Goal: Information Seeking & Learning: Check status

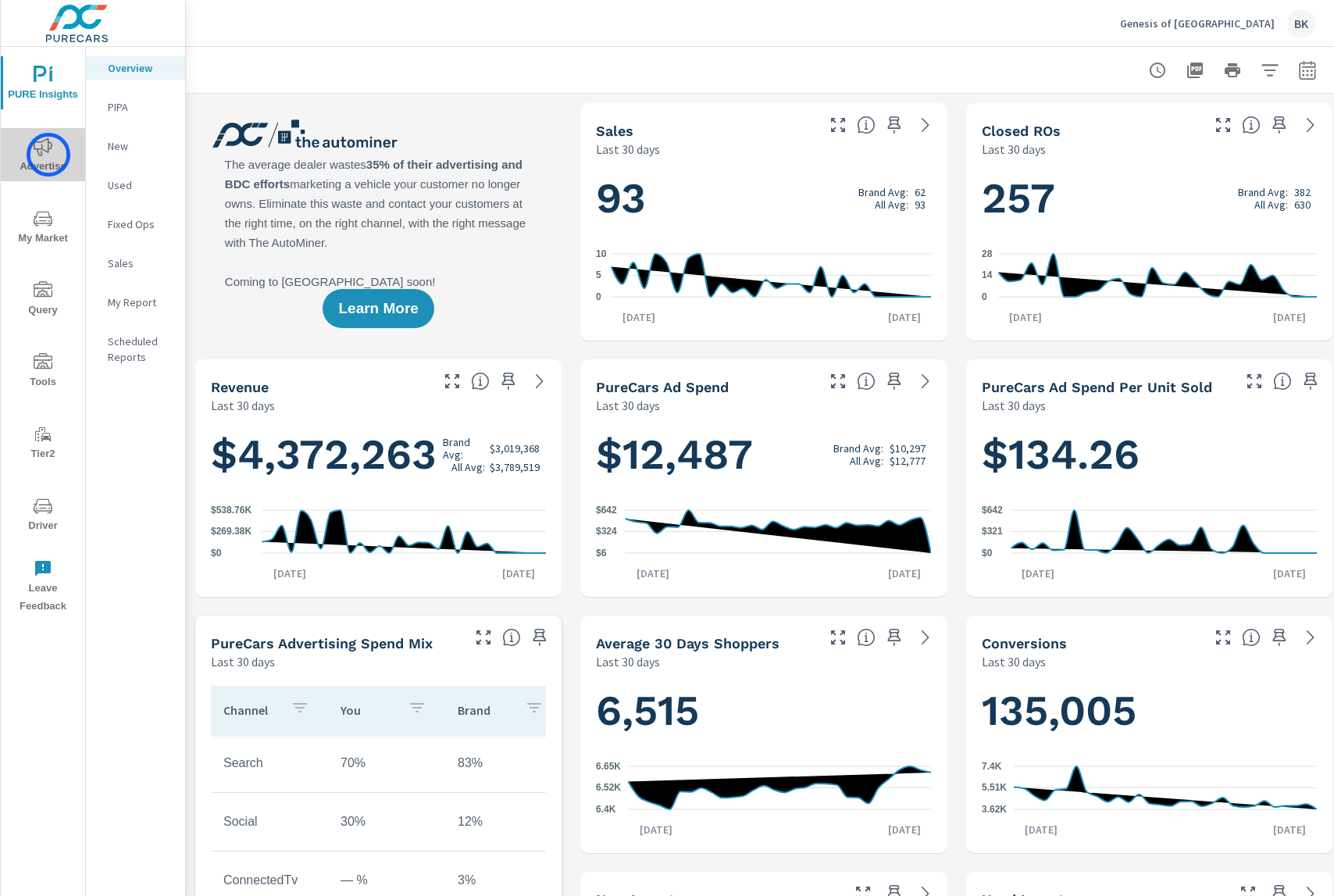
click at [48, 154] on icon "nav menu" at bounding box center [43, 147] width 19 height 19
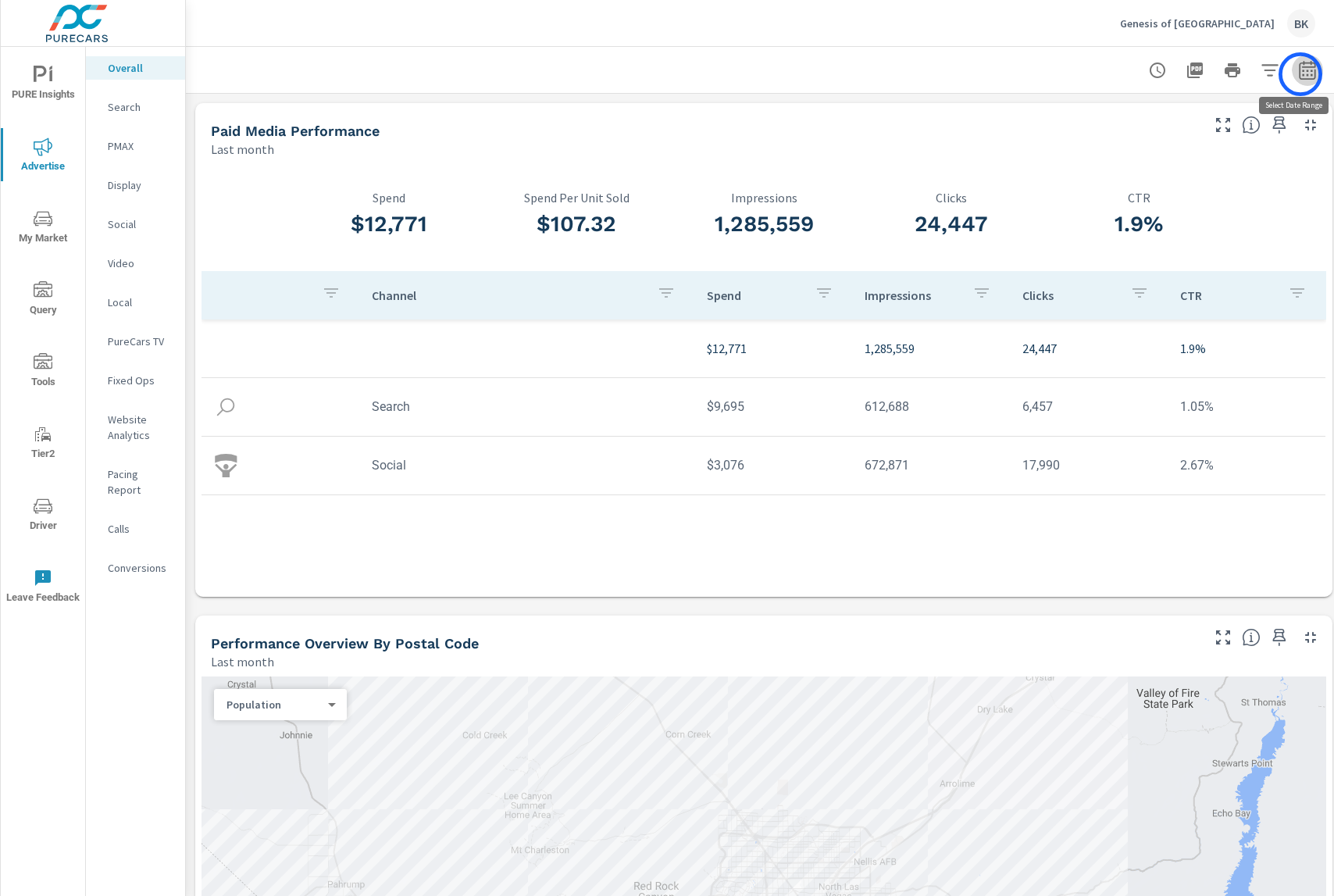
click at [1300, 74] on icon "button" at bounding box center [1308, 70] width 19 height 19
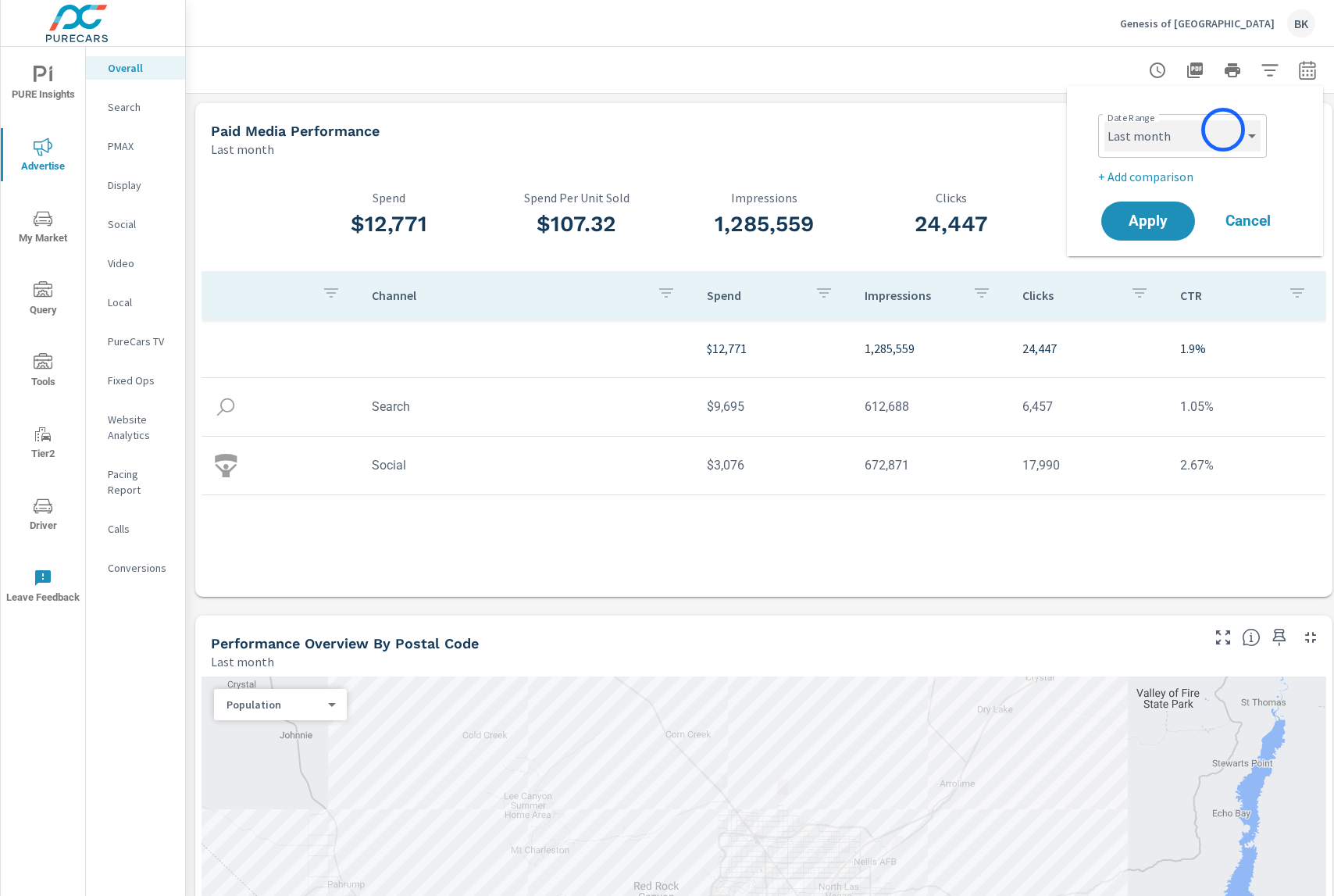
click at [1222, 130] on select "Custom Yesterday Last week Last 7 days Last 14 days Last 30 days Last 45 days L…" at bounding box center [1182, 135] width 156 height 31
click at [1104, 120] on select "Custom Yesterday Last week Last 7 days Last 14 days Last 30 days Last 45 days L…" at bounding box center [1182, 135] width 156 height 31
select select "Month to date"
click at [1141, 175] on p "+ Add comparison" at bounding box center [1197, 177] width 200 height 19
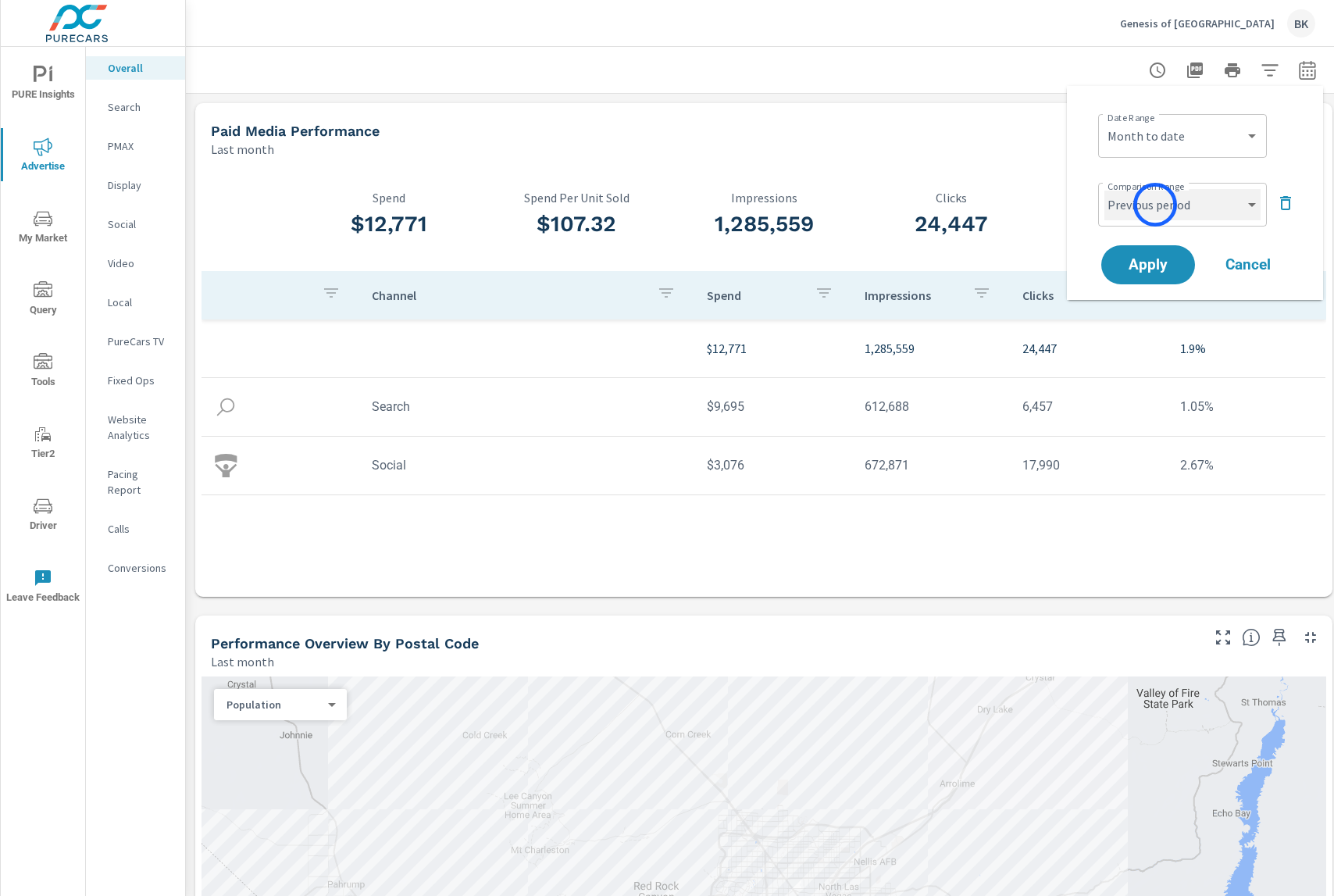
click at [1155, 204] on select "Custom Previous period Previous month Previous year" at bounding box center [1182, 204] width 156 height 31
click at [1104, 189] on select "Custom Previous period Previous month Previous year" at bounding box center [1182, 204] width 156 height 31
select select "Previous month"
click at [1149, 265] on span "Apply" at bounding box center [1148, 265] width 64 height 15
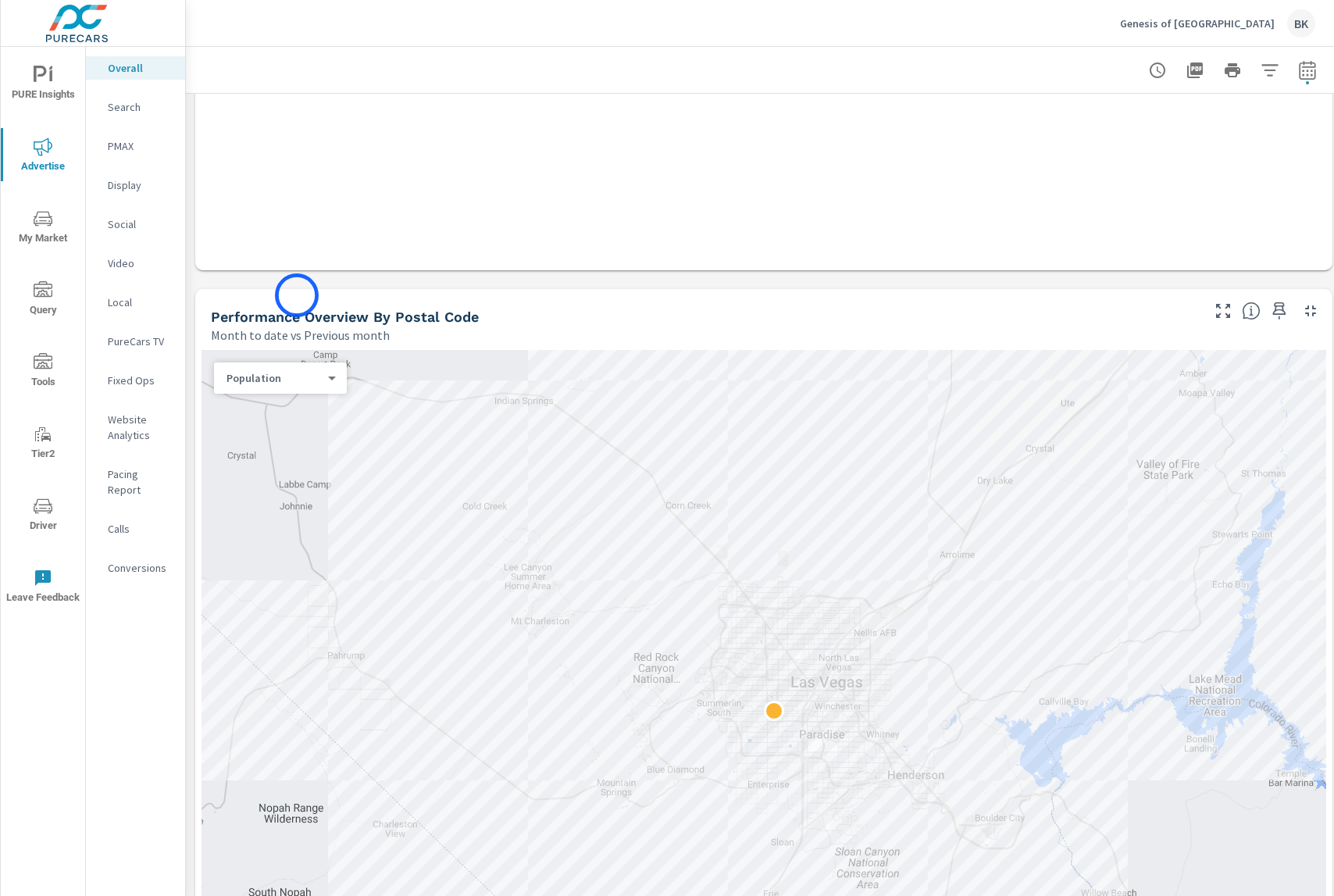
scroll to position [769, 0]
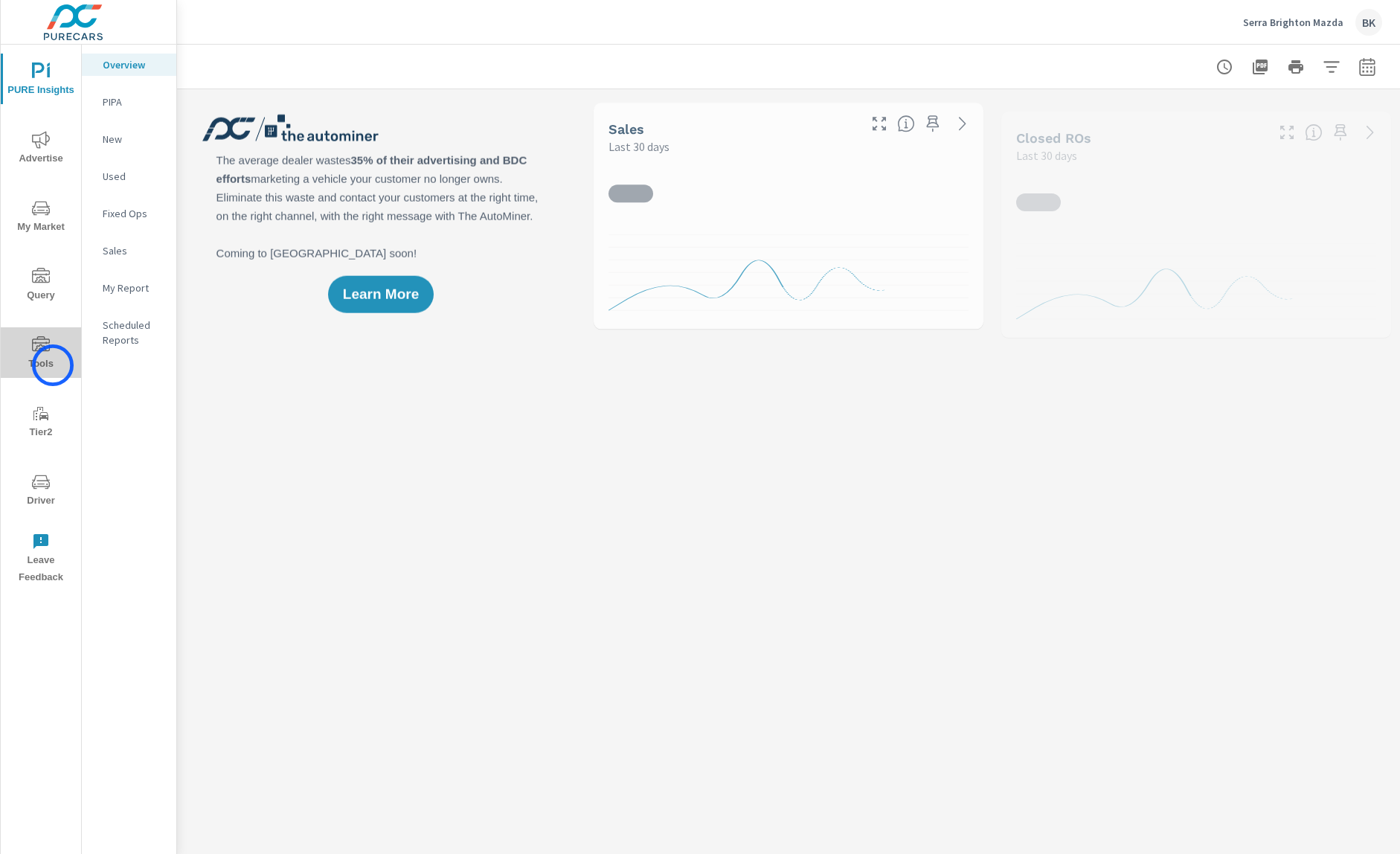
click at [53, 365] on span "Tools" at bounding box center [41, 354] width 71 height 36
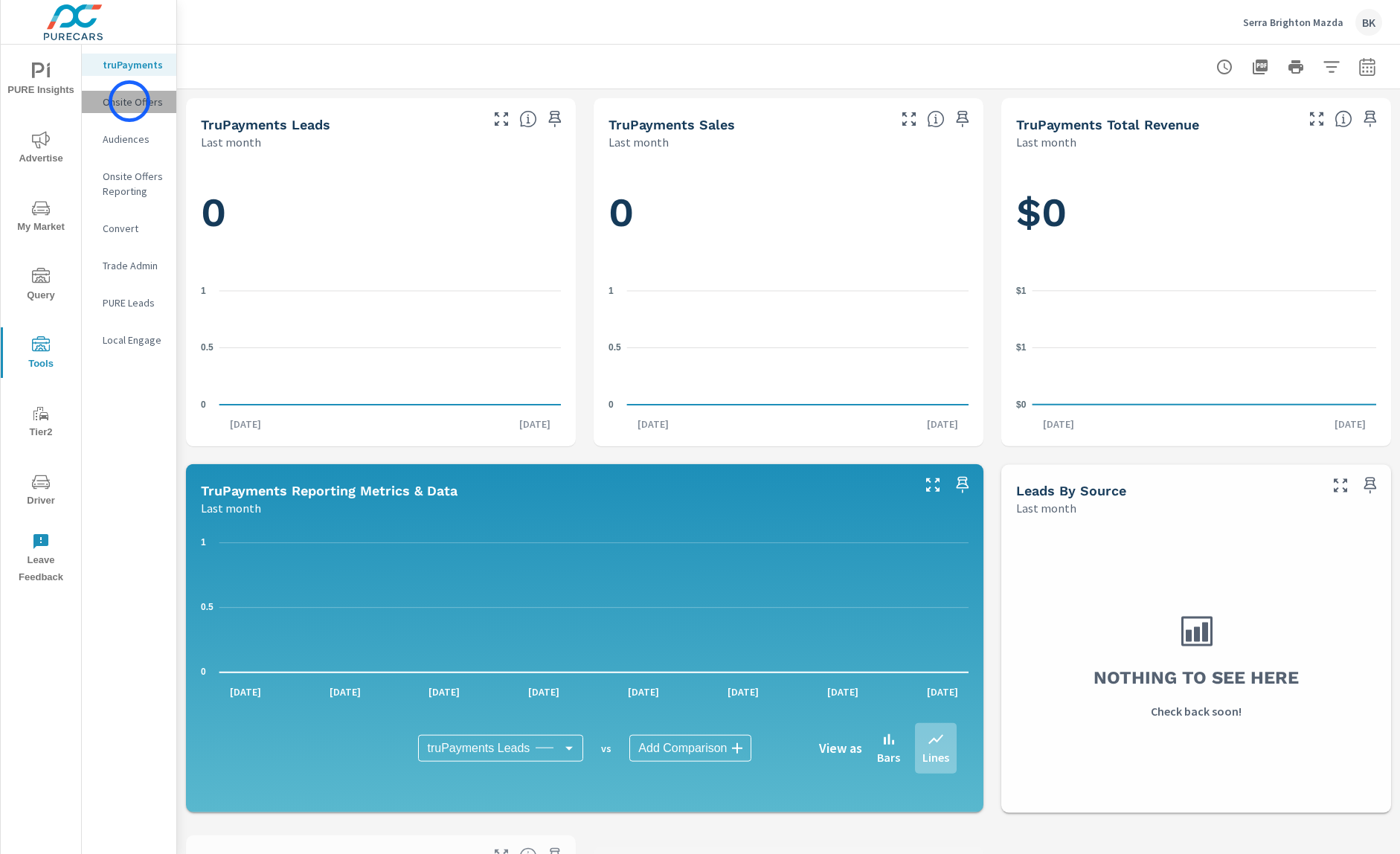
click at [130, 101] on p "Onsite Offers" at bounding box center [133, 102] width 61 height 15
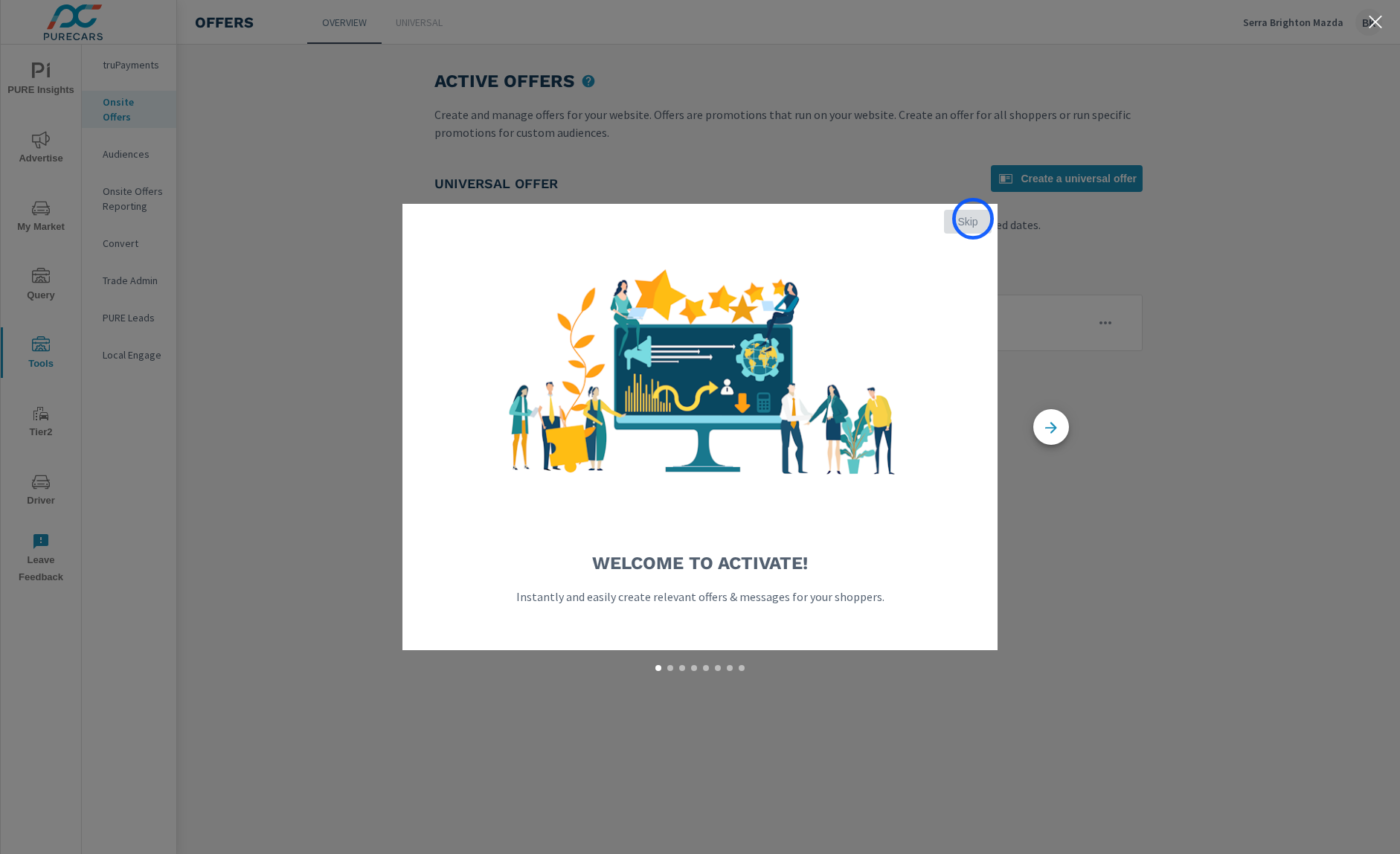
click at [973, 219] on span "Skip" at bounding box center [968, 221] width 36 height 14
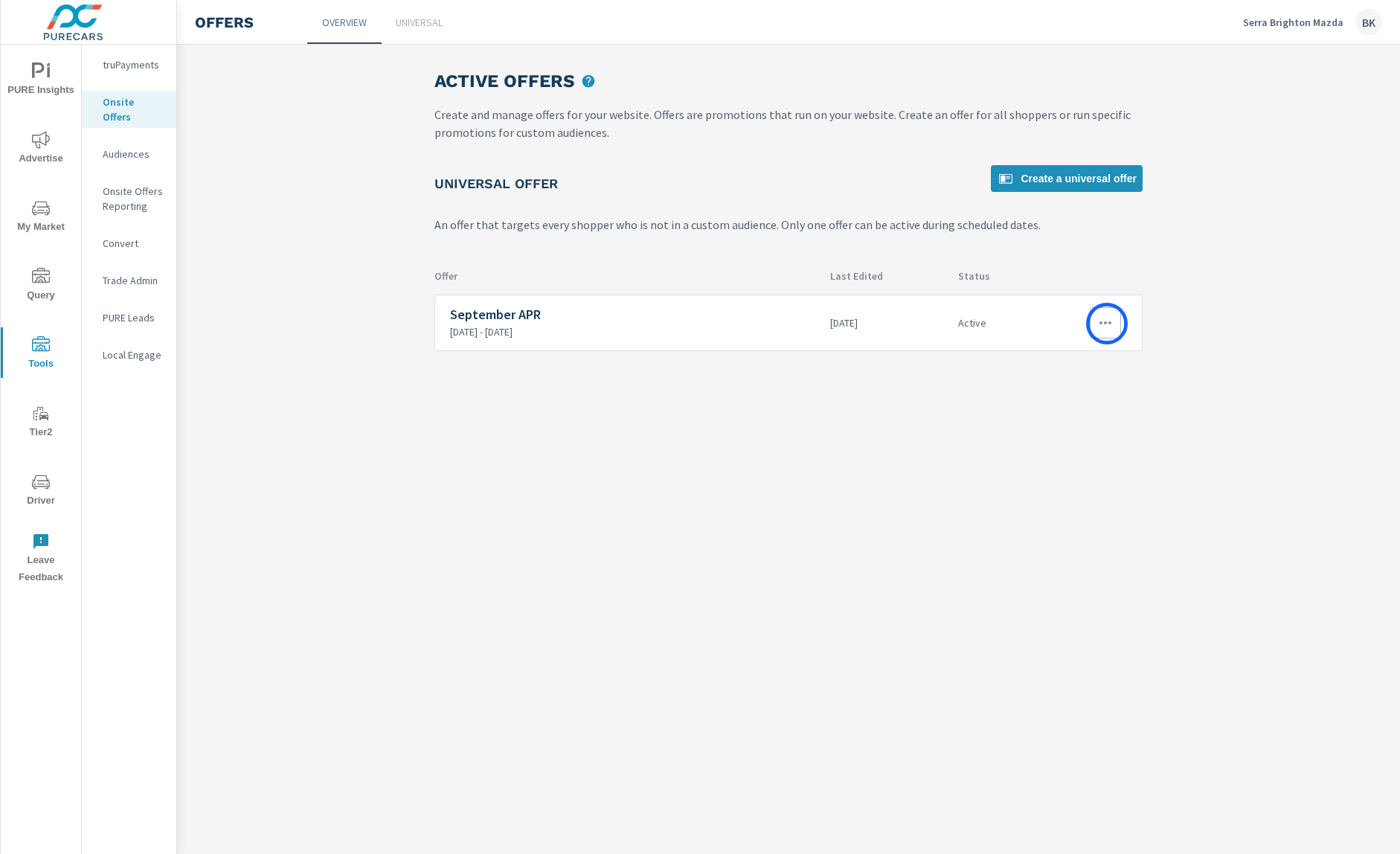
click at [1107, 324] on icon "button" at bounding box center [1105, 323] width 18 height 18
click at [1079, 393] on div "View Report" at bounding box center [1078, 394] width 65 height 18
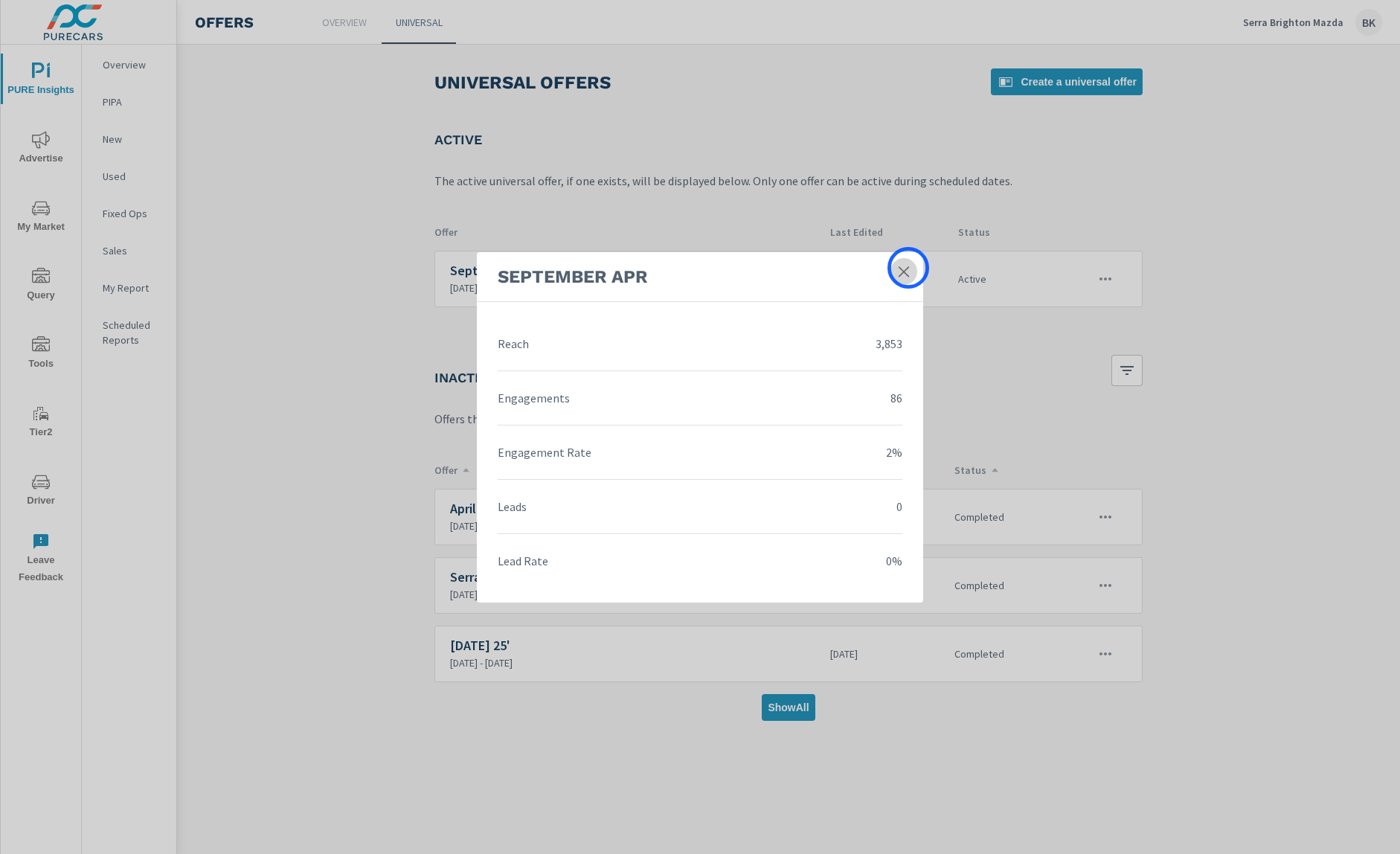
click at [909, 268] on icon at bounding box center [903, 271] width 15 height 15
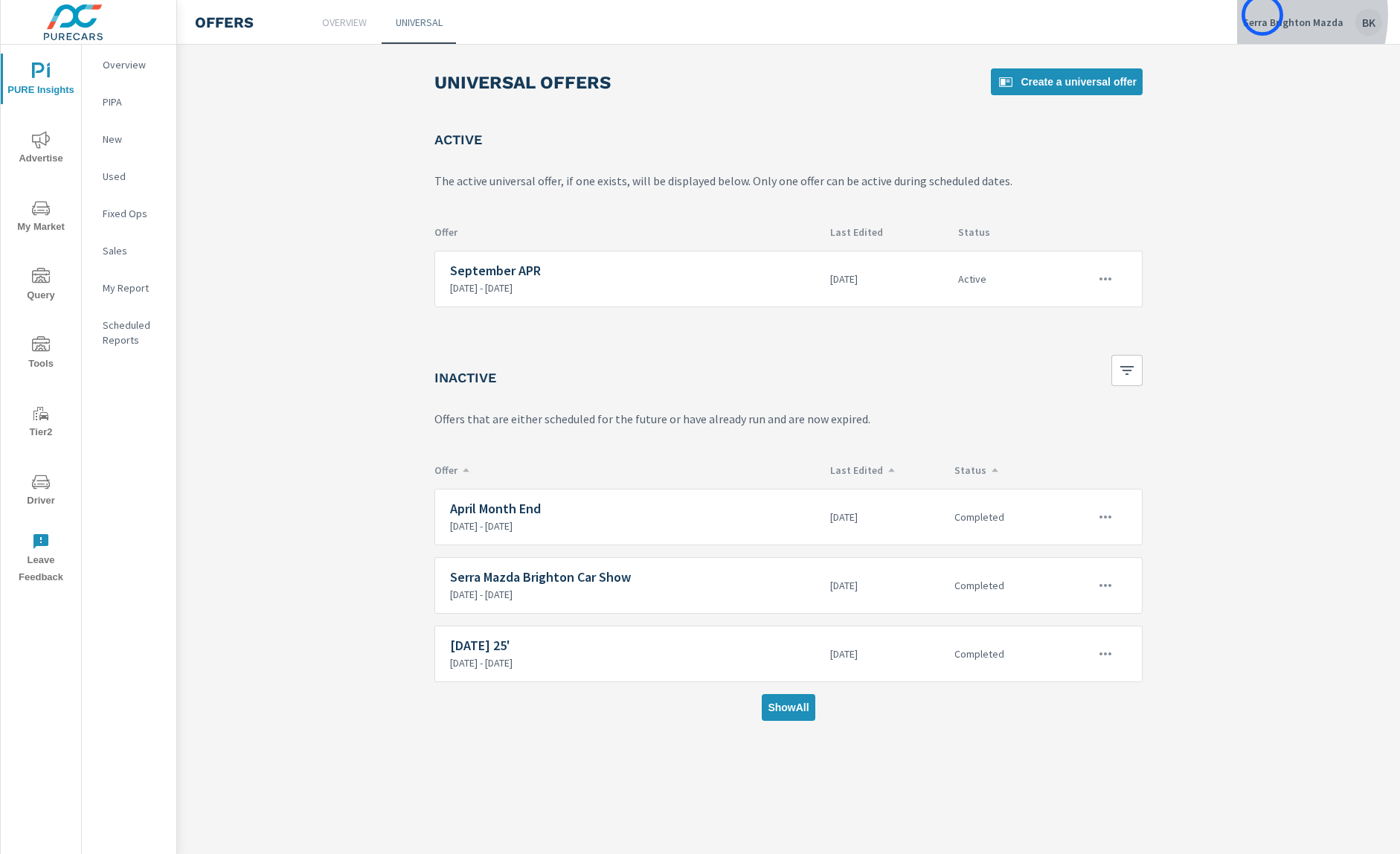
click at [1262, 15] on p "Serra Brighton Mazda" at bounding box center [1293, 22] width 100 height 14
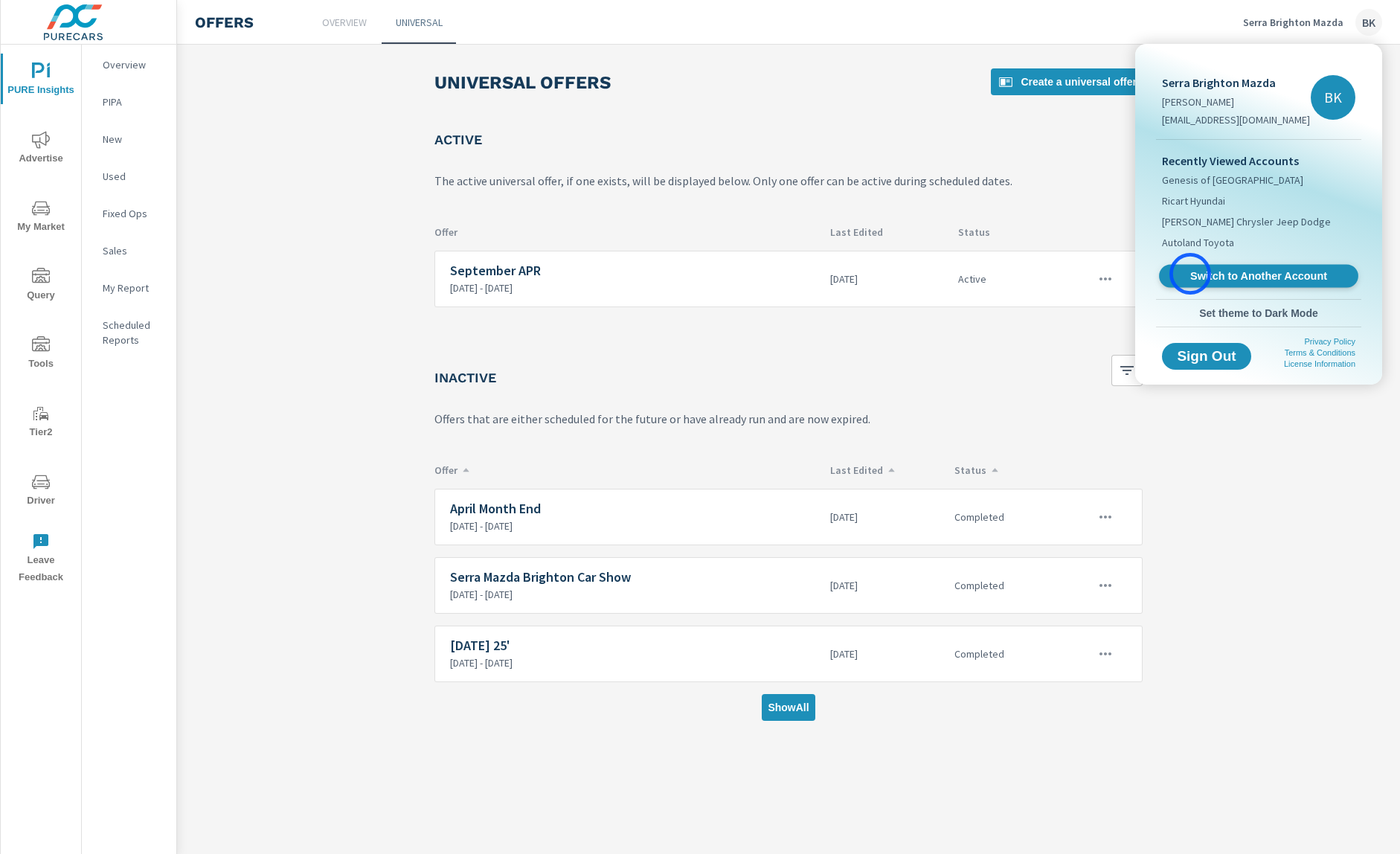
click at [1190, 274] on span "Switch to Another Account" at bounding box center [1258, 277] width 182 height 14
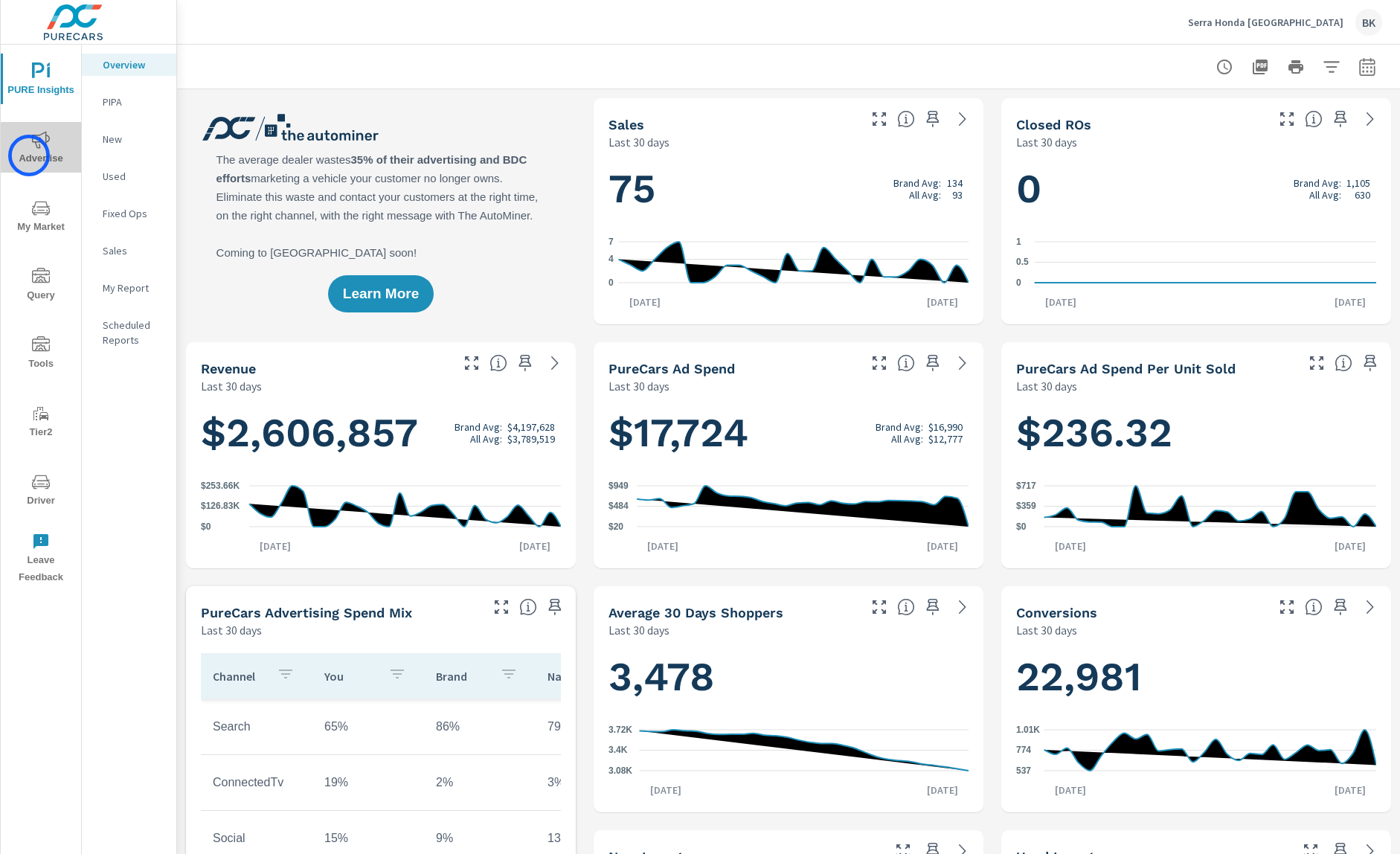
click at [29, 155] on span "Advertise" at bounding box center [41, 149] width 71 height 36
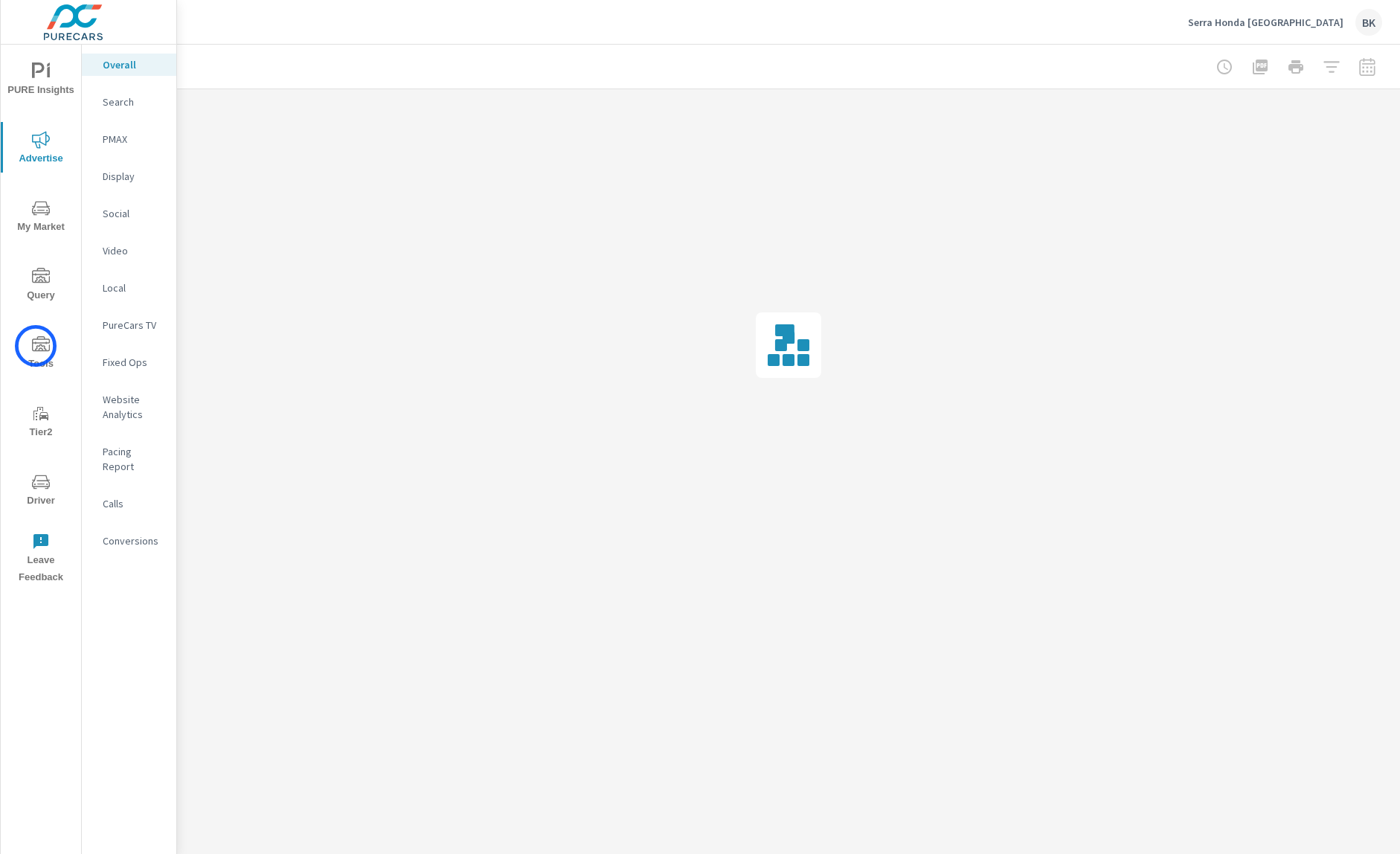
click at [36, 346] on icon "nav menu" at bounding box center [41, 344] width 18 height 15
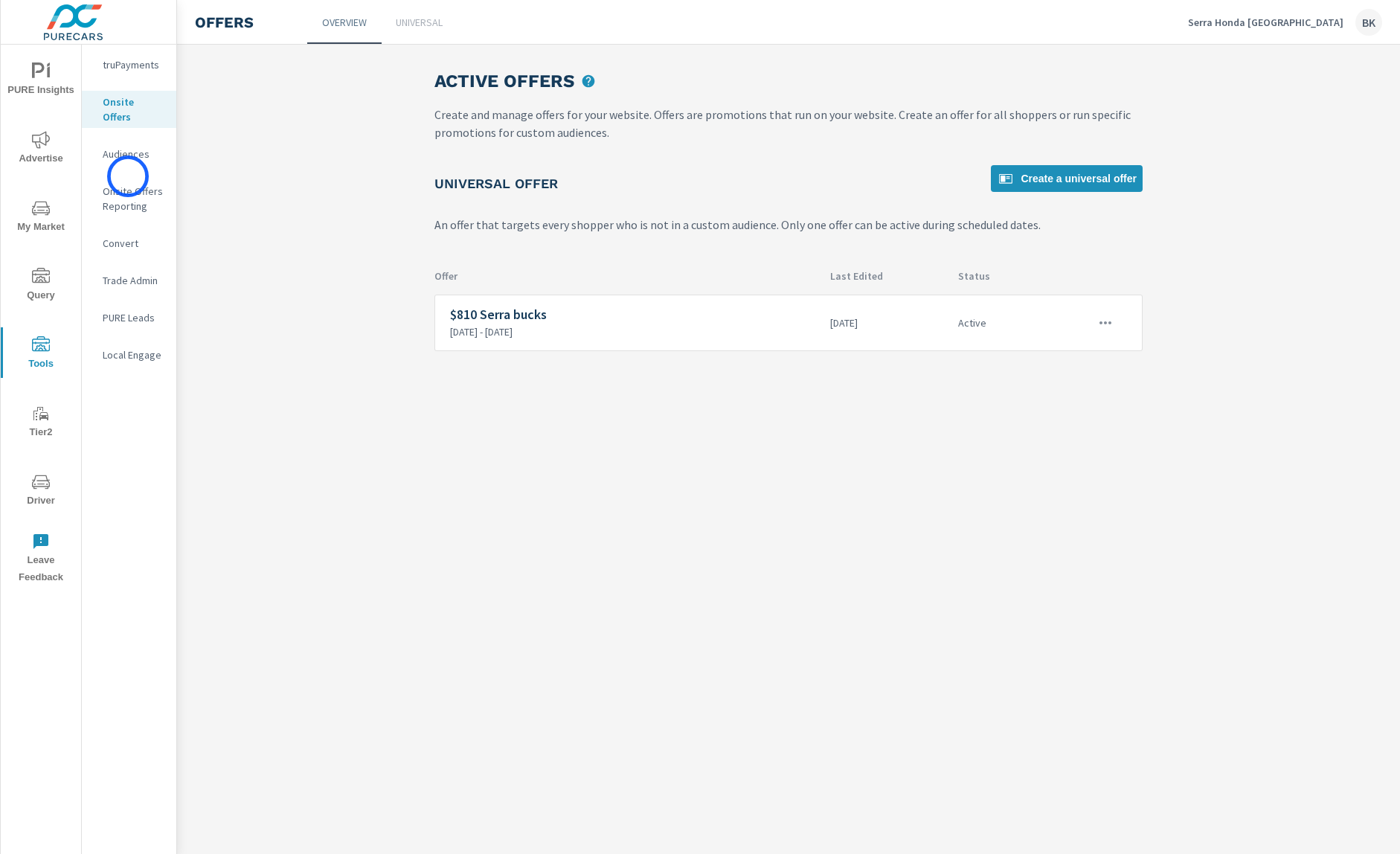
click at [128, 184] on p "Onsite Offers Reporting" at bounding box center [133, 198] width 61 height 30
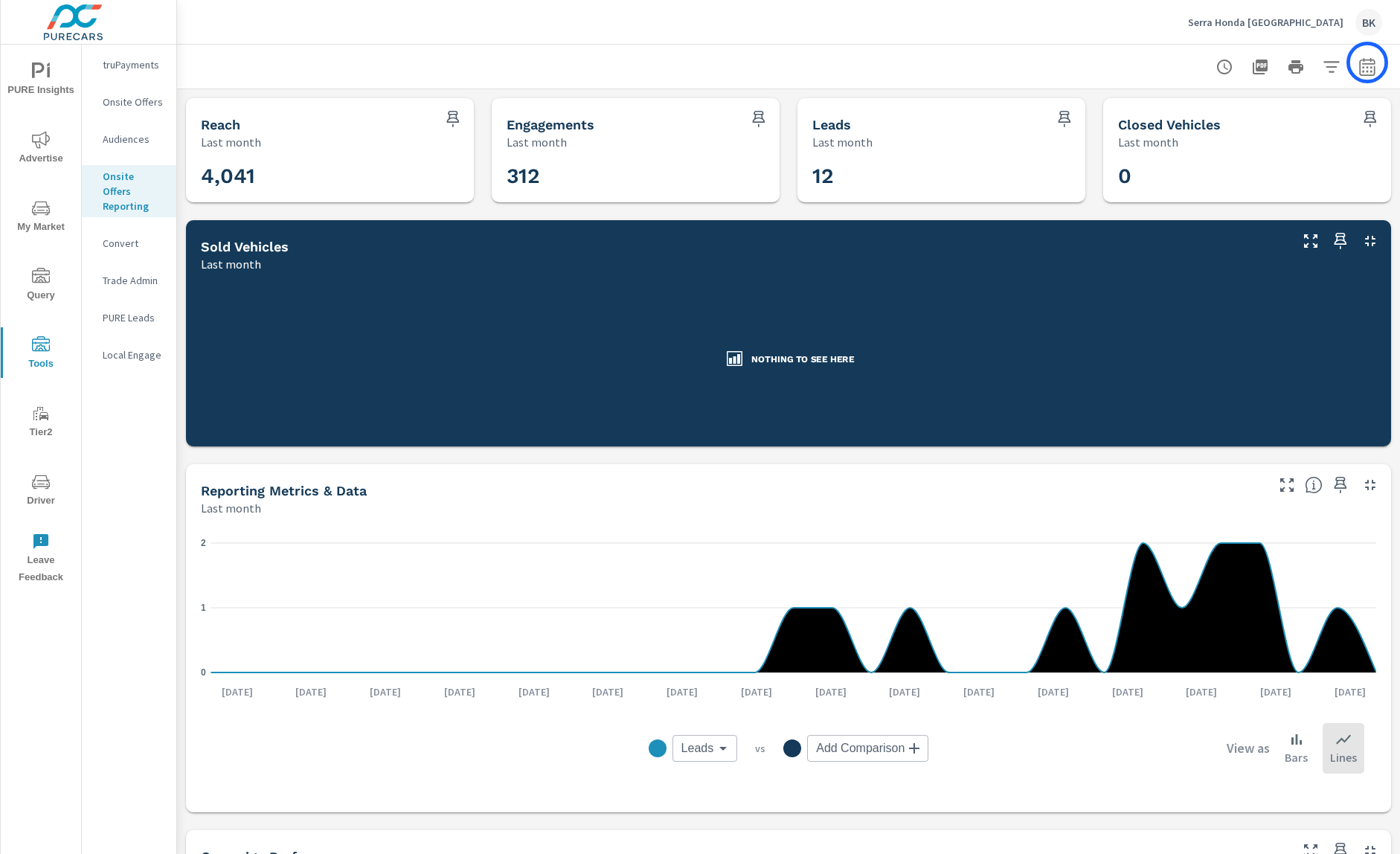
click at [1368, 63] on icon "button" at bounding box center [1367, 67] width 15 height 18
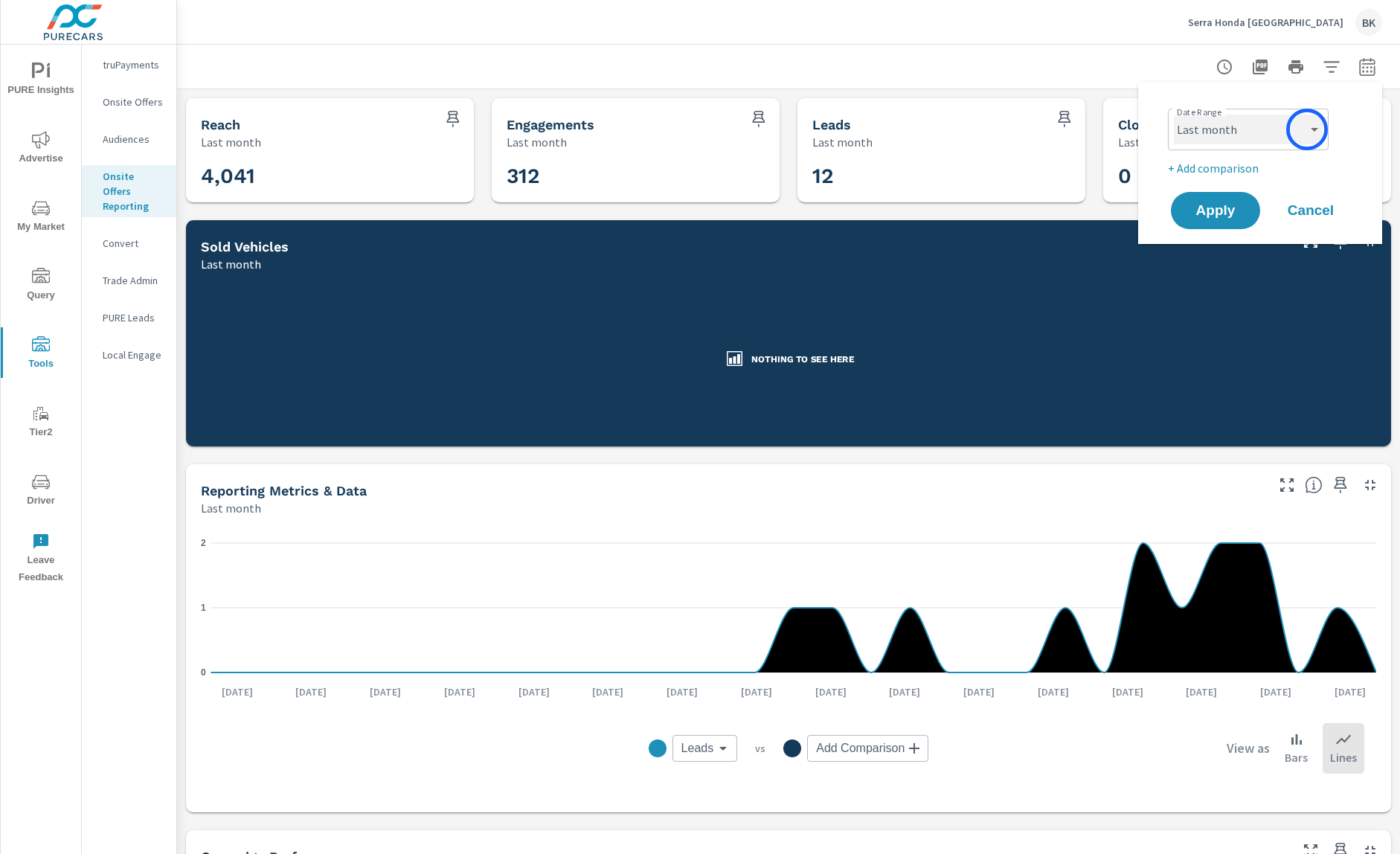
click at [1290, 119] on select "Custom [DATE] Last week Last 7 days Last 14 days Last 30 days Last 45 days Last…" at bounding box center [1248, 129] width 149 height 30
click at [1174, 115] on select "Custom [DATE] Last week Last 7 days Last 14 days Last 30 days Last 45 days Last…" at bounding box center [1248, 129] width 149 height 30
select select "Month to date"
click at [1216, 224] on button "Apply" at bounding box center [1215, 210] width 92 height 39
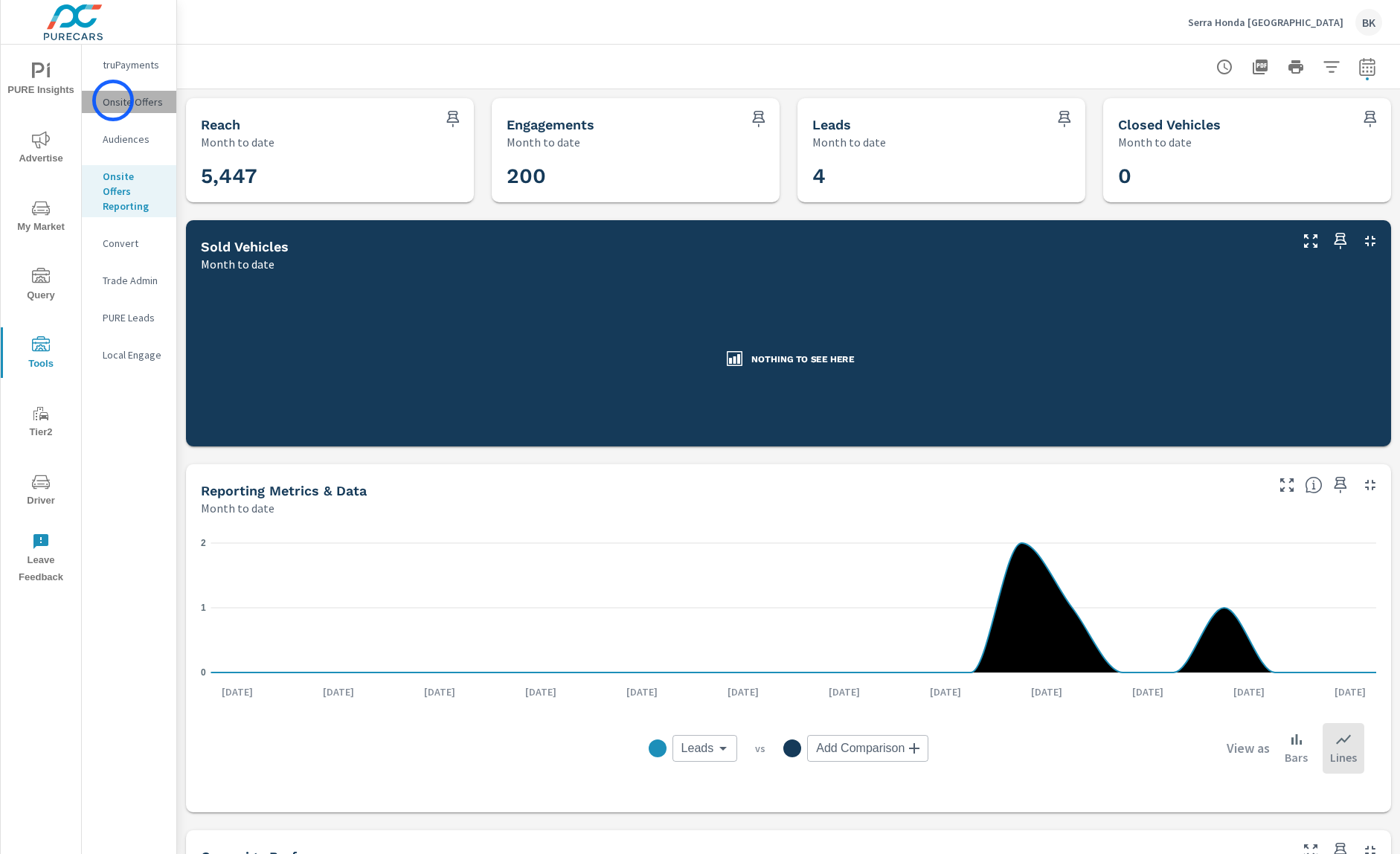
click at [113, 100] on p "Onsite Offers" at bounding box center [133, 102] width 61 height 15
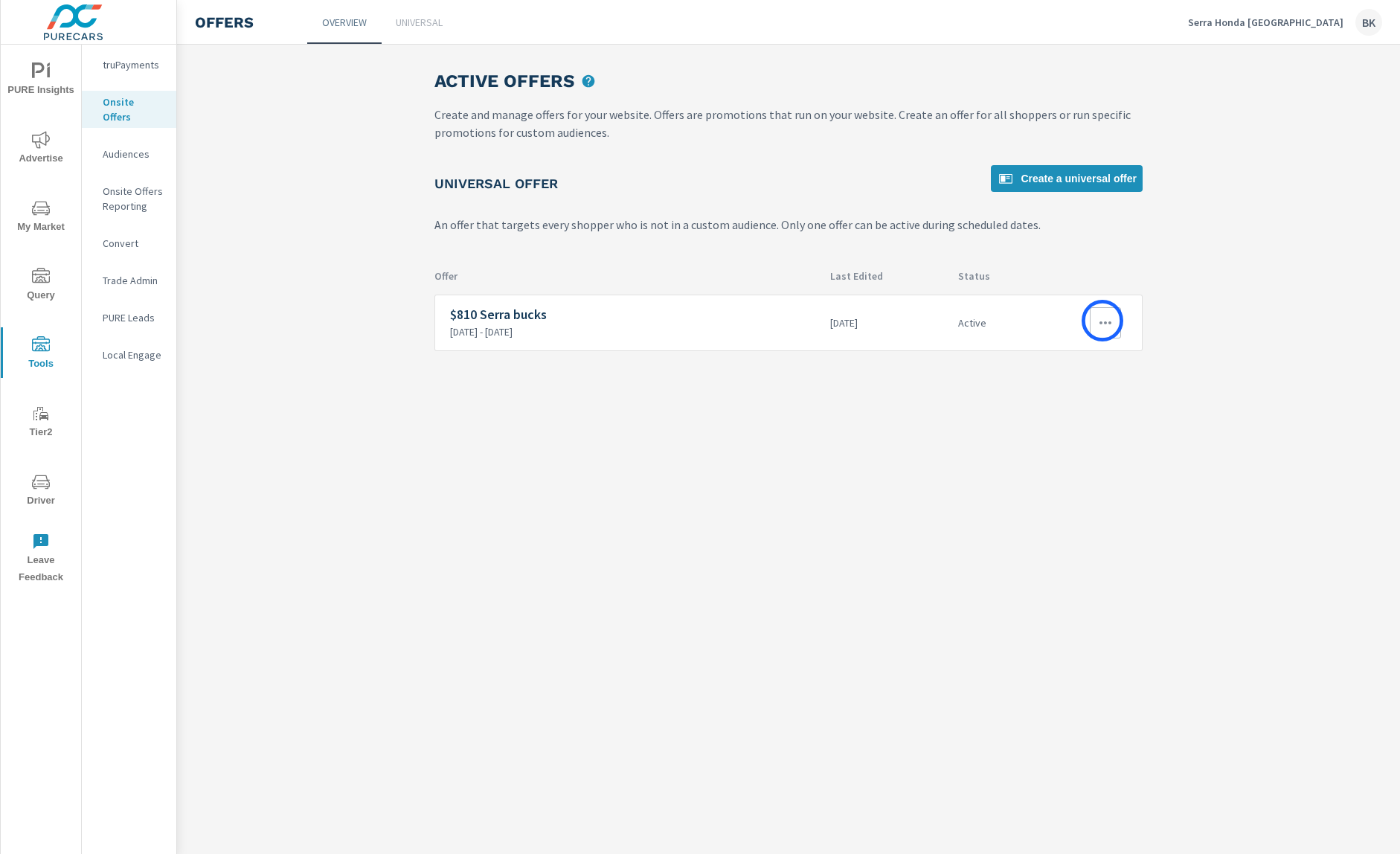
click at [1103, 321] on icon "button" at bounding box center [1105, 323] width 18 height 18
click at [1079, 392] on div "View Report" at bounding box center [1078, 394] width 65 height 18
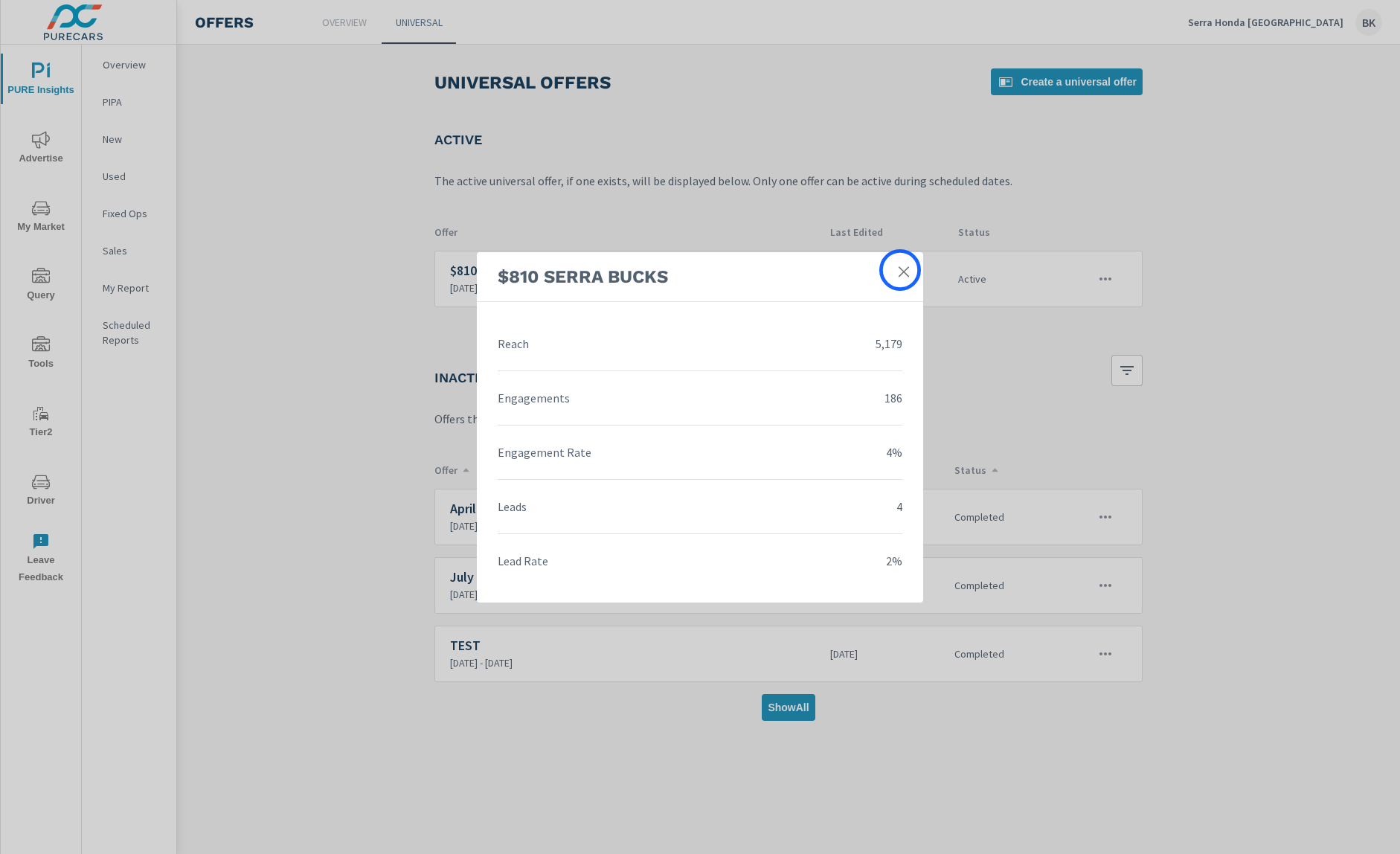
click at [900, 271] on icon at bounding box center [903, 271] width 15 height 15
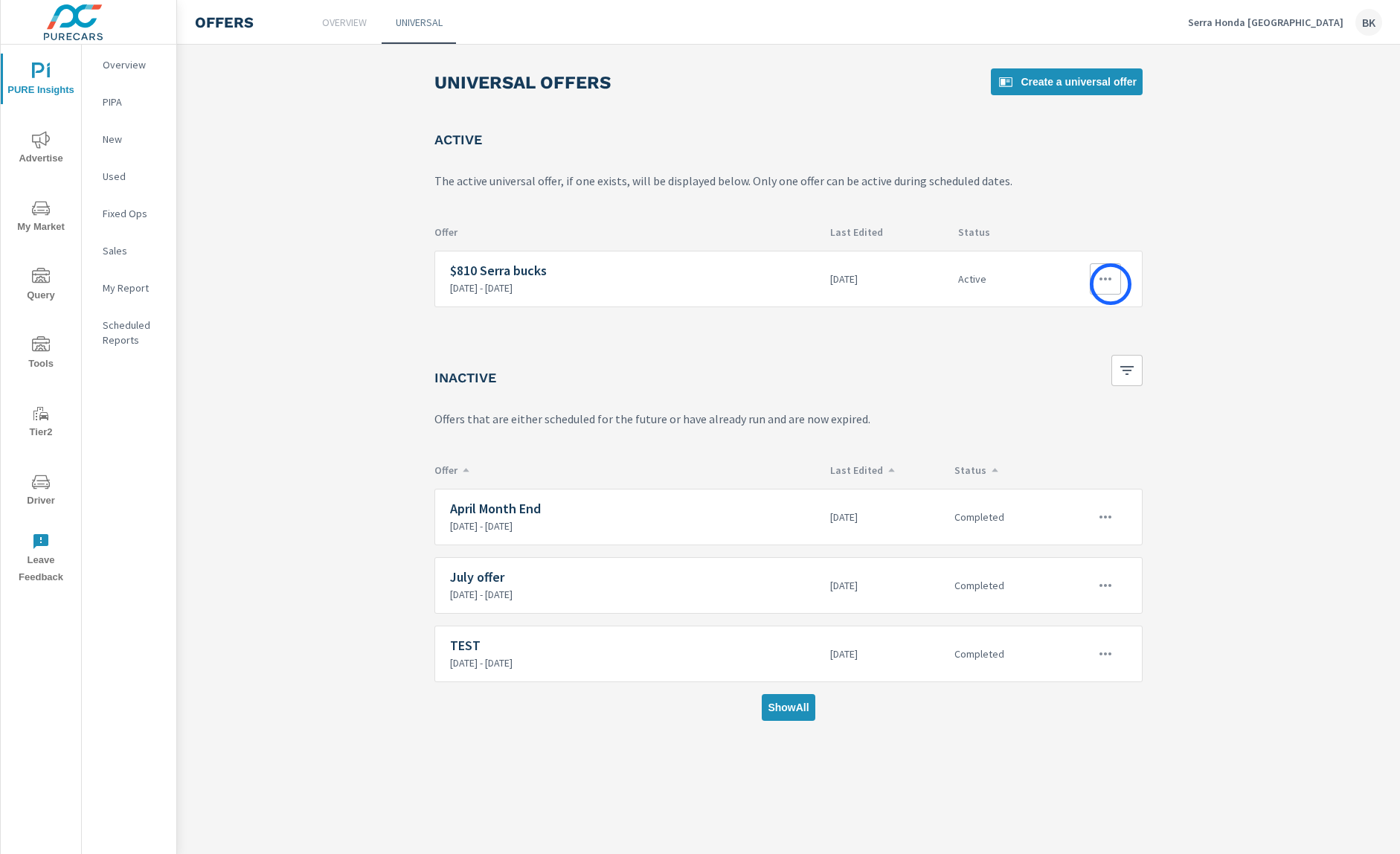
click at [1111, 284] on icon "button" at bounding box center [1105, 280] width 18 height 18
click at [1088, 324] on link "Edit" at bounding box center [1078, 314] width 83 height 36
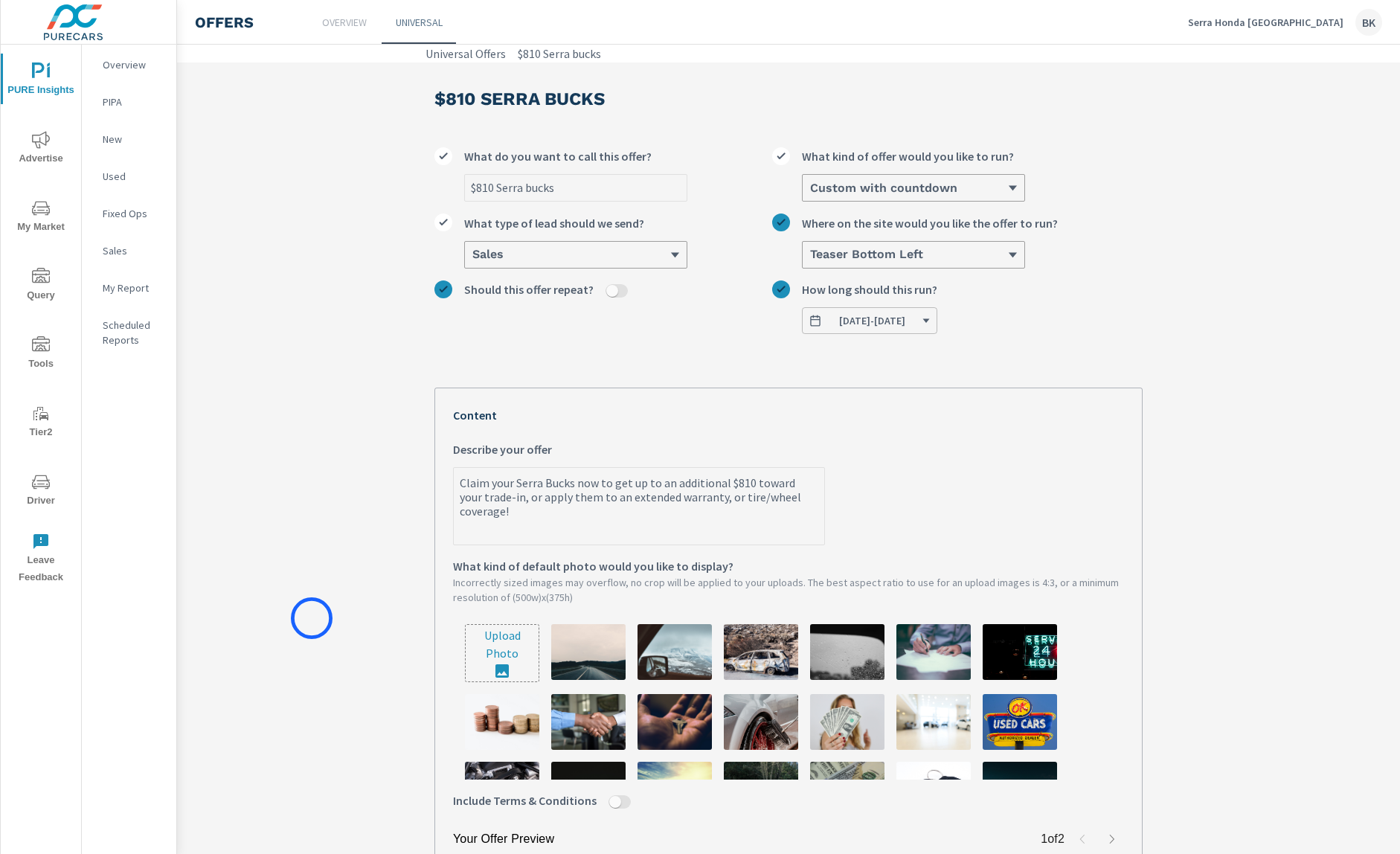
scroll to position [302, 0]
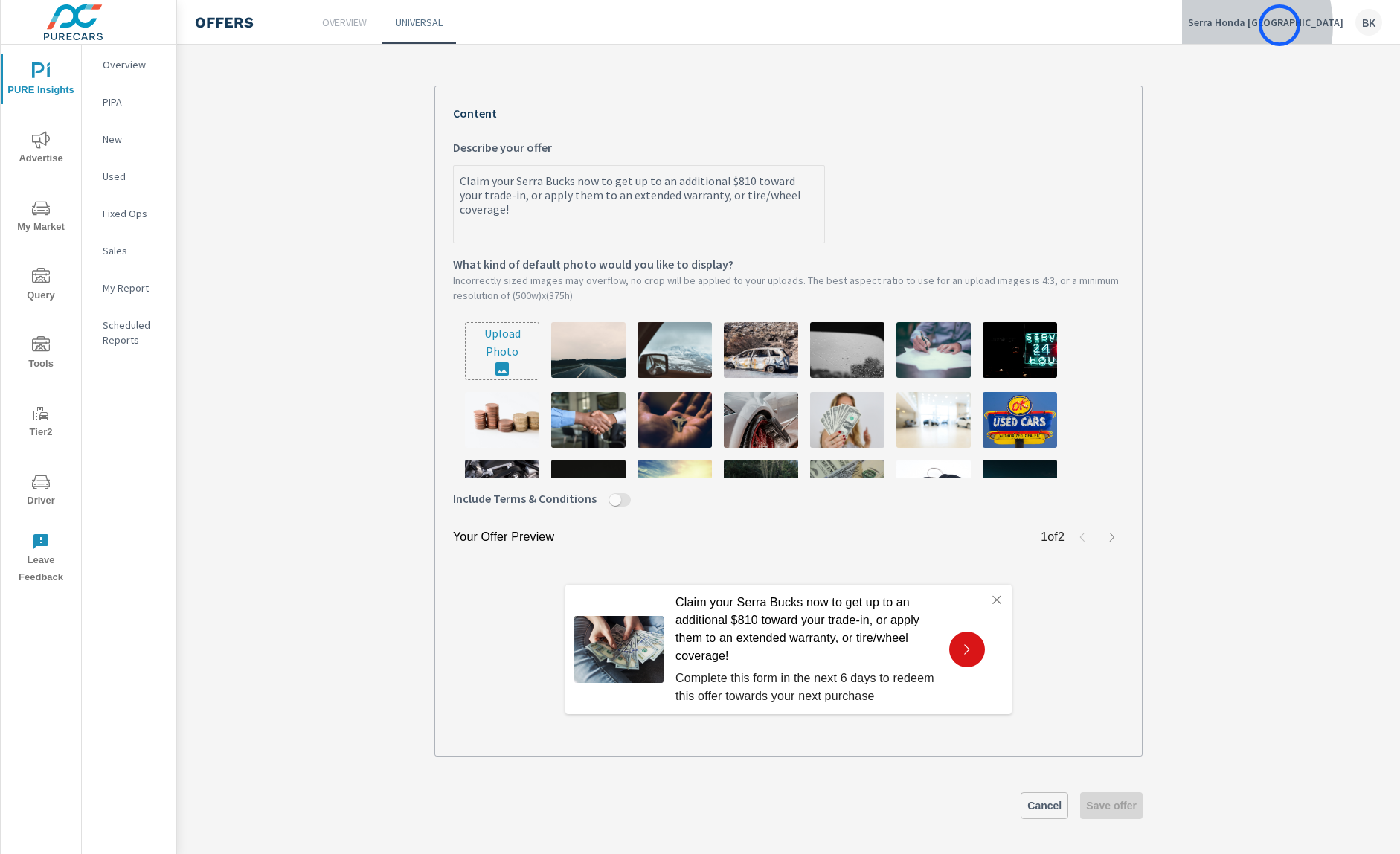
click at [1279, 25] on p "Serra Honda Brighton" at bounding box center [1266, 22] width 155 height 14
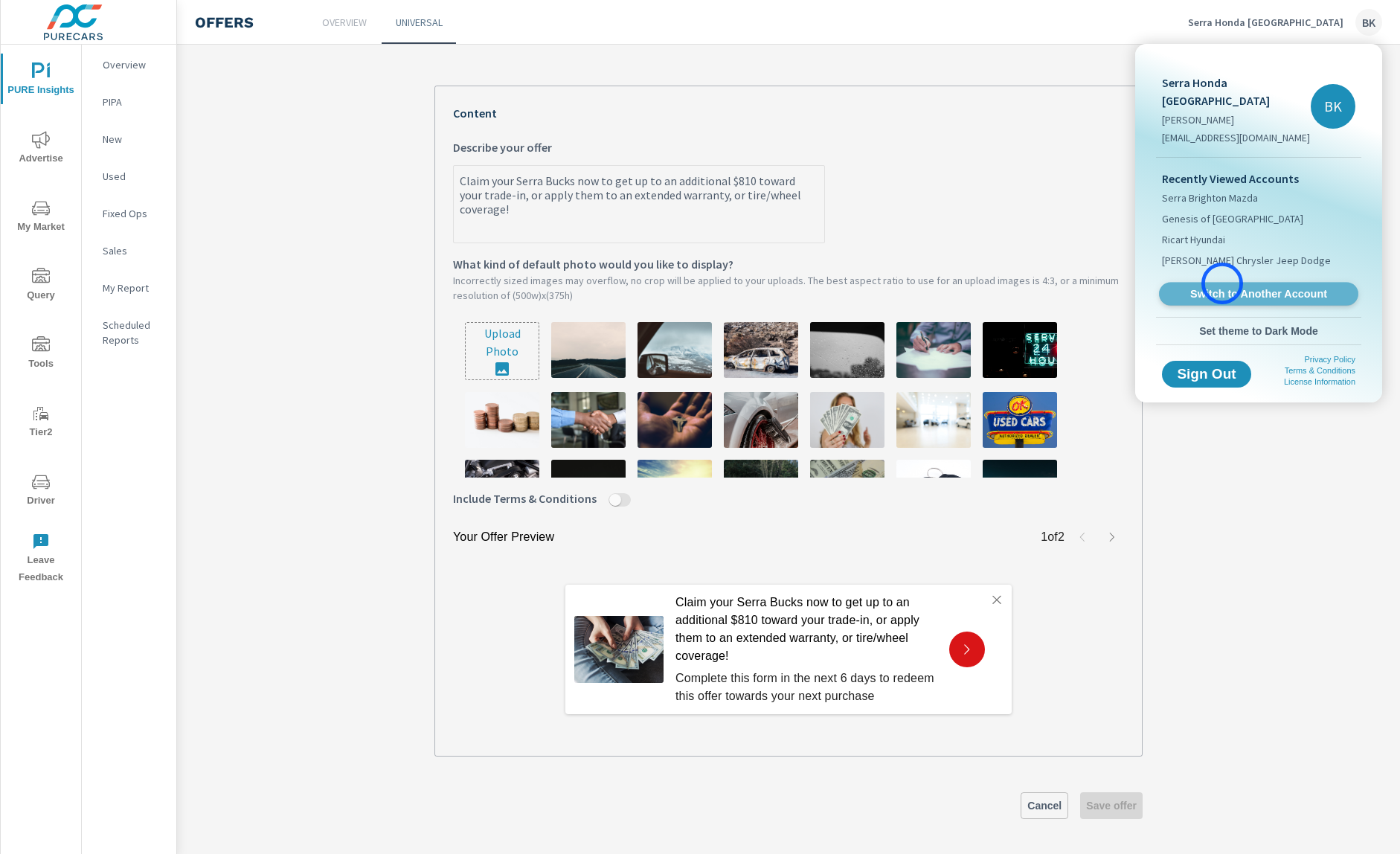
click at [1222, 283] on link "Switch to Another Account" at bounding box center [1258, 295] width 199 height 23
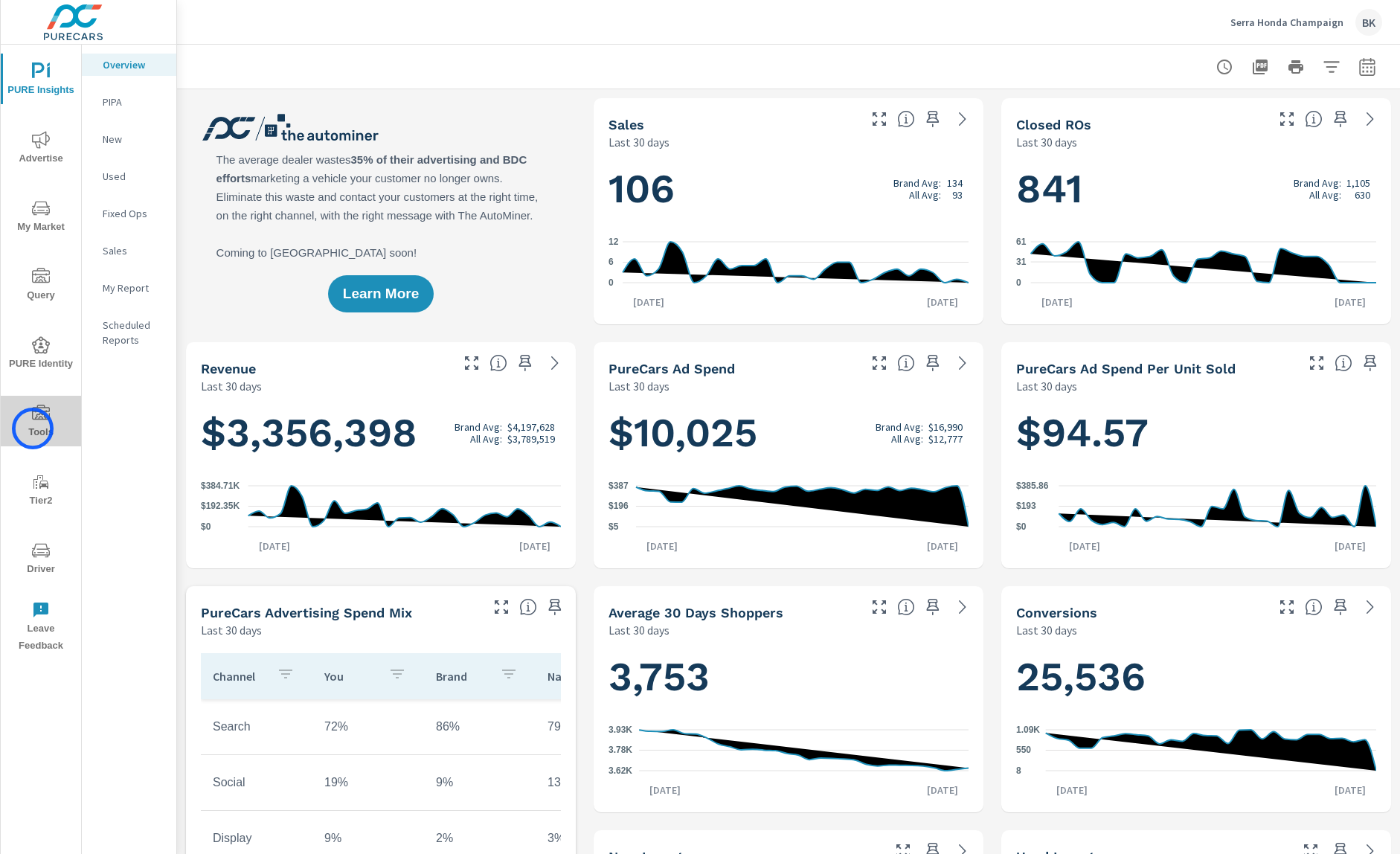
click at [32, 428] on span "Tools" at bounding box center [41, 423] width 71 height 36
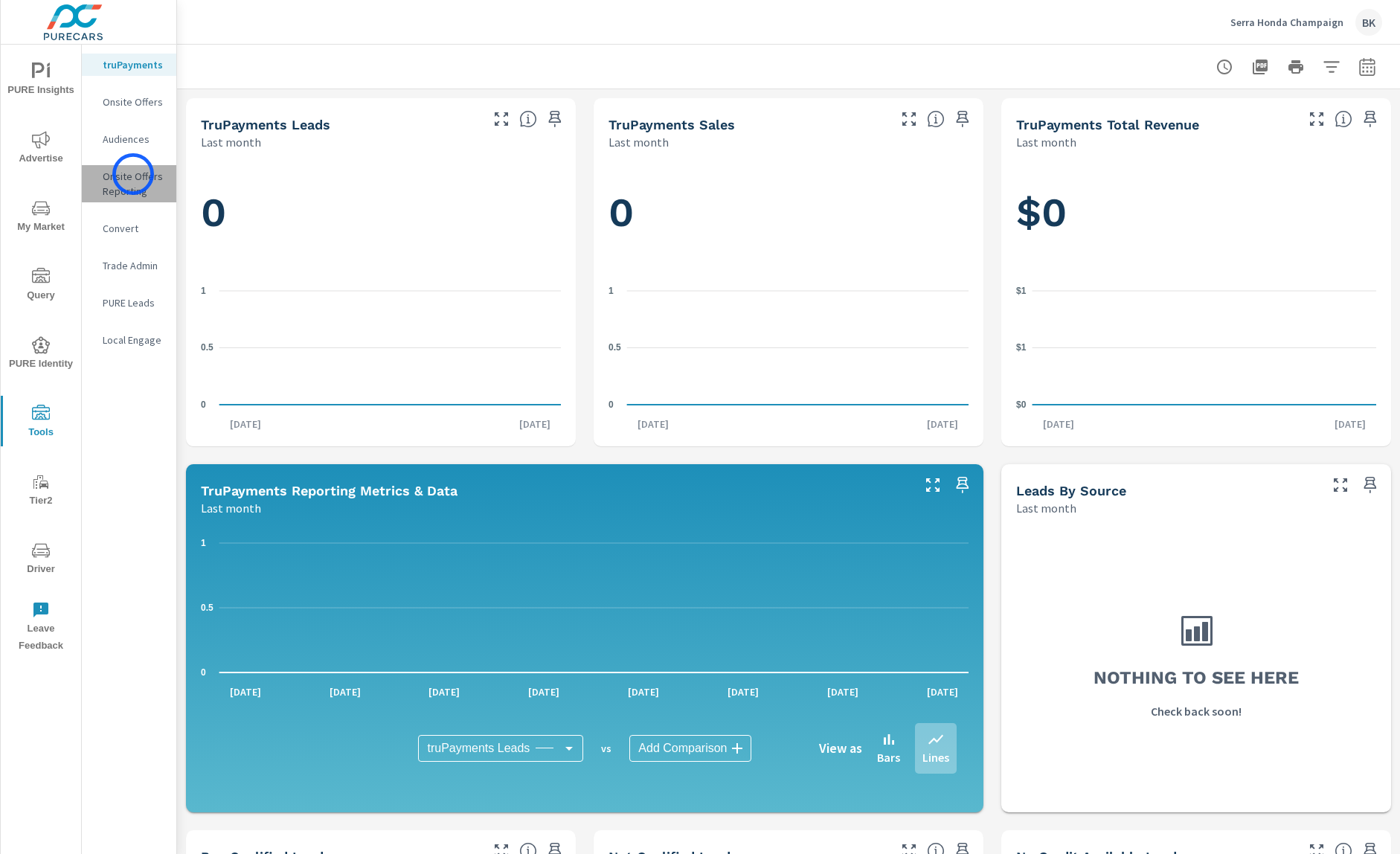
click at [133, 174] on p "Onsite Offers Reporting" at bounding box center [133, 183] width 61 height 30
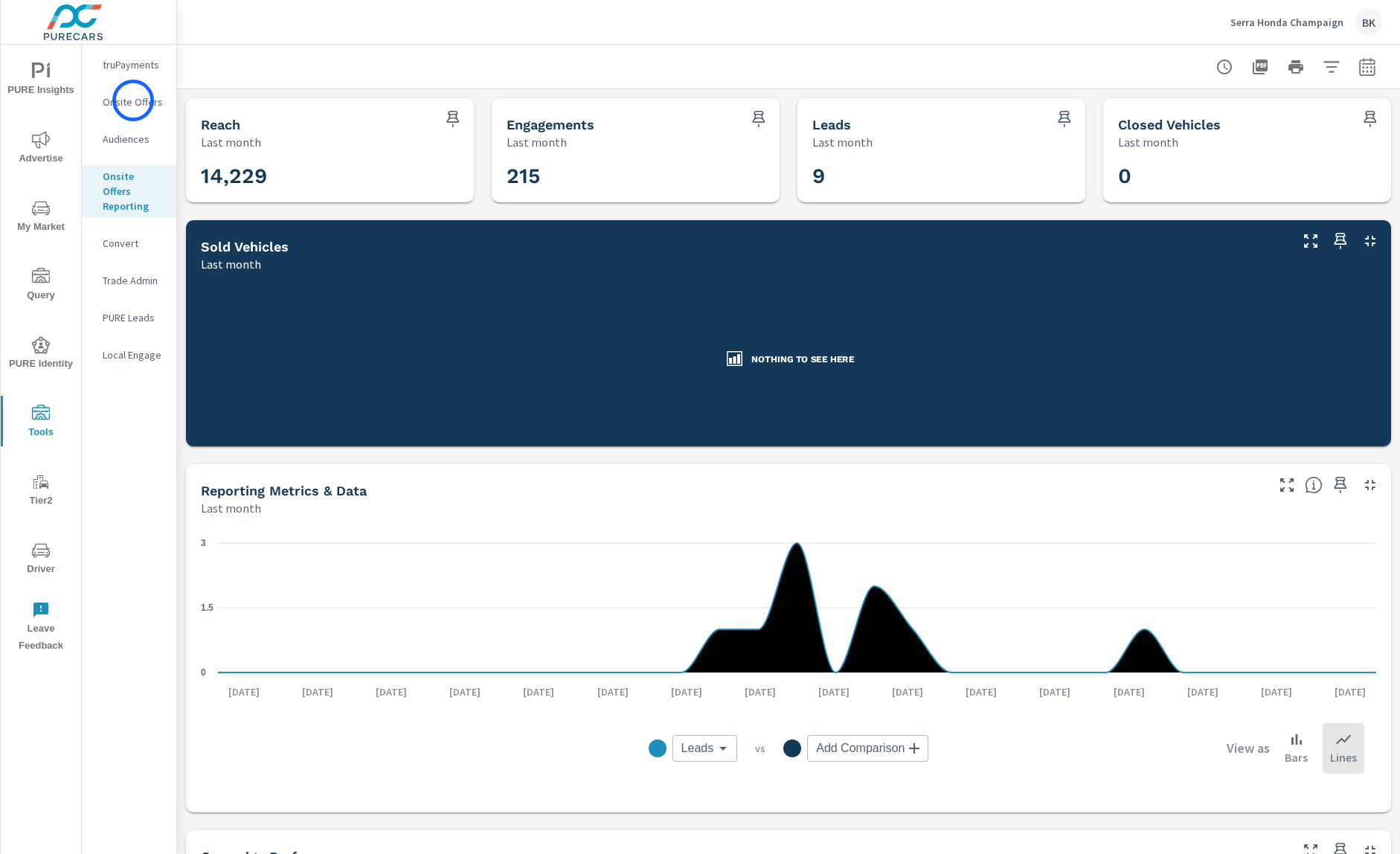
click at [133, 101] on p "Onsite Offers" at bounding box center [133, 102] width 61 height 15
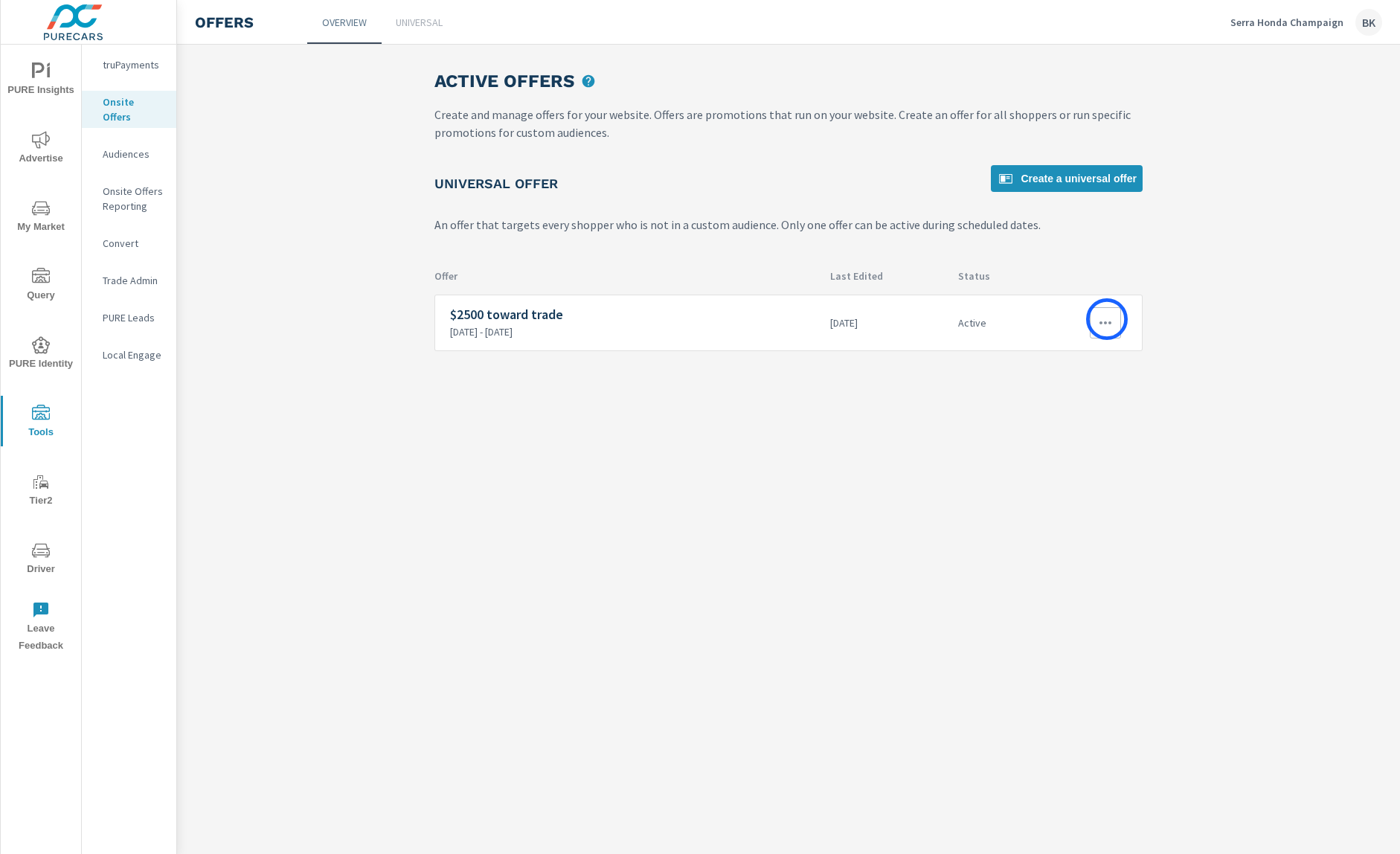
click at [1107, 319] on icon "button" at bounding box center [1105, 323] width 18 height 18
click at [1088, 394] on div "View Report" at bounding box center [1078, 394] width 65 height 18
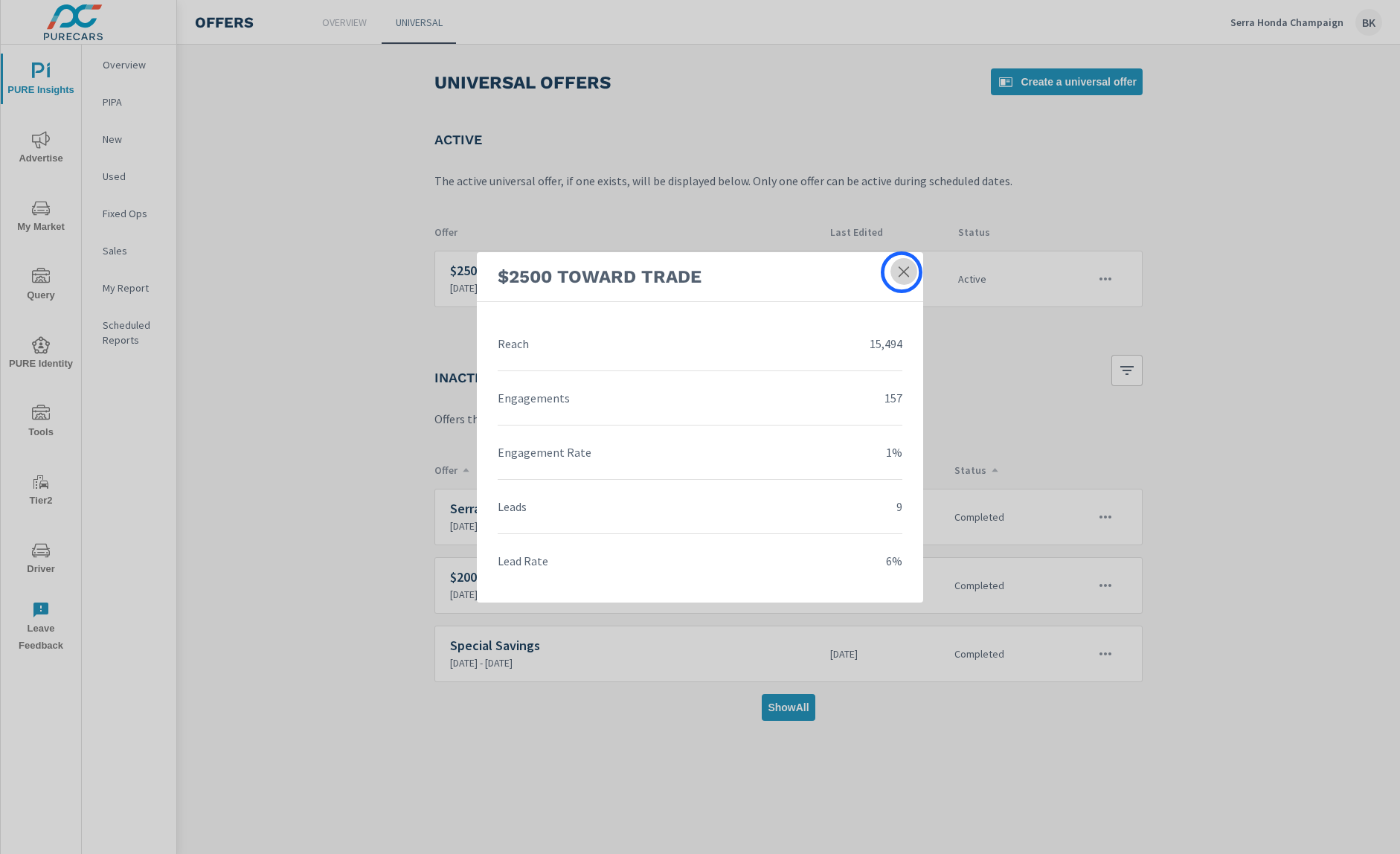
click at [901, 272] on icon at bounding box center [904, 271] width 11 height 11
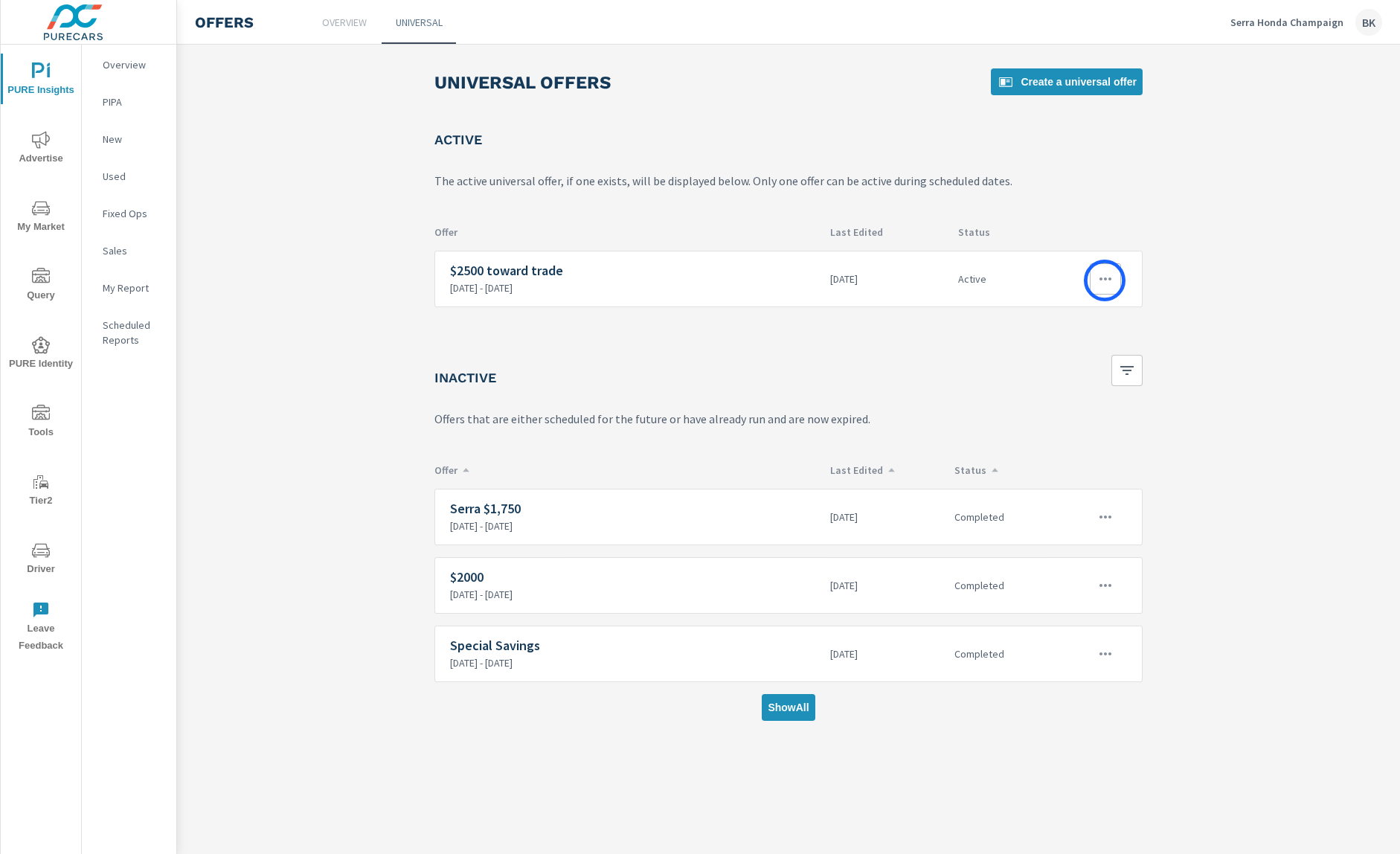
click at [1105, 280] on icon "button" at bounding box center [1105, 280] width 18 height 18
click at [1078, 309] on link "Edit" at bounding box center [1078, 314] width 83 height 36
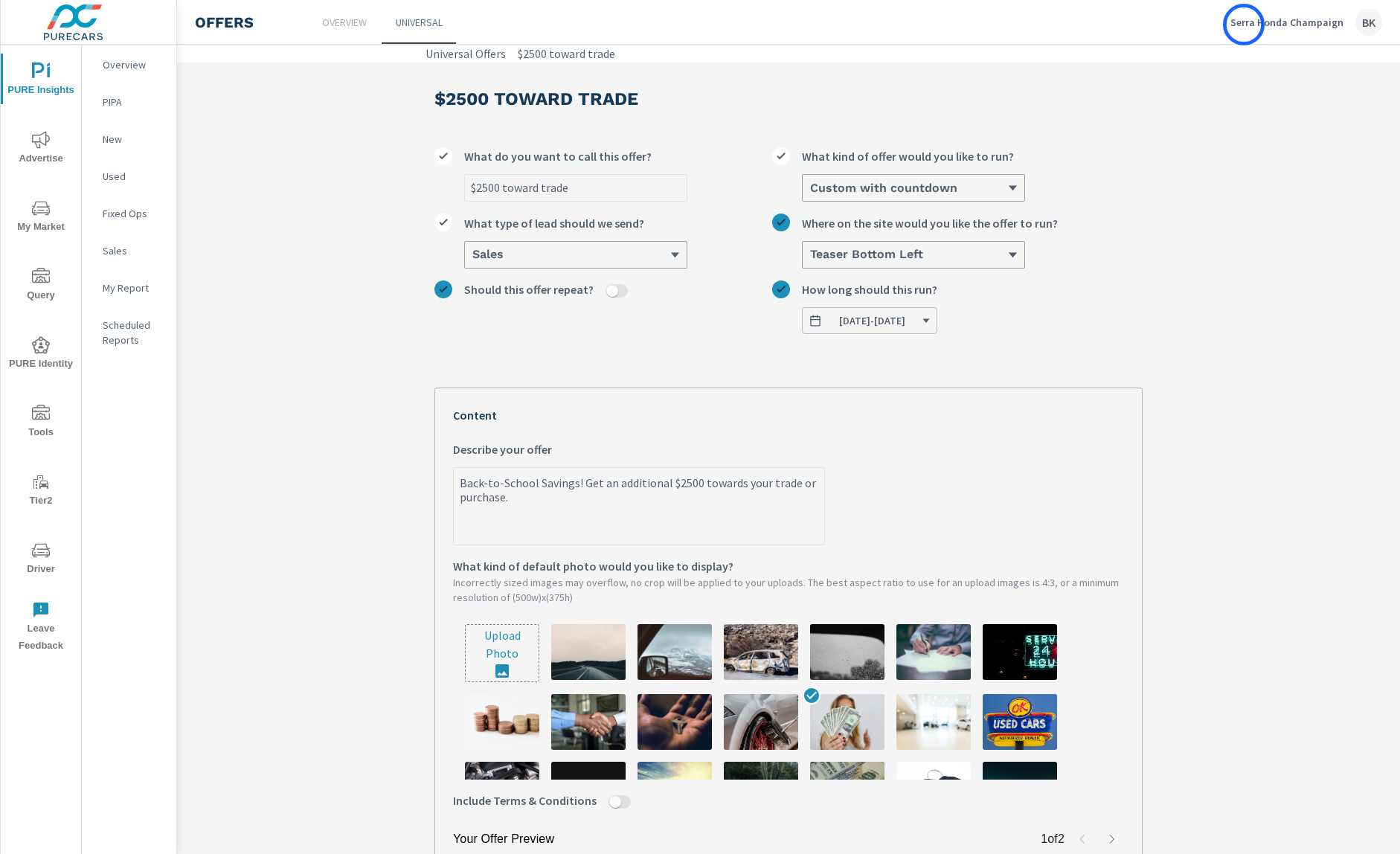
click at [1244, 24] on p "Serra Honda Champaign" at bounding box center [1286, 22] width 113 height 14
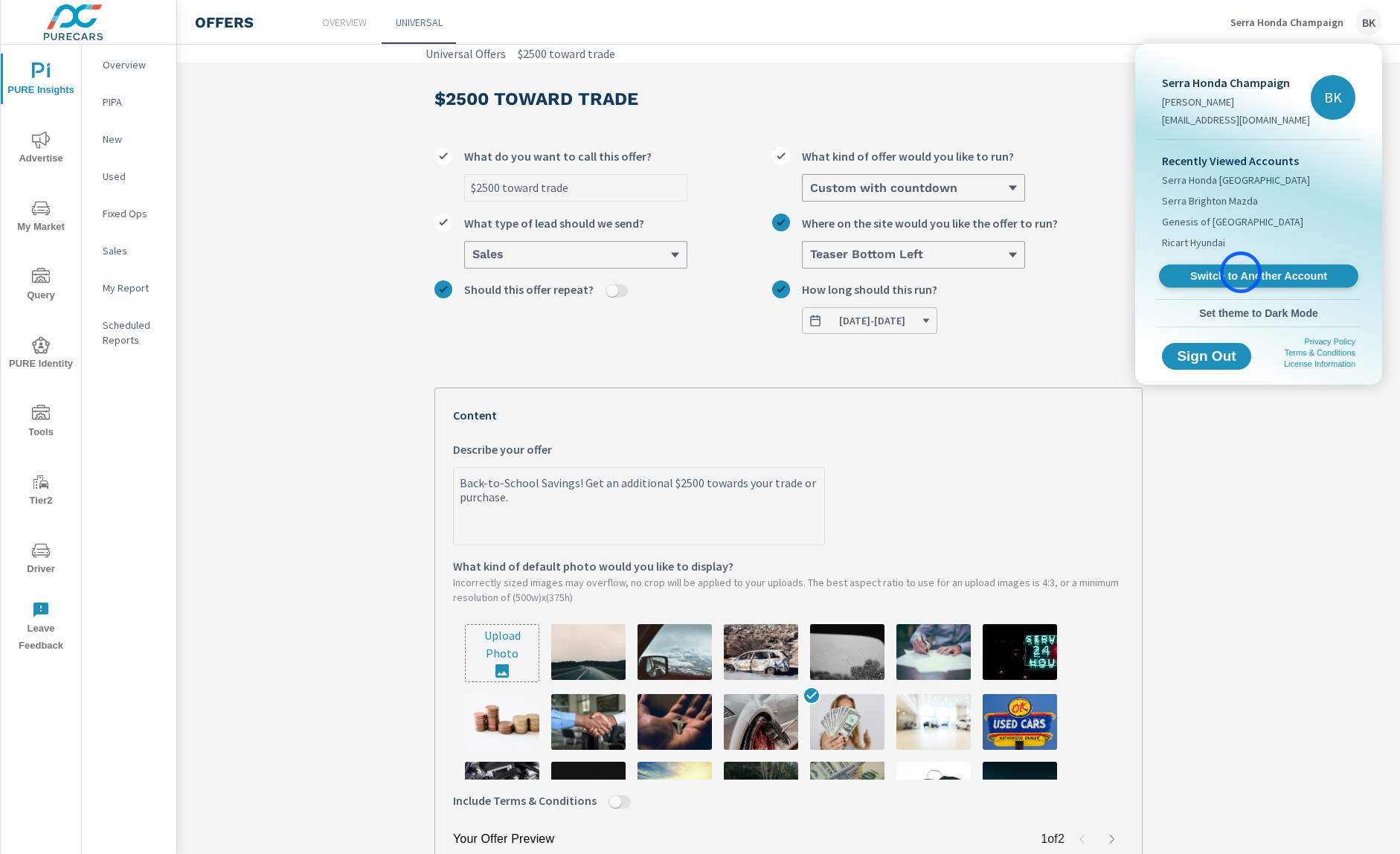
click at [1241, 271] on span "Switch to Another Account" at bounding box center [1258, 277] width 182 height 14
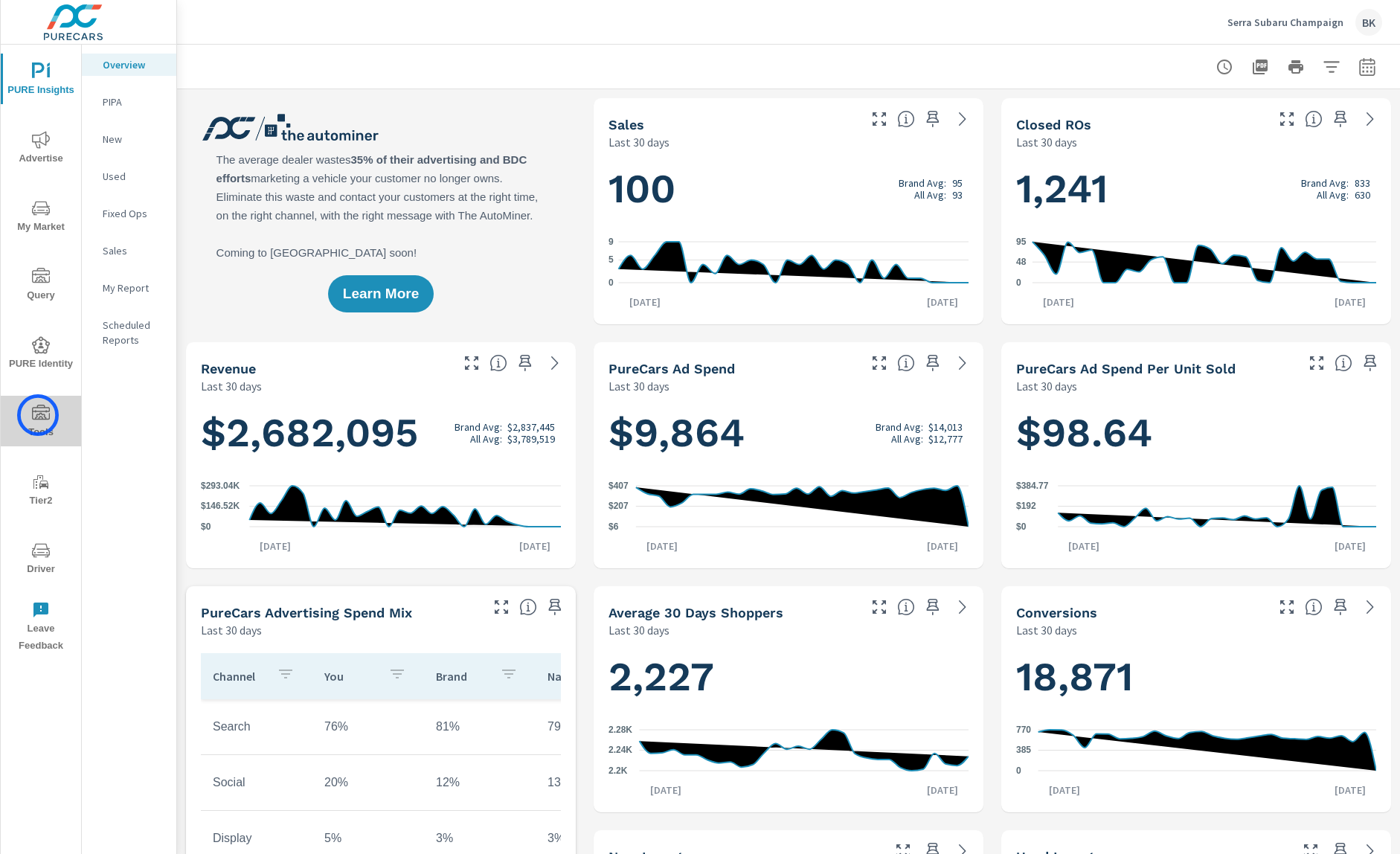
click at [38, 415] on icon "nav menu" at bounding box center [41, 414] width 18 height 18
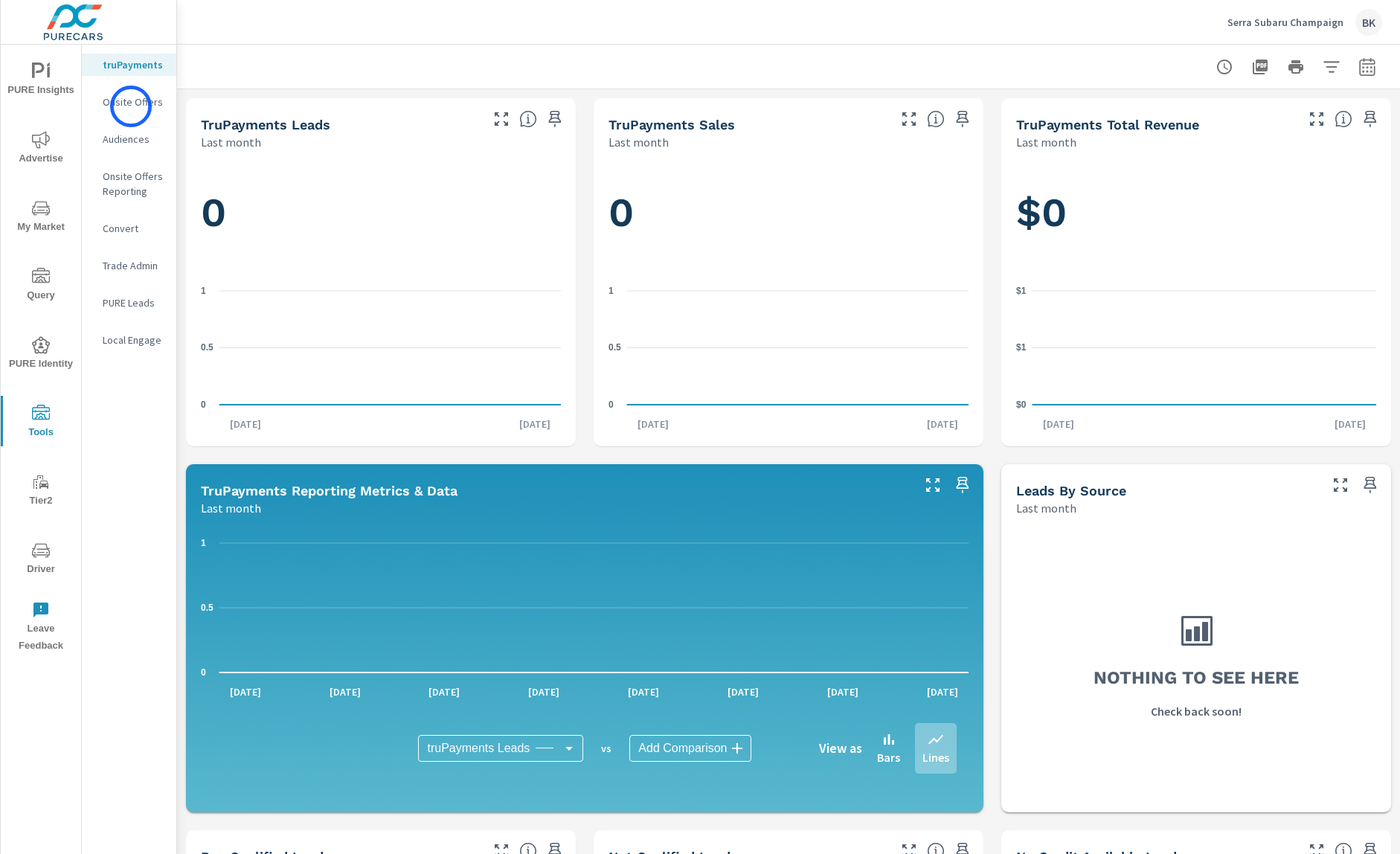
click at [131, 106] on p "Onsite Offers" at bounding box center [133, 102] width 61 height 15
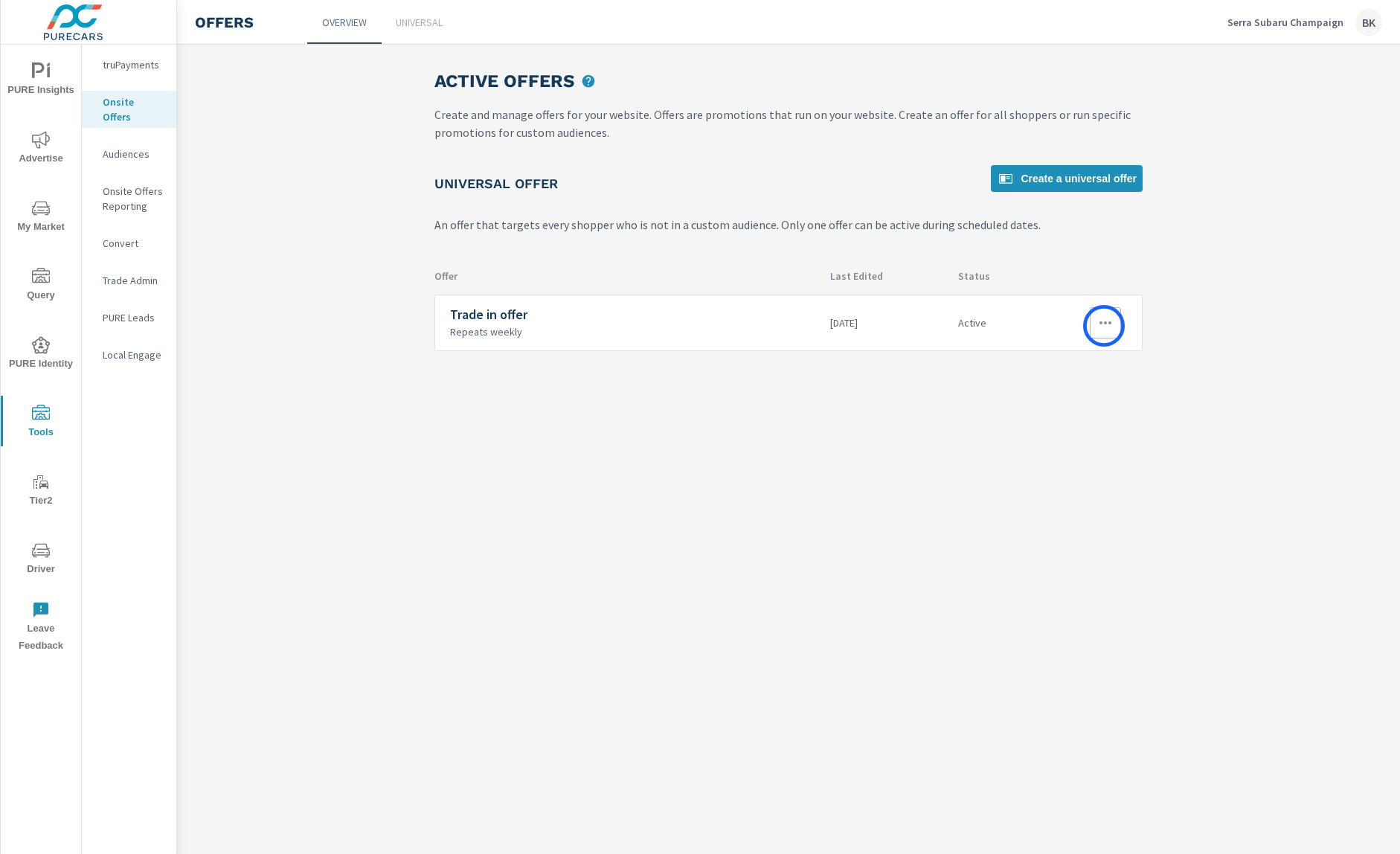
click at [1105, 326] on icon "button" at bounding box center [1105, 323] width 18 height 18
click at [1096, 390] on div "View Report" at bounding box center [1078, 394] width 65 height 18
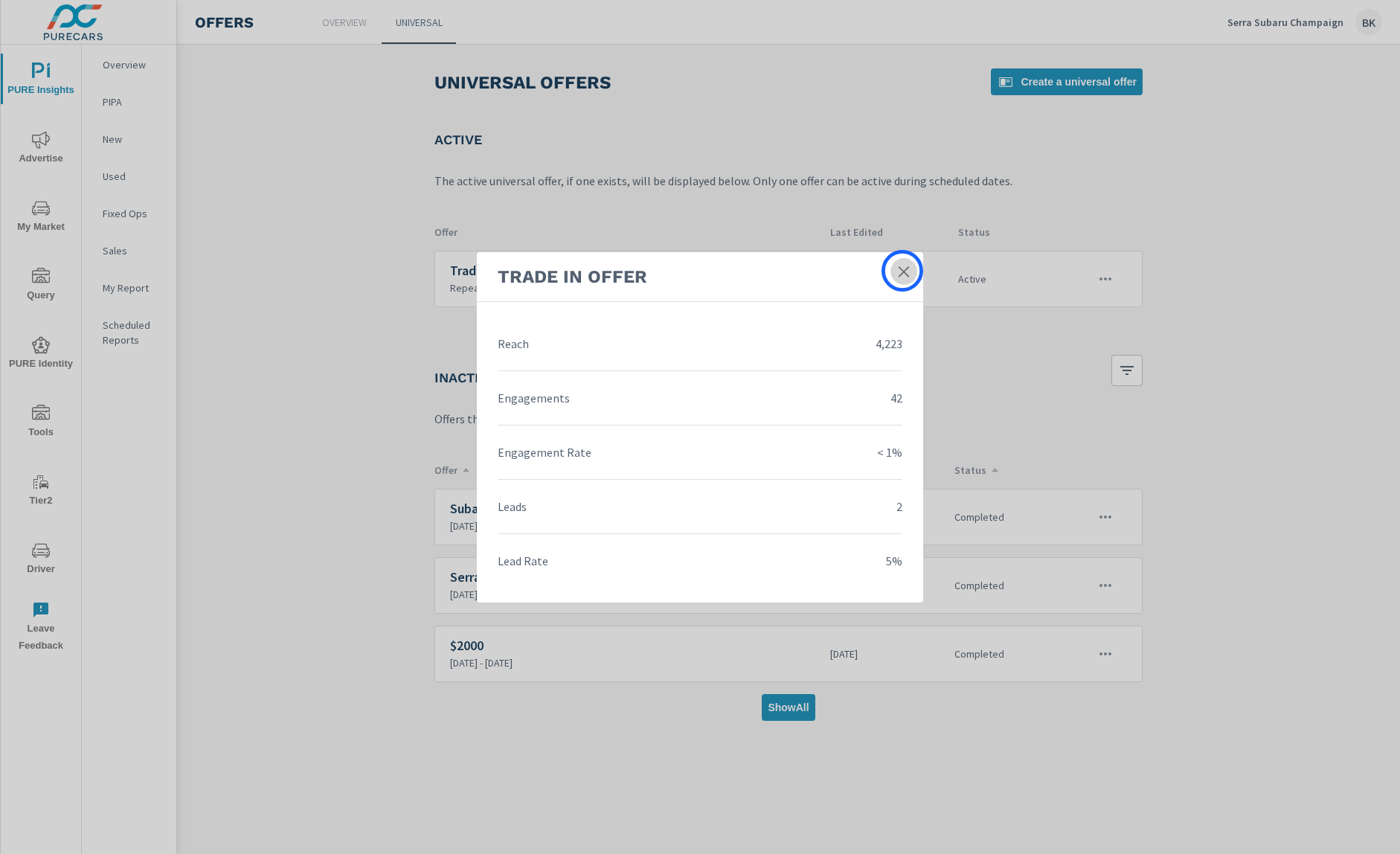
click at [902, 271] on icon at bounding box center [903, 271] width 15 height 15
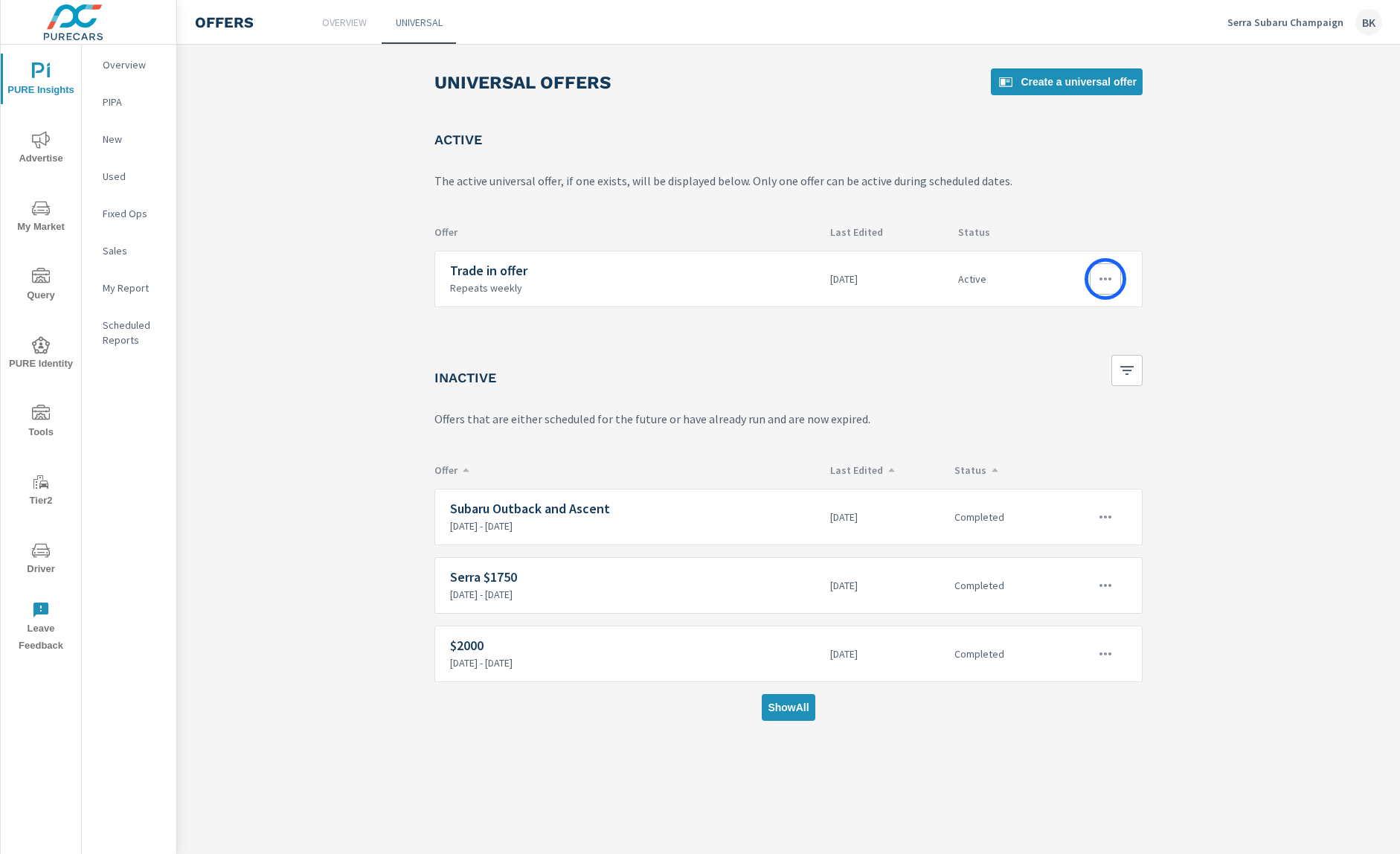
click at [1104, 279] on icon "button" at bounding box center [1105, 279] width 12 height 3
click at [1071, 317] on link "Edit" at bounding box center [1078, 314] width 83 height 36
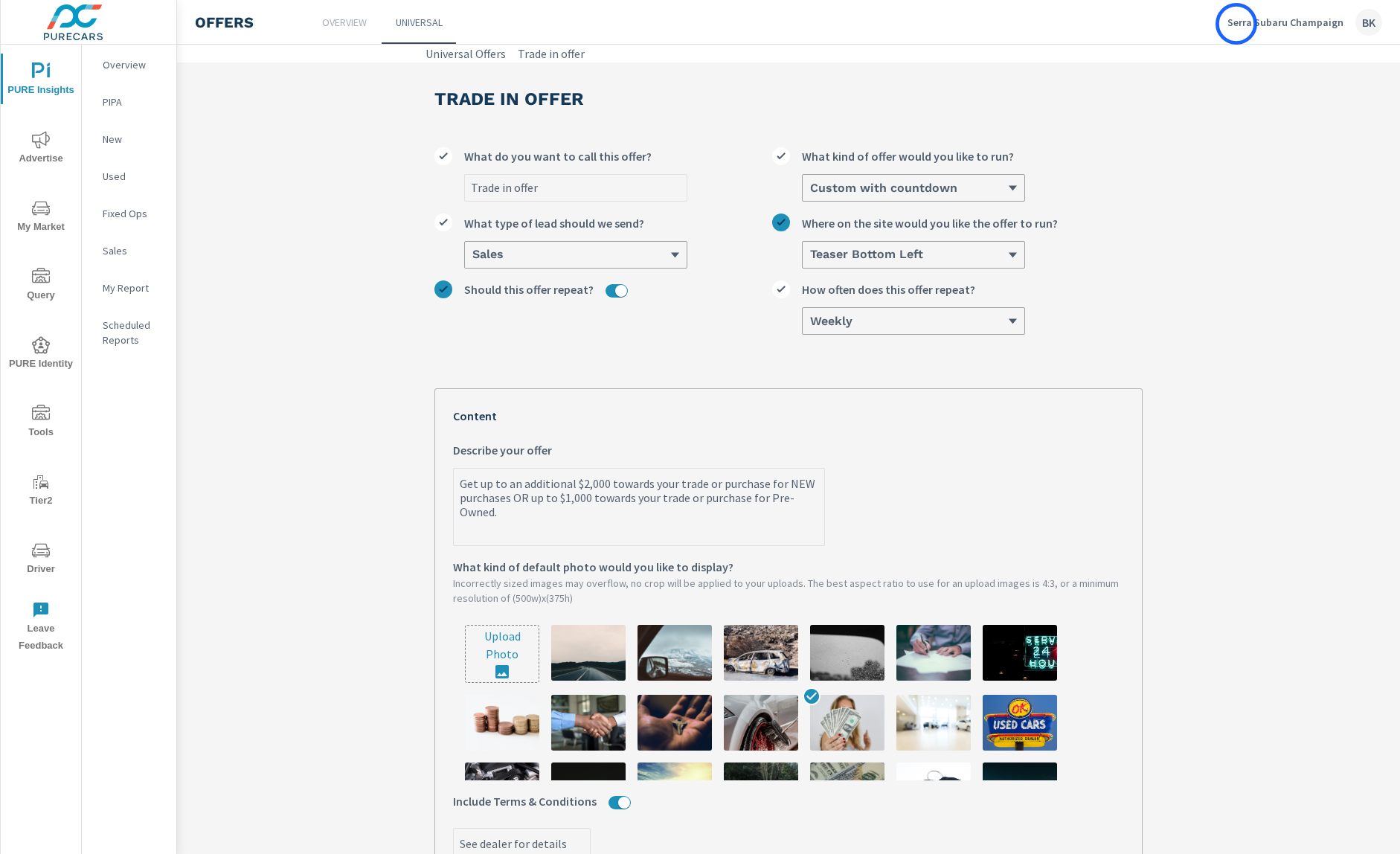
click at [1237, 23] on p "Serra Subaru Champaign" at bounding box center [1286, 22] width 116 height 14
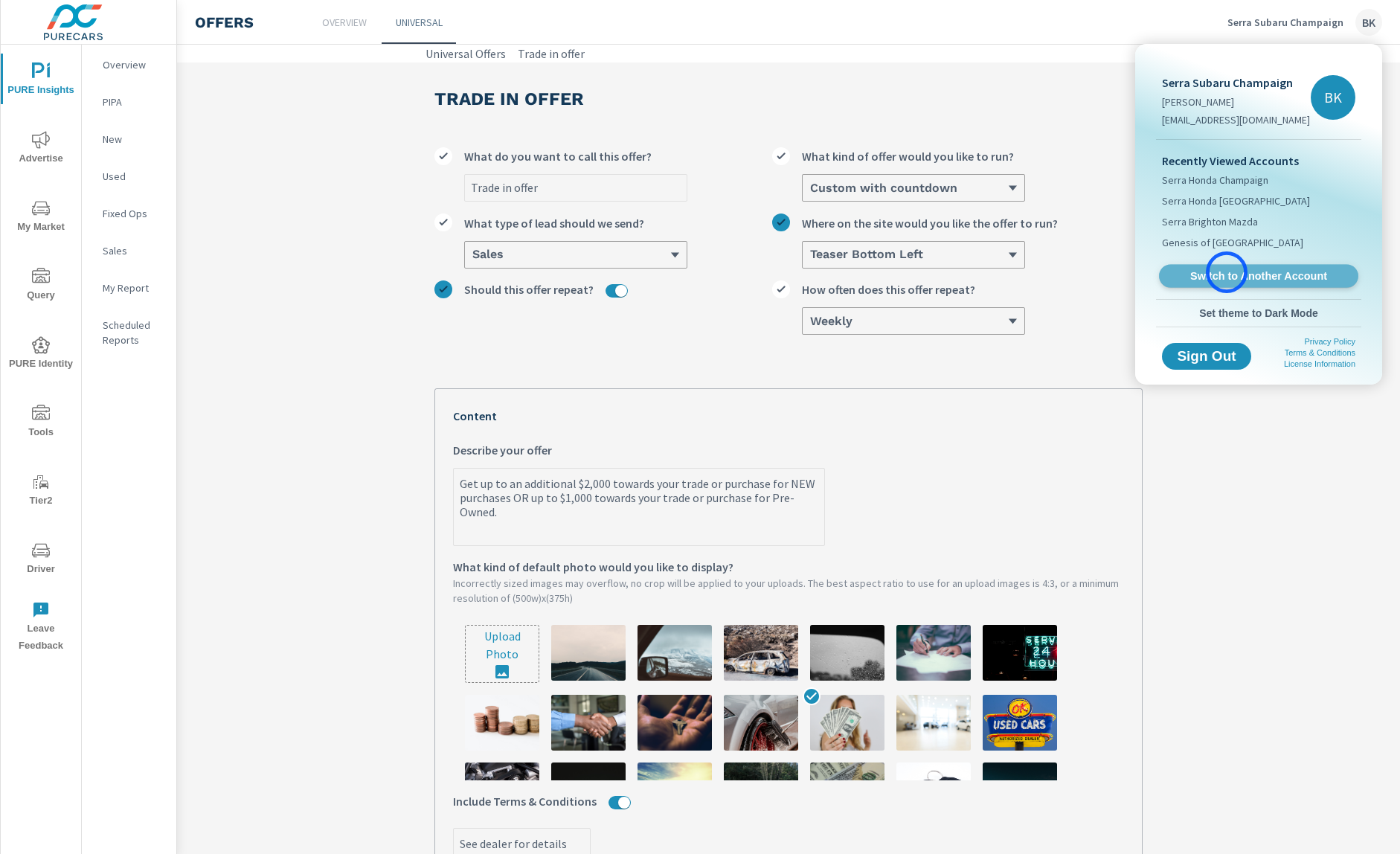
click at [1227, 272] on span "Switch to Another Account" at bounding box center [1258, 277] width 182 height 14
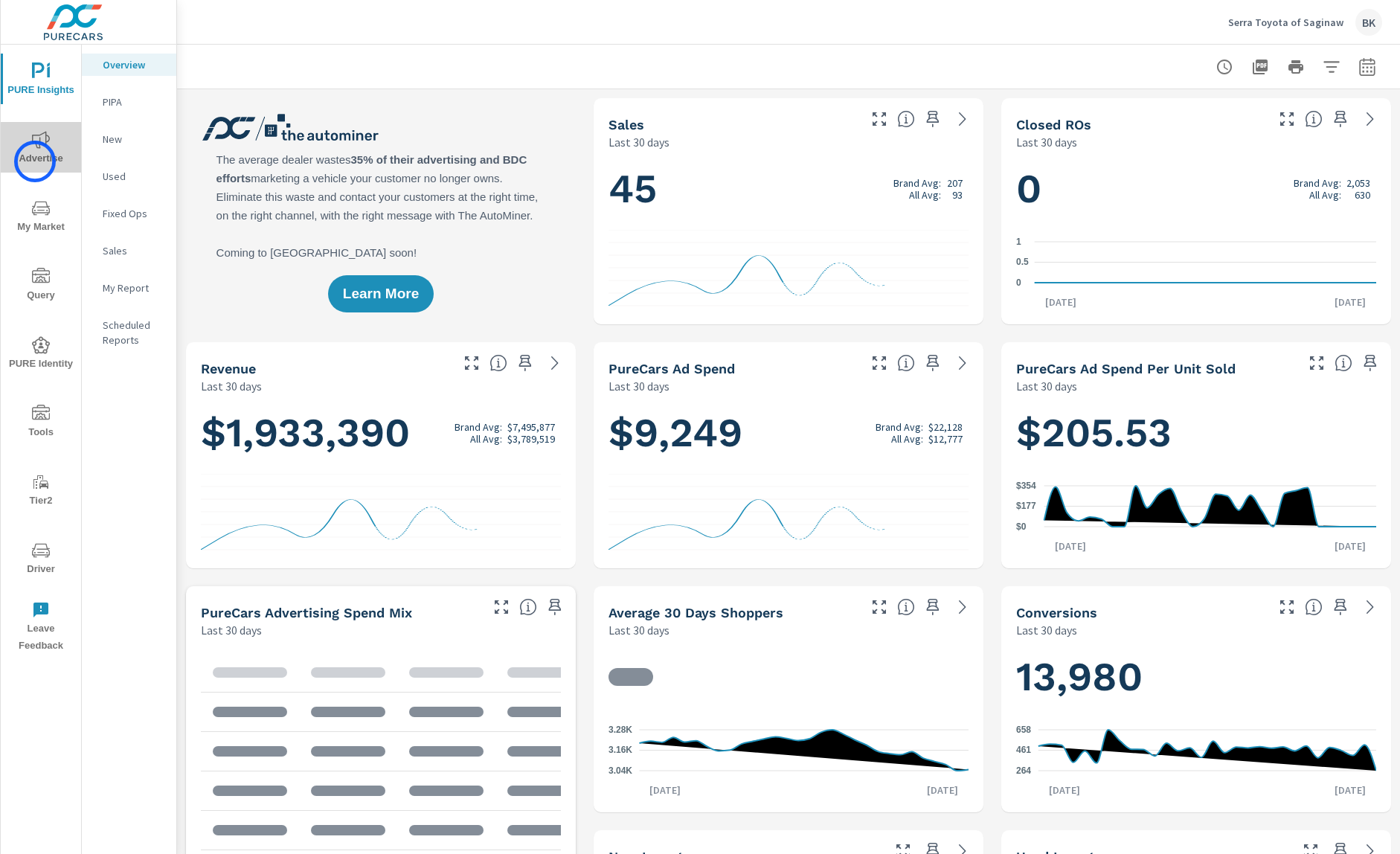
click at [35, 161] on span "Advertise" at bounding box center [41, 149] width 71 height 36
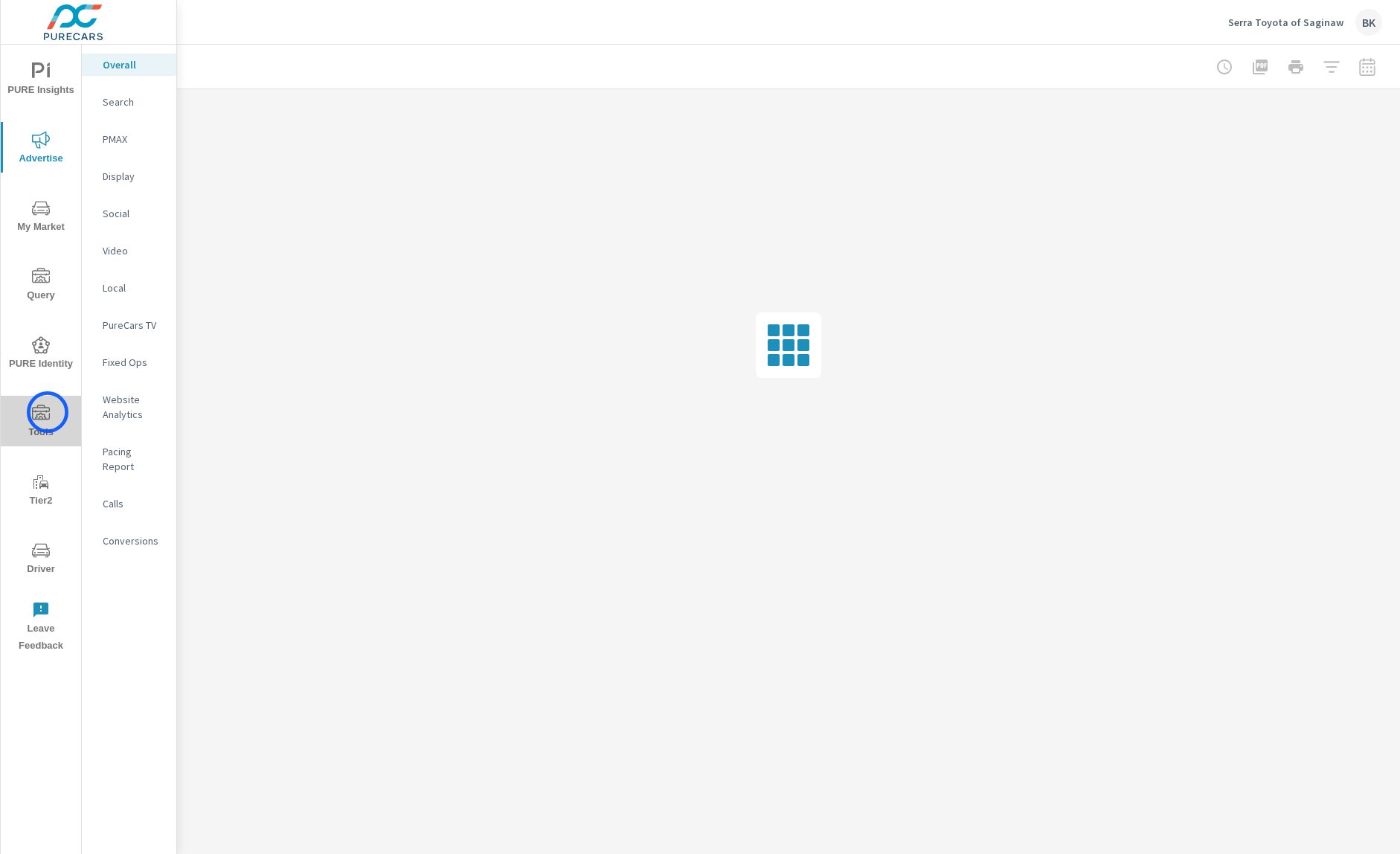
click at [48, 412] on icon "nav menu" at bounding box center [41, 414] width 18 height 18
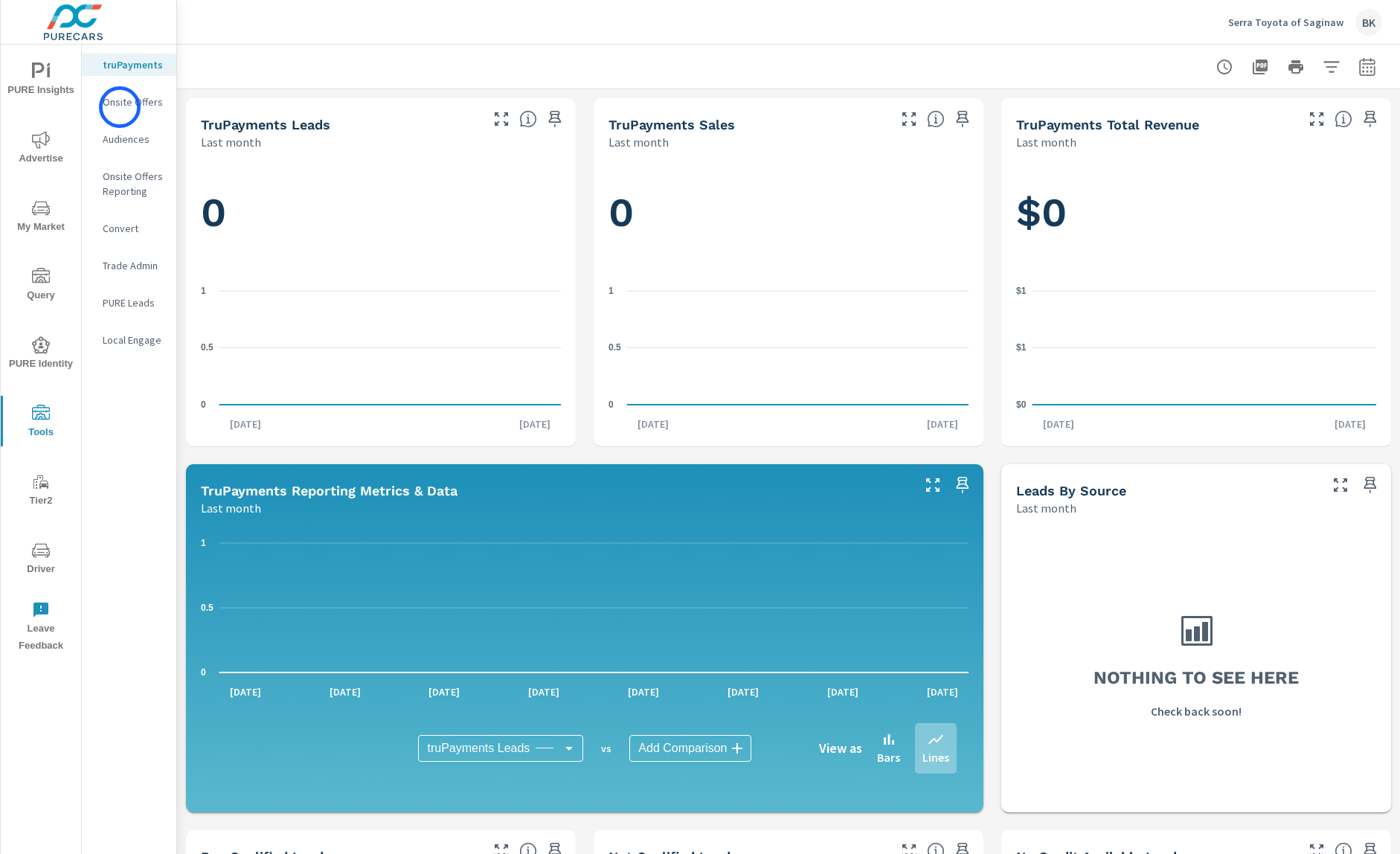
click at [120, 107] on p "Onsite Offers" at bounding box center [133, 102] width 61 height 15
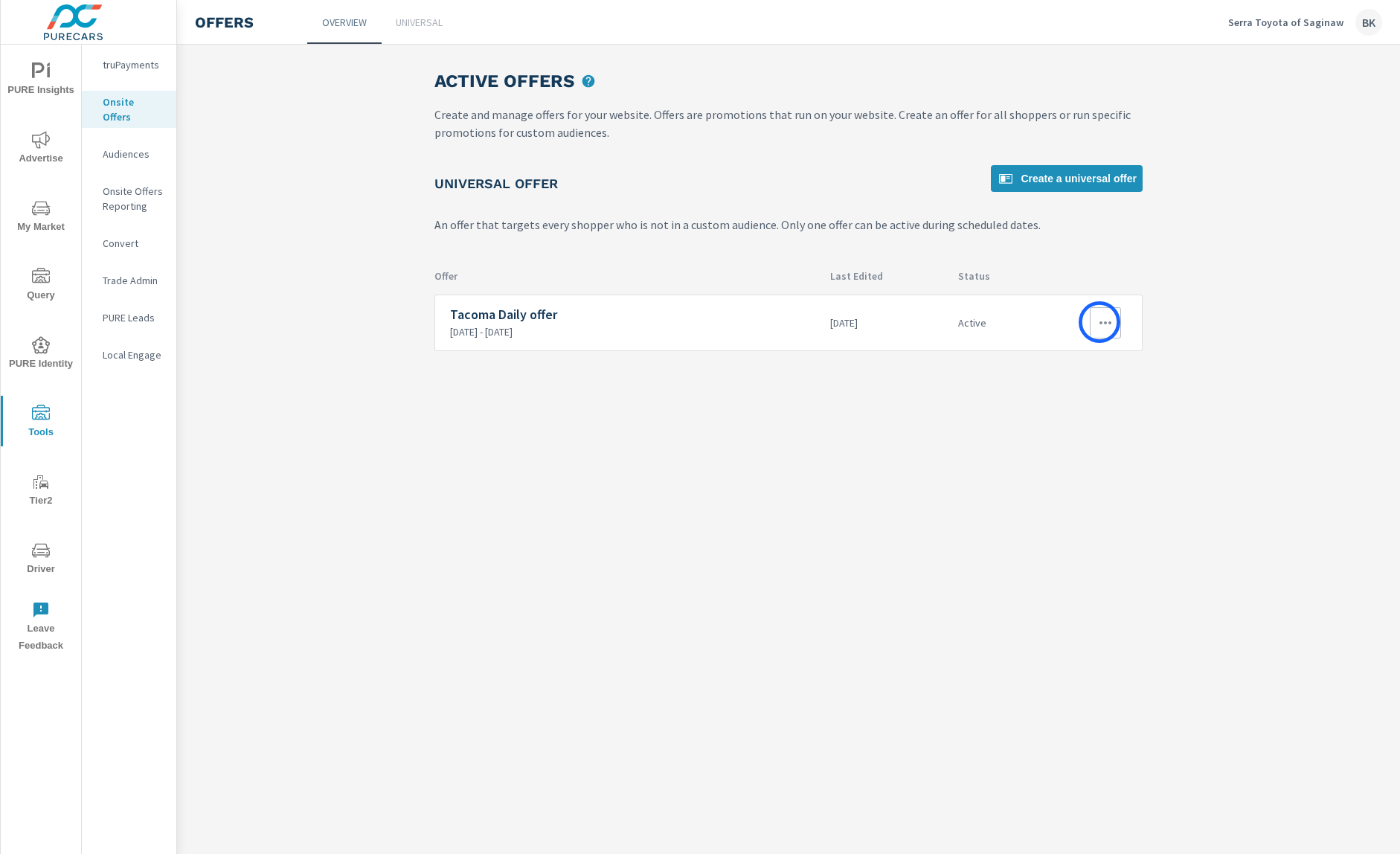
click at [1100, 322] on icon "button" at bounding box center [1105, 323] width 12 height 3
click at [1080, 385] on div "View Report" at bounding box center [1078, 394] width 65 height 18
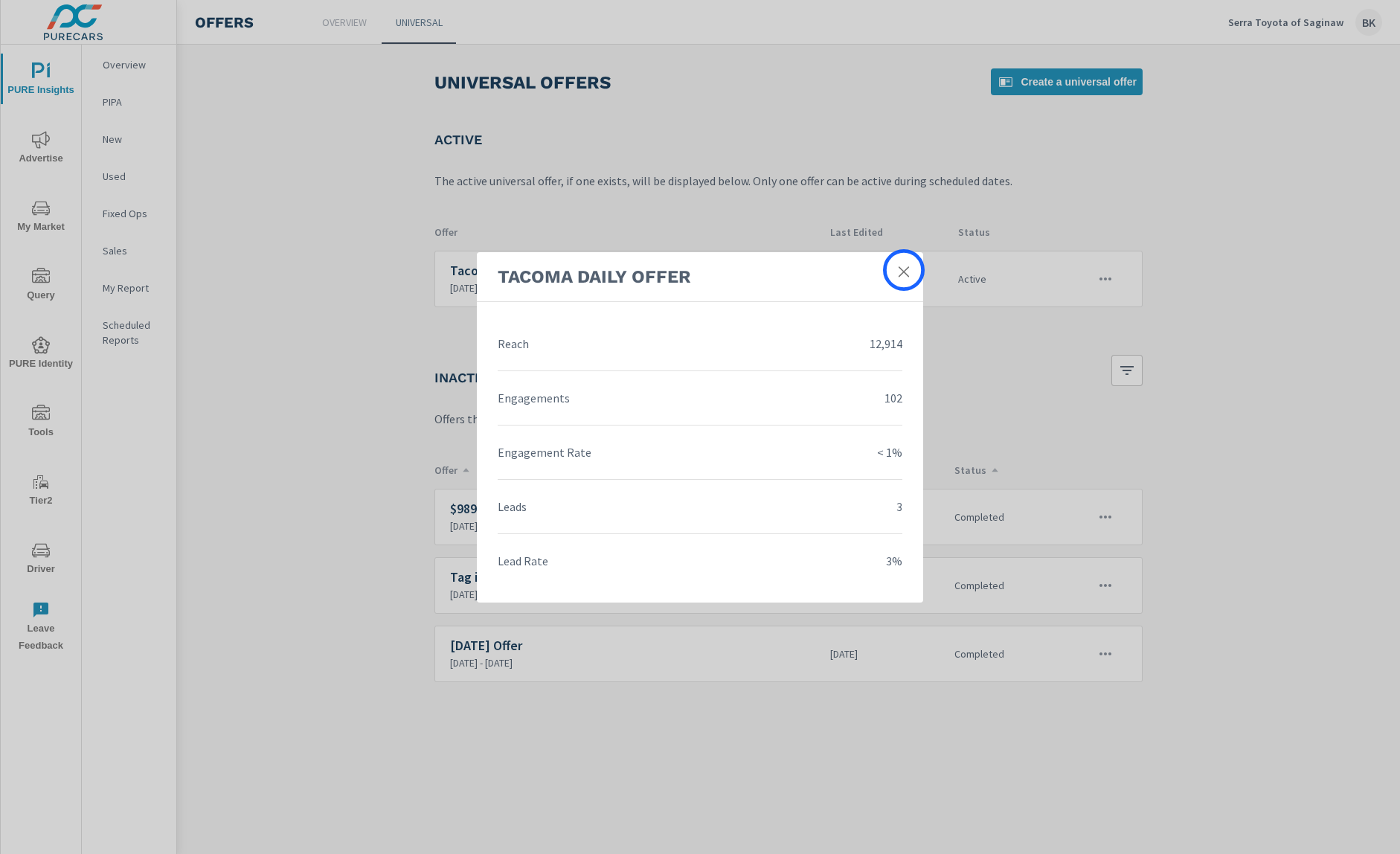
click at [904, 271] on icon at bounding box center [904, 271] width 11 height 11
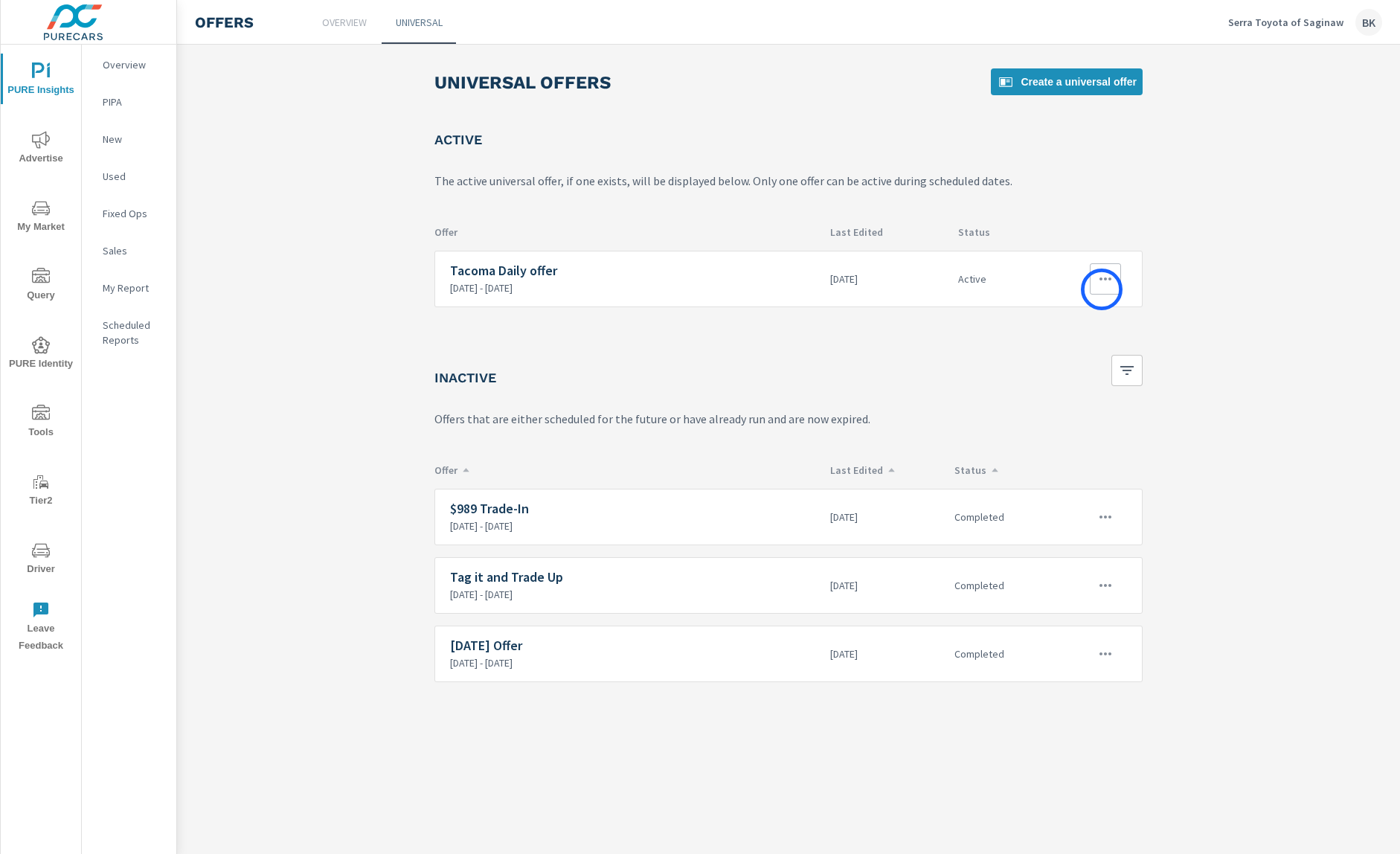
click at [1102, 289] on button "button" at bounding box center [1105, 279] width 32 height 32
click at [1080, 315] on link "Edit" at bounding box center [1078, 314] width 83 height 36
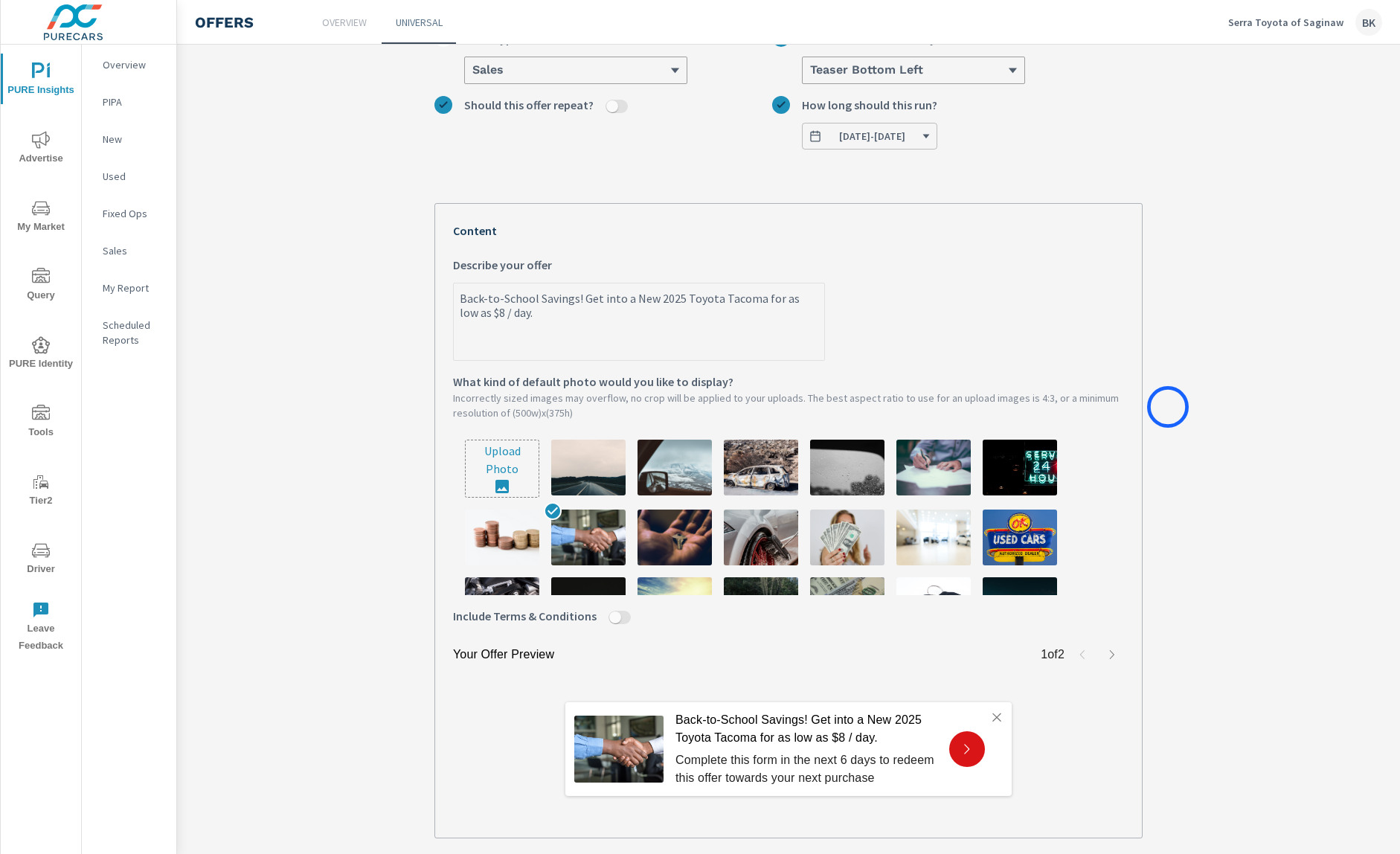
scroll to position [266, 0]
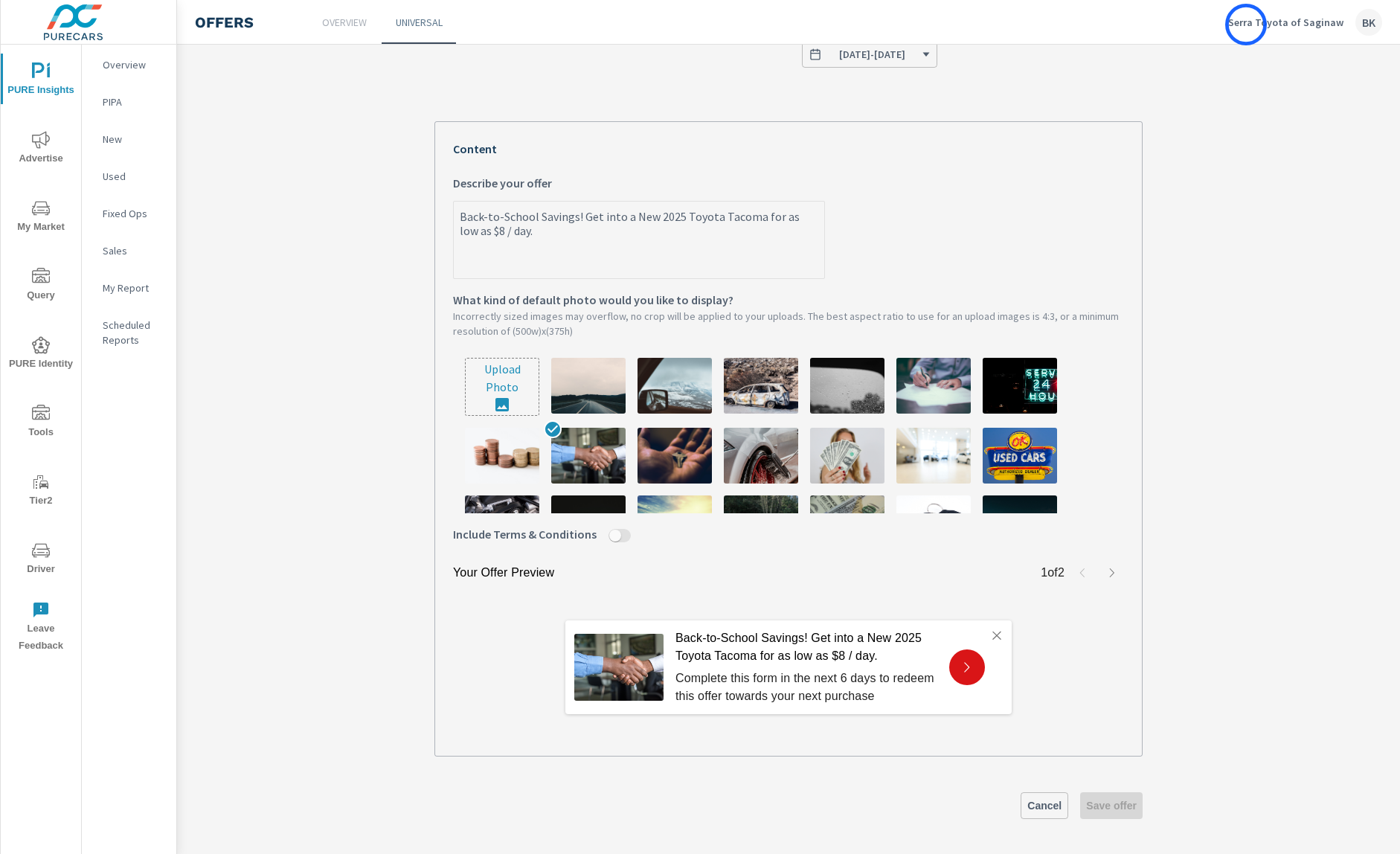
click at [1247, 24] on p "Serra Toyota of Saginaw" at bounding box center [1286, 22] width 115 height 14
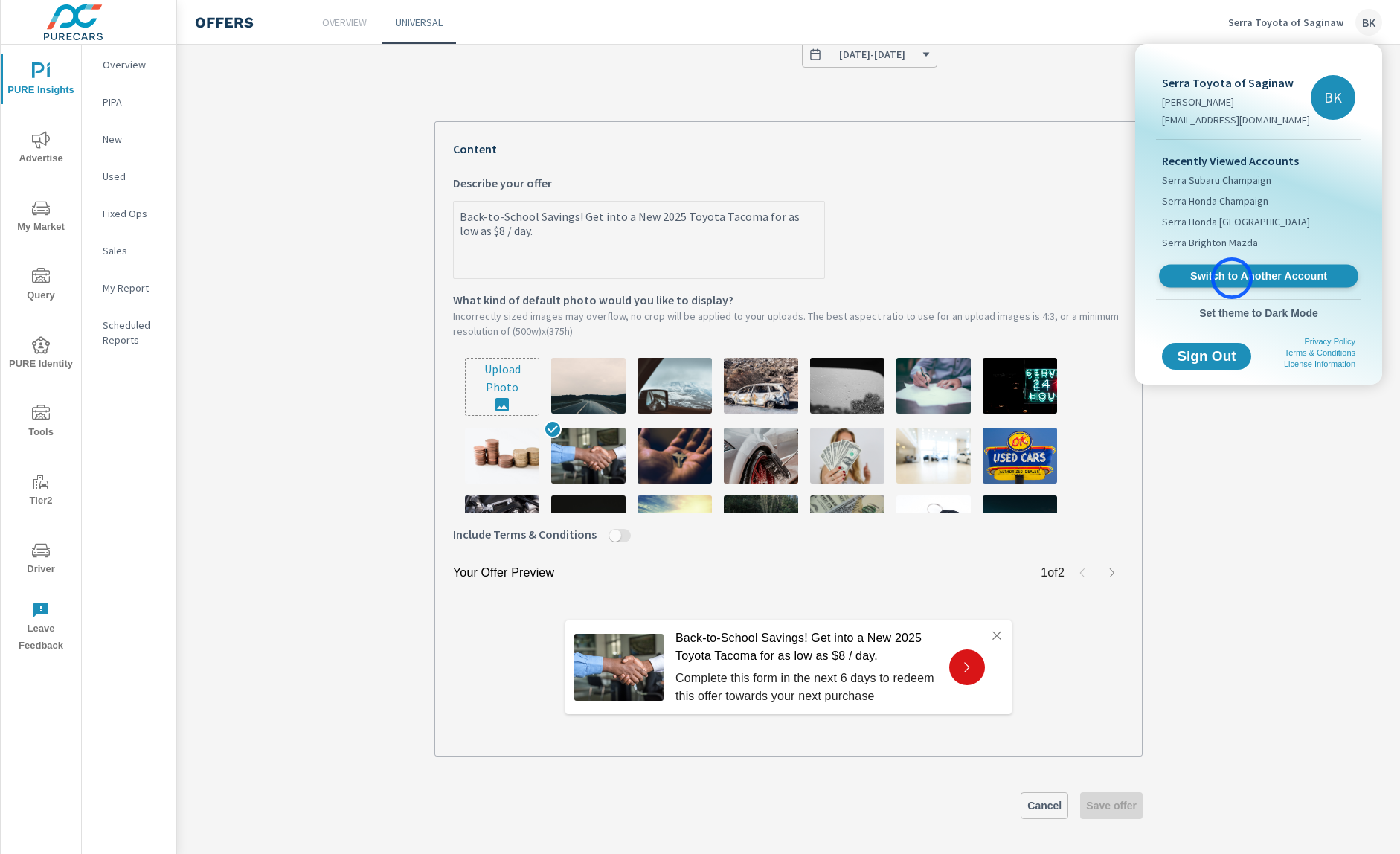
click at [1232, 279] on span "Switch to Another Account" at bounding box center [1258, 277] width 182 height 14
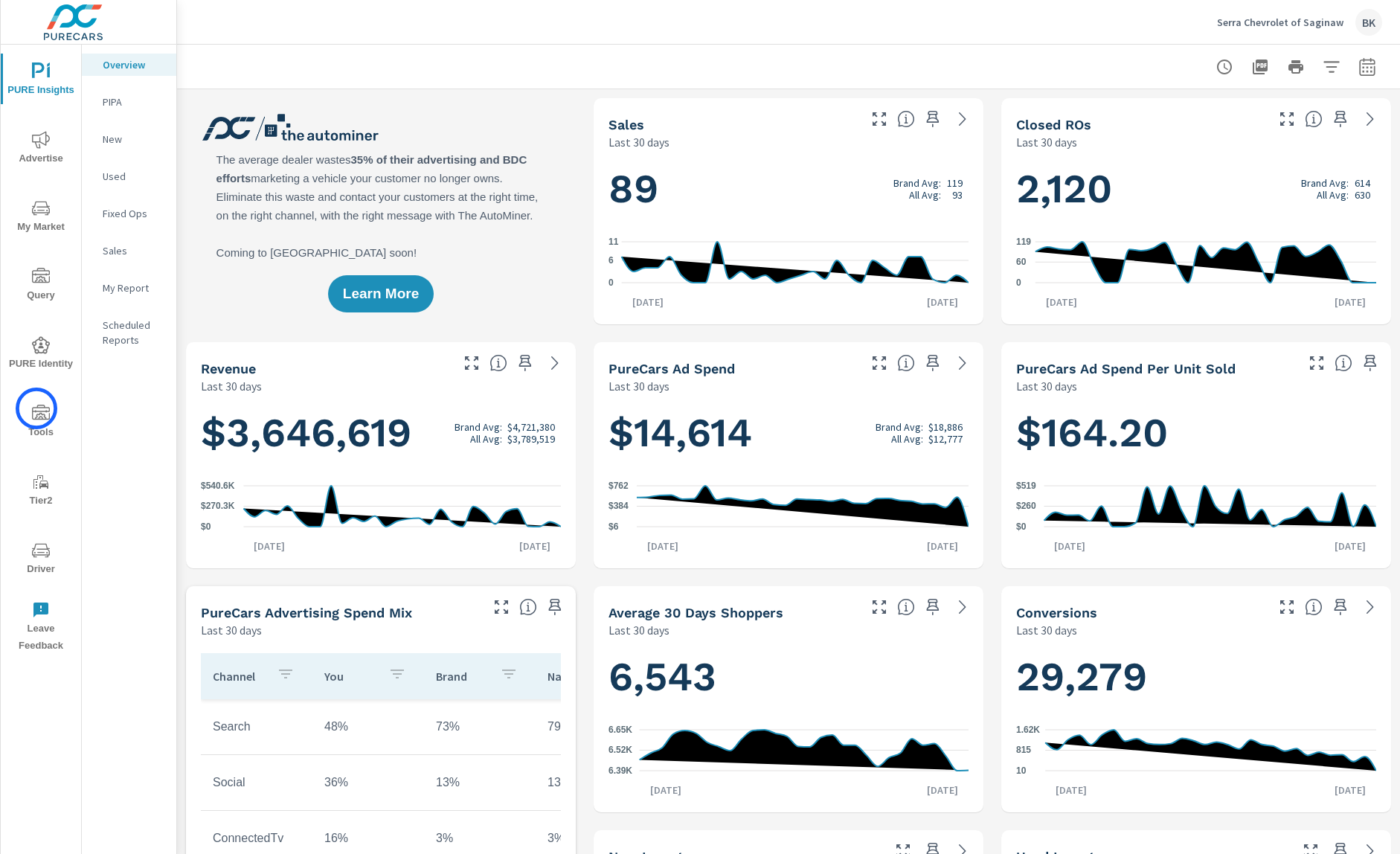
click at [36, 409] on icon "nav menu" at bounding box center [41, 414] width 18 height 18
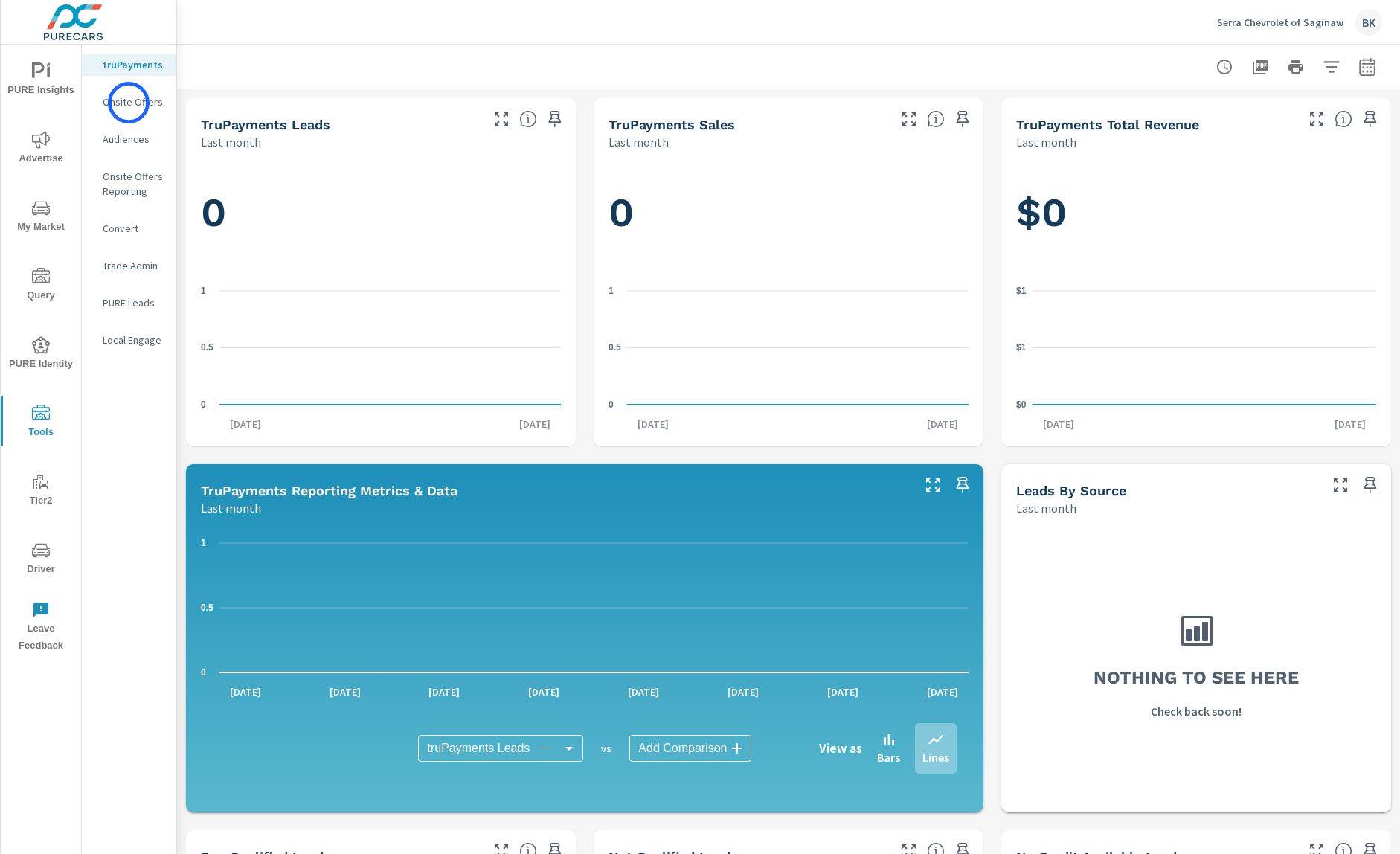
click at [129, 103] on p "Onsite Offers" at bounding box center [133, 102] width 61 height 15
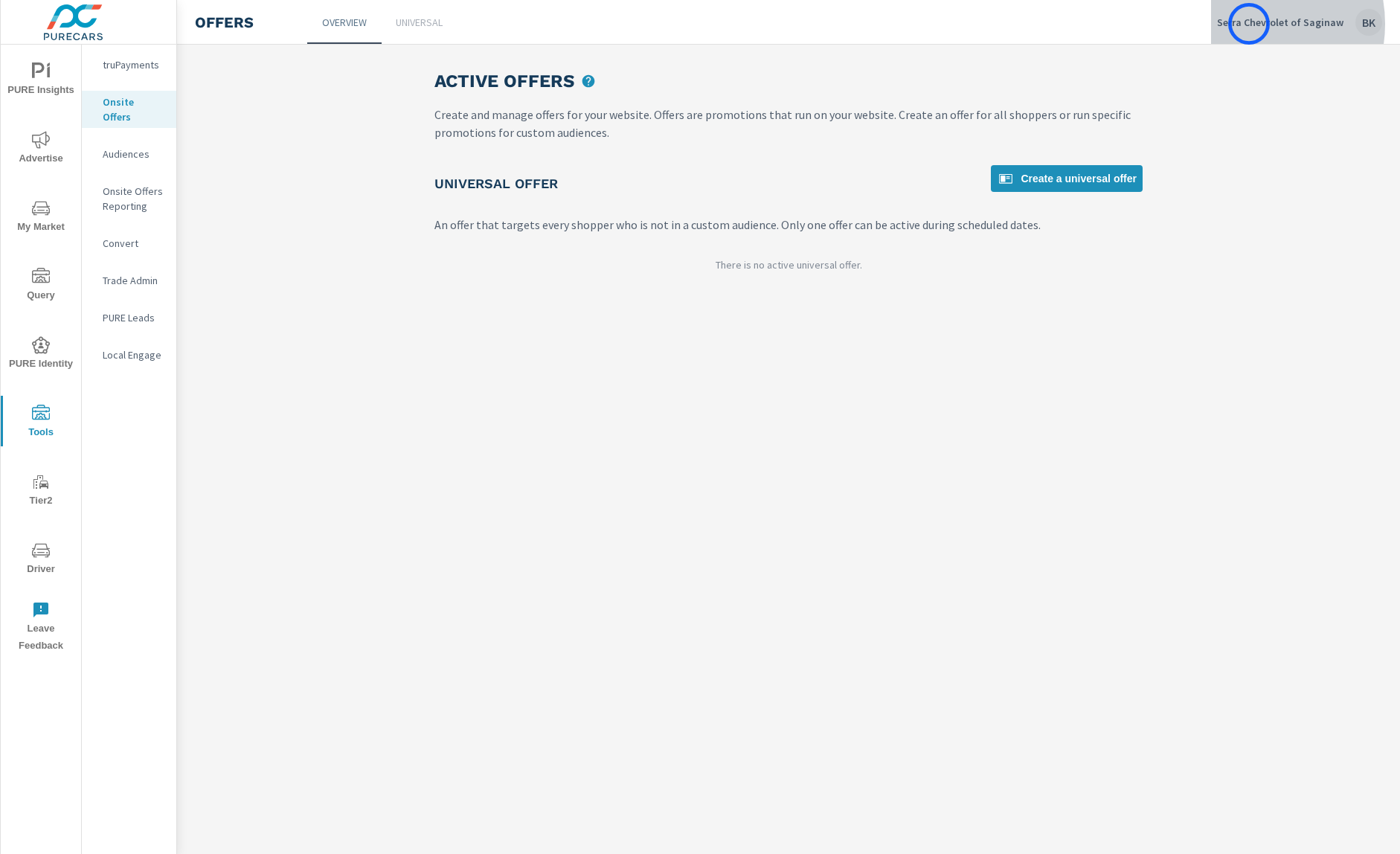
click at [1249, 23] on p "Serra Chevrolet of Saginaw" at bounding box center [1280, 22] width 126 height 14
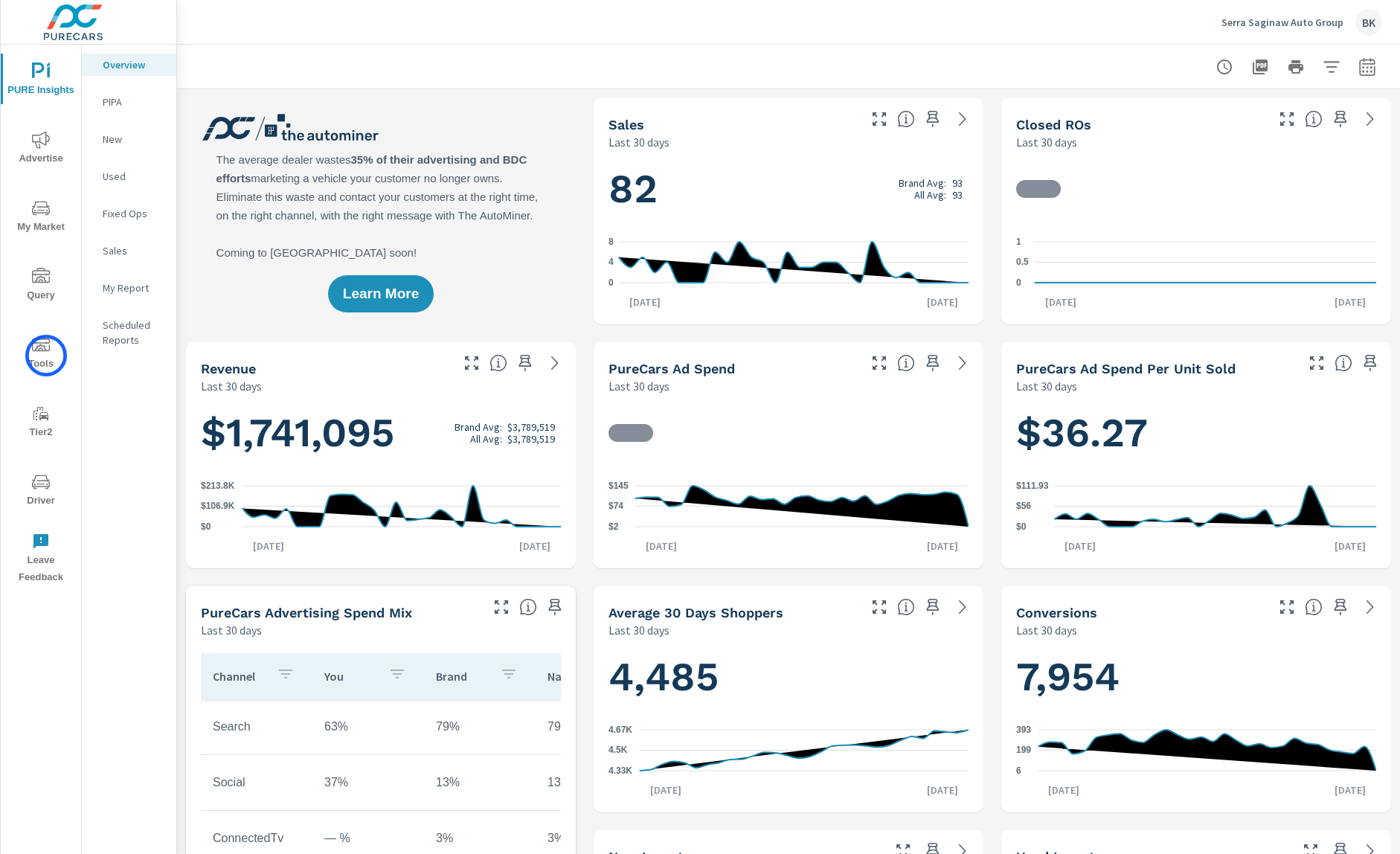
click at [46, 355] on span "Tools" at bounding box center [41, 354] width 71 height 36
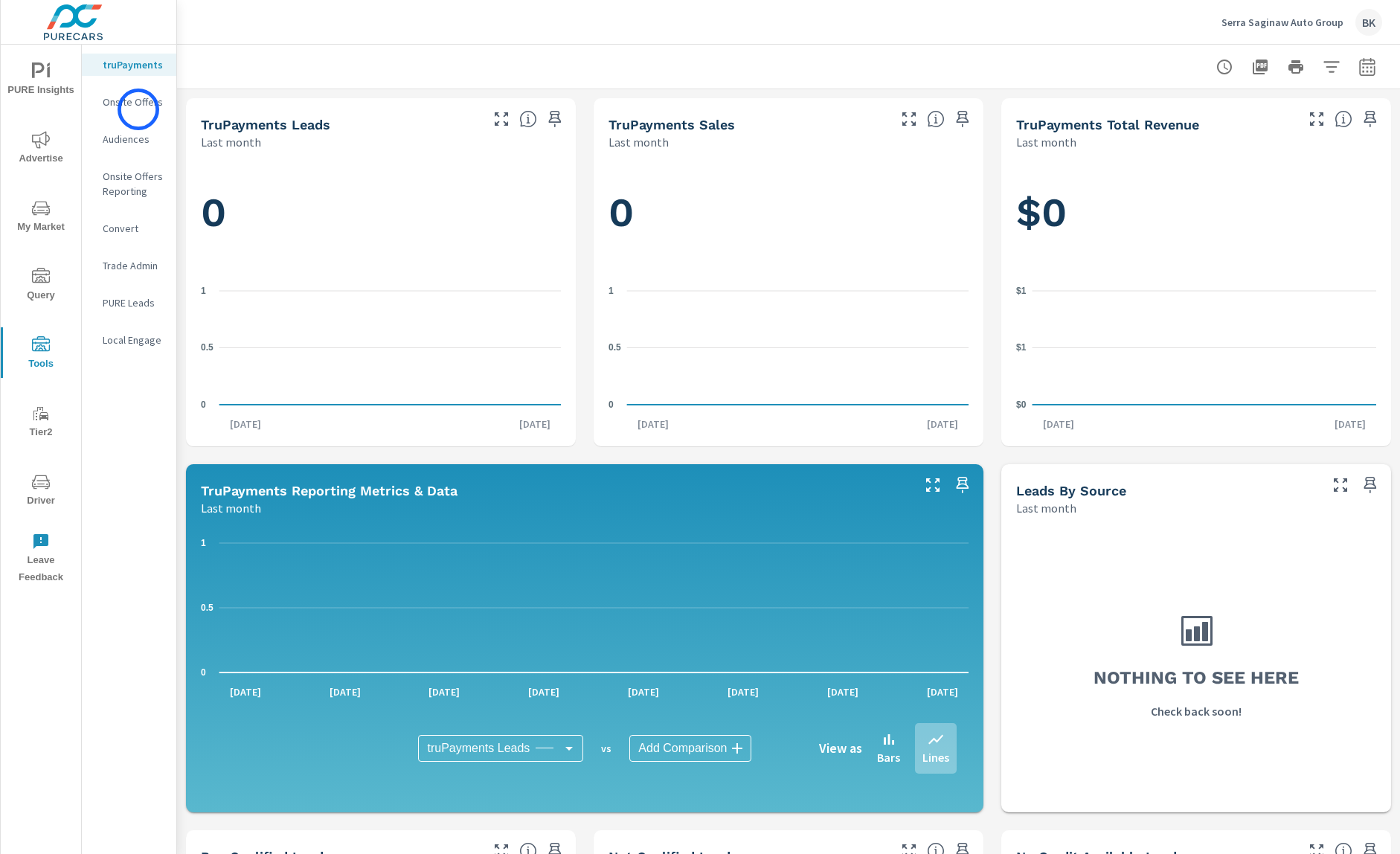
click at [138, 109] on div "Onsite Offers" at bounding box center [129, 102] width 95 height 23
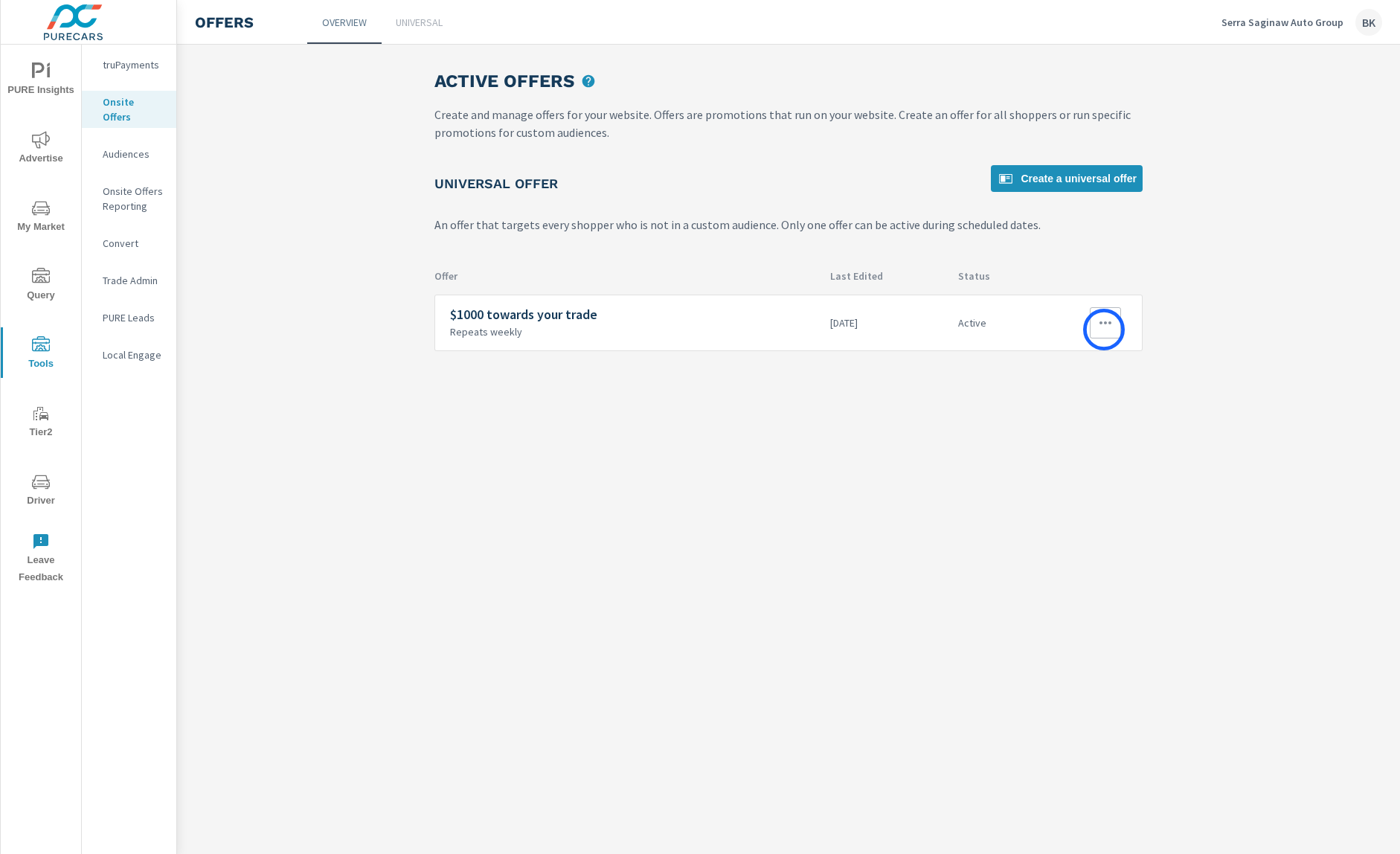
click at [1104, 330] on icon "button" at bounding box center [1105, 323] width 18 height 18
click at [1085, 368] on link "Edit" at bounding box center [1078, 357] width 83 height 36
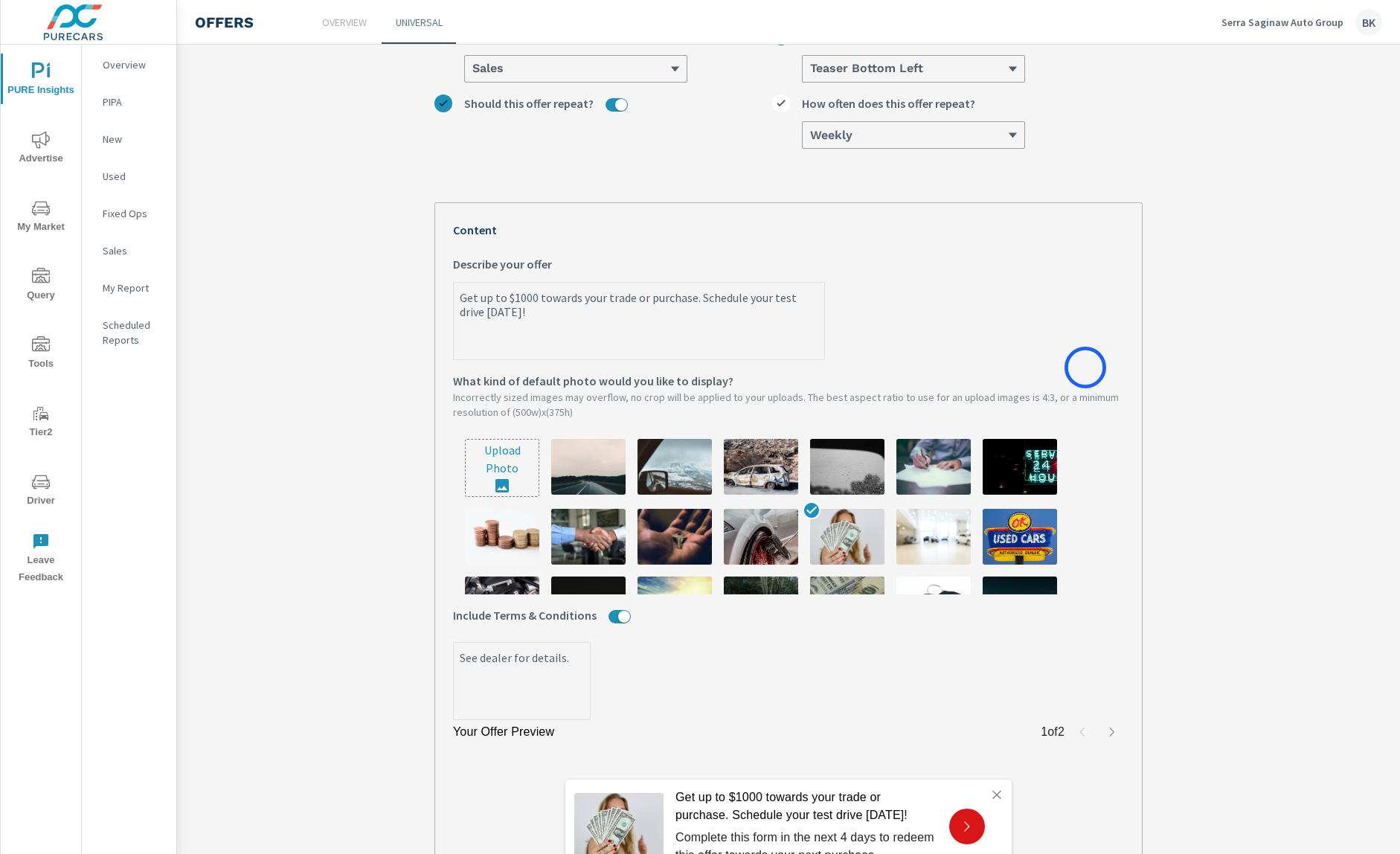
scroll to position [238, 0]
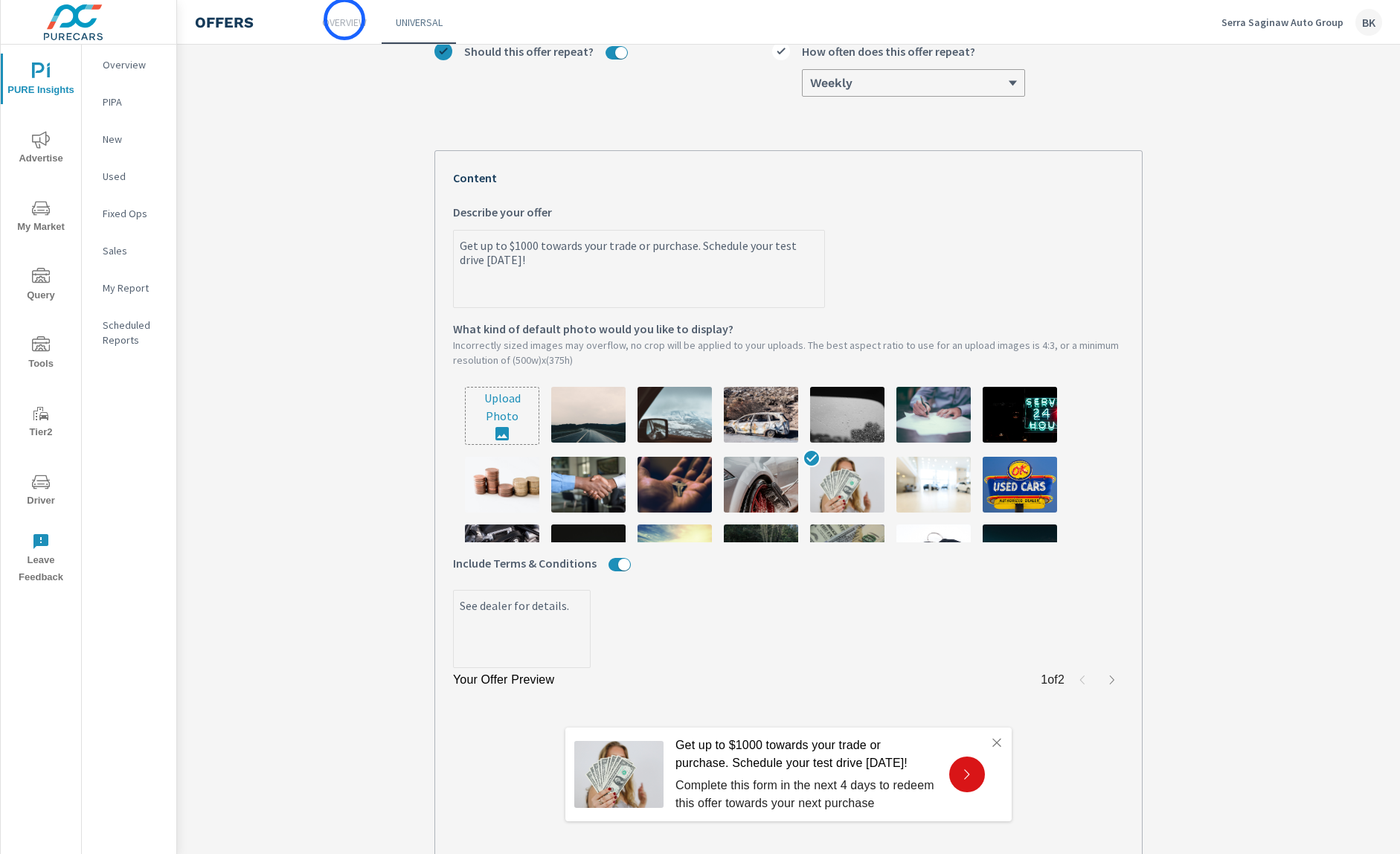
click at [343, 21] on p "Overview" at bounding box center [344, 23] width 45 height 15
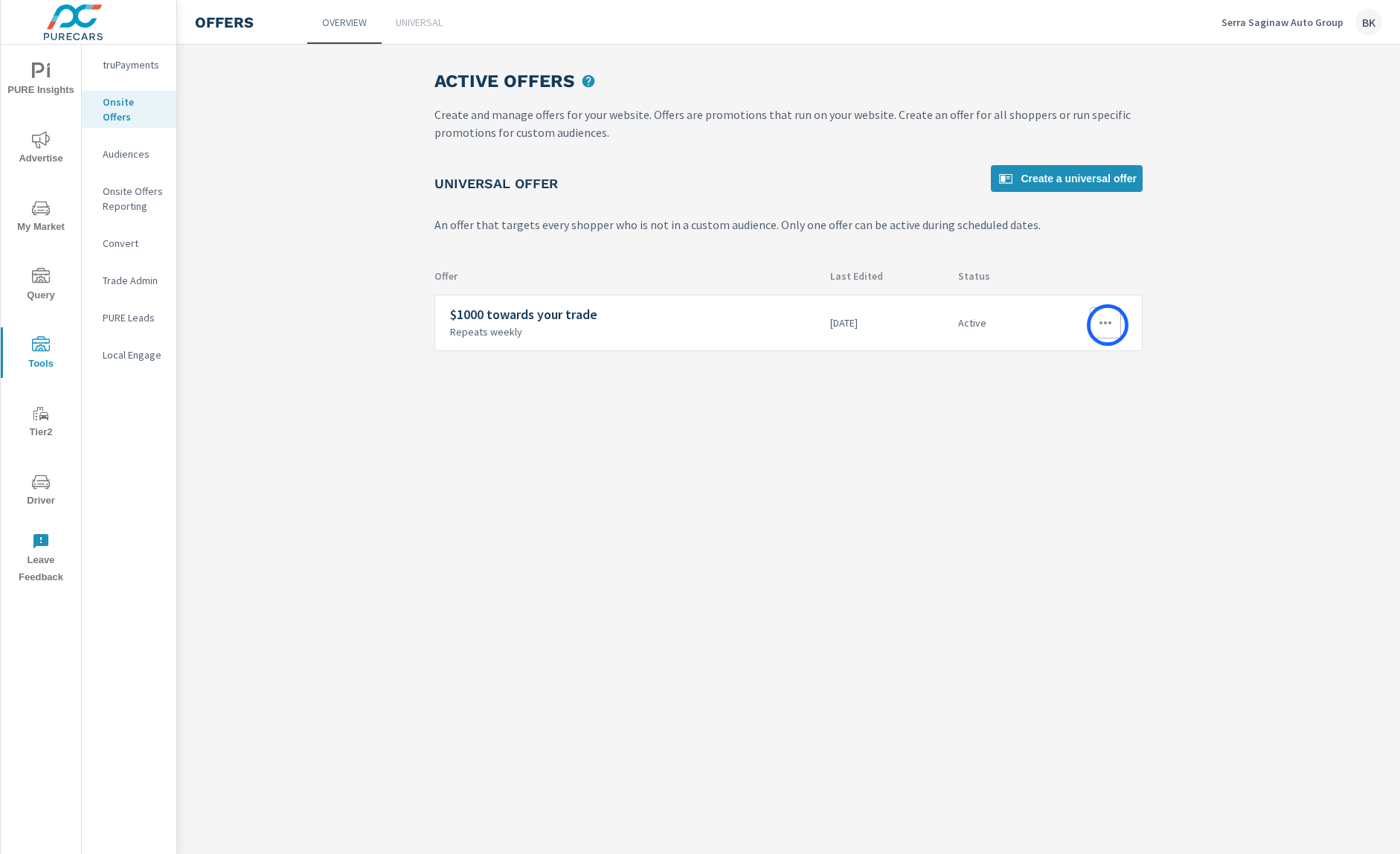
click at [1108, 326] on icon "button" at bounding box center [1105, 323] width 18 height 18
click at [1092, 392] on div "View Report" at bounding box center [1078, 394] width 65 height 18
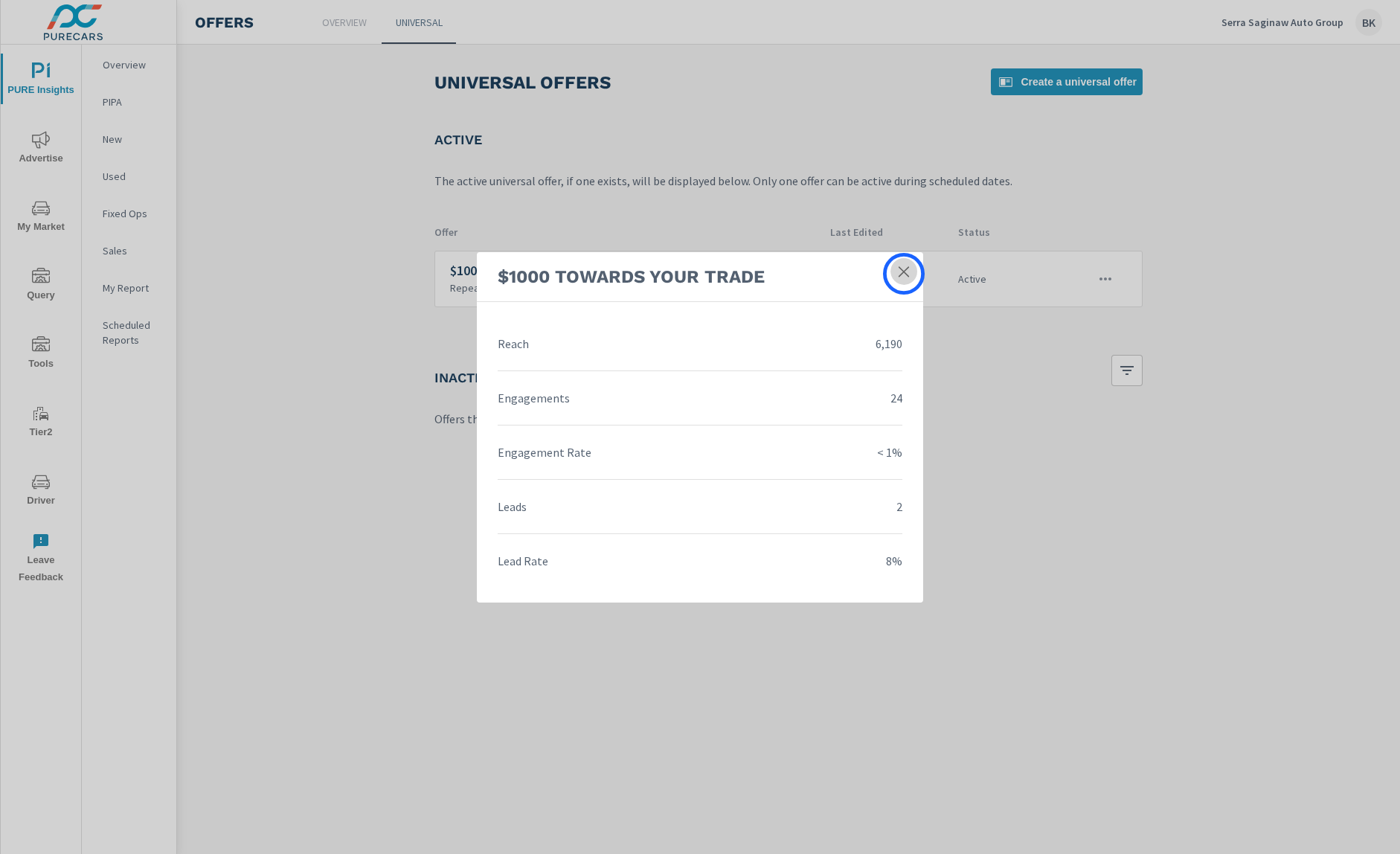
click at [904, 274] on icon at bounding box center [903, 271] width 15 height 15
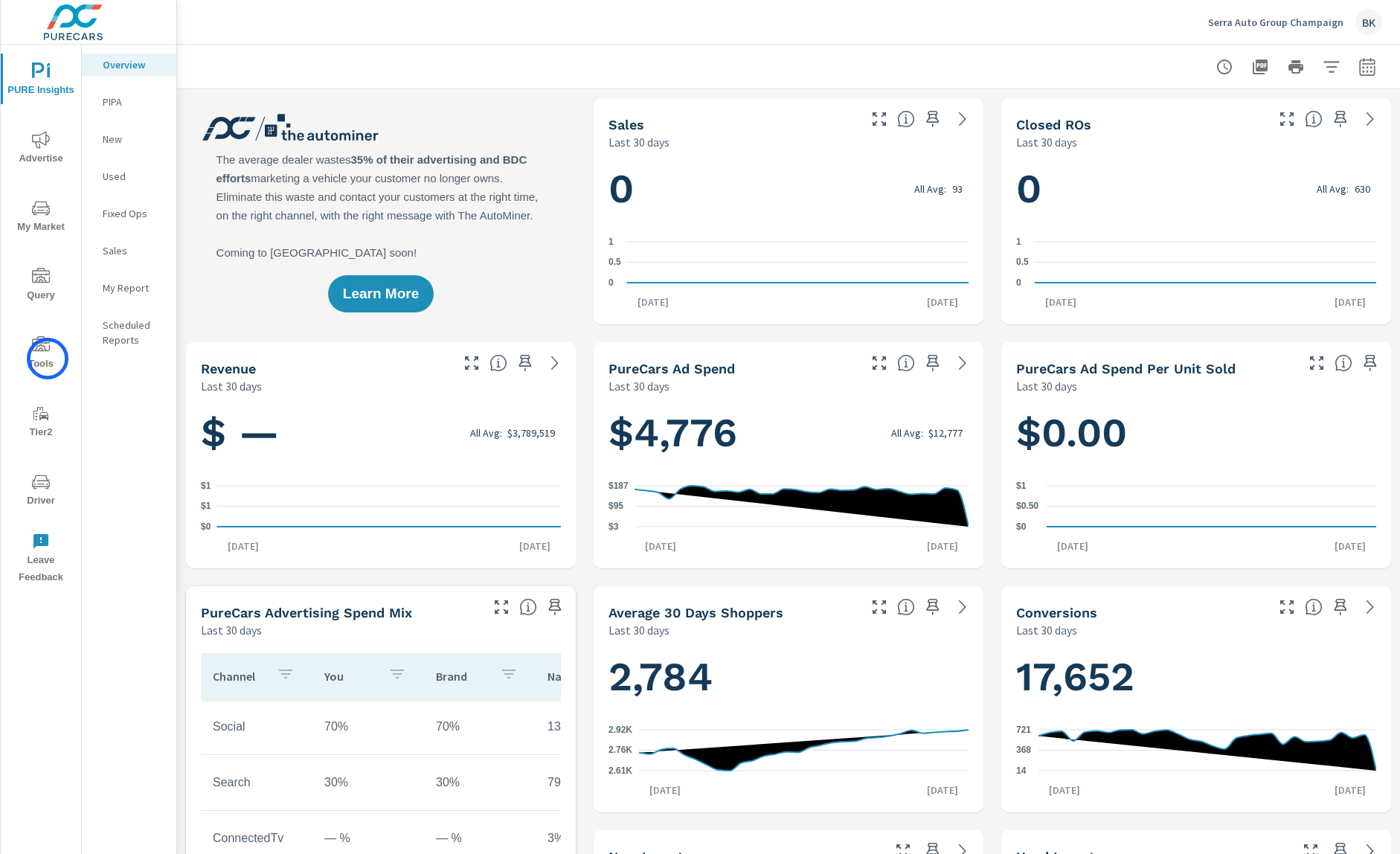
click at [48, 359] on span "Tools" at bounding box center [41, 354] width 71 height 36
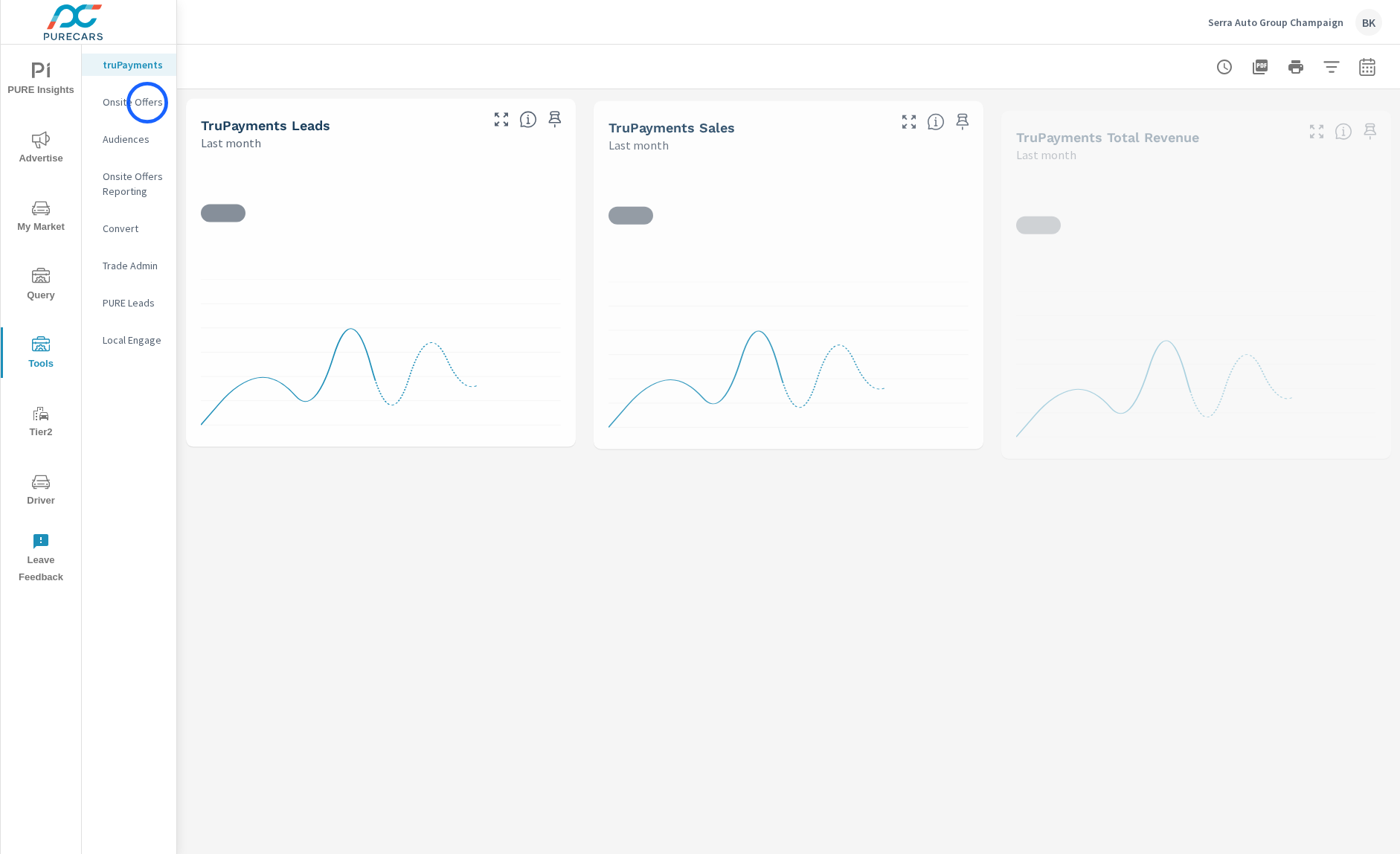
click at [147, 103] on p "Onsite Offers" at bounding box center [133, 102] width 61 height 15
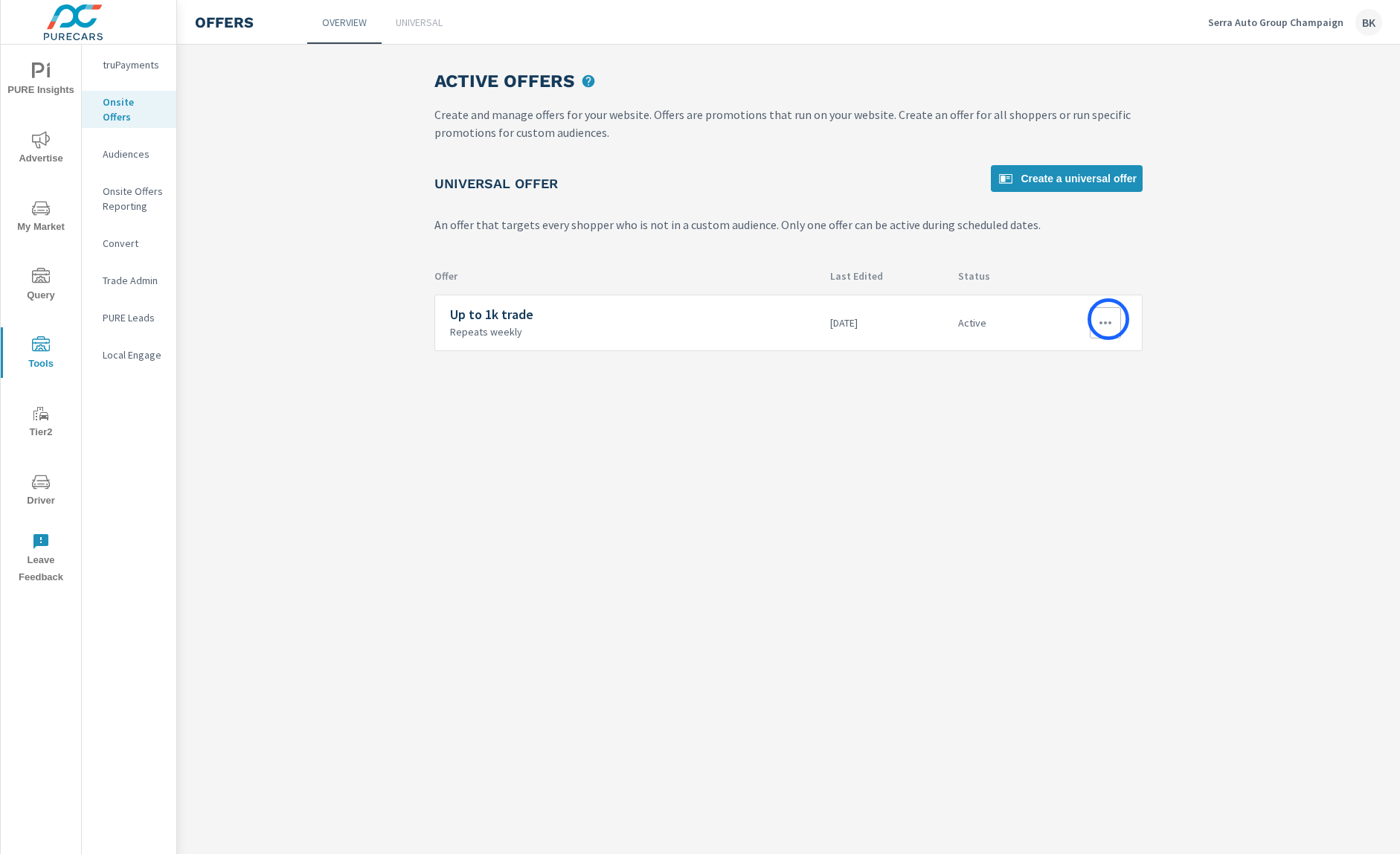
click at [1109, 321] on icon "button" at bounding box center [1105, 323] width 18 height 18
click at [1078, 361] on link "Edit" at bounding box center [1078, 357] width 83 height 36
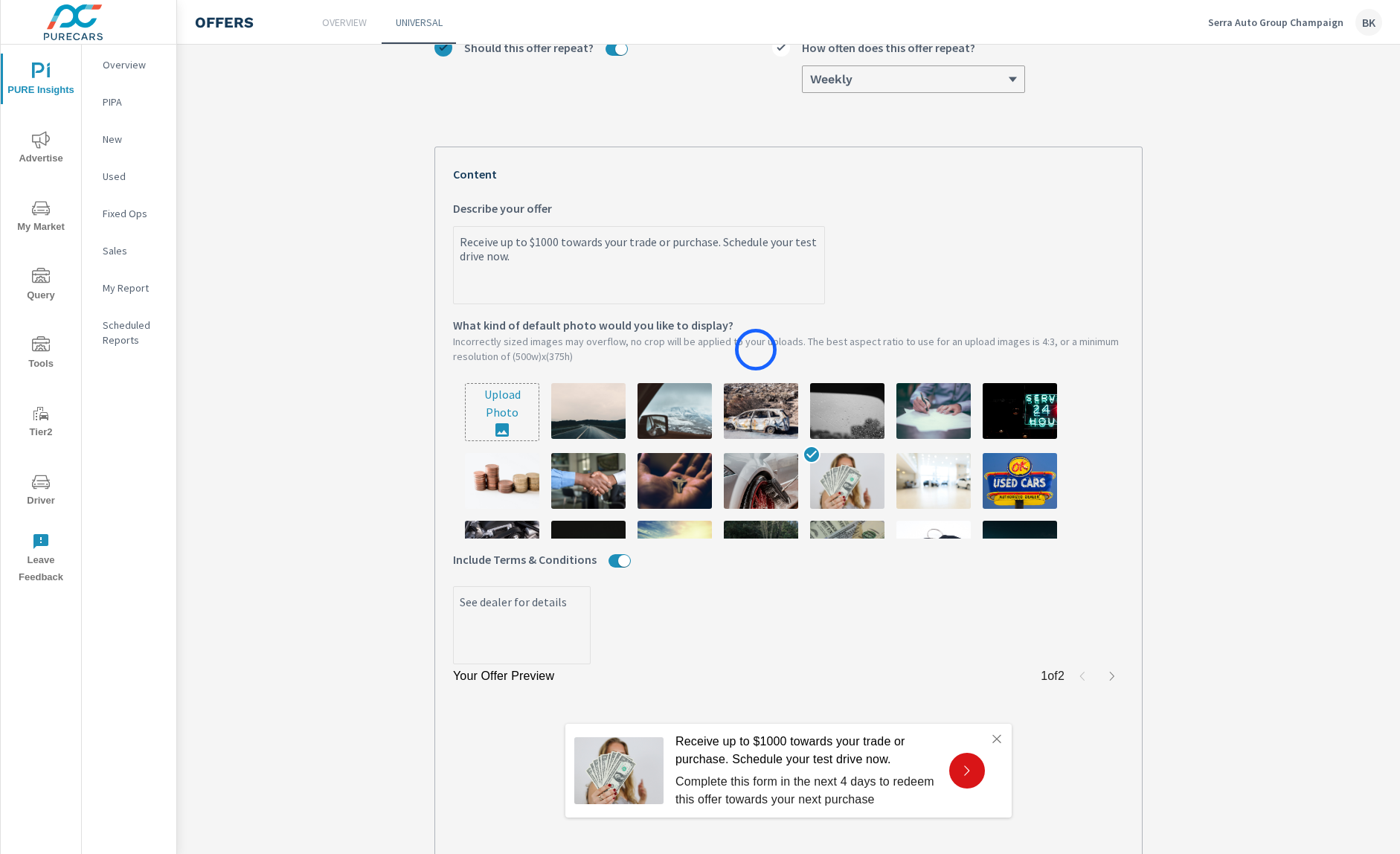
scroll to position [345, 0]
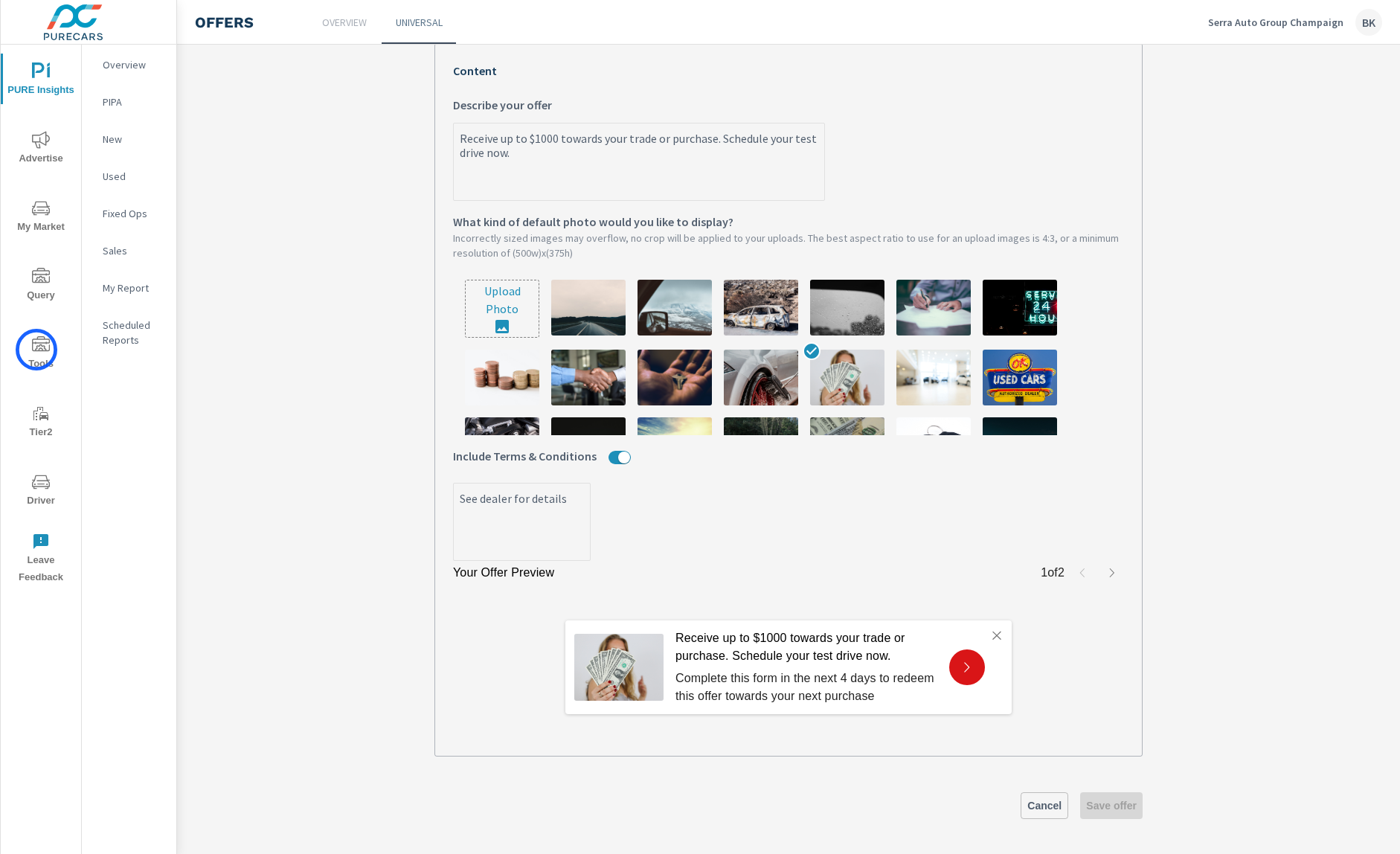
click at [36, 350] on icon "nav menu" at bounding box center [41, 344] width 18 height 15
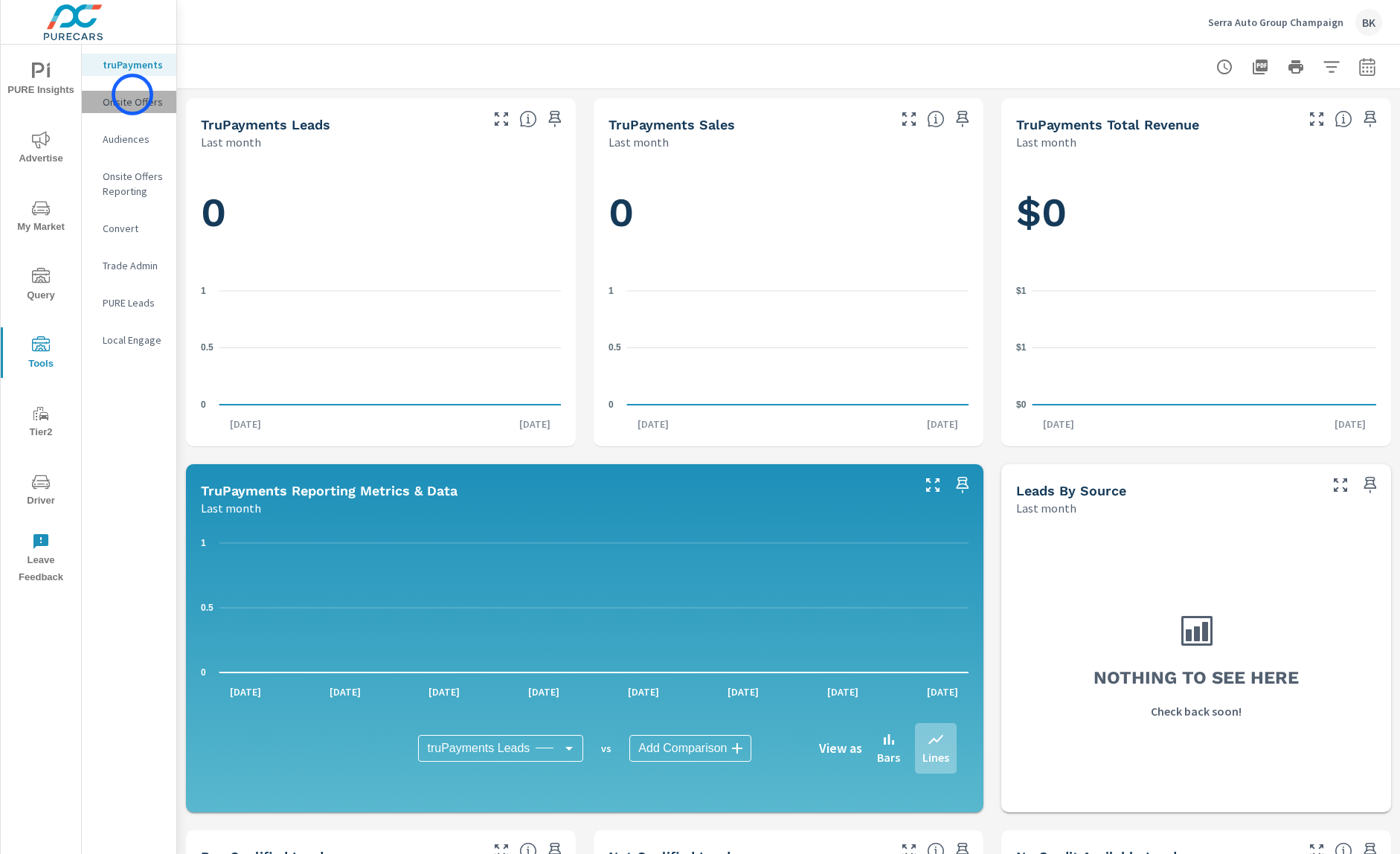
click at [133, 95] on p "Onsite Offers" at bounding box center [133, 102] width 61 height 15
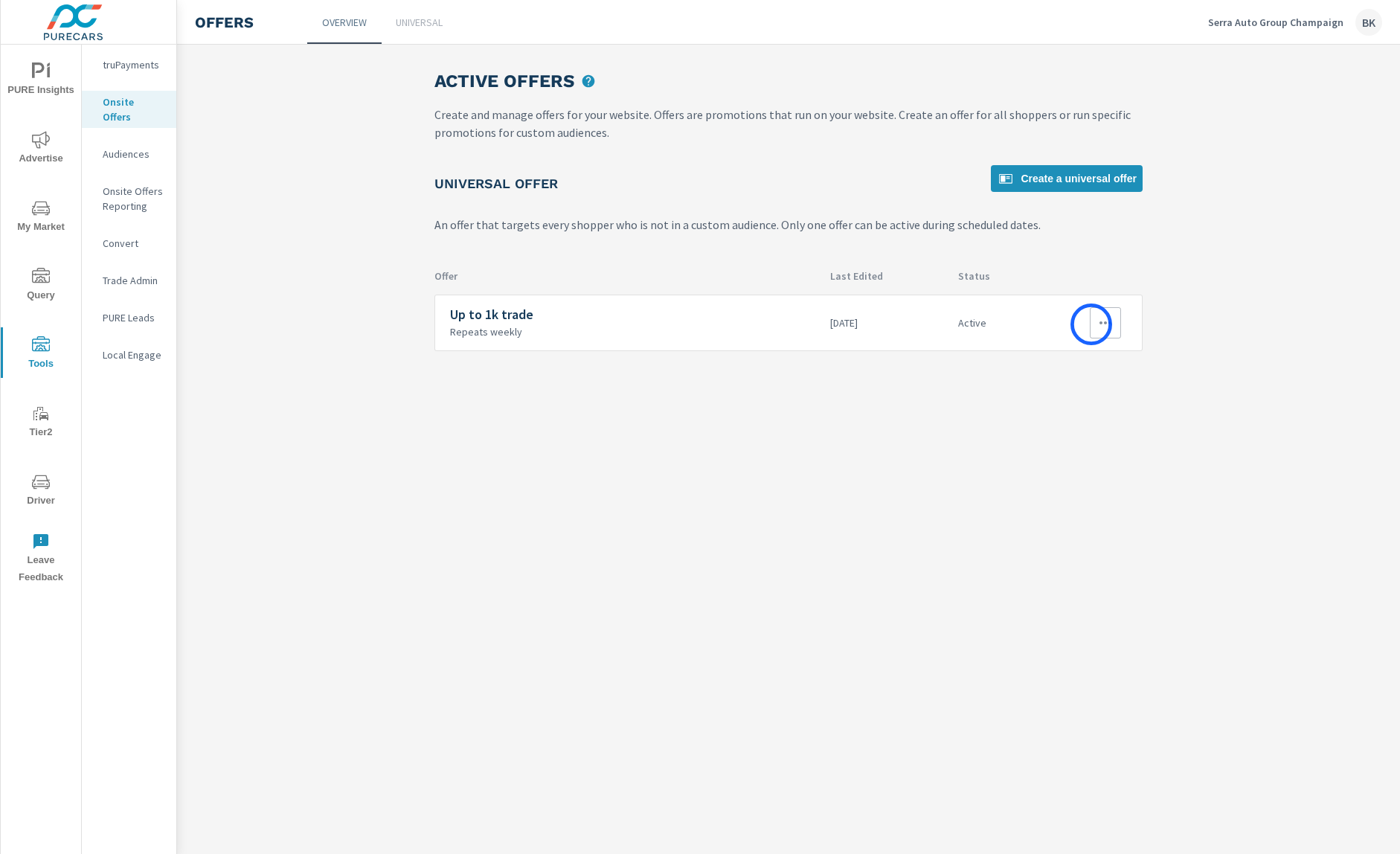
click at [1092, 325] on button "button" at bounding box center [1105, 323] width 32 height 32
click at [1091, 363] on link "Edit" at bounding box center [1078, 357] width 83 height 36
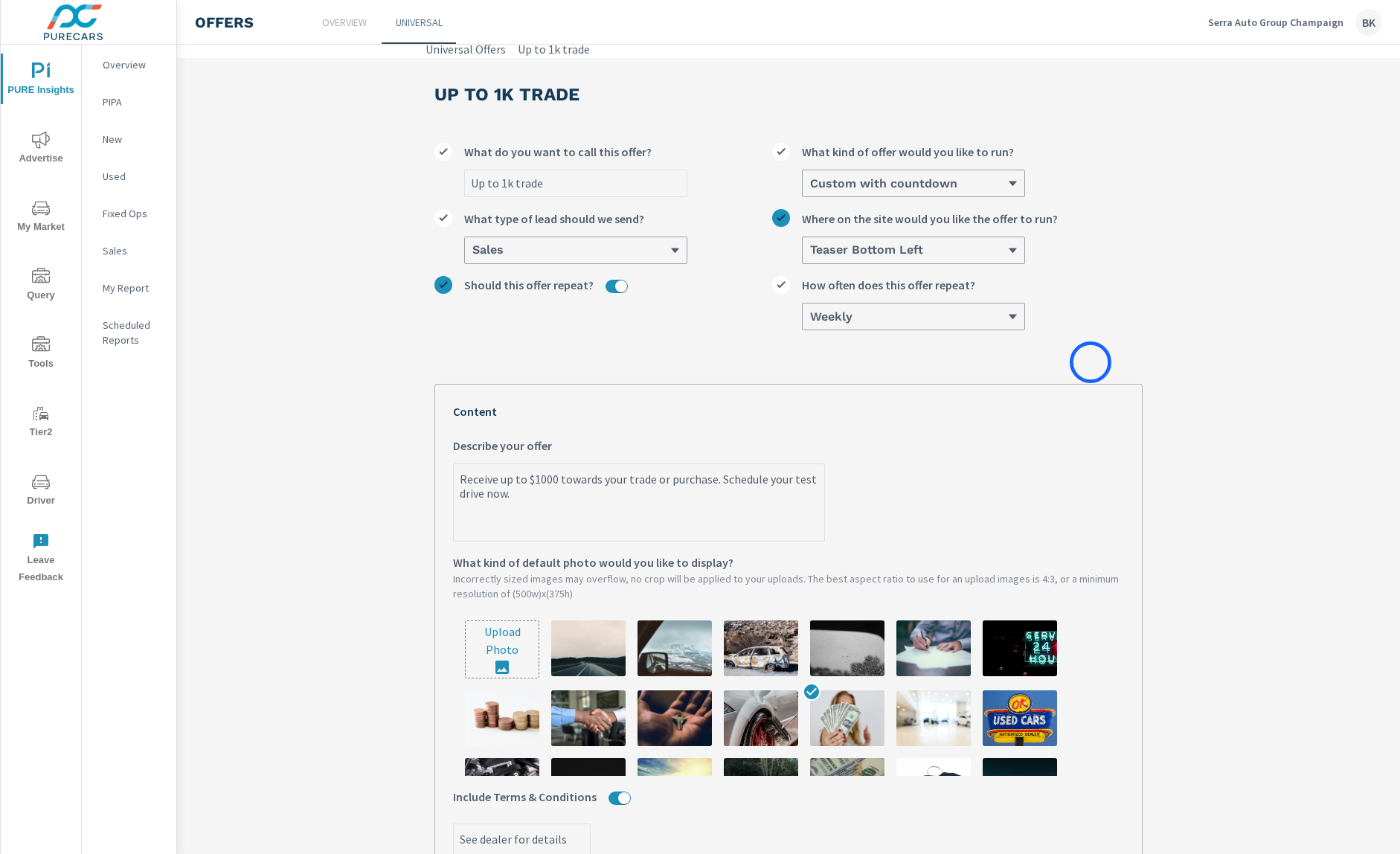
scroll to position [7, 0]
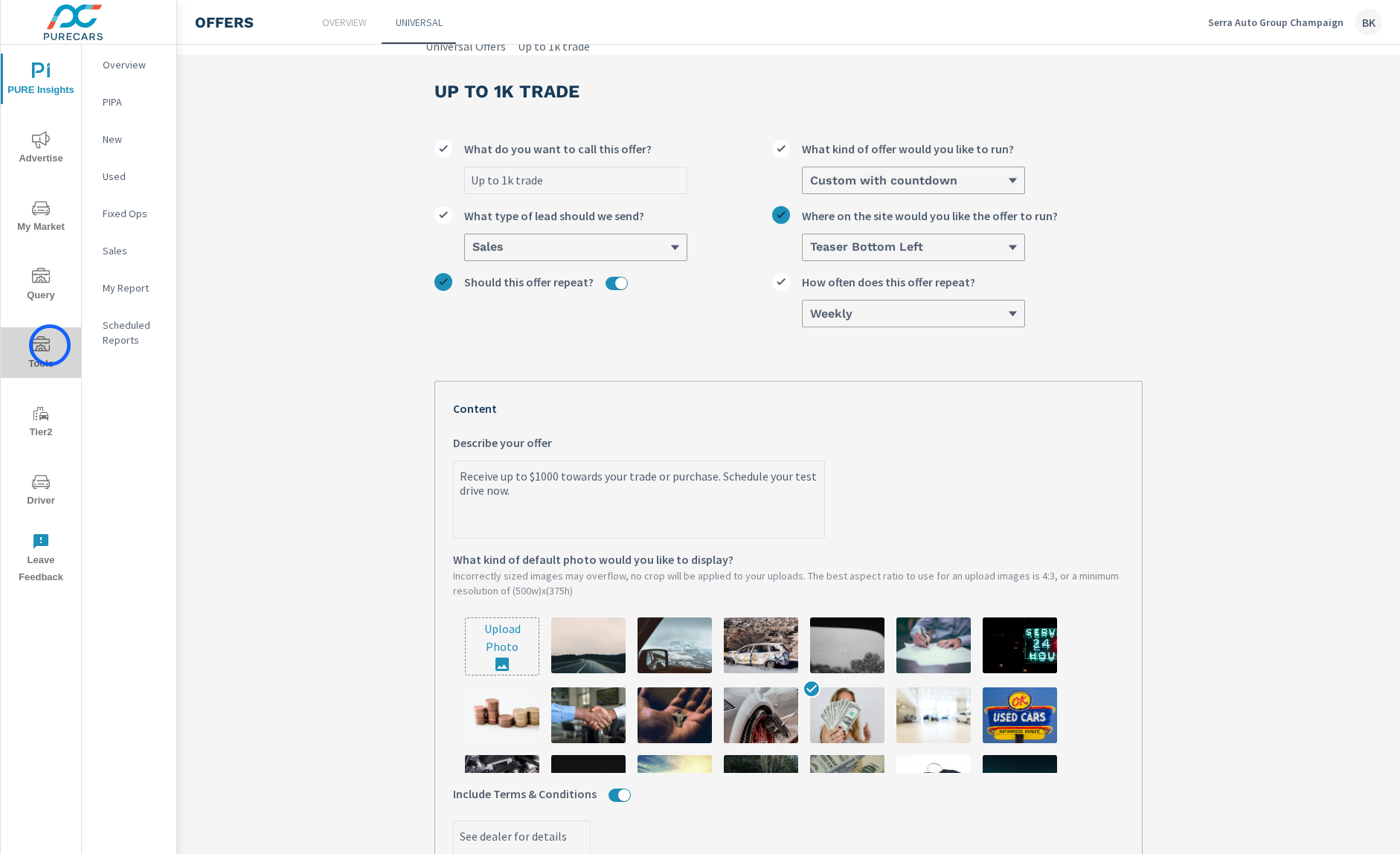
click at [50, 345] on span "Tools" at bounding box center [41, 354] width 71 height 36
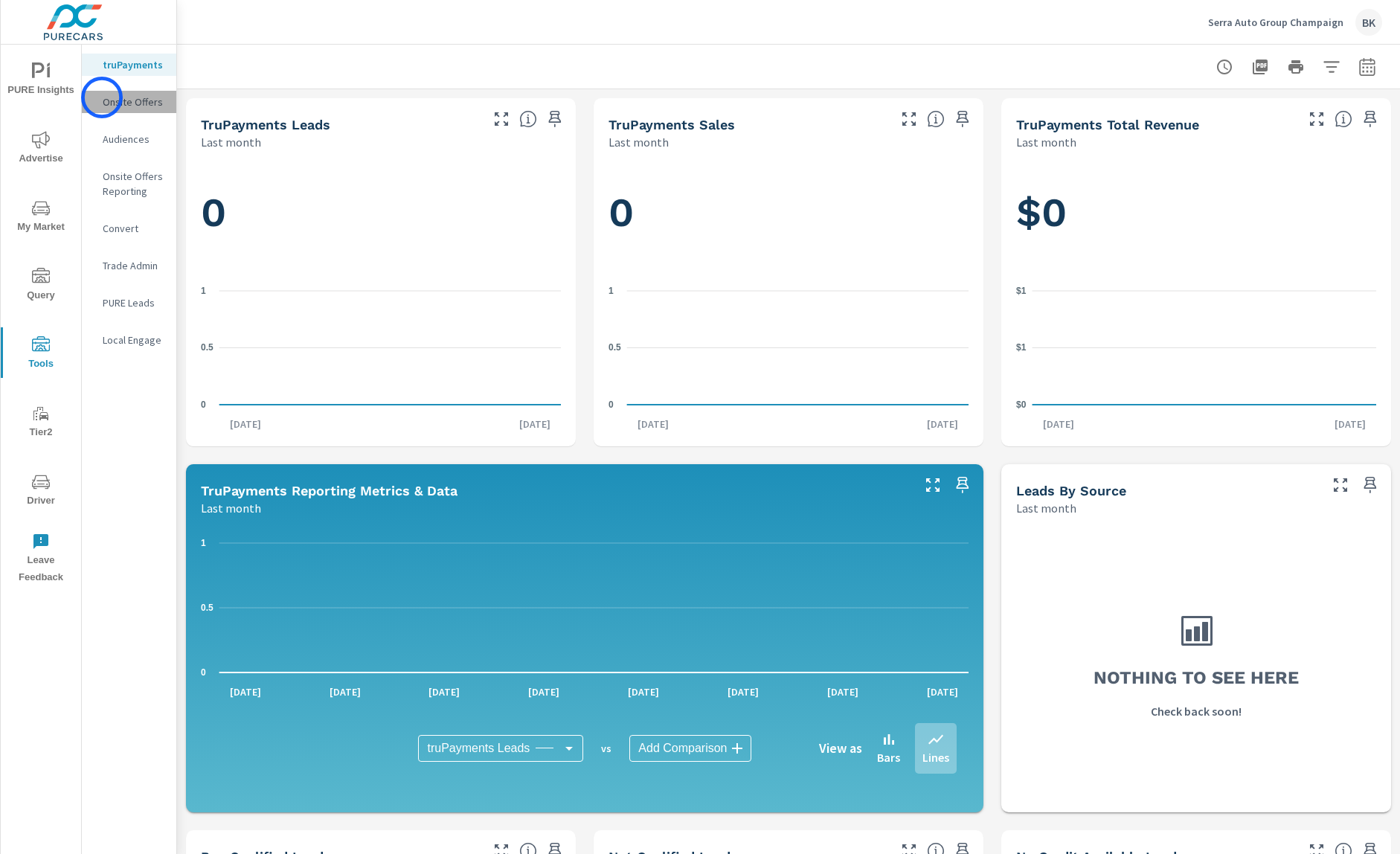
click at [103, 97] on p "Onsite Offers" at bounding box center [133, 102] width 61 height 15
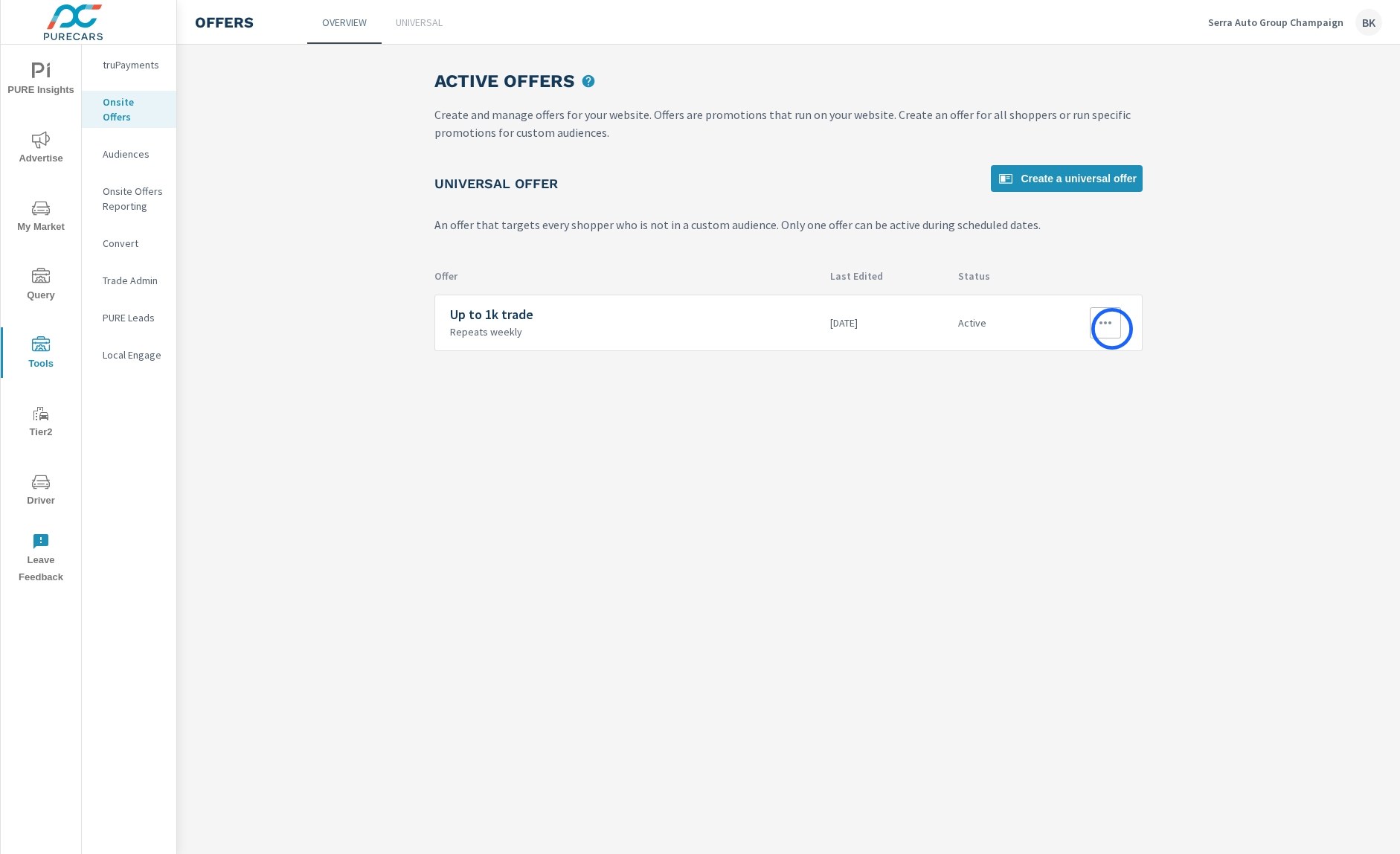
click at [1112, 329] on icon "button" at bounding box center [1105, 323] width 18 height 18
click at [1099, 385] on div "View Report" at bounding box center [1078, 394] width 65 height 18
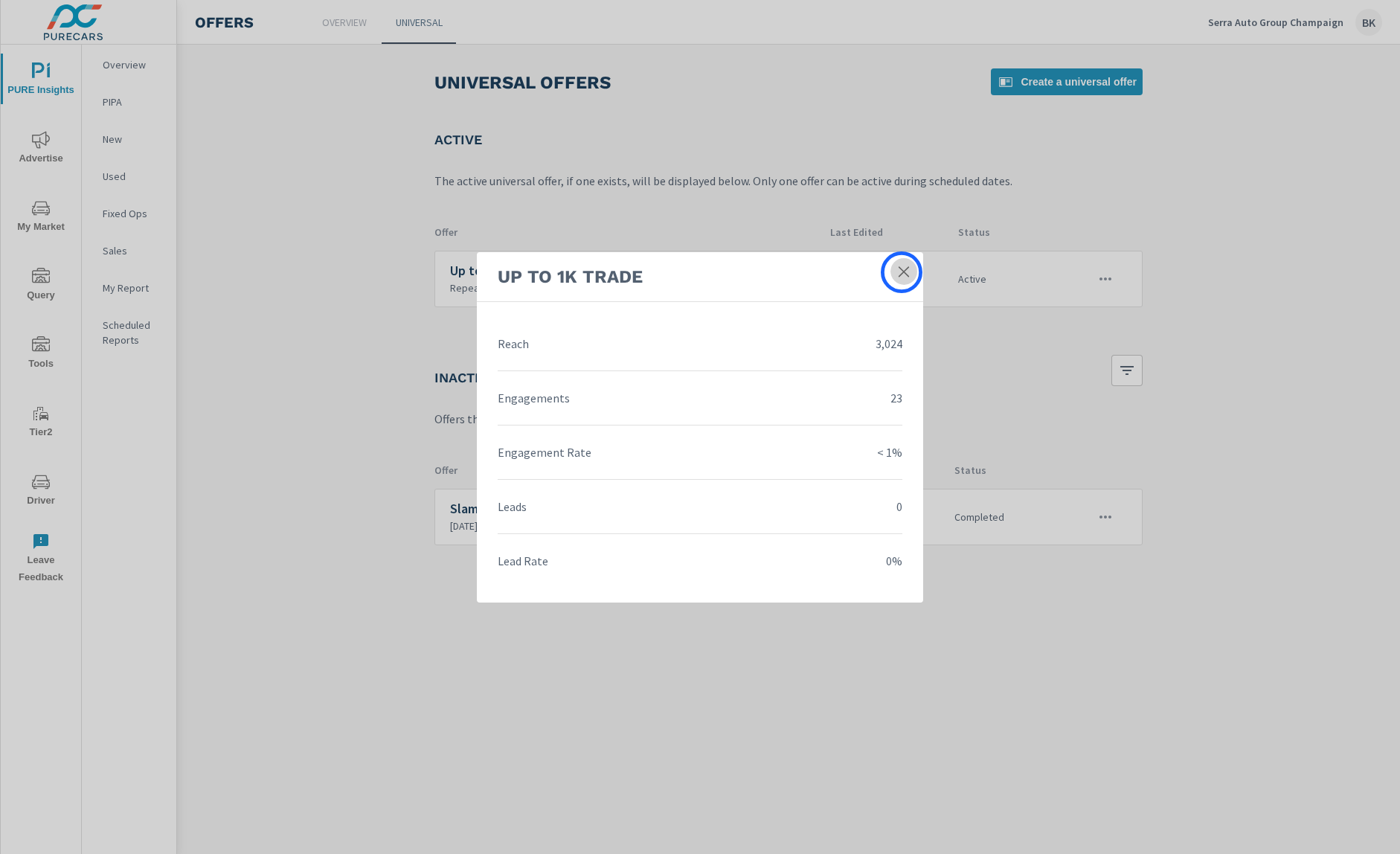
click at [901, 272] on icon at bounding box center [904, 271] width 11 height 11
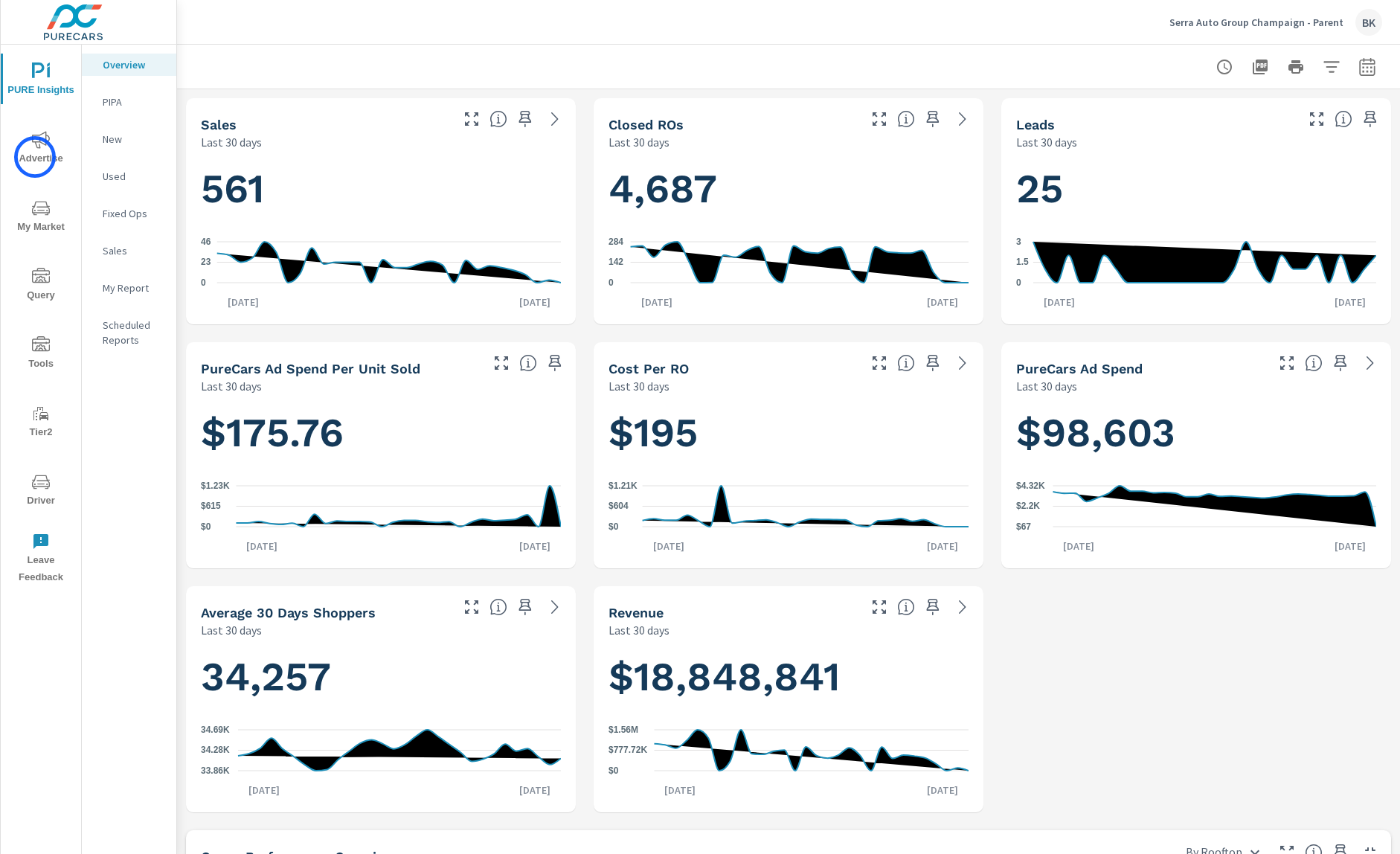
click at [35, 157] on span "Advertise" at bounding box center [41, 149] width 71 height 36
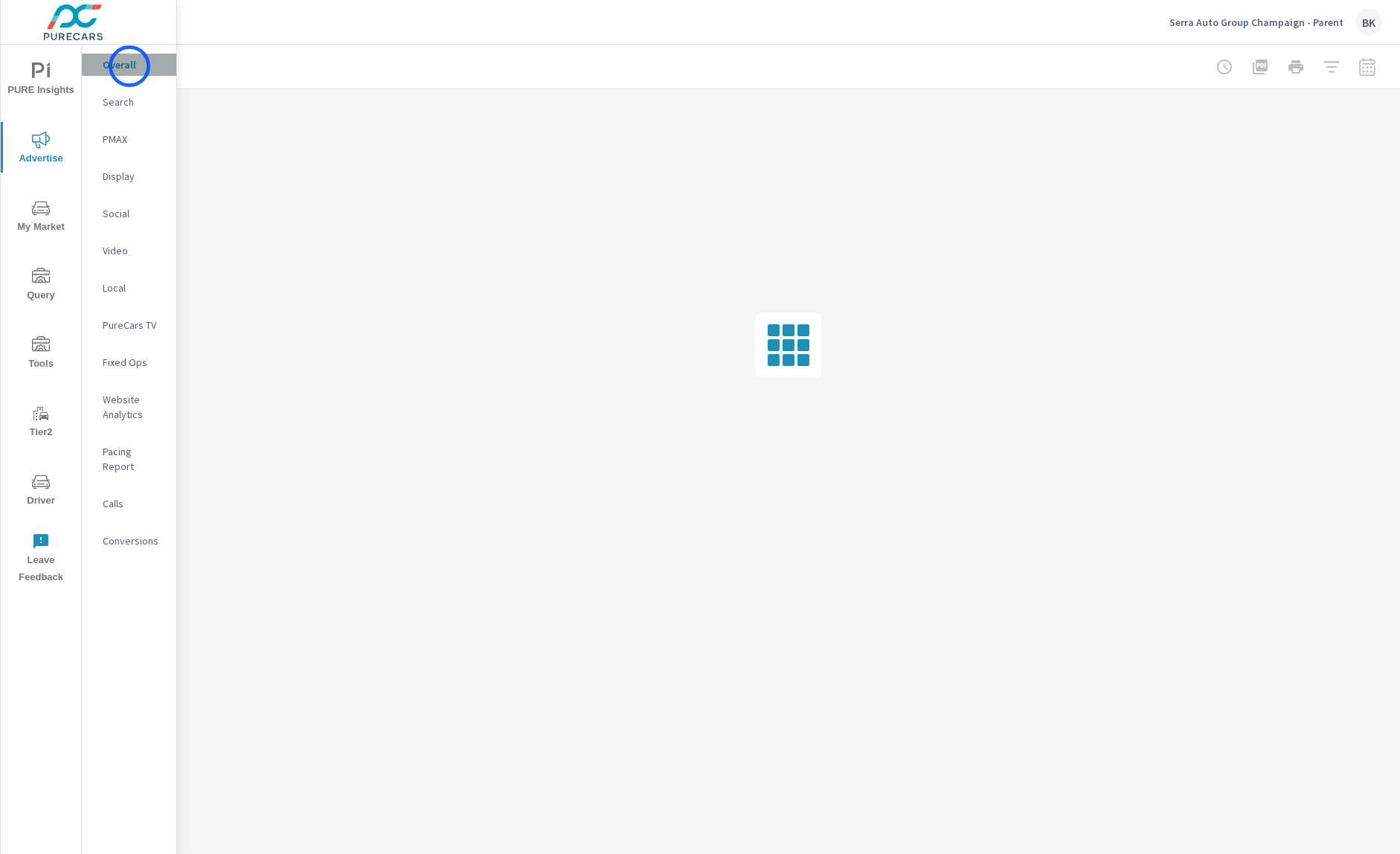
click at [130, 66] on p "Overall" at bounding box center [133, 65] width 61 height 15
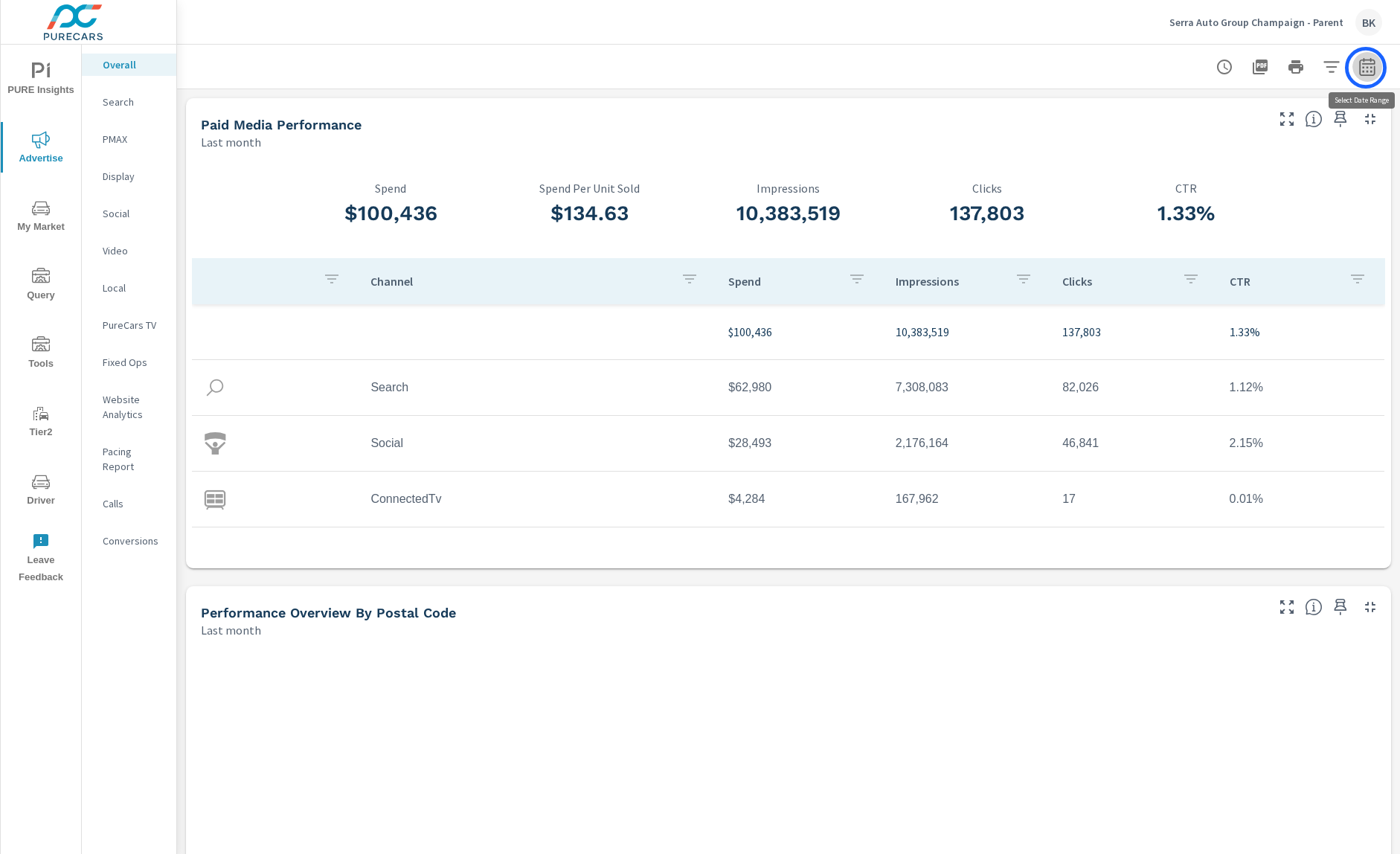
click at [1366, 68] on icon "button" at bounding box center [1368, 67] width 18 height 18
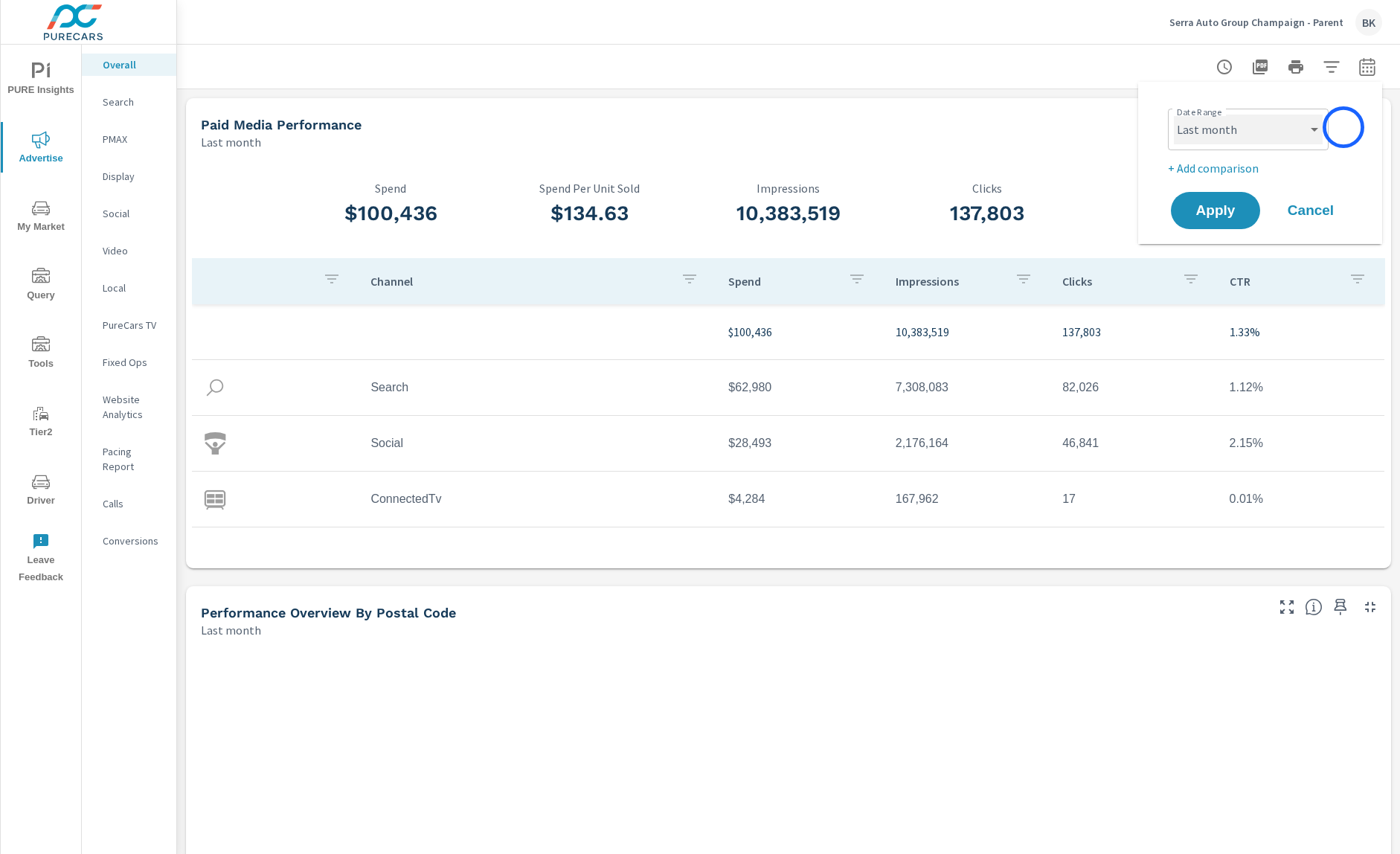
click at [1296, 133] on select "Custom [DATE] Last week Last 7 days Last 14 days Last 30 days Last 45 days Last…" at bounding box center [1248, 129] width 149 height 30
click at [1174, 115] on select "Custom [DATE] Last week Last 7 days Last 14 days Last 30 days Last 45 days Last…" at bounding box center [1248, 129] width 149 height 30
select select "Month to date"
click at [1213, 169] on p "+ Add comparison" at bounding box center [1263, 169] width 190 height 18
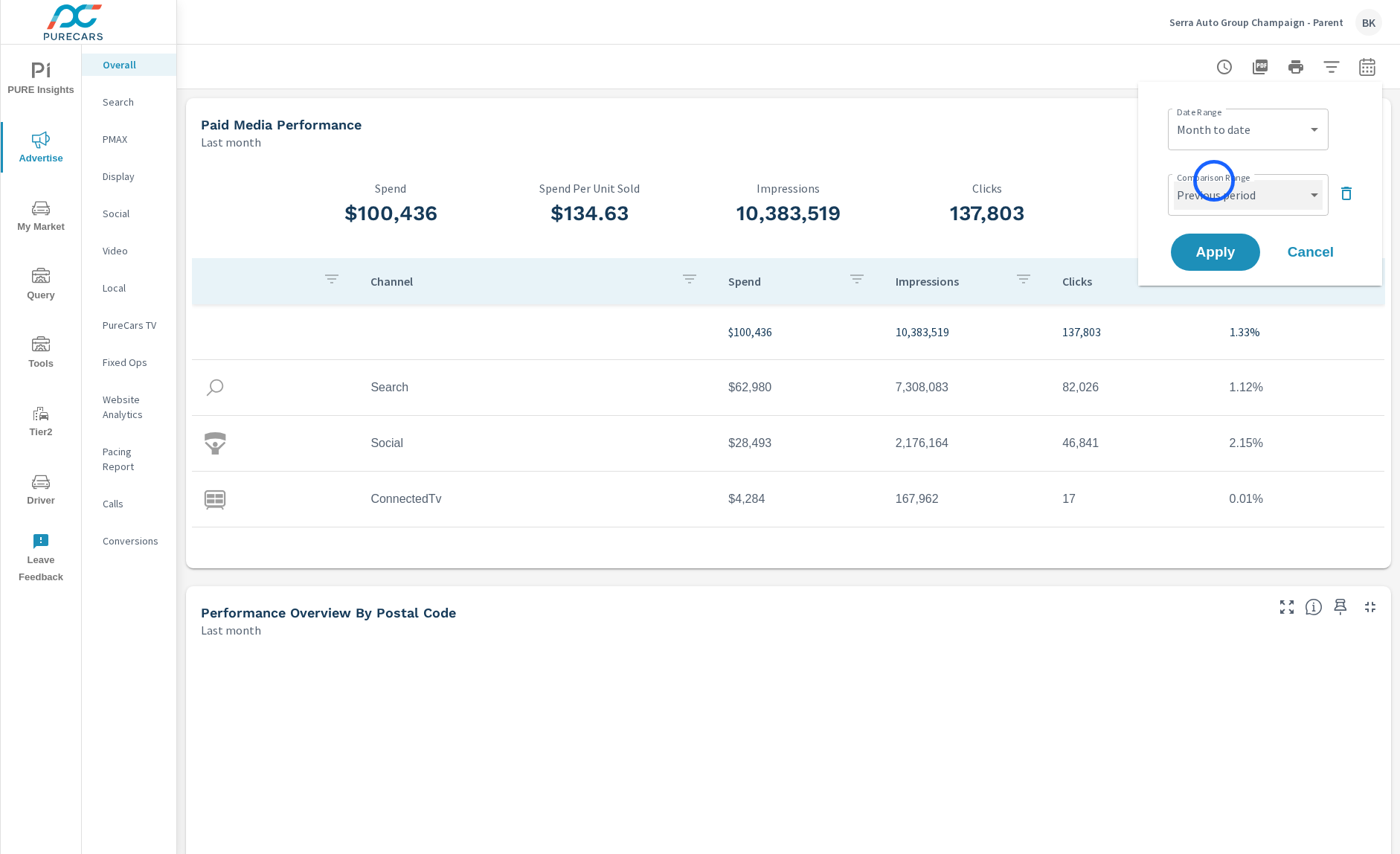
click at [1213, 194] on select "Custom Previous period Previous month Previous year" at bounding box center [1248, 195] width 149 height 30
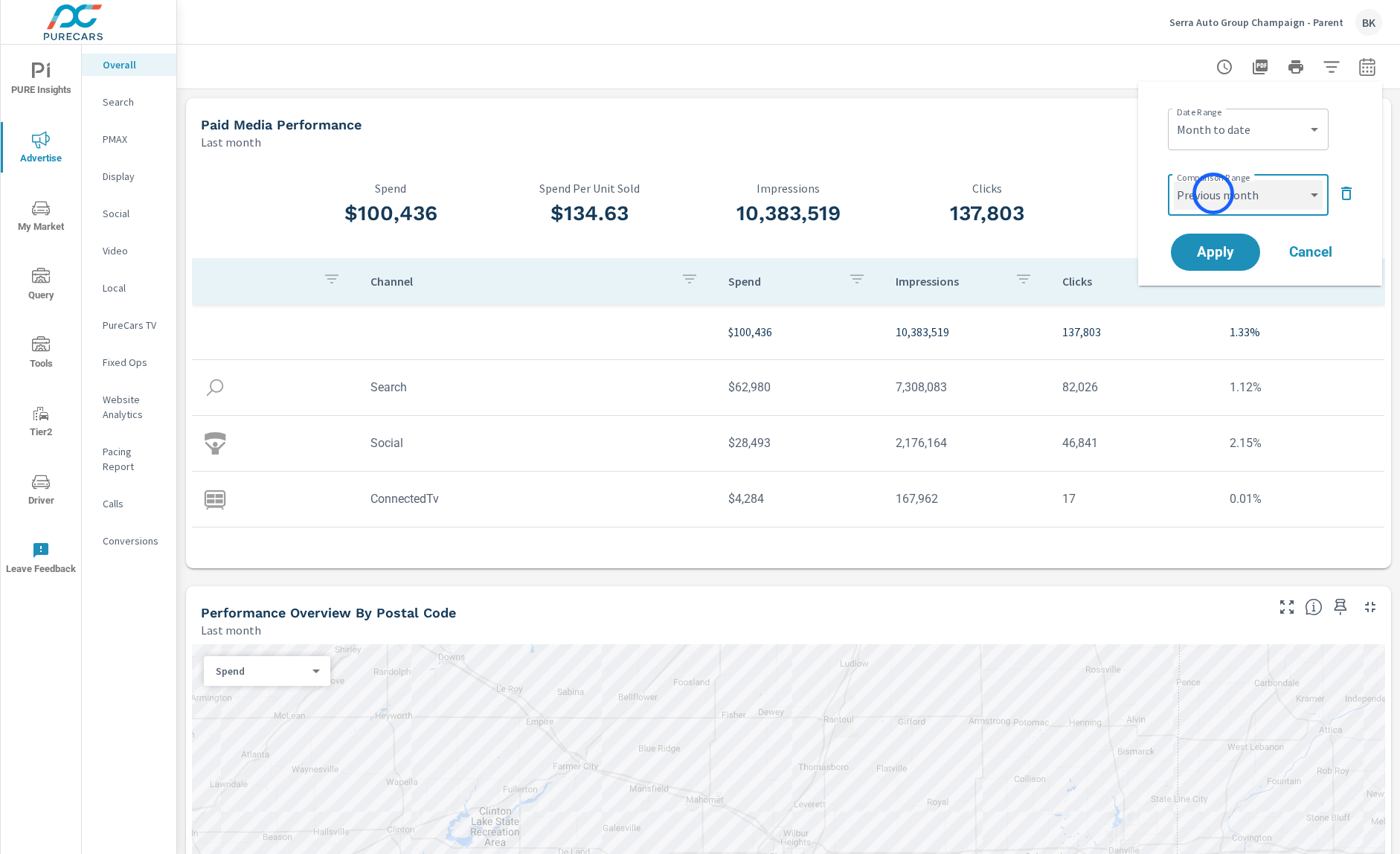
click at [1174, 180] on select "Custom Previous period Previous month Previous year" at bounding box center [1248, 195] width 149 height 30
select select "Previous month"
click at [1199, 249] on span "Apply" at bounding box center [1216, 253] width 61 height 14
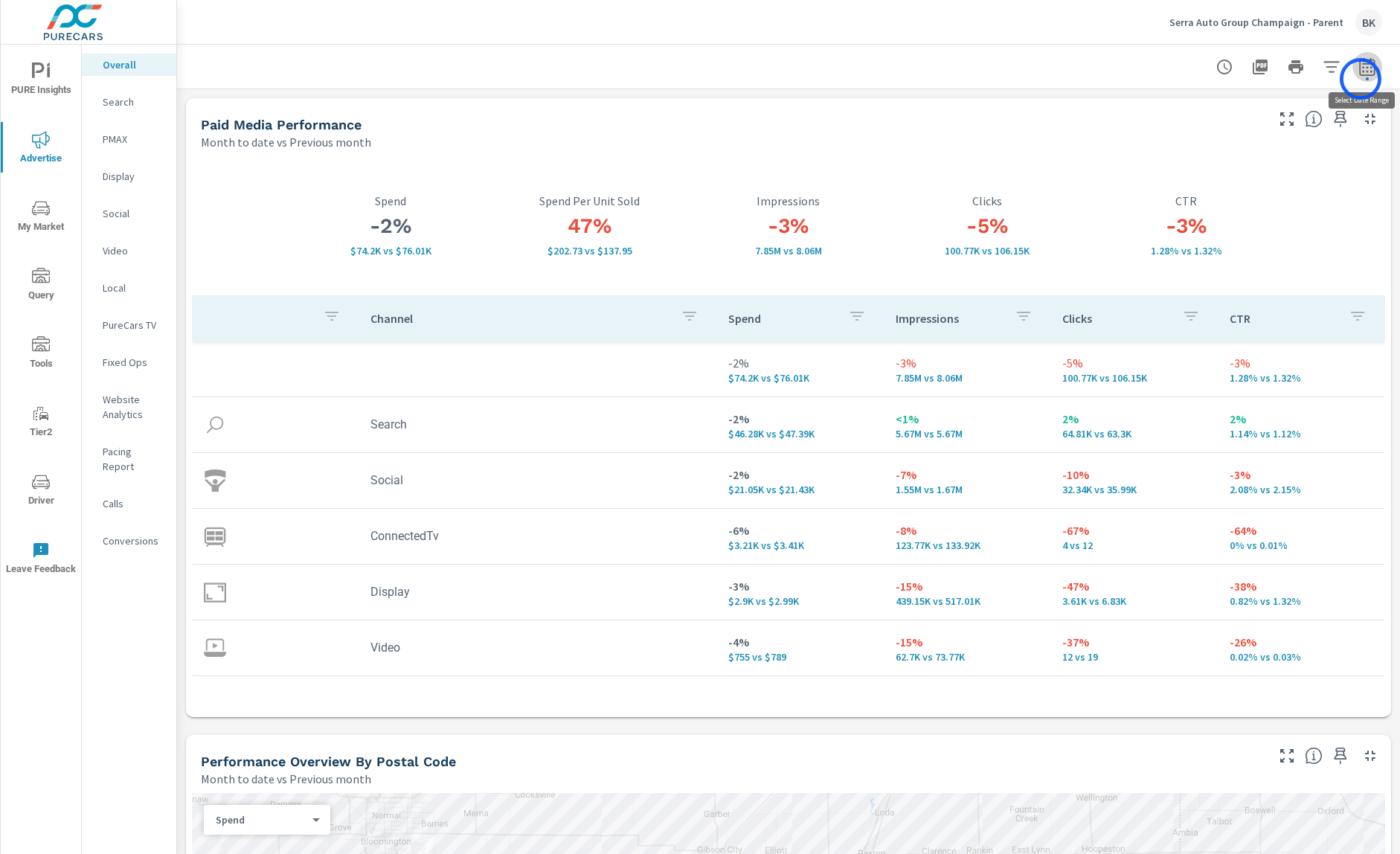
click at [1360, 78] on button "button" at bounding box center [1367, 67] width 30 height 30
select select "Month to date"
select select "Previous month"
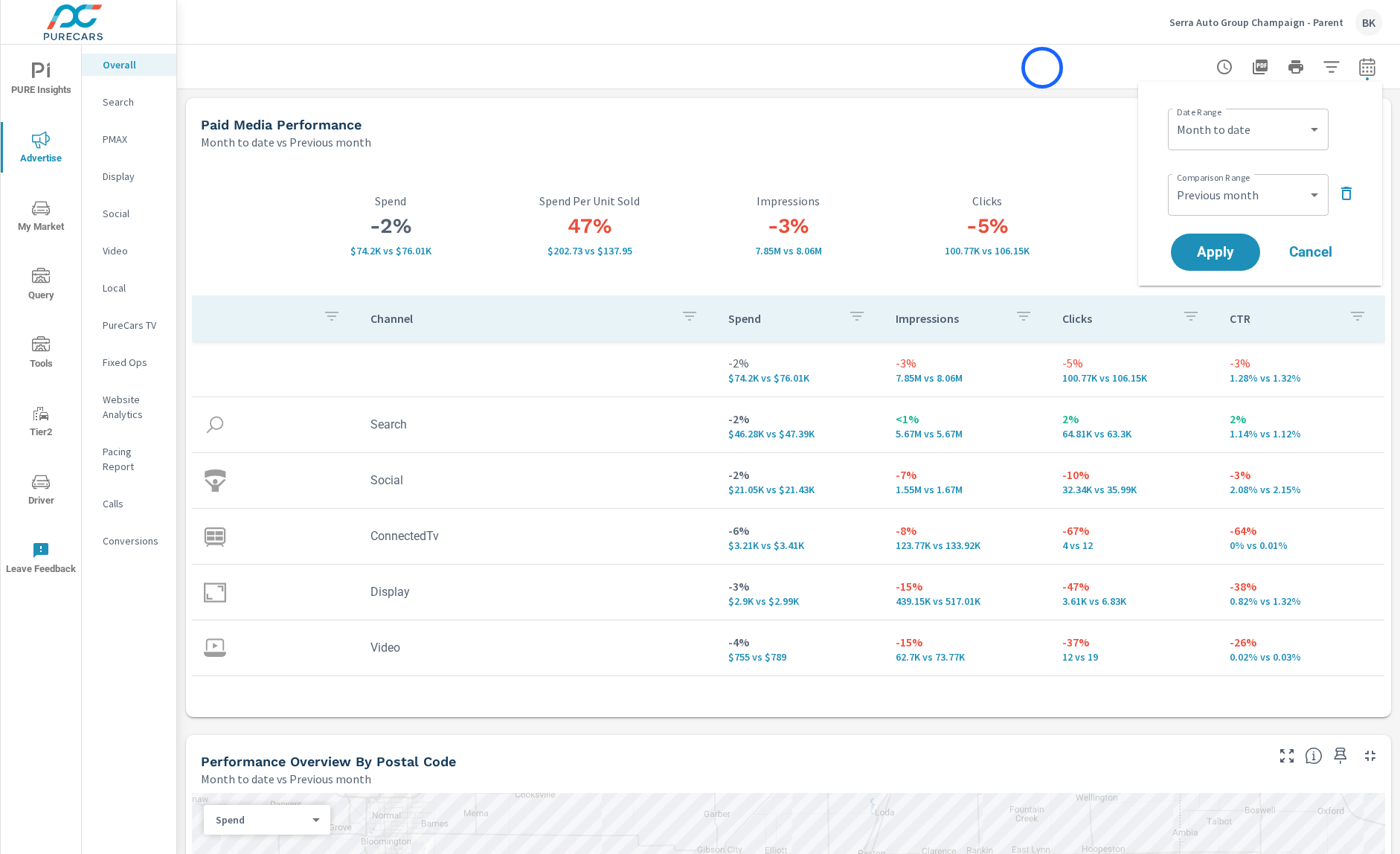
drag, startPoint x: 1043, startPoint y: 68, endPoint x: 1168, endPoint y: 64, distance: 125.1
click at [1049, 66] on div at bounding box center [788, 67] width 1187 height 44
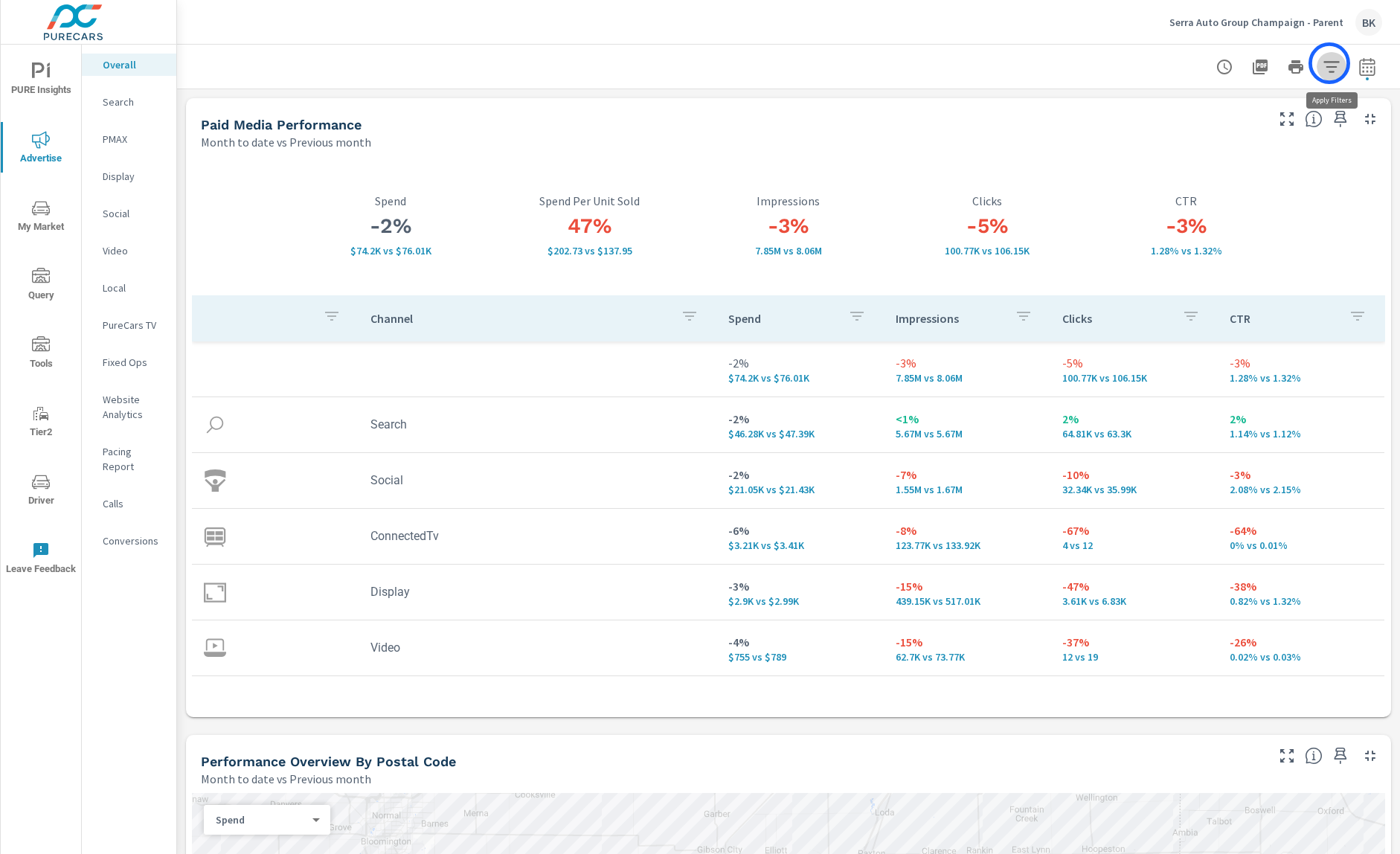
click at [1330, 63] on icon "button" at bounding box center [1331, 67] width 18 height 18
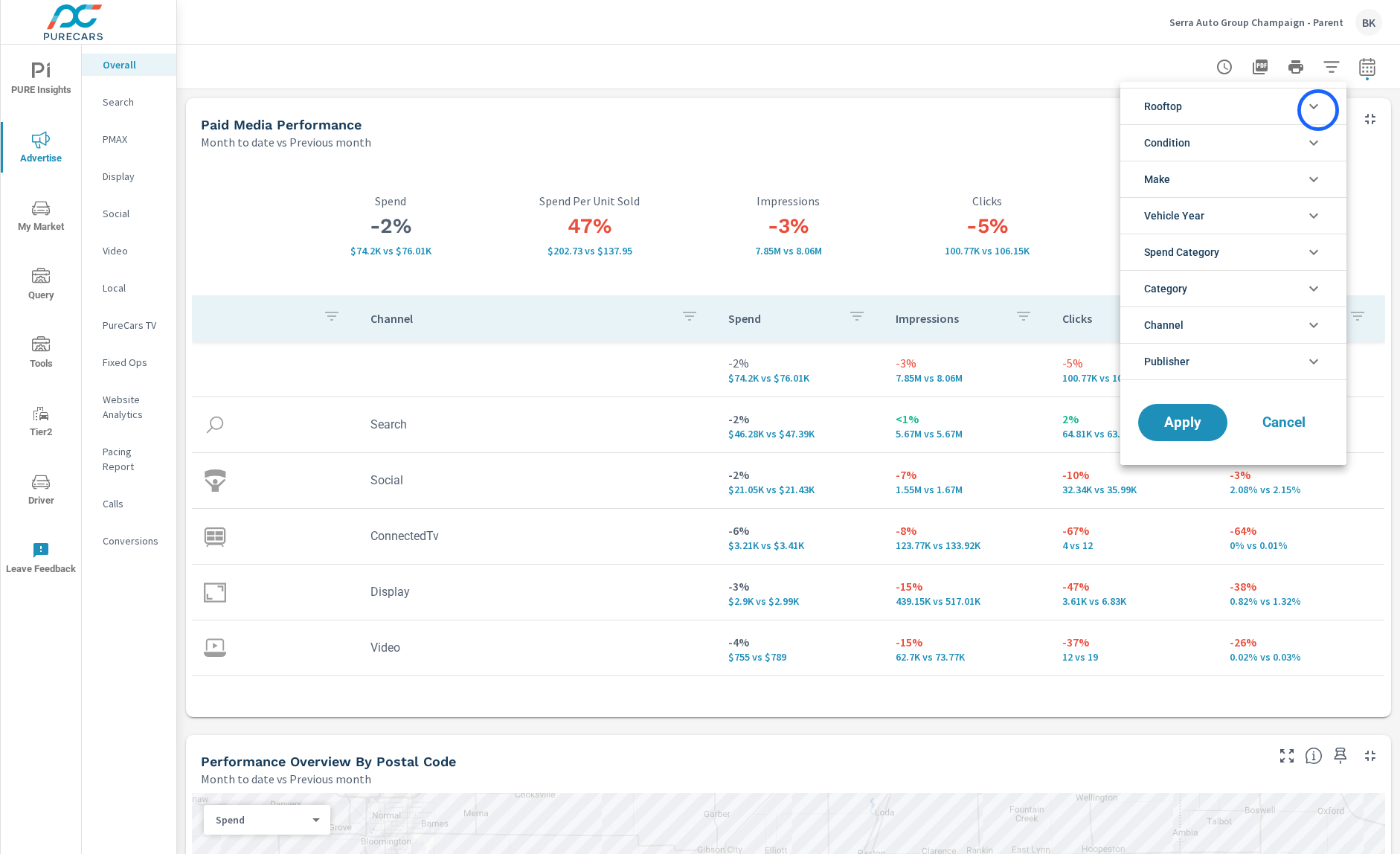
click at [1318, 110] on icon "filter options" at bounding box center [1314, 106] width 18 height 18
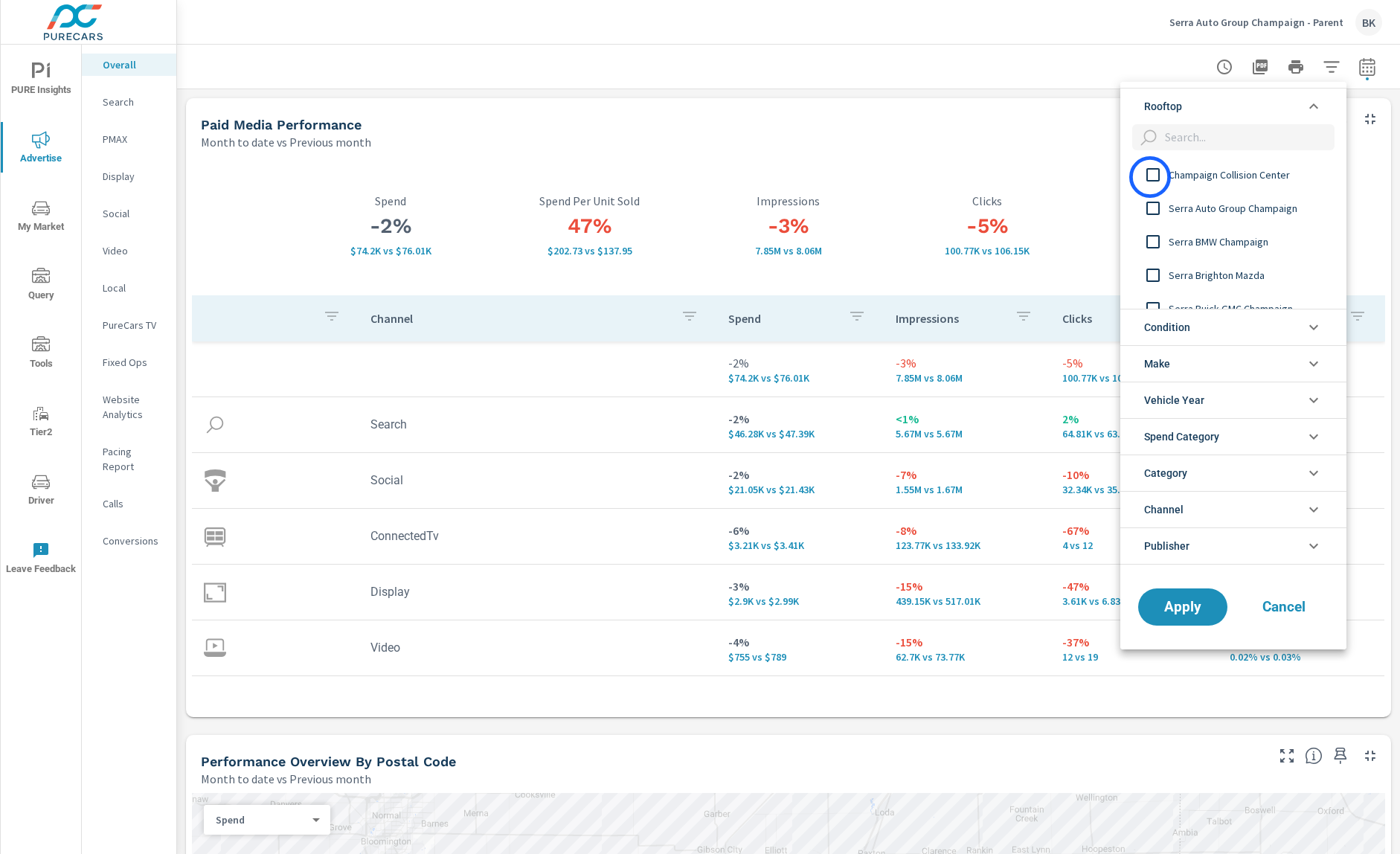
click at [1150, 177] on input "filter options" at bounding box center [1153, 175] width 32 height 32
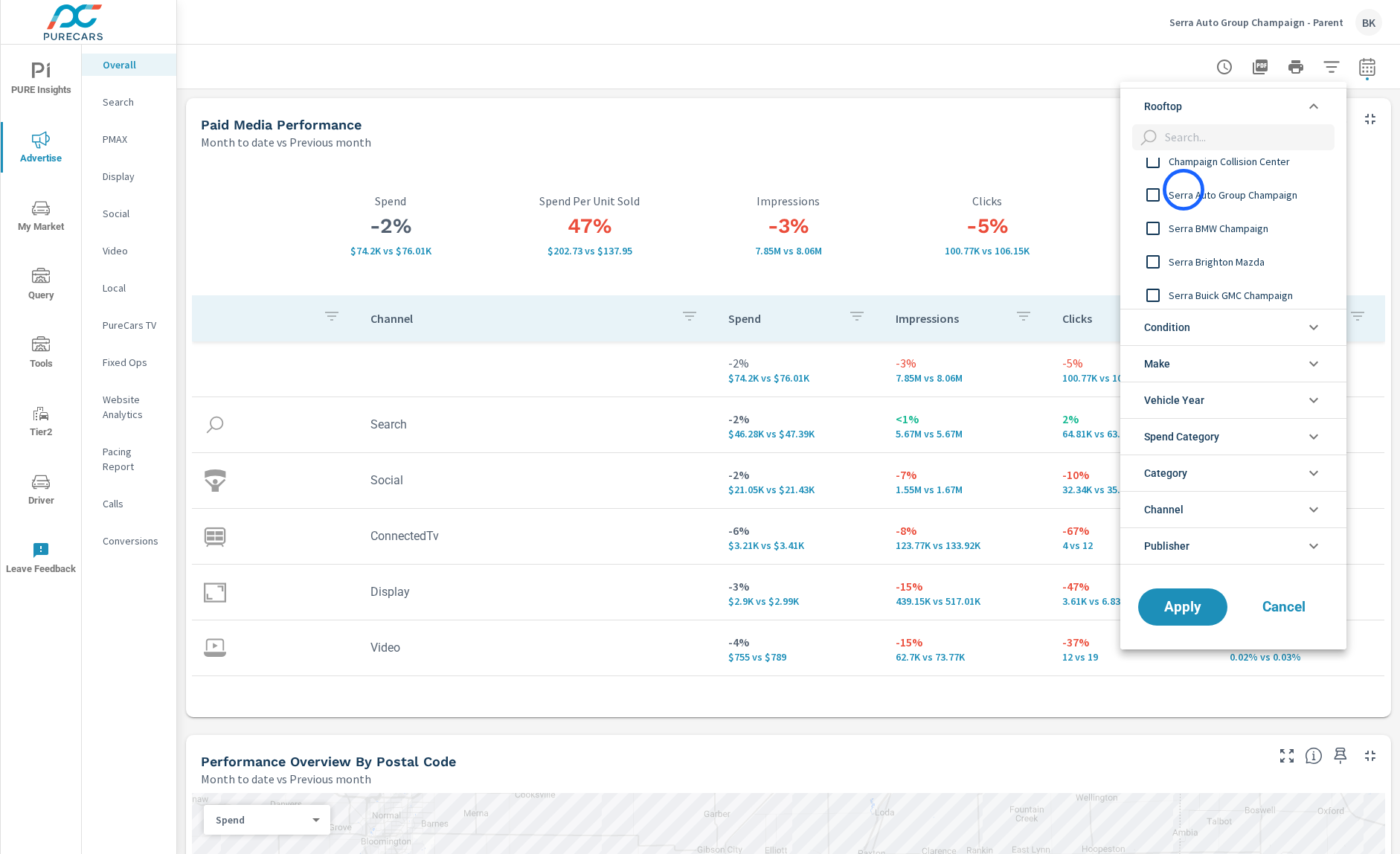
scroll to position [11, 0]
click at [1152, 266] on input "filter options" at bounding box center [1153, 264] width 32 height 32
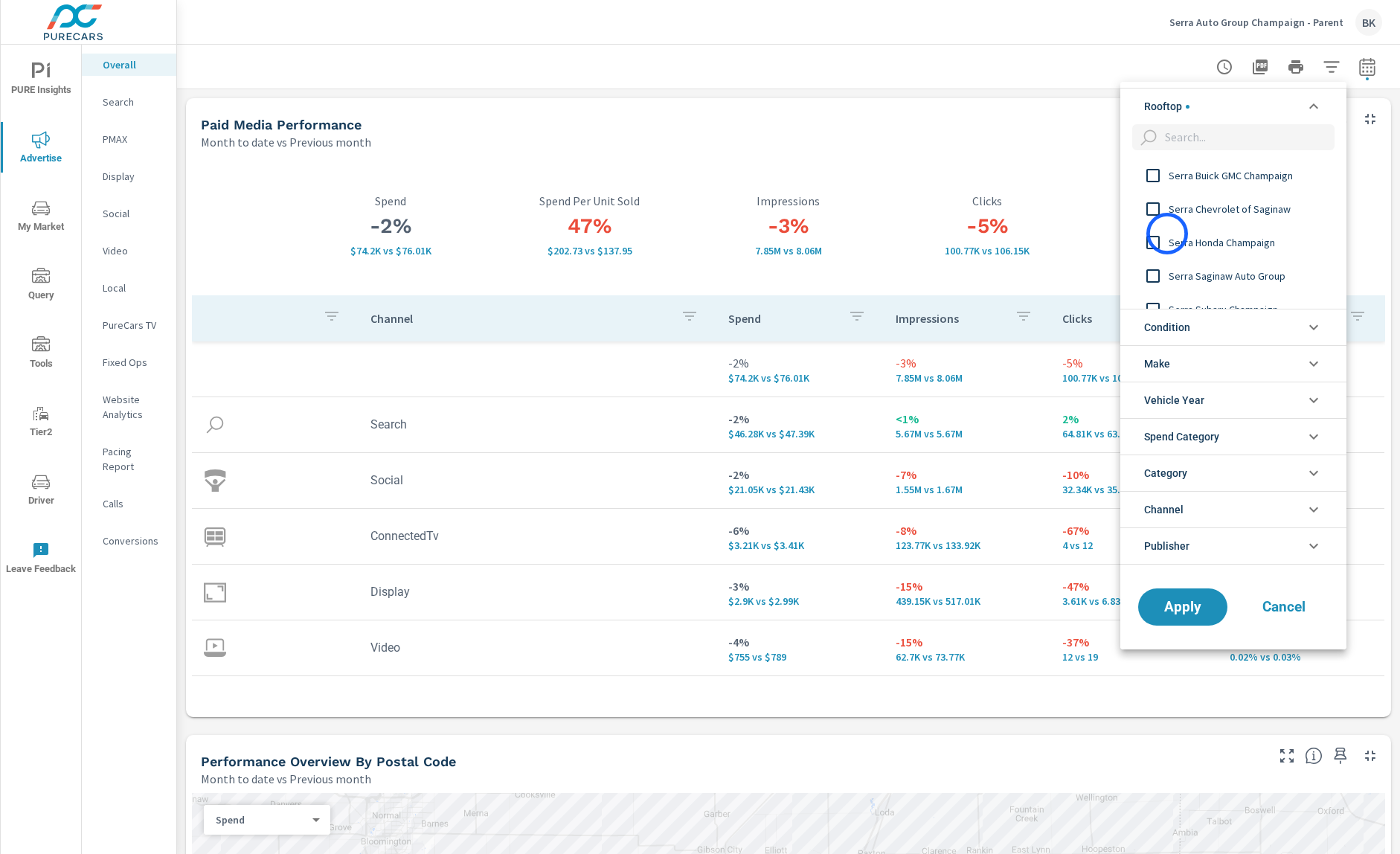
scroll to position [88, 0]
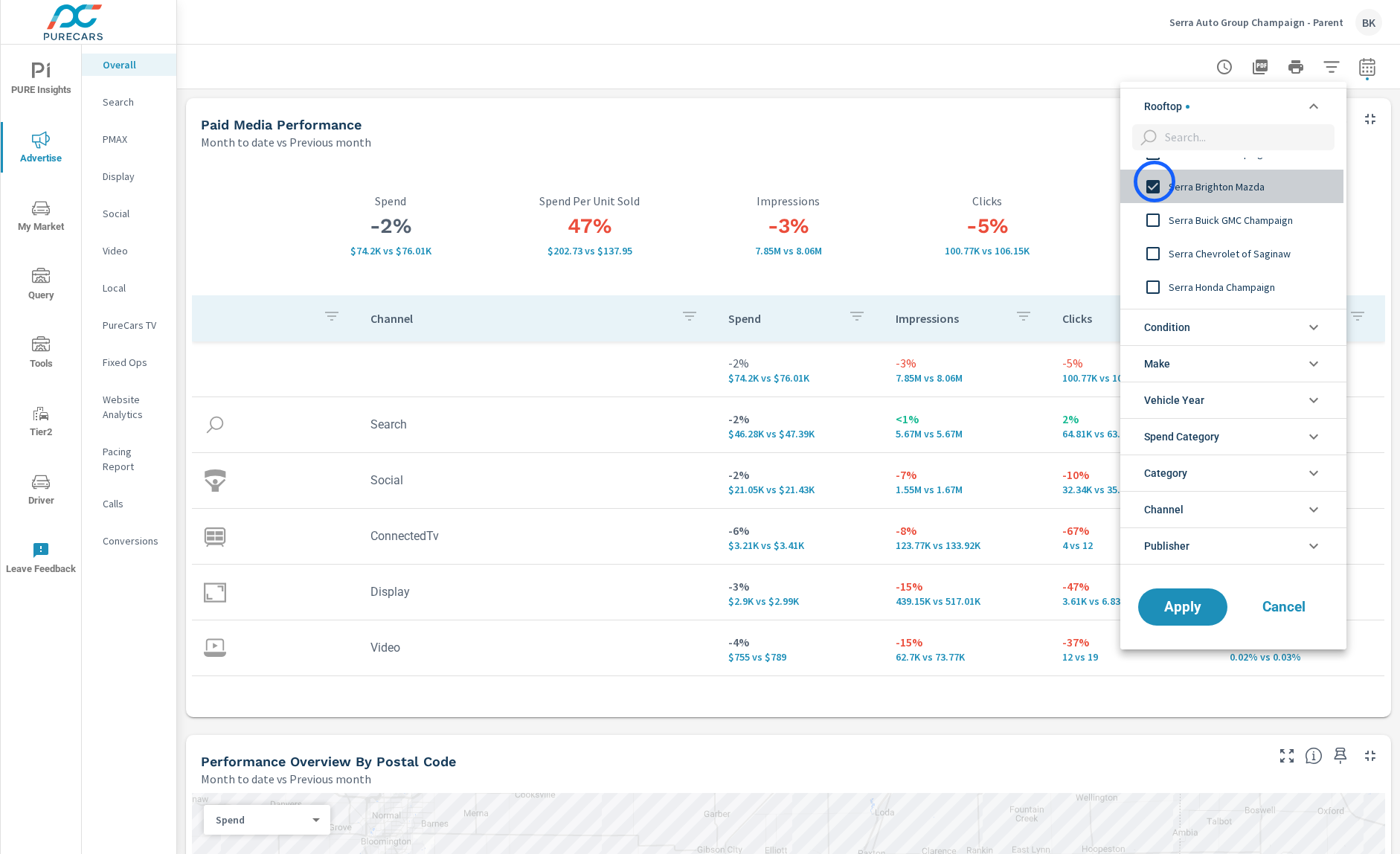
click at [1155, 181] on input "filter options" at bounding box center [1153, 187] width 32 height 32
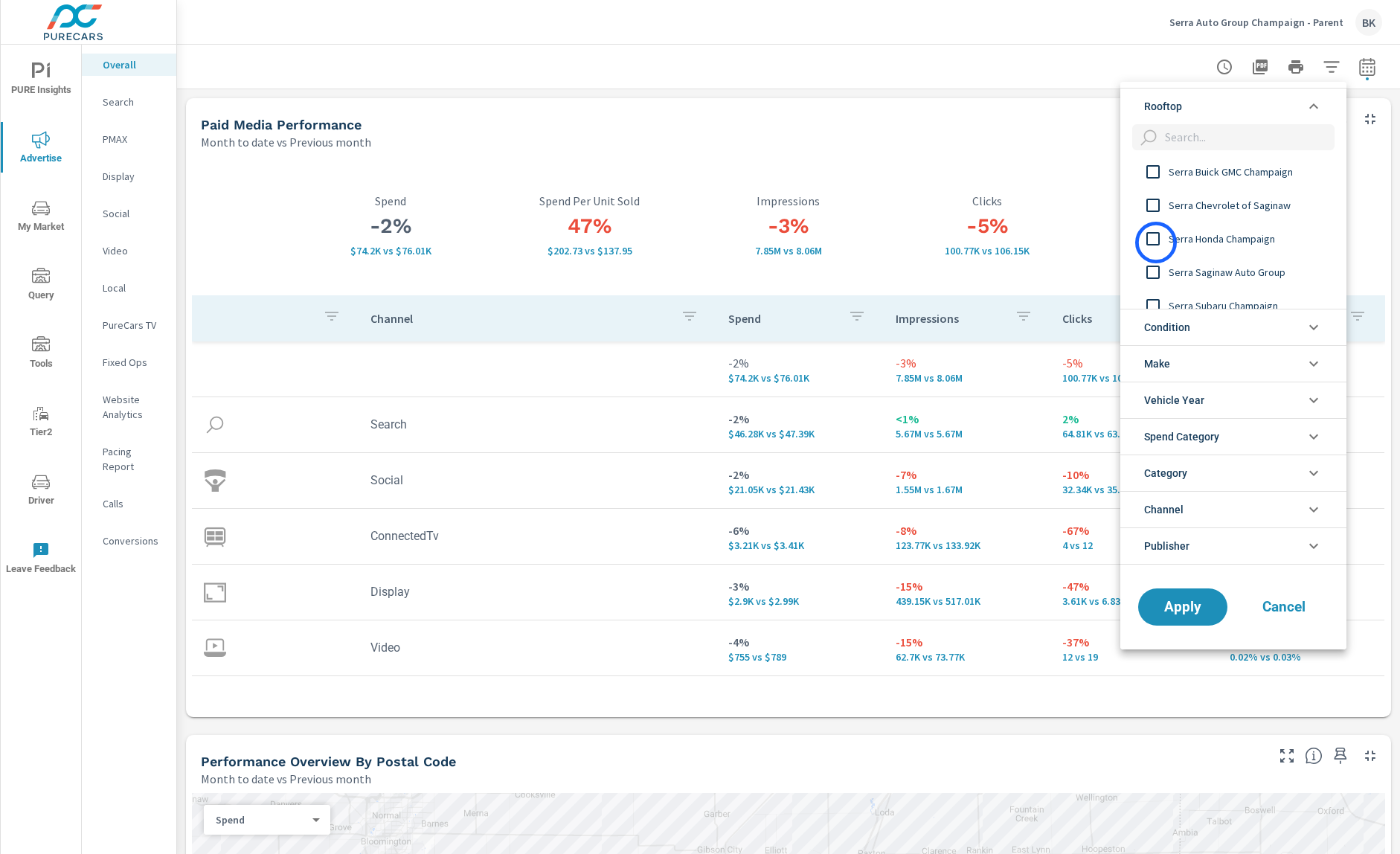
scroll to position [166, 0]
click at [1148, 241] on input "filter options" at bounding box center [1153, 243] width 32 height 32
click at [1151, 234] on input "filter options" at bounding box center [1153, 234] width 32 height 32
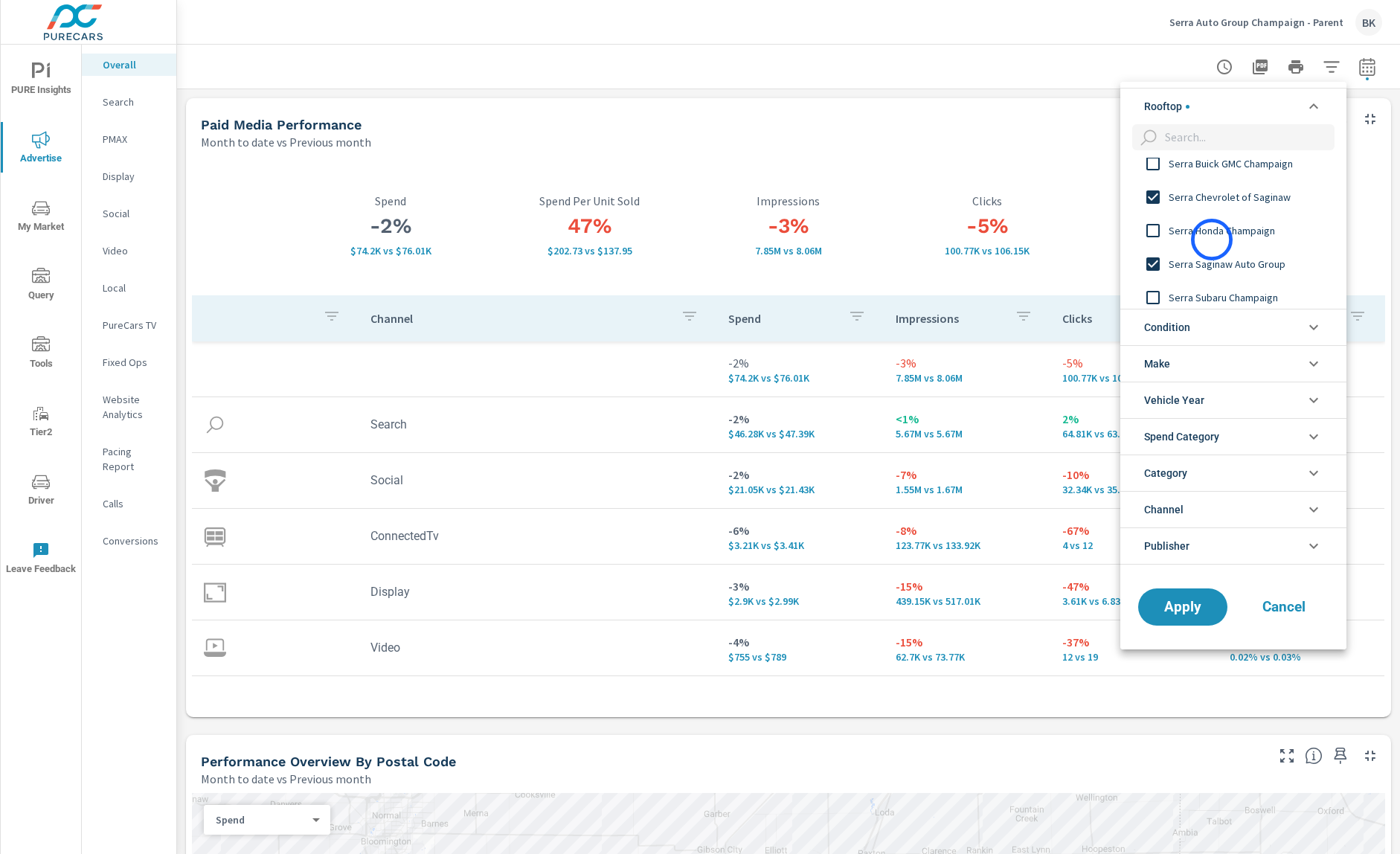
scroll to position [184, 0]
click at [1155, 292] on input "filter options" at bounding box center [1153, 292] width 32 height 32
click at [1173, 609] on span "Apply" at bounding box center [1183, 607] width 61 height 14
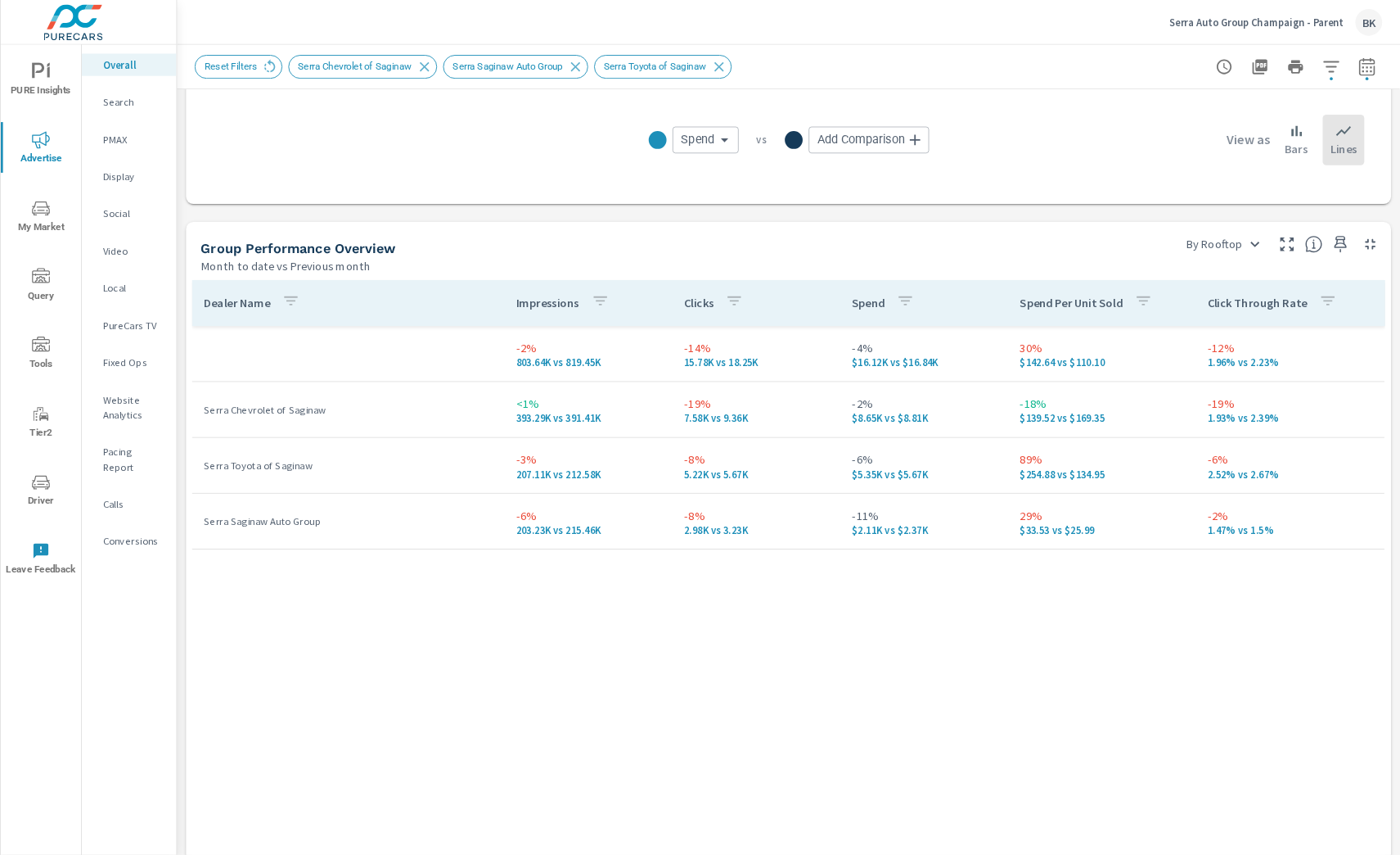
scroll to position [2141, 0]
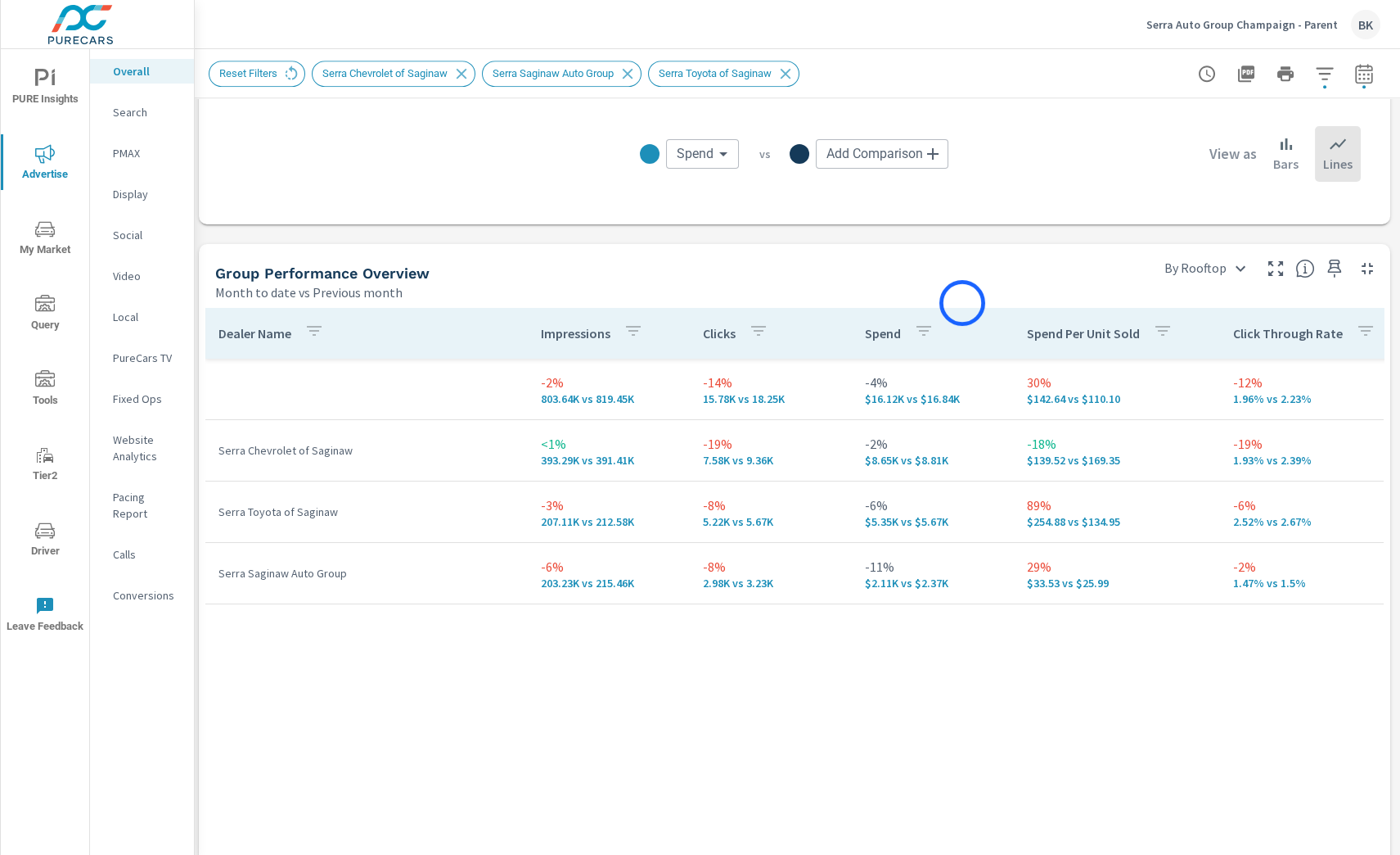
scroll to position [2141, 0]
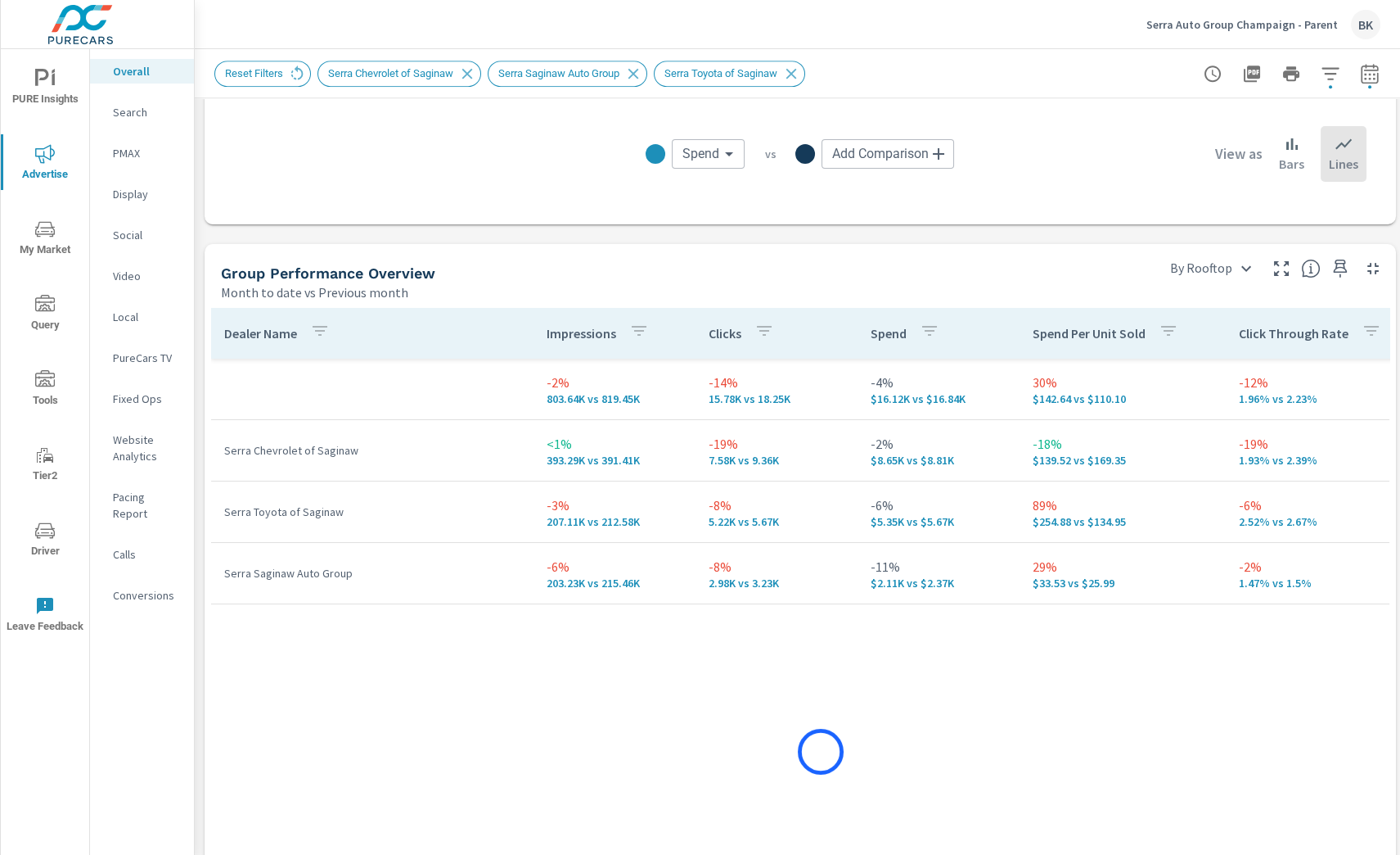
click at [821, 752] on div "Dealer Name Impressions Clicks Spend Spend Per Unit Sold Click Through Rate -2%…" at bounding box center [800, 776] width 1178 height 936
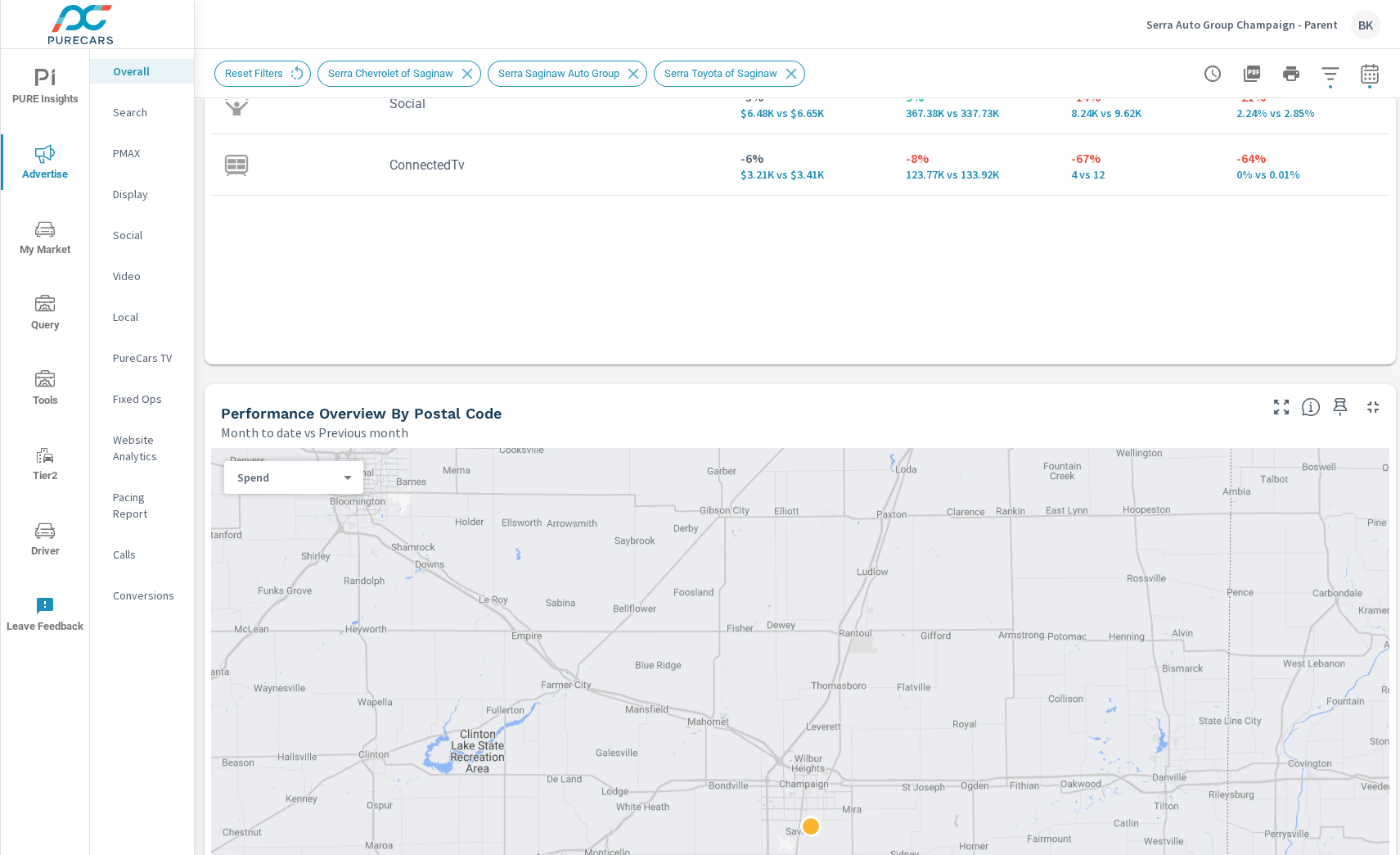
scroll to position [581, 0]
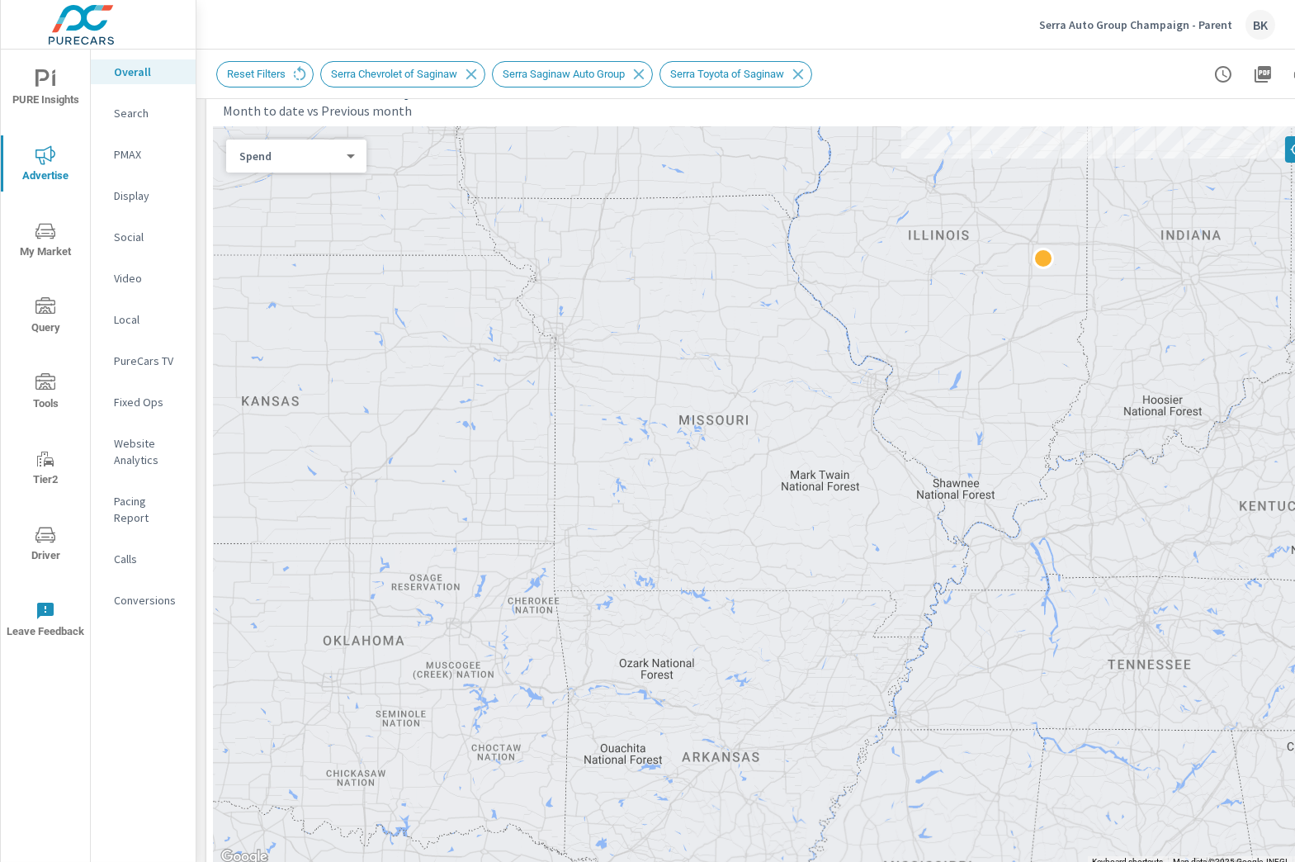
scroll to position [916, 0]
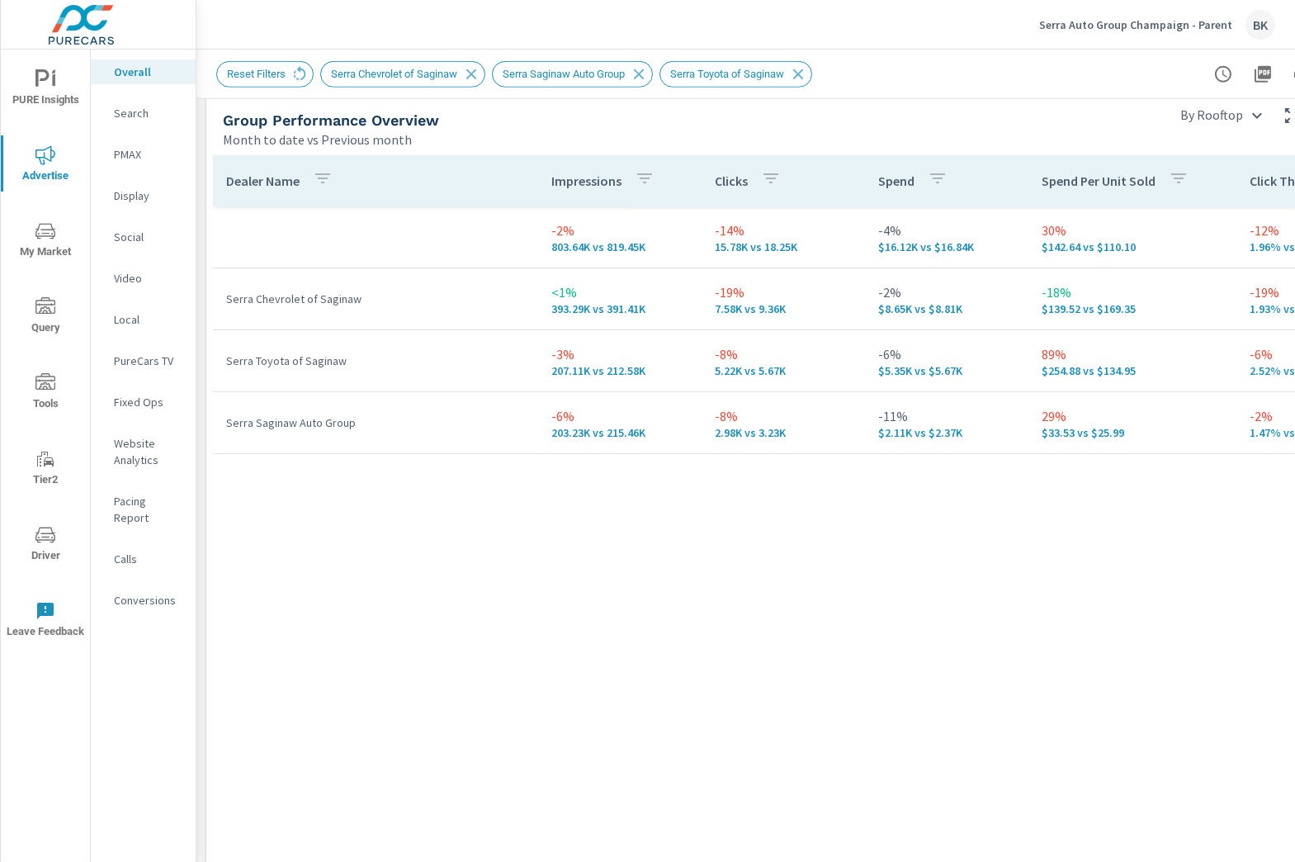
scroll to position [2312, 0]
click at [130, 118] on p "Search" at bounding box center [148, 113] width 68 height 17
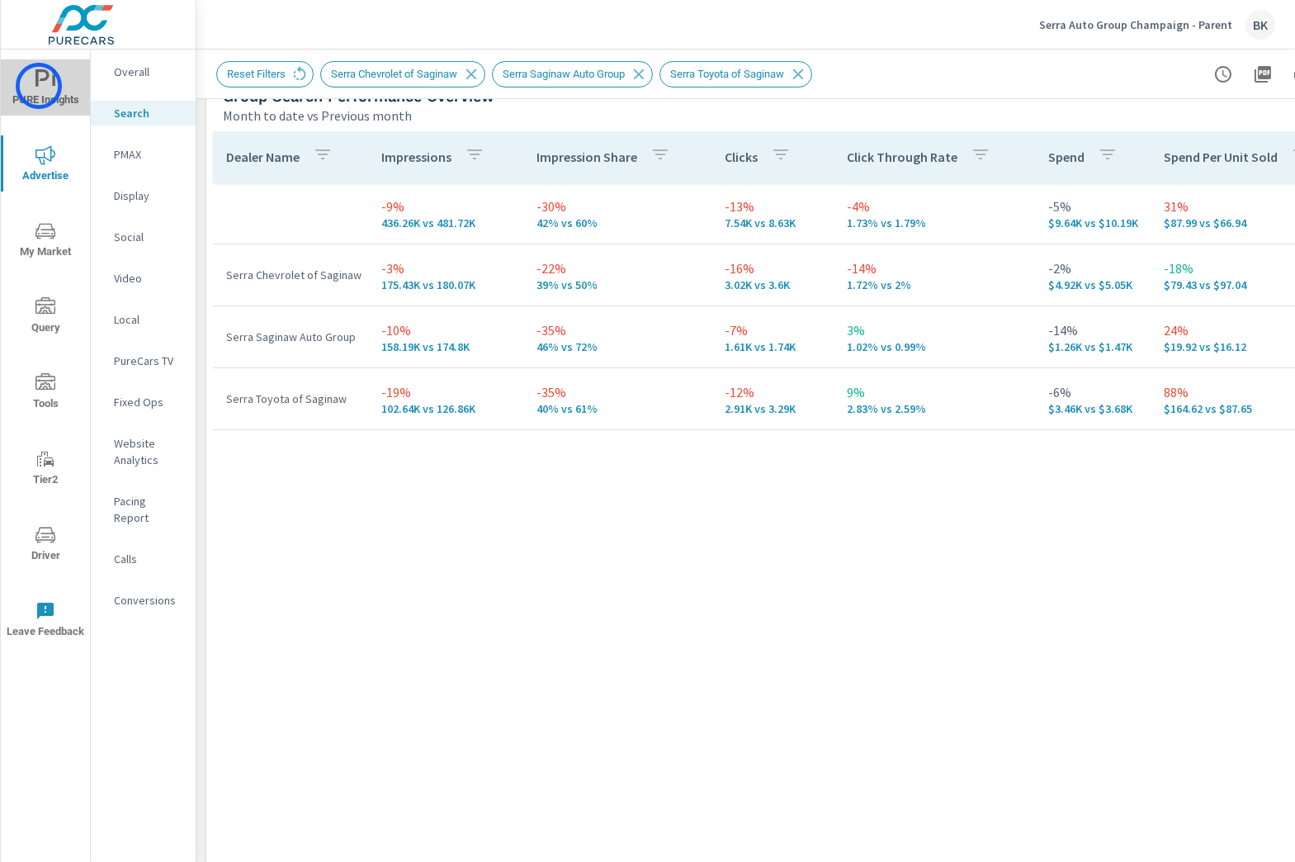
click at [39, 86] on icon "nav menu" at bounding box center [45, 79] width 20 height 20
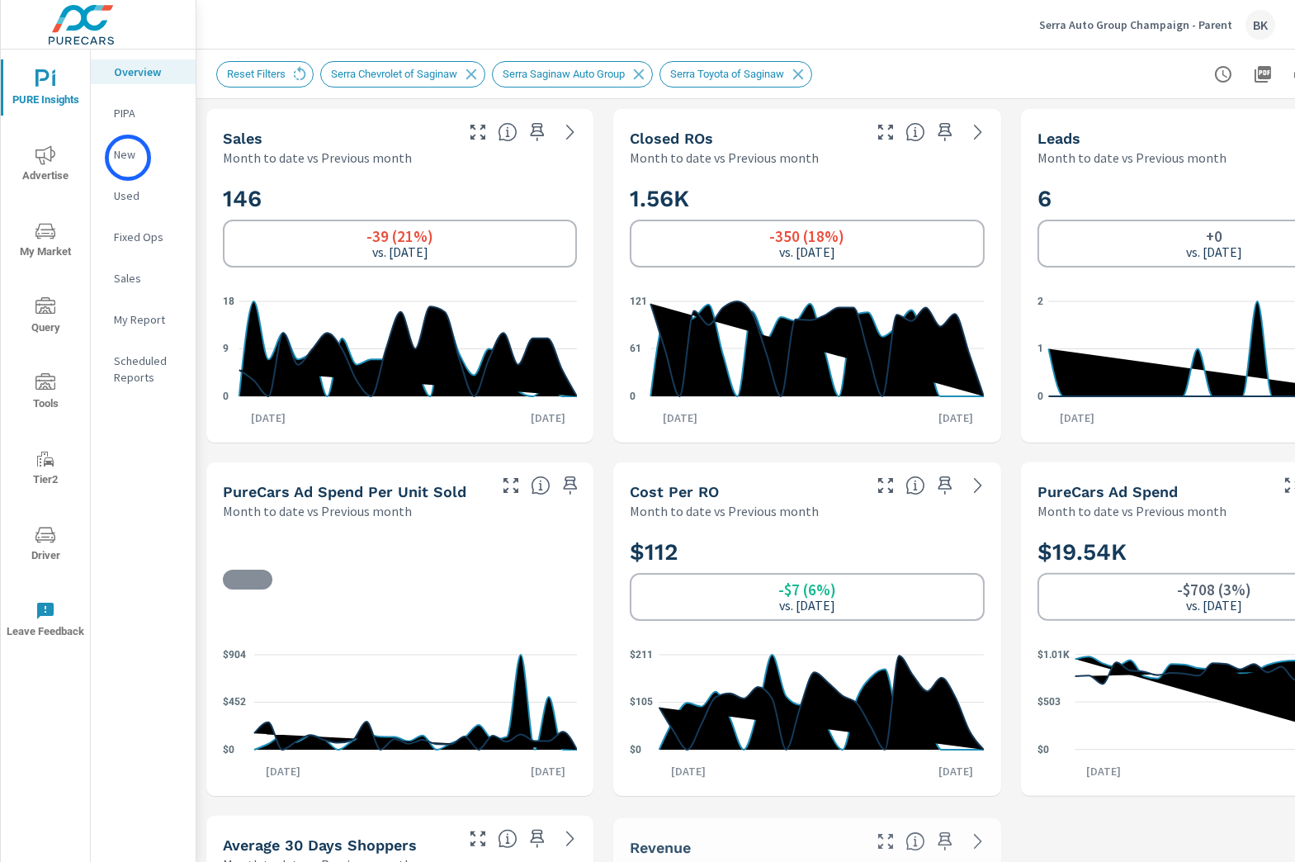
click at [128, 158] on p "New" at bounding box center [148, 154] width 68 height 17
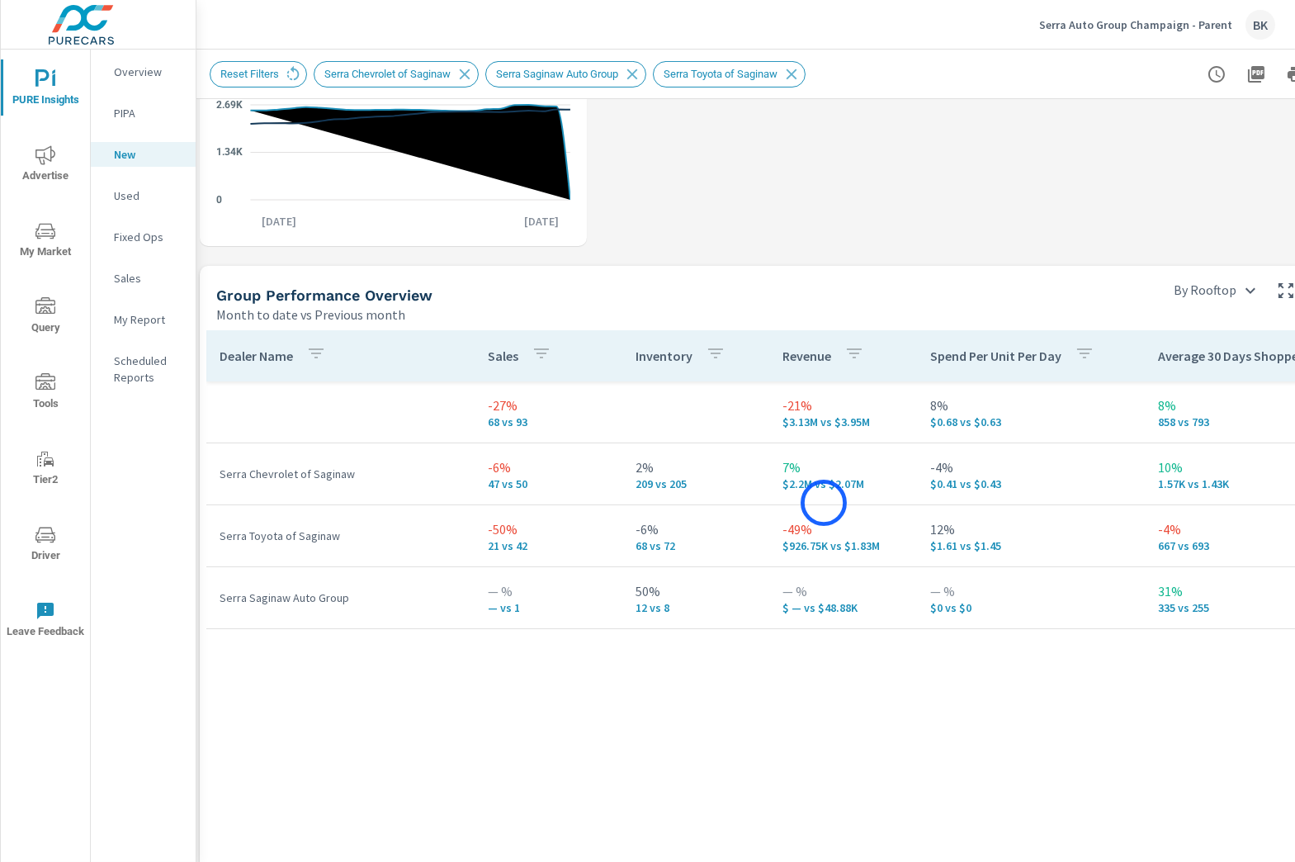
scroll to position [903, 0]
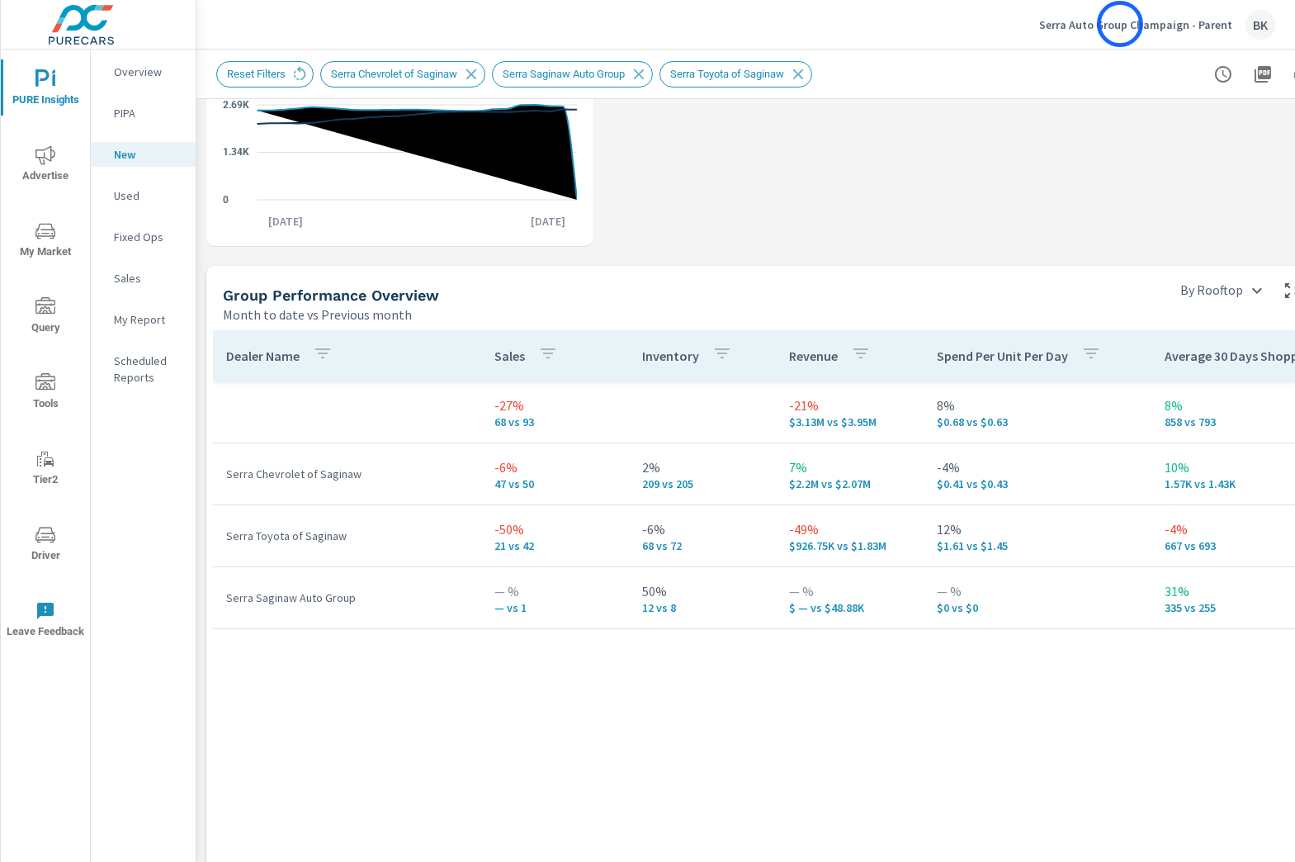
click at [1110, 26] on p "Serra Auto Group Champaign - Parent" at bounding box center [1135, 24] width 193 height 15
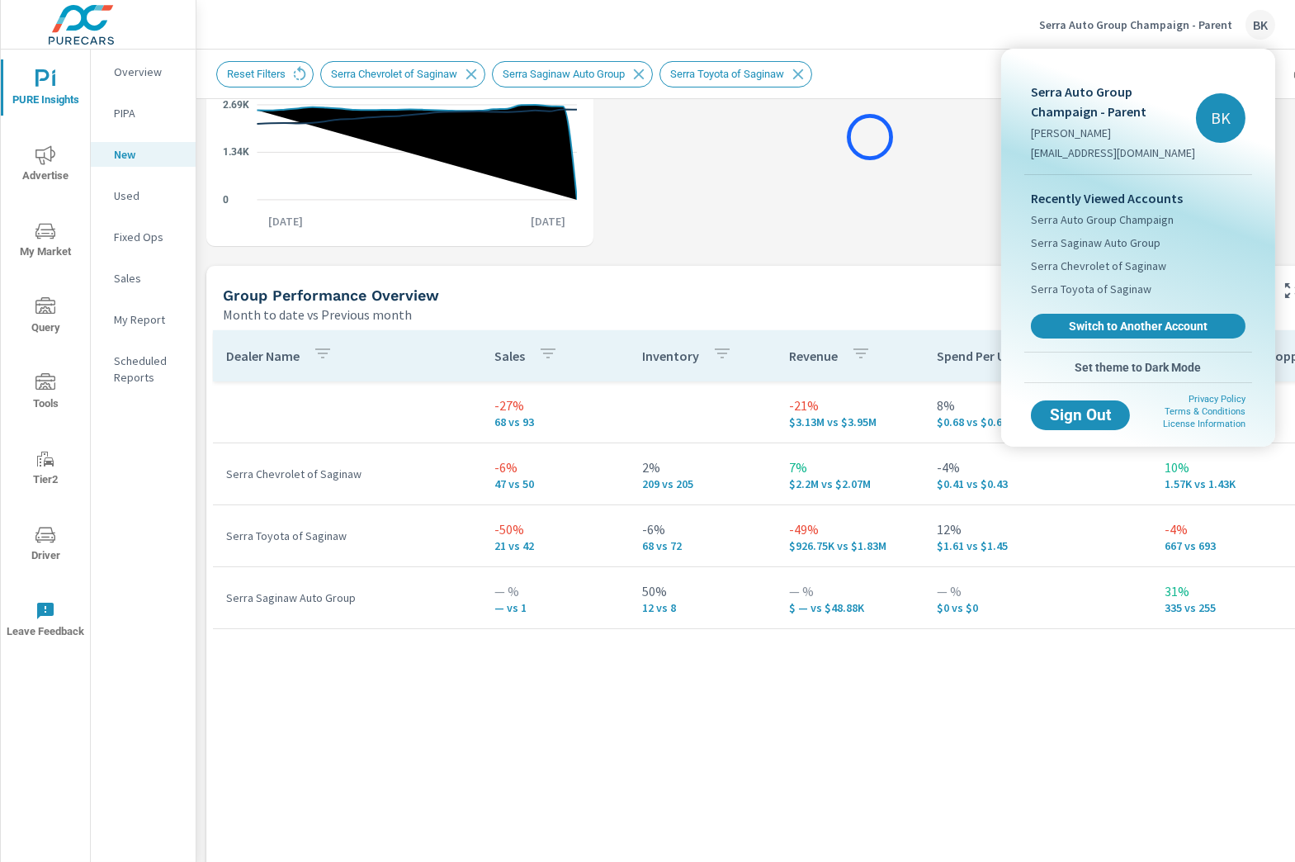
click at [870, 137] on div at bounding box center [647, 431] width 1295 height 862
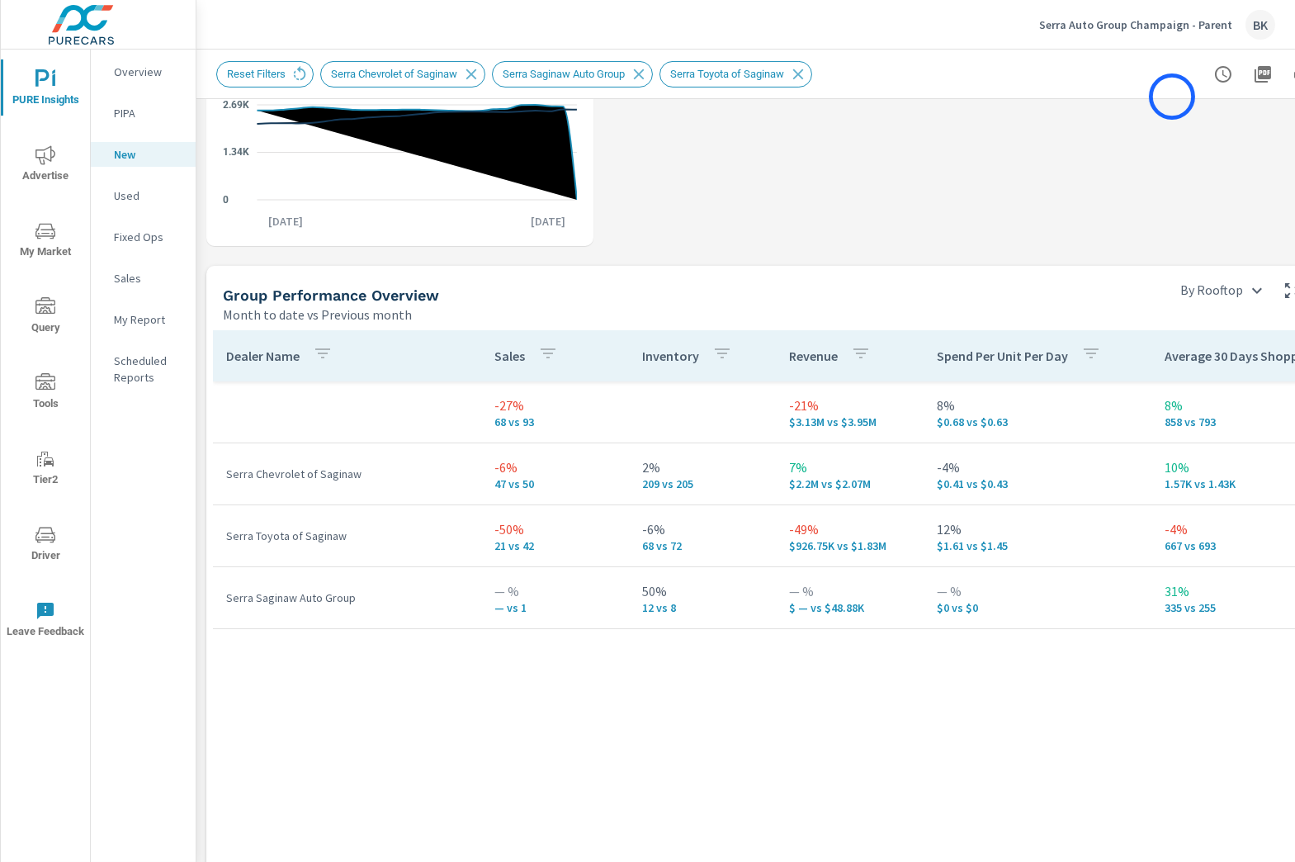
scroll to position [903, 123]
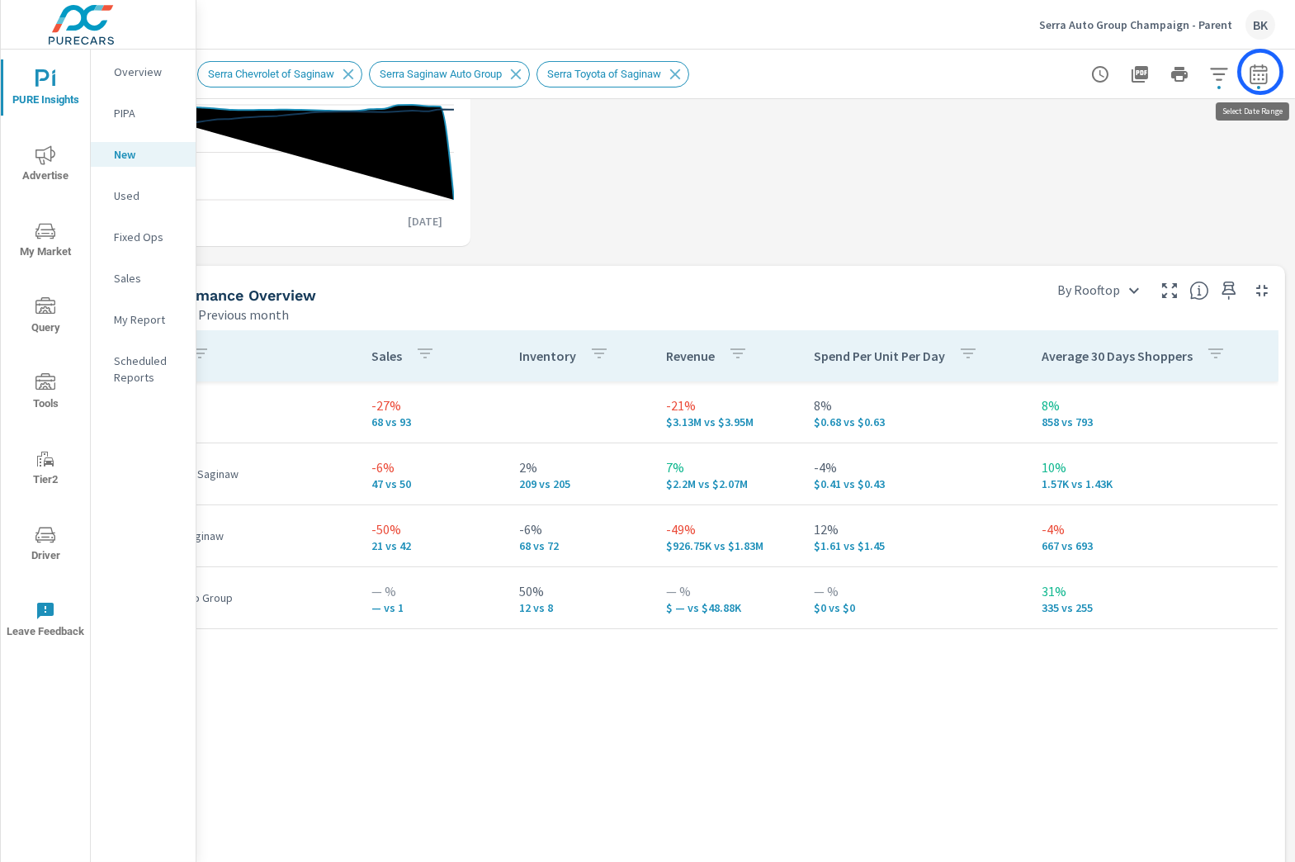
click at [1260, 72] on icon "button" at bounding box center [1259, 74] width 20 height 20
select select "Month to date"
select select "Previous month"
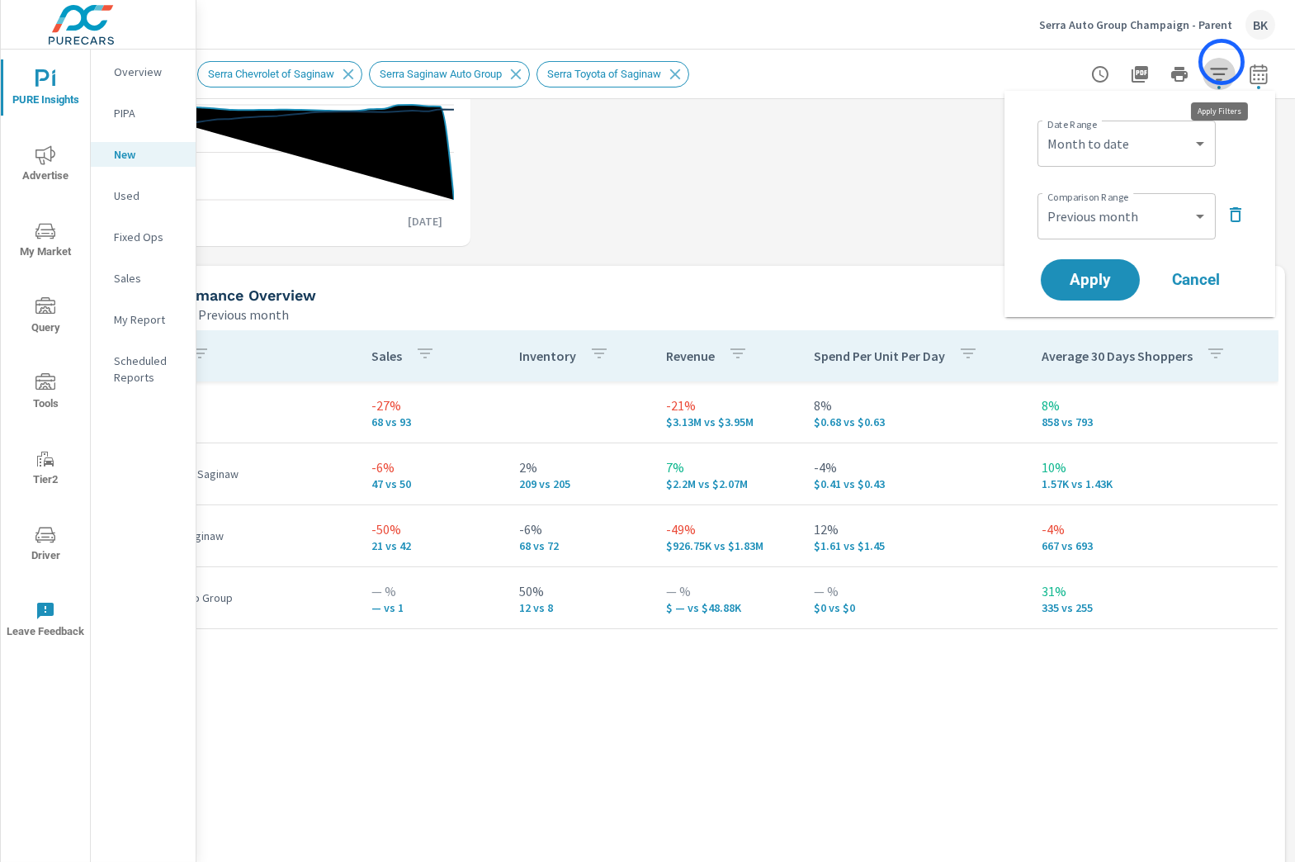
click at [1221, 62] on button "button" at bounding box center [1218, 74] width 33 height 33
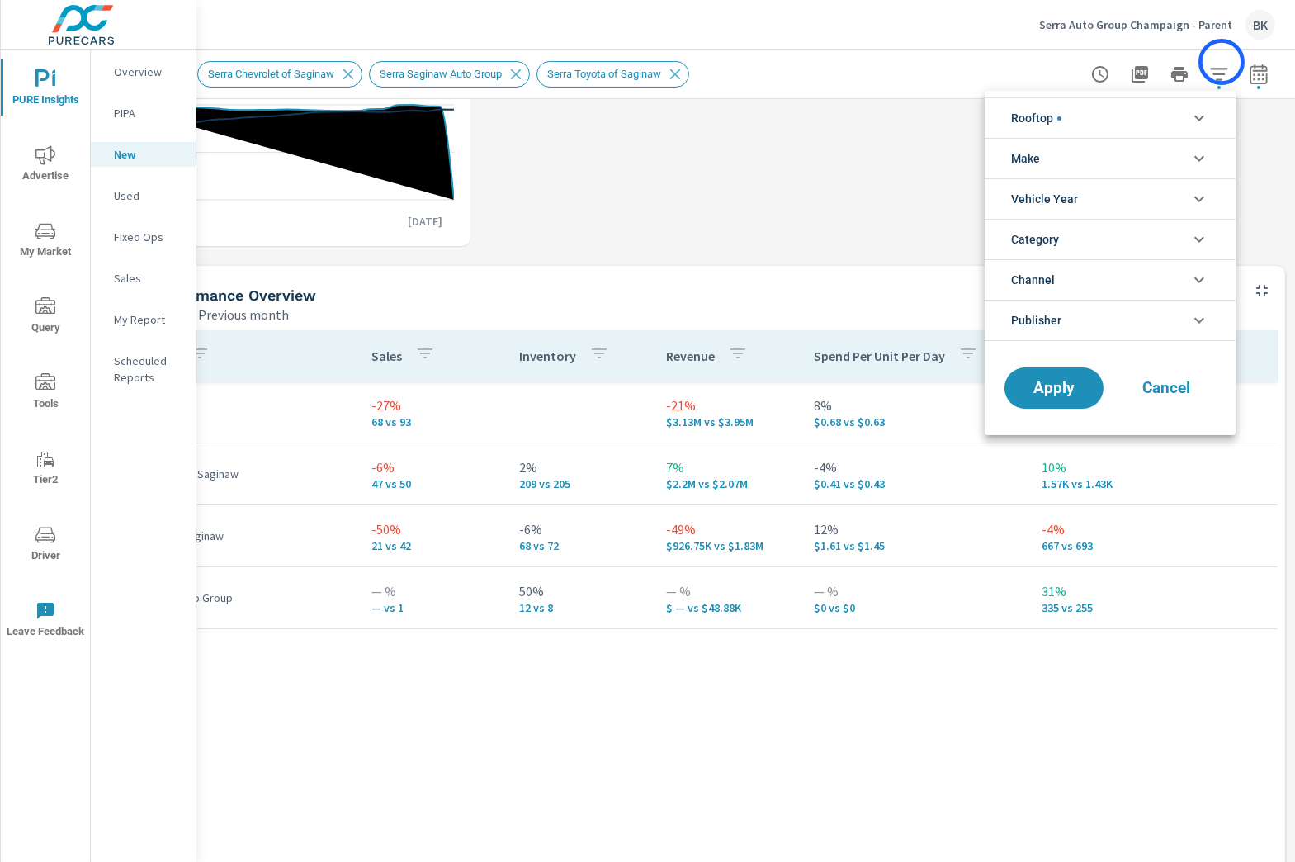
scroll to position [55, 0]
click at [1192, 117] on icon "filter options" at bounding box center [1199, 118] width 20 height 20
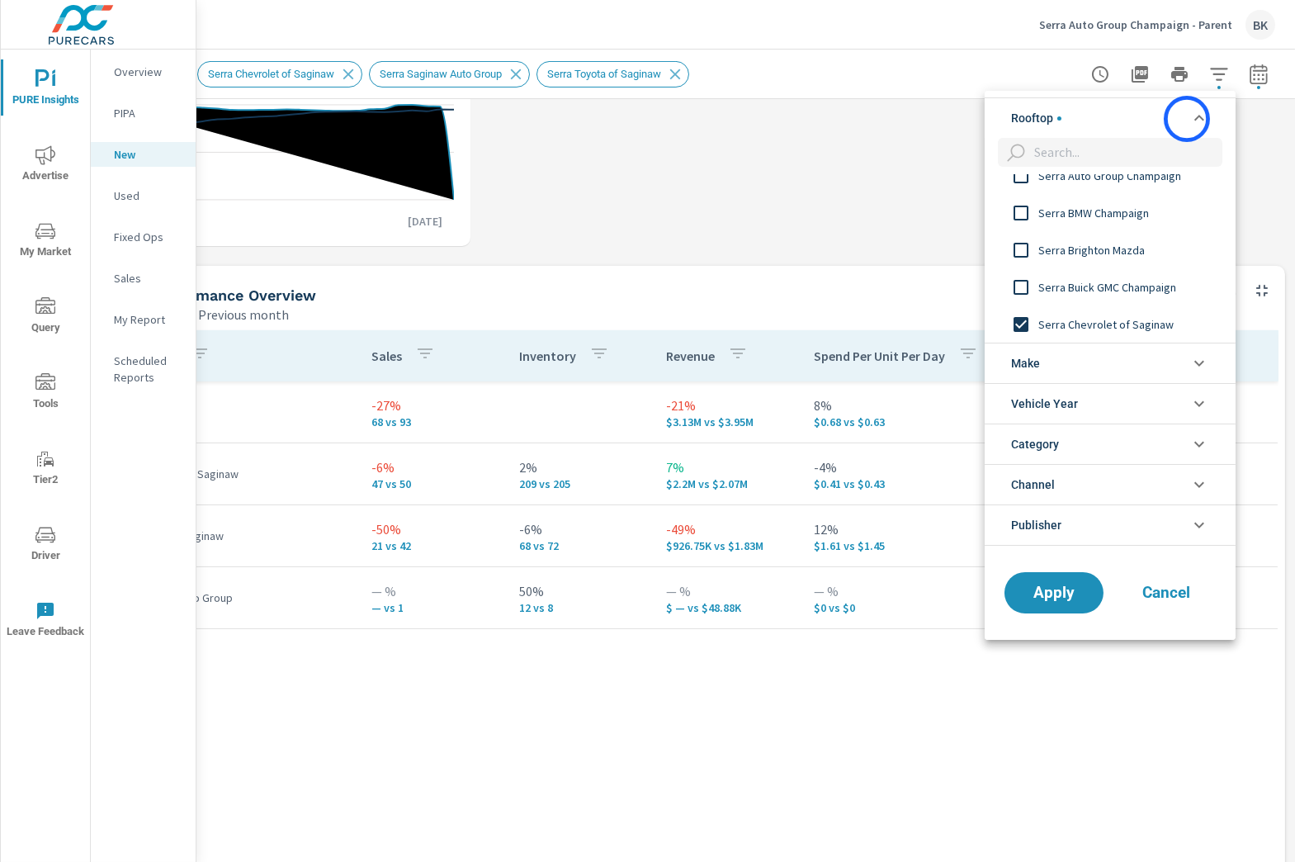
scroll to position [0, 0]
click at [1023, 323] on input "filter options" at bounding box center [1021, 324] width 35 height 35
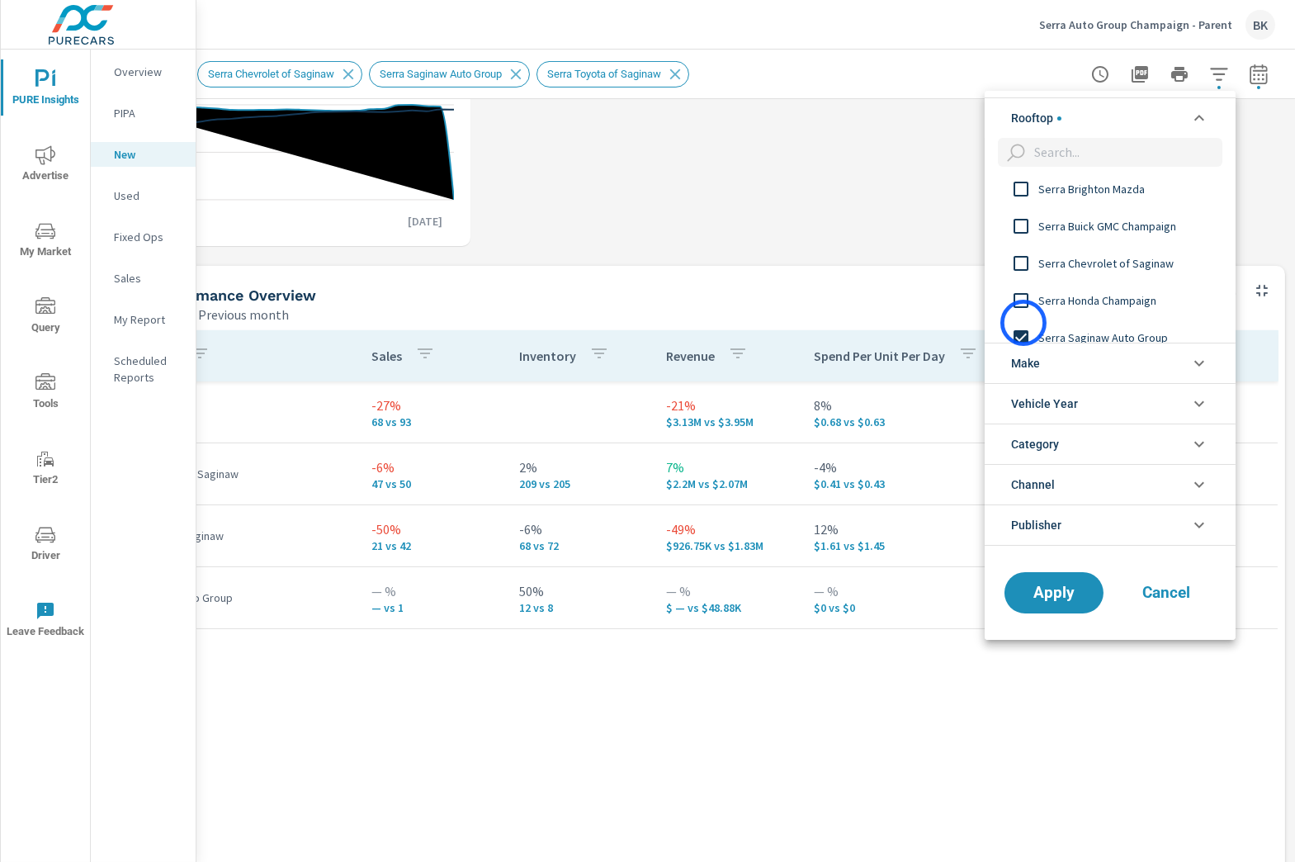
scroll to position [184, 0]
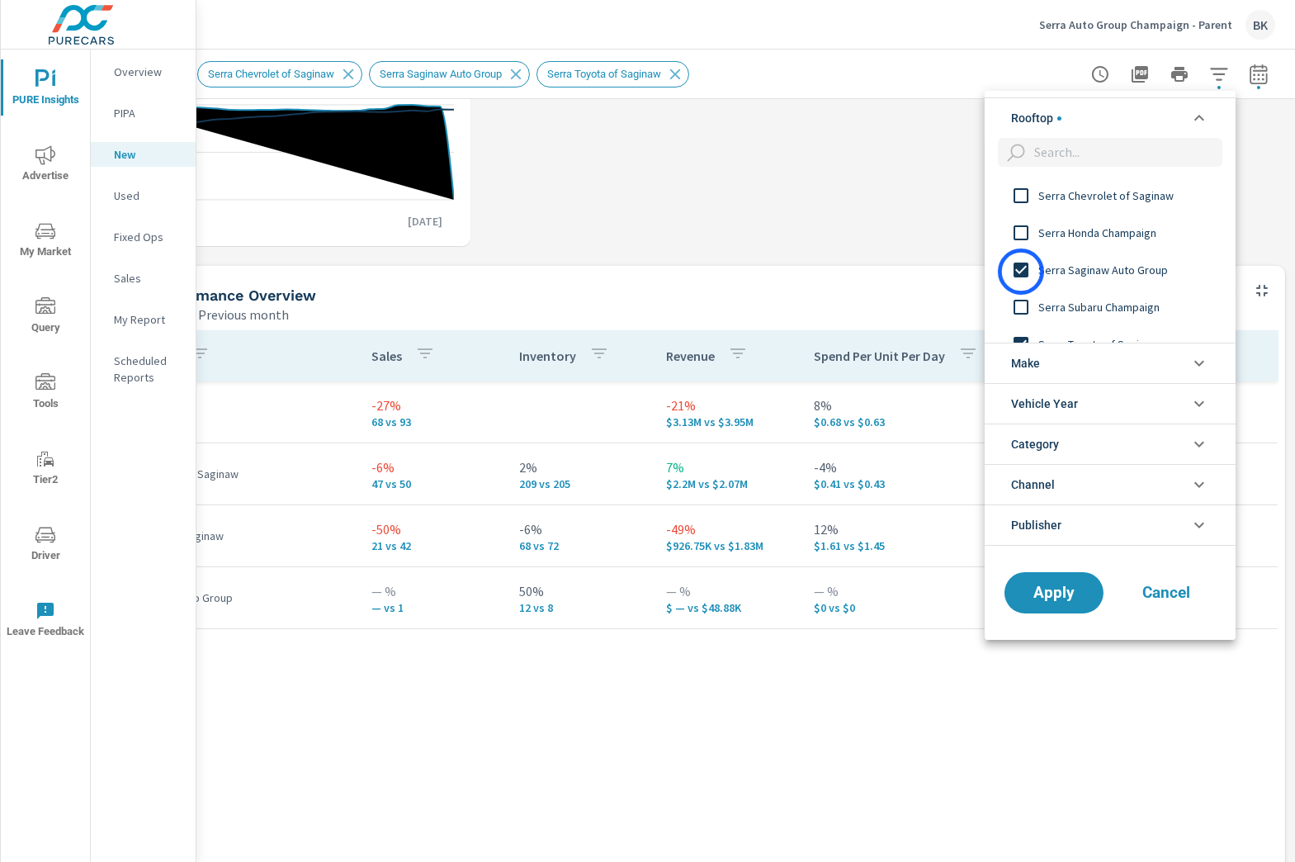
click at [1021, 272] on input "filter options" at bounding box center [1021, 270] width 35 height 35
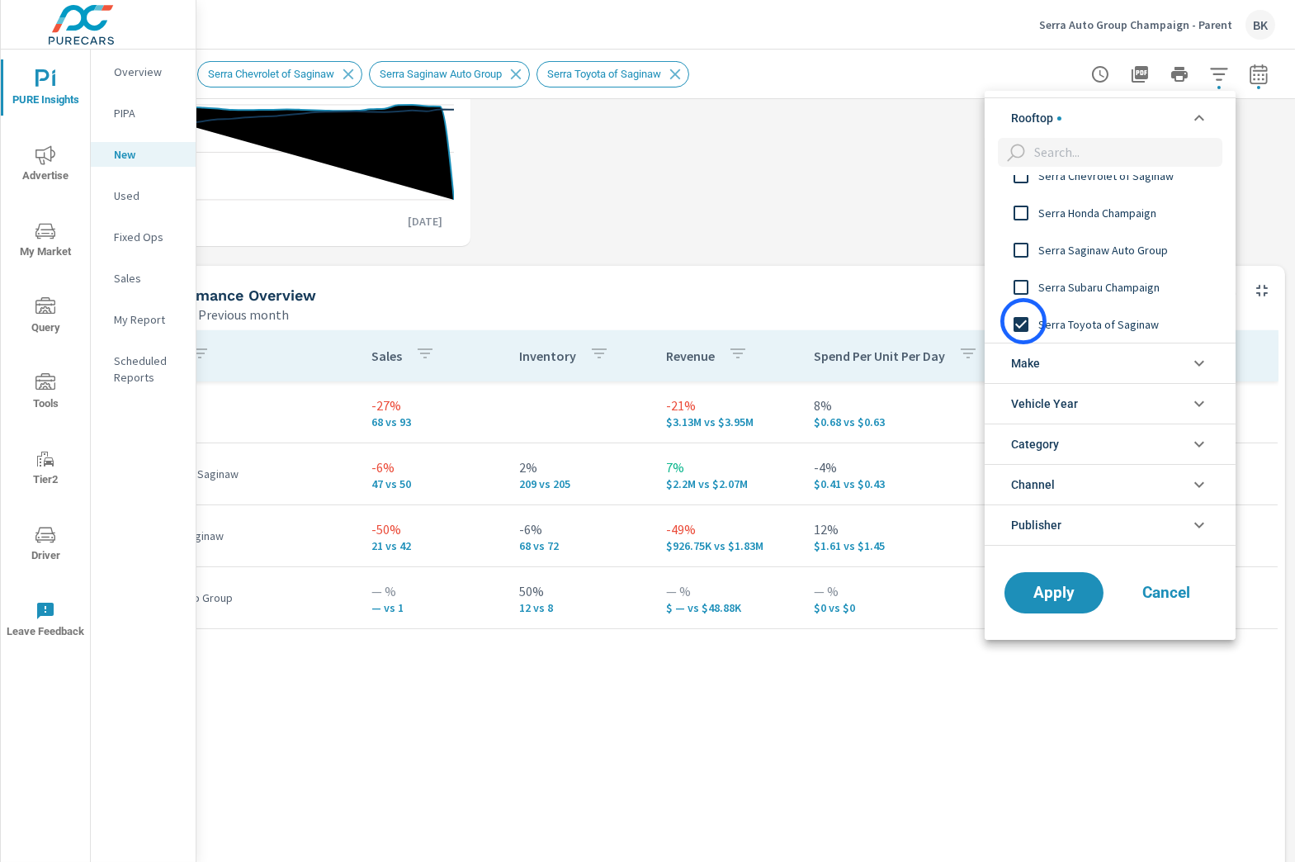
click at [1023, 321] on input "filter options" at bounding box center [1021, 324] width 35 height 35
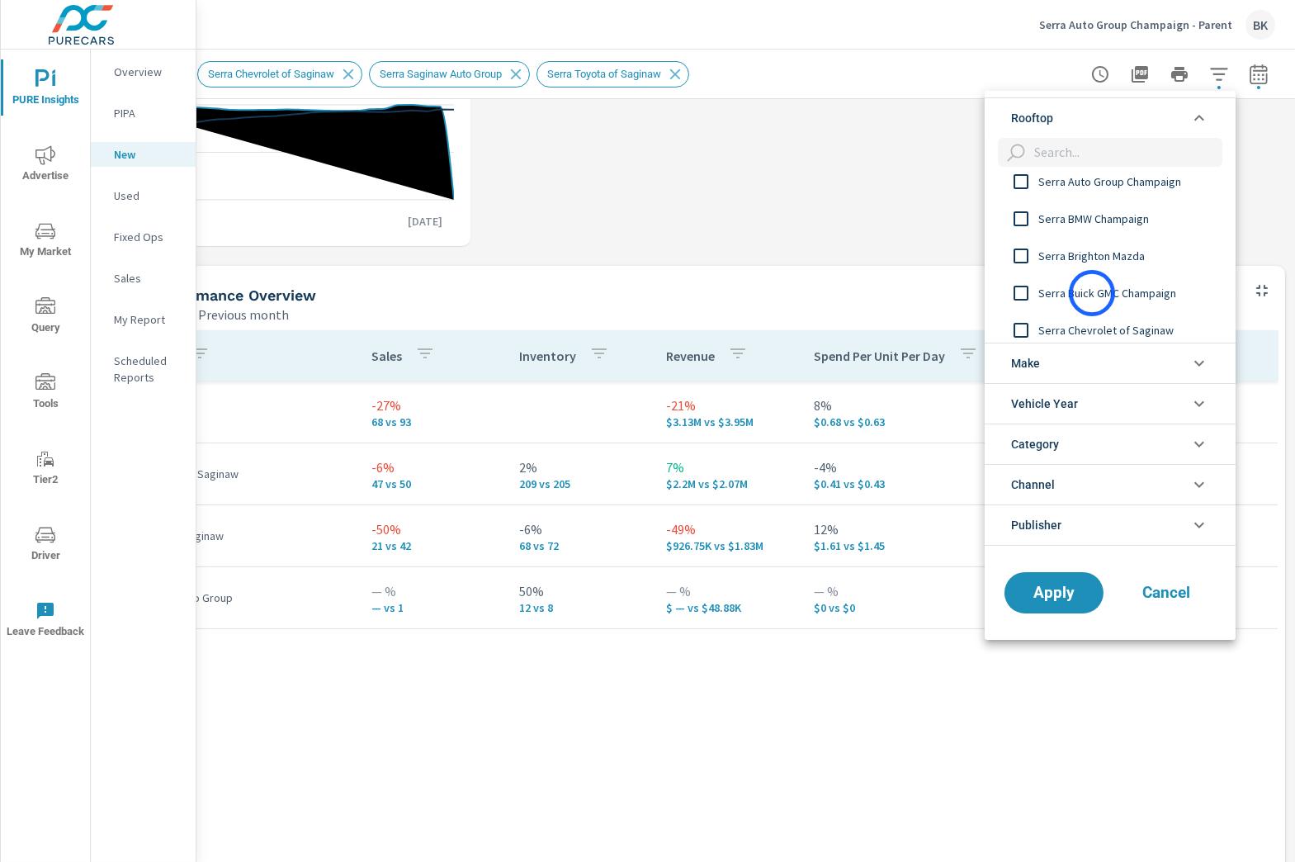
scroll to position [3, 0]
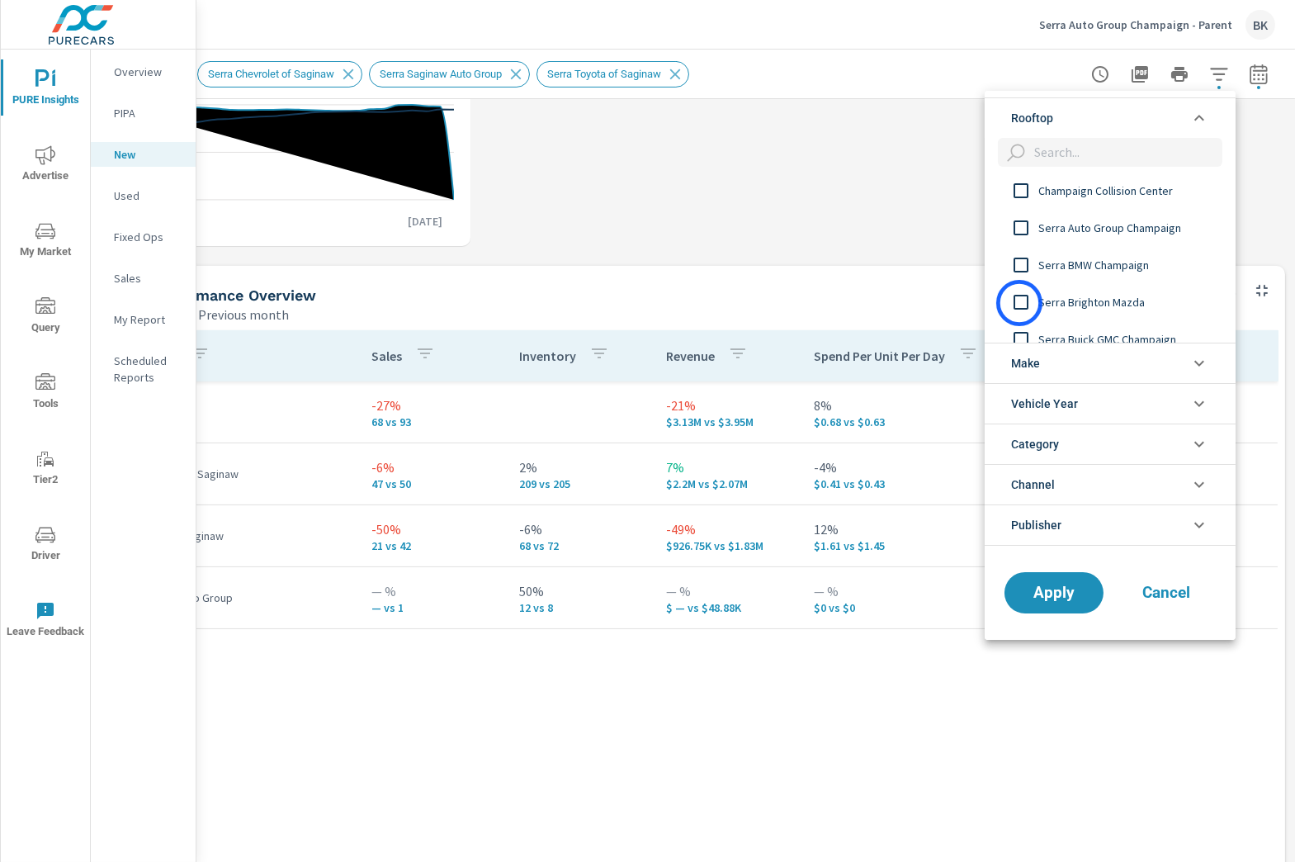
click at [1019, 303] on input "filter options" at bounding box center [1021, 302] width 35 height 35
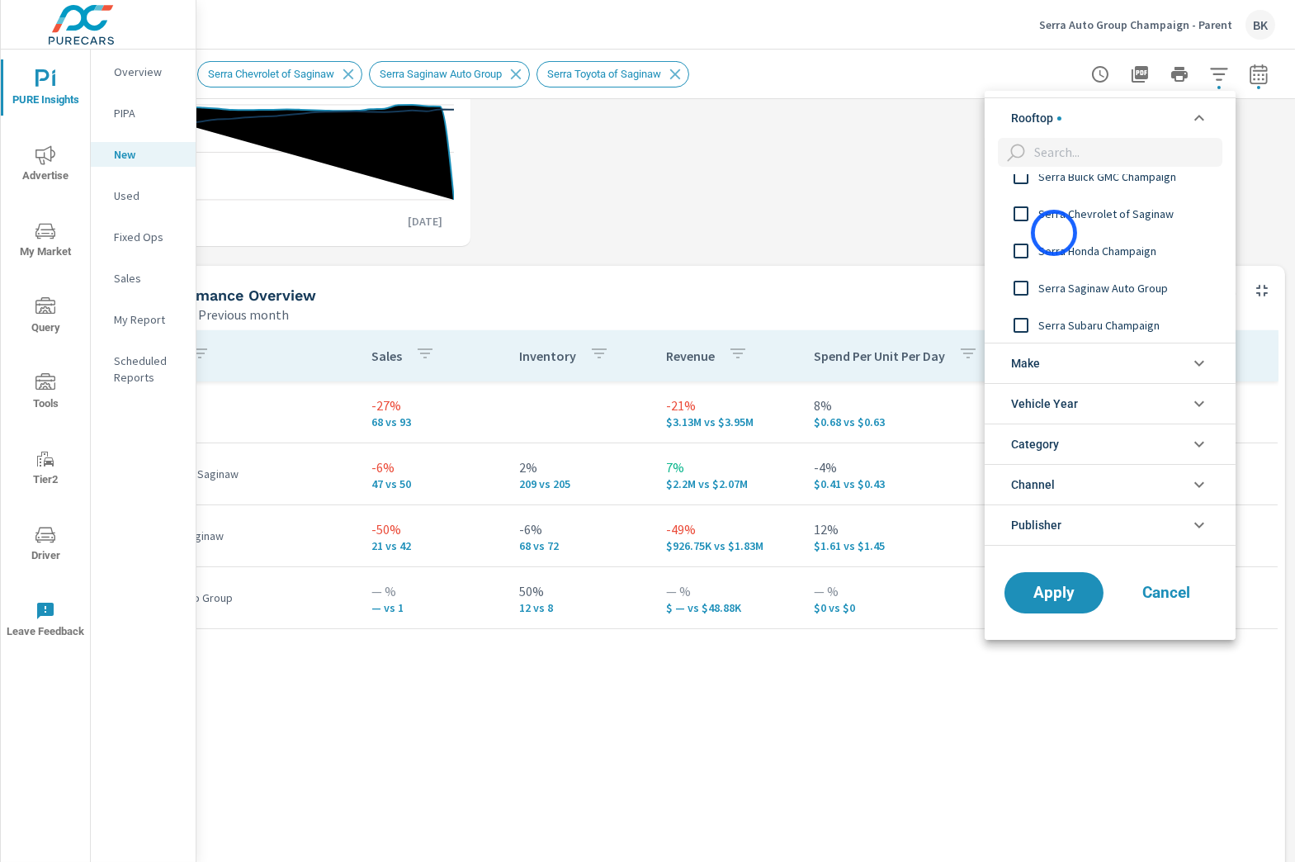
scroll to position [204, 0]
click at [1058, 597] on span "Apply" at bounding box center [1054, 592] width 68 height 16
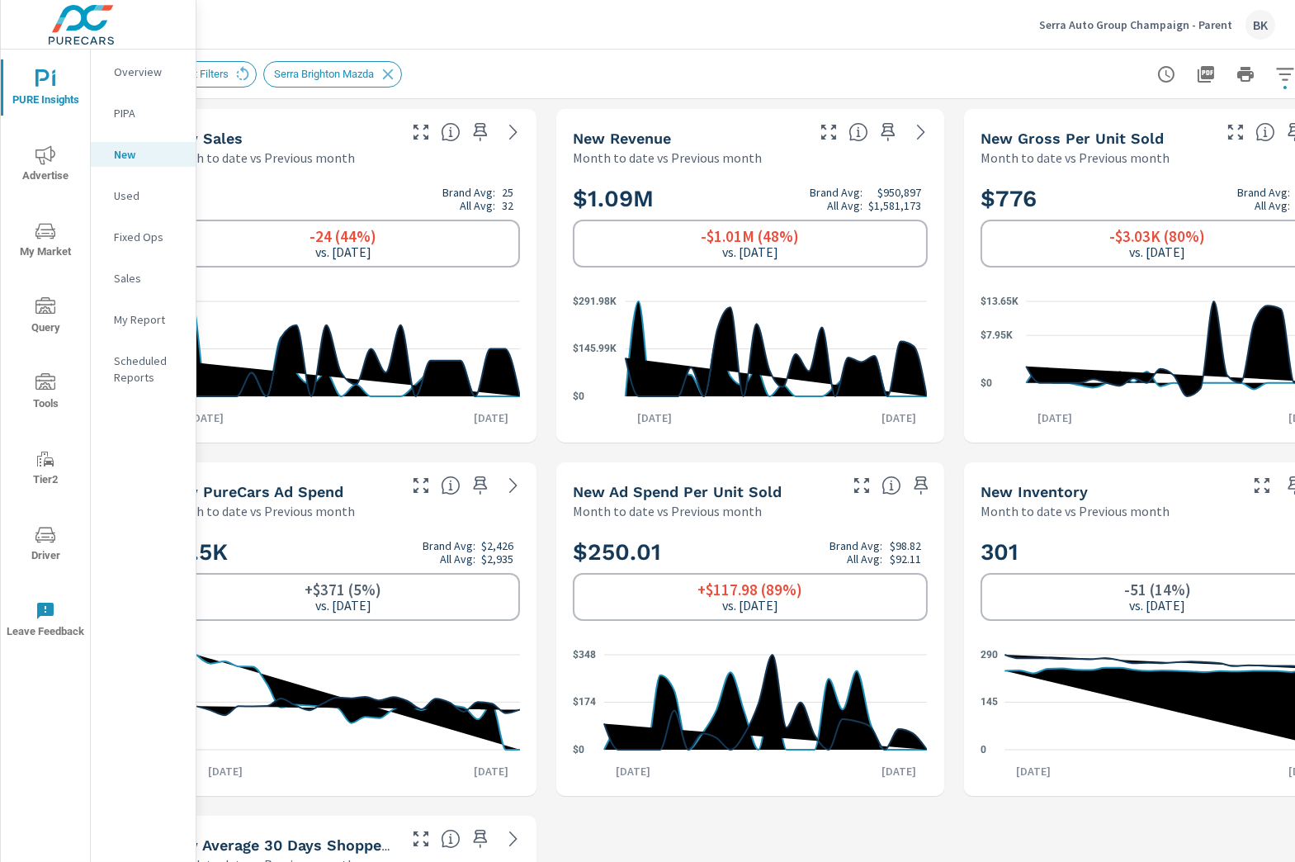
scroll to position [0, 123]
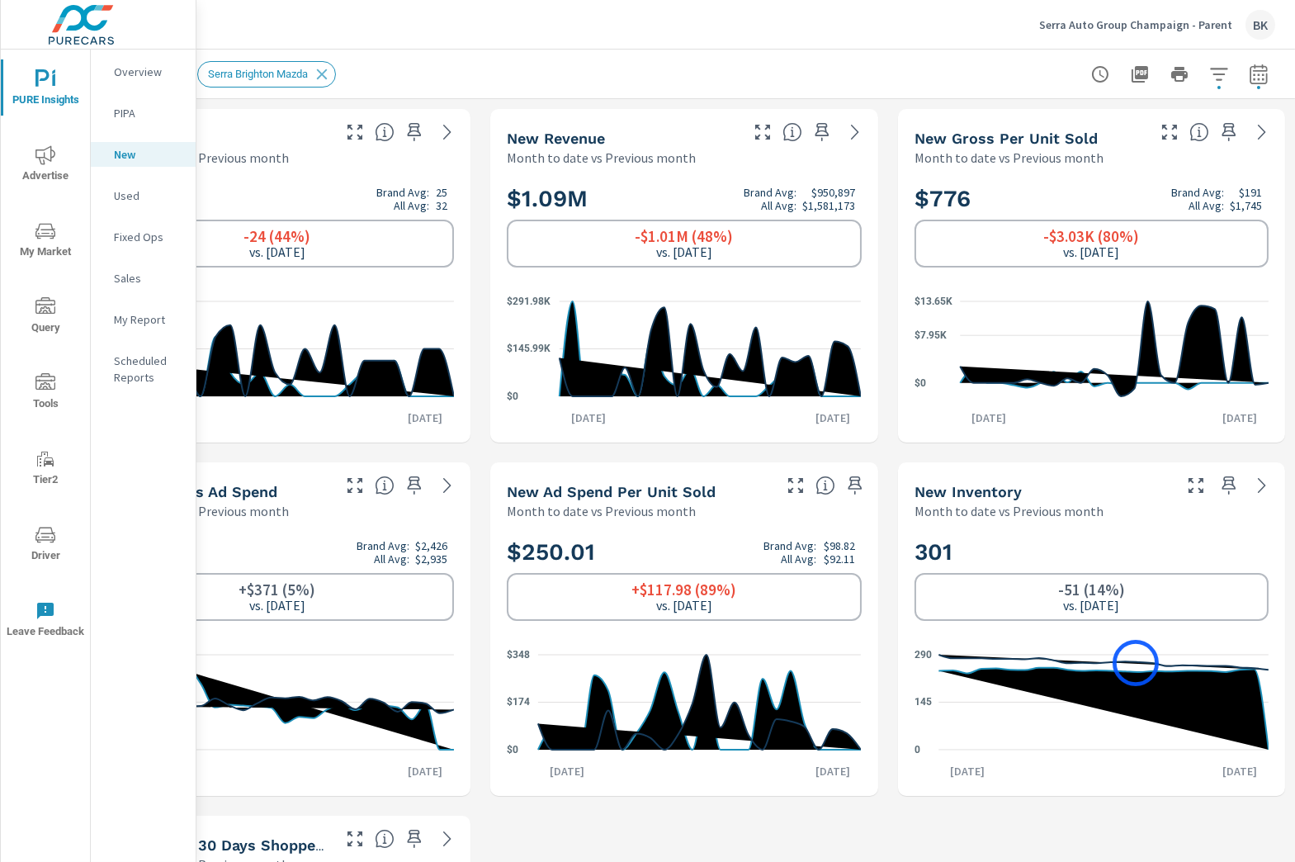
click at [1136, 663] on icon at bounding box center [1103, 661] width 330 height 15
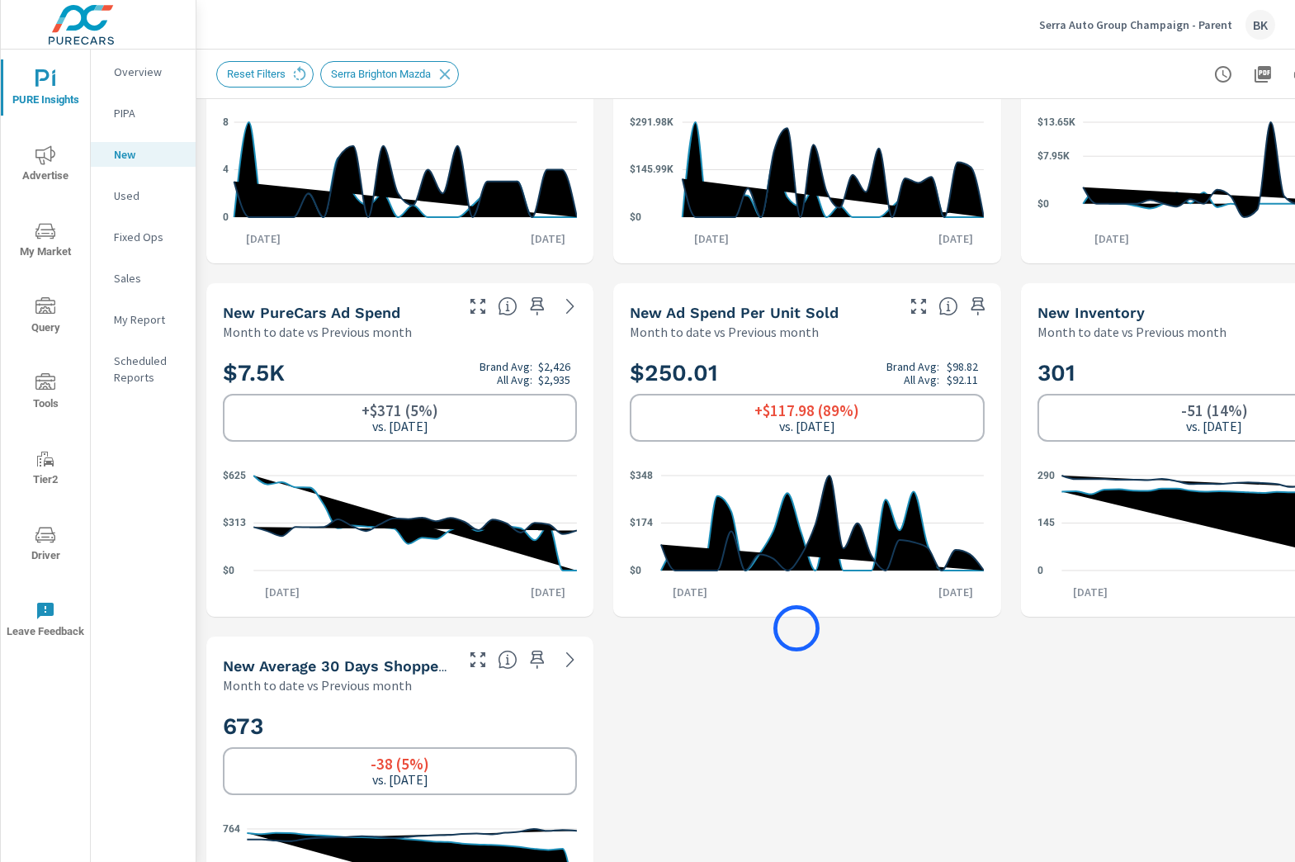
scroll to position [0, 0]
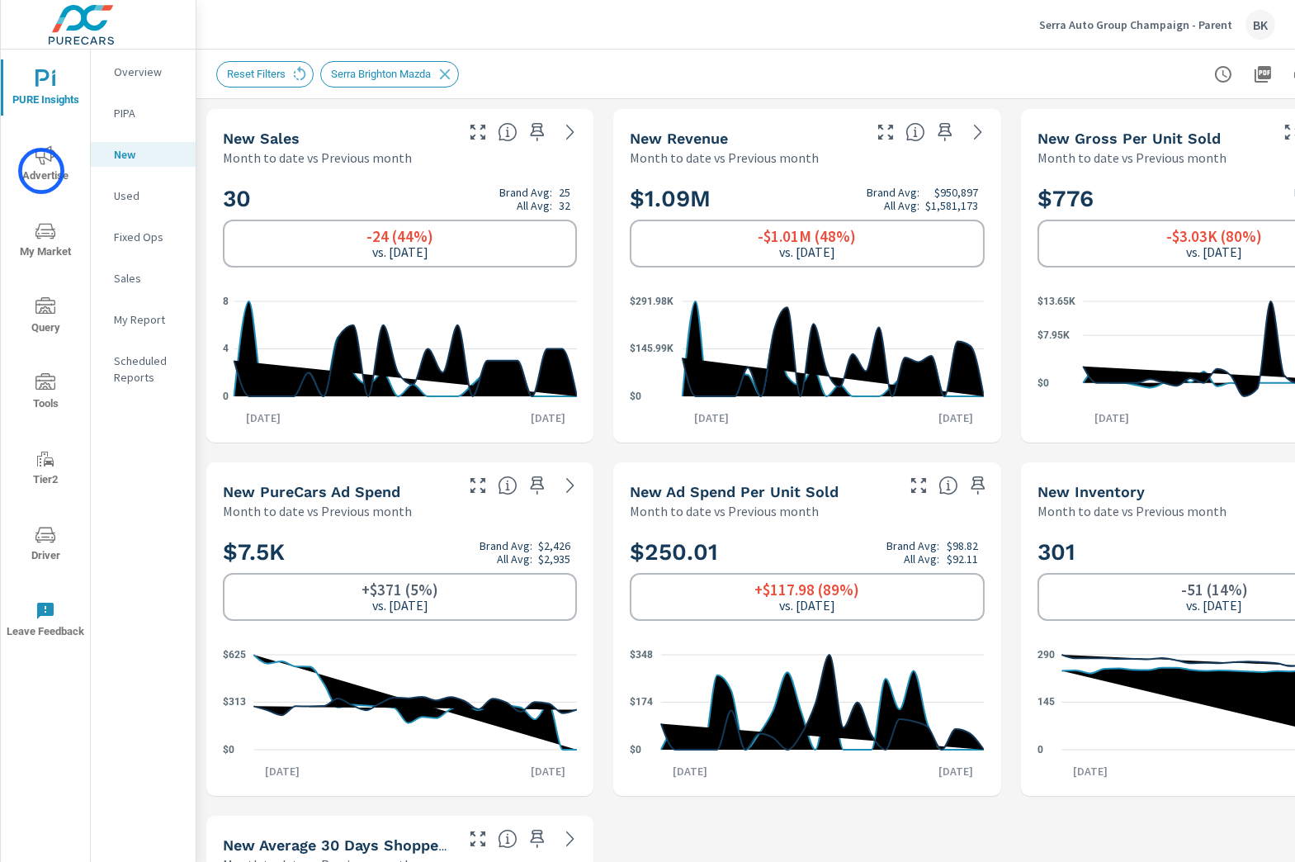
click at [41, 171] on span "Advertise" at bounding box center [45, 165] width 79 height 40
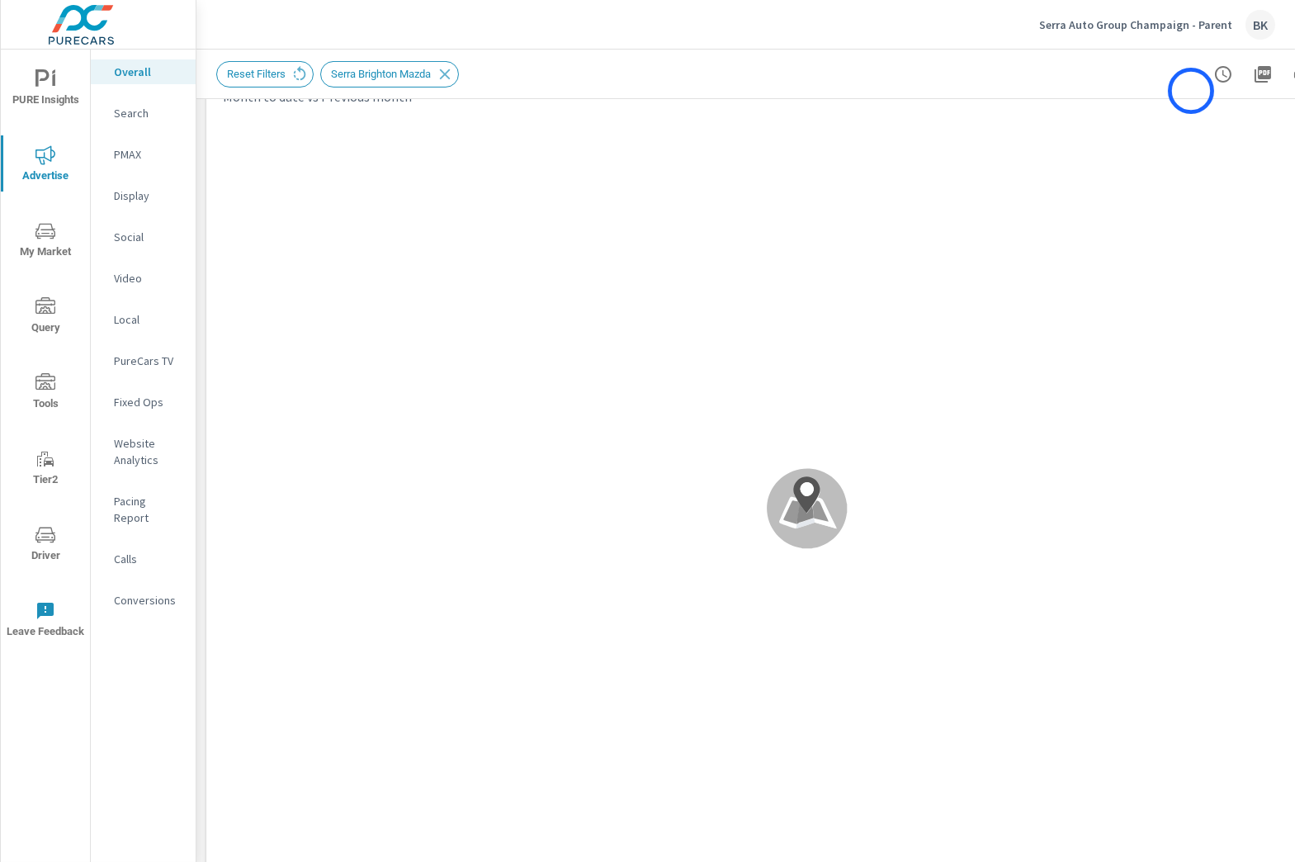
scroll to position [772, 0]
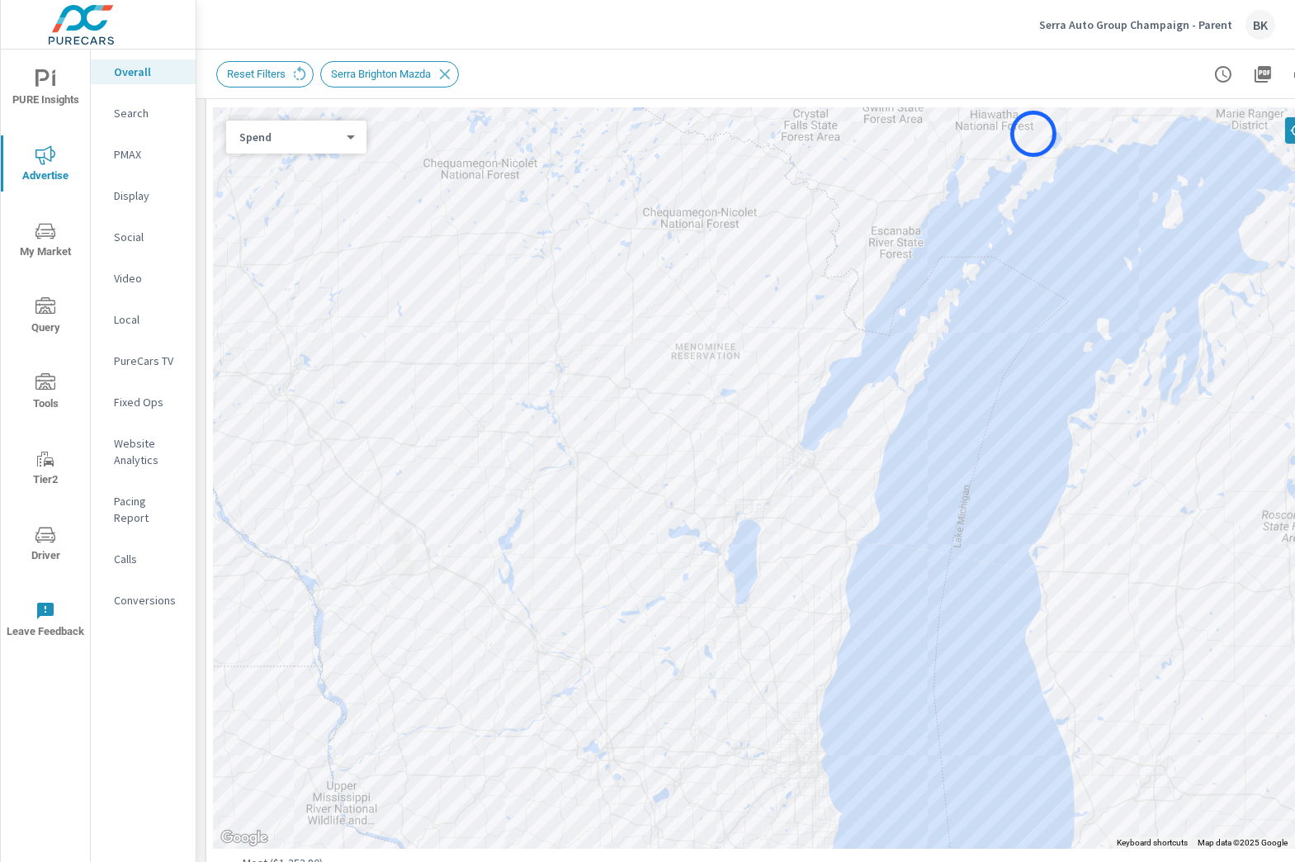
drag, startPoint x: 1079, startPoint y: 469, endPoint x: 1033, endPoint y: 134, distance: 338.1
click at [1033, 134] on div at bounding box center [807, 477] width 1188 height 741
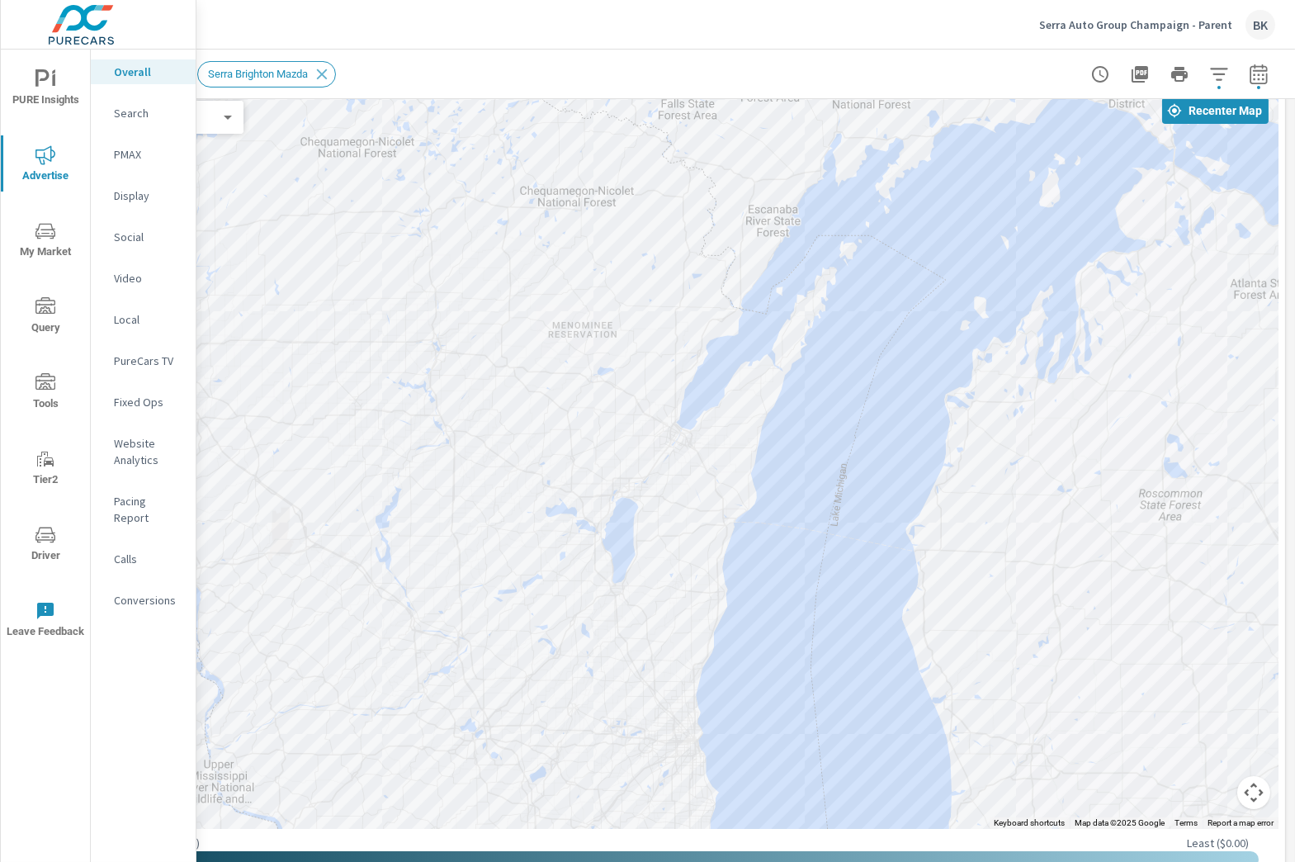
scroll to position [810, 123]
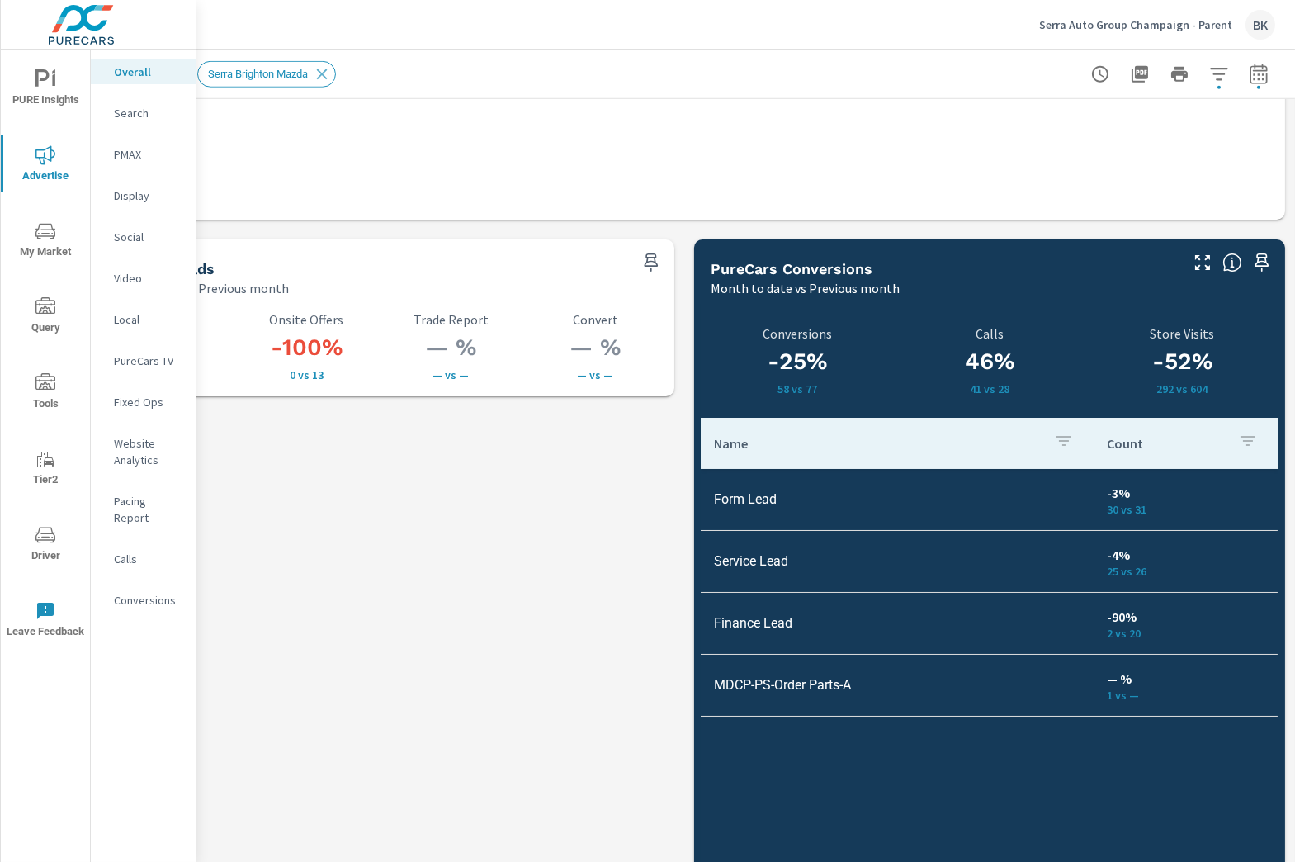
scroll to position [3299, 123]
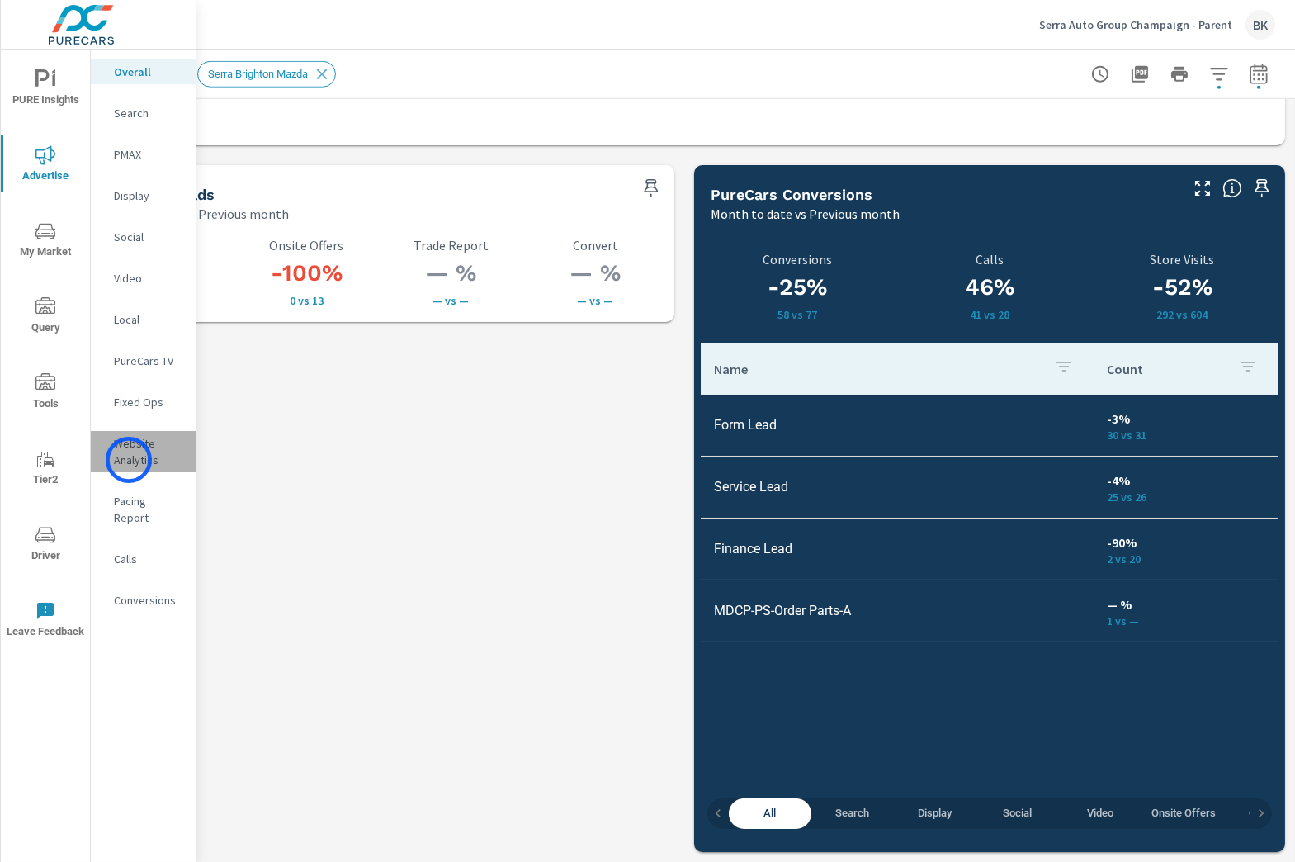
click at [129, 460] on p "Website Analytics" at bounding box center [148, 451] width 68 height 33
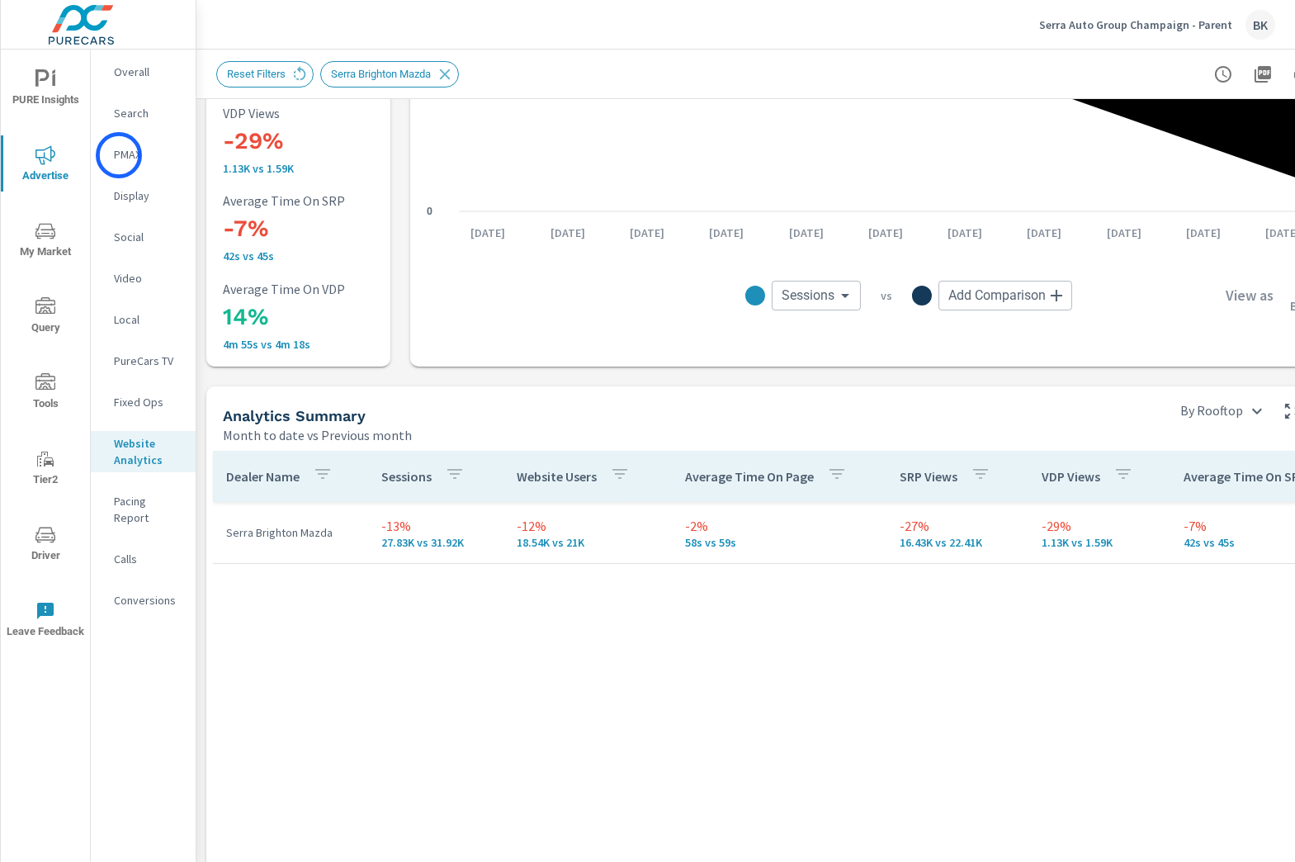
click at [119, 154] on p "PMAX" at bounding box center [148, 154] width 68 height 17
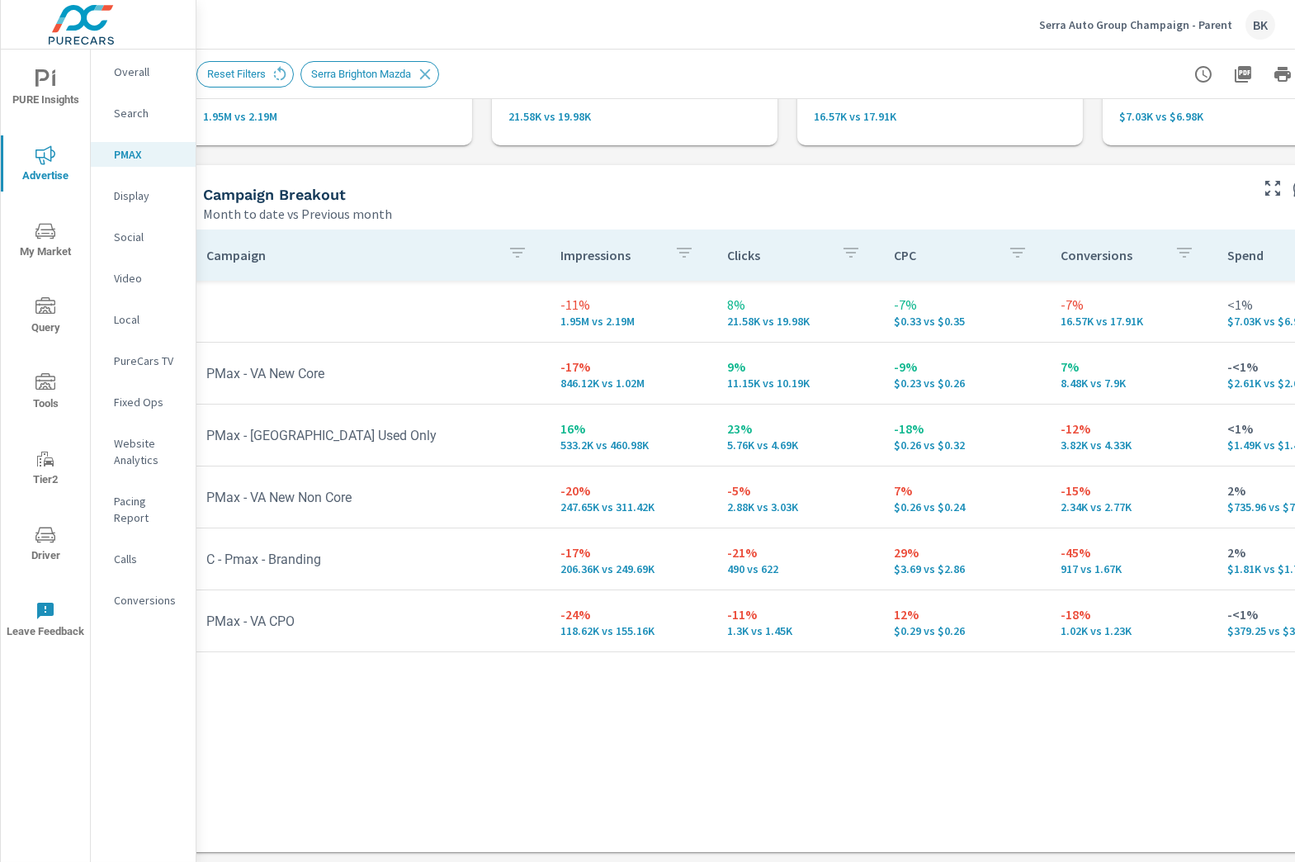
scroll to position [120, 0]
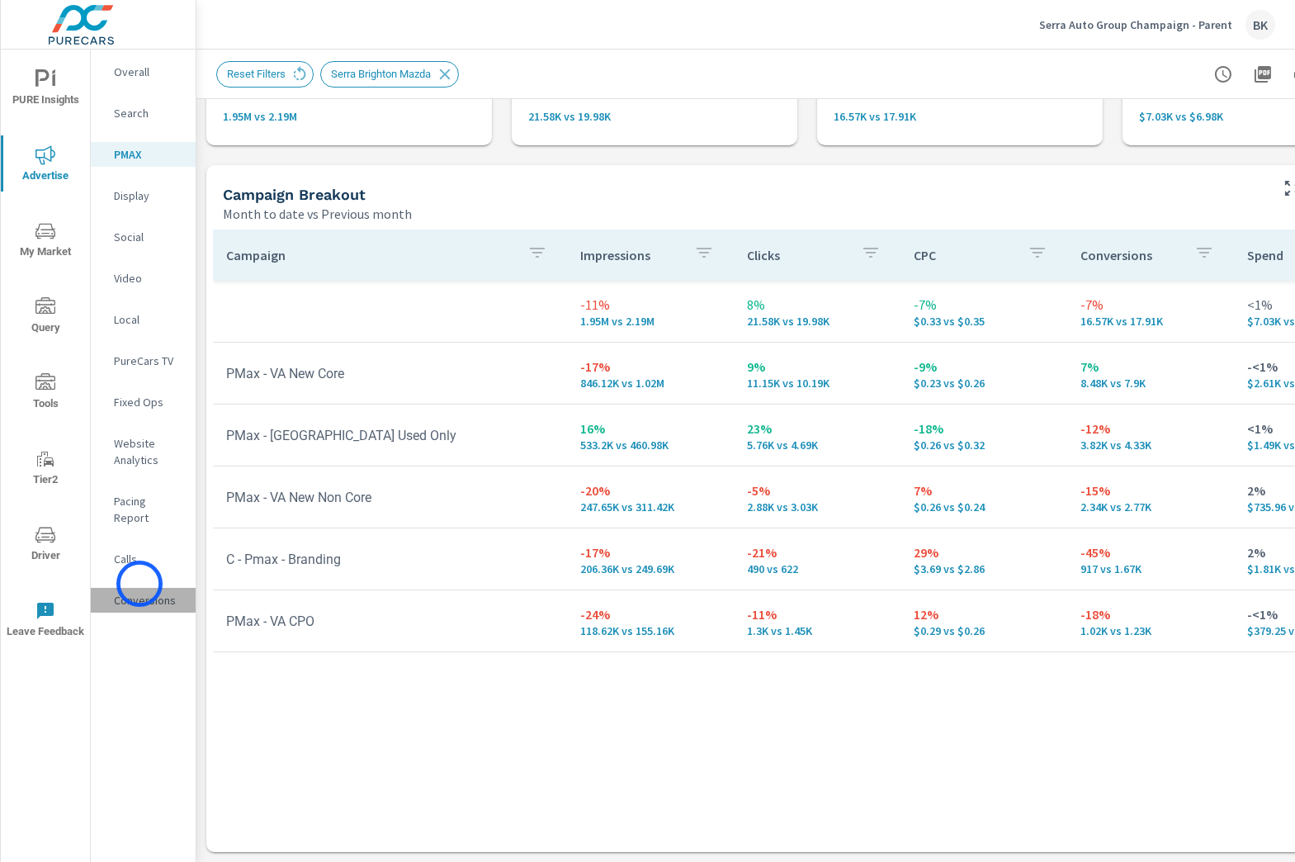
click at [139, 592] on p "Conversions" at bounding box center [148, 600] width 68 height 17
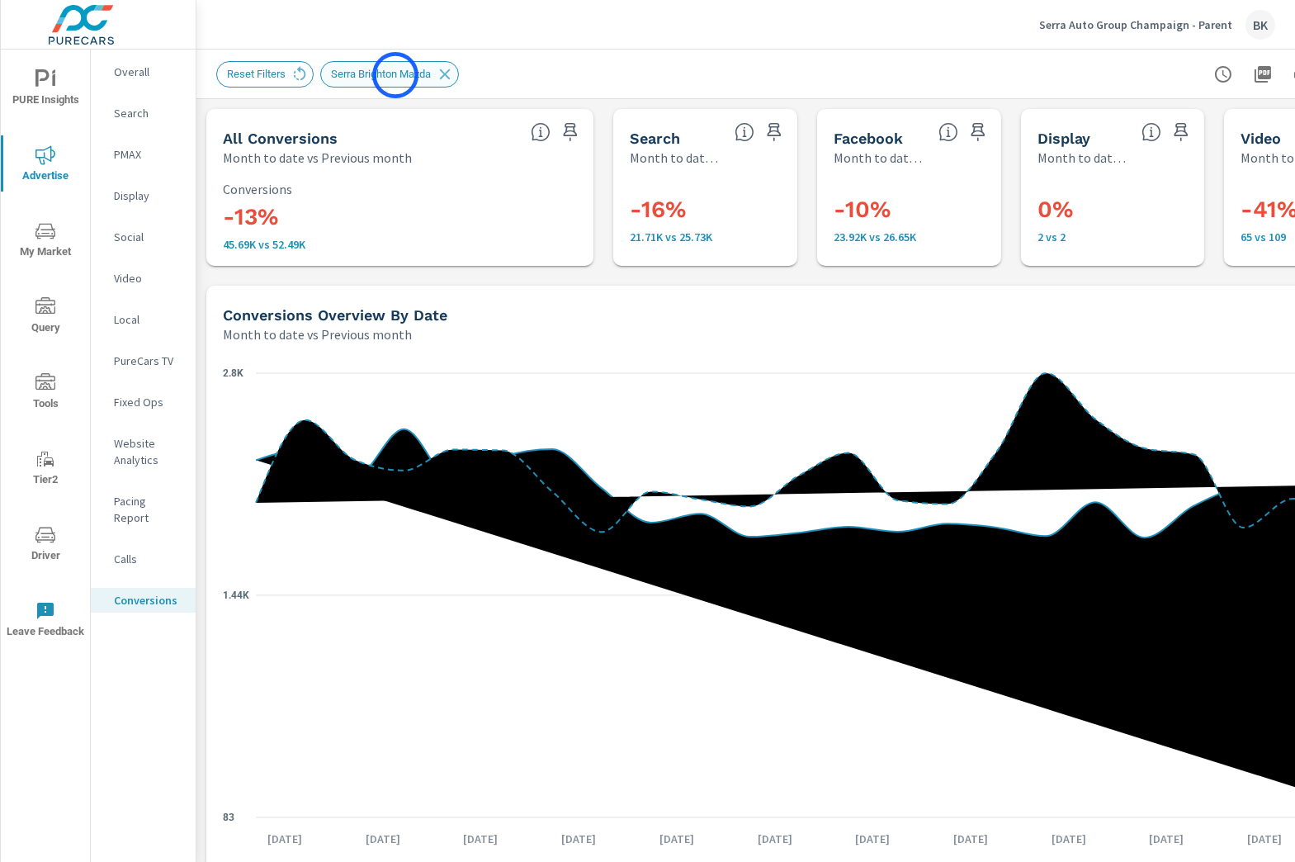
click at [395, 75] on span "Serra Brighton Mazda" at bounding box center [381, 74] width 120 height 12
click at [415, 71] on span "Serra Brighton Mazda" at bounding box center [381, 74] width 120 height 12
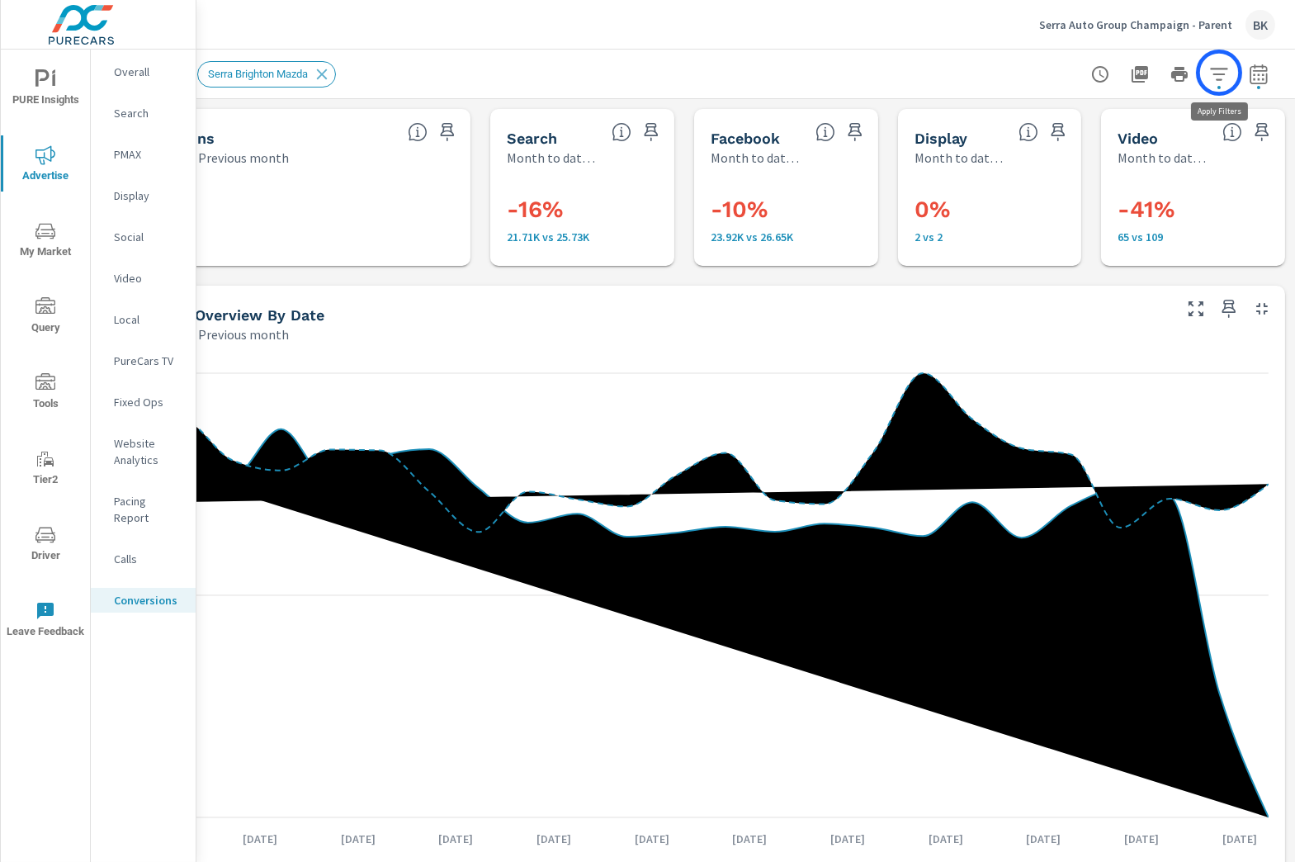
click at [1219, 73] on icon "button" at bounding box center [1218, 74] width 17 height 12
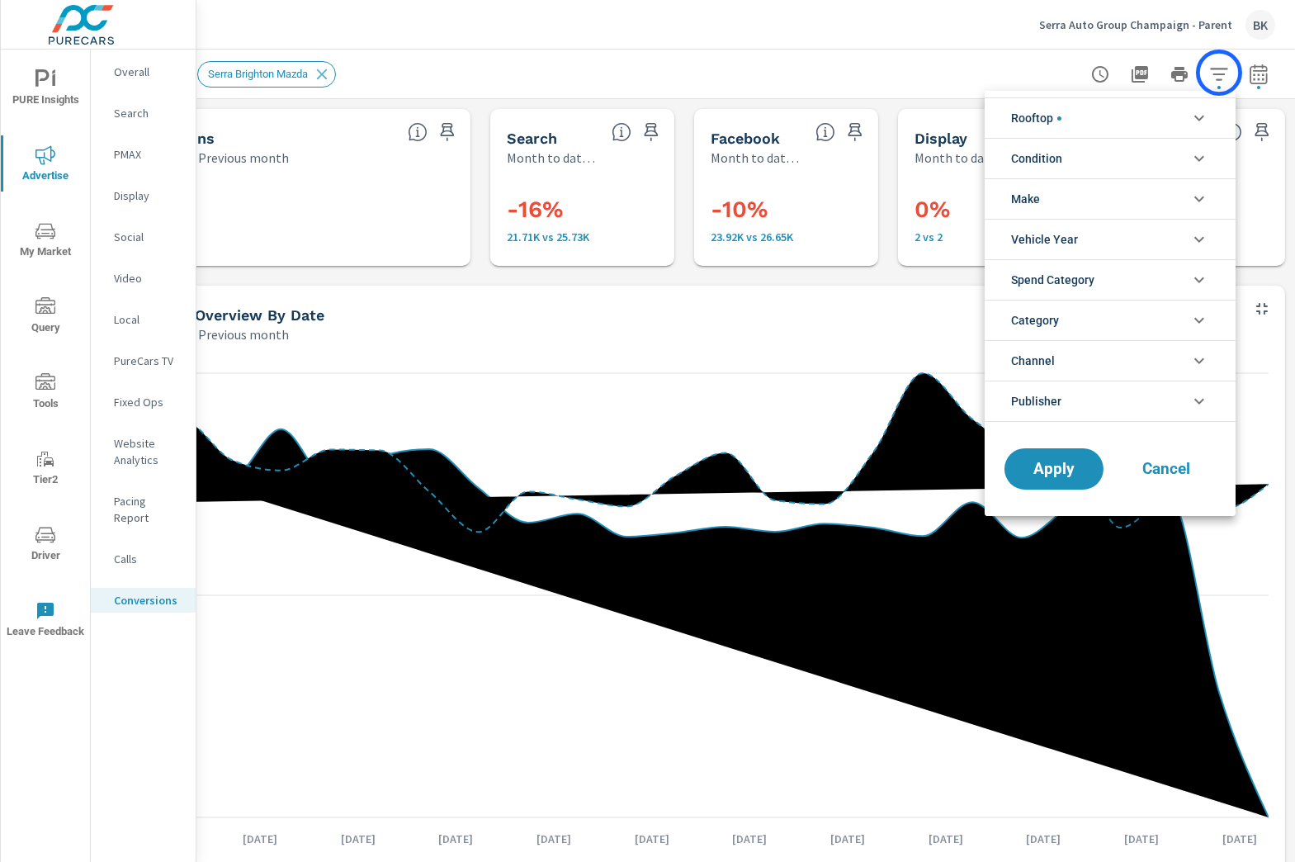
scroll to position [149, 0]
click at [1198, 123] on icon "filter options" at bounding box center [1199, 118] width 20 height 20
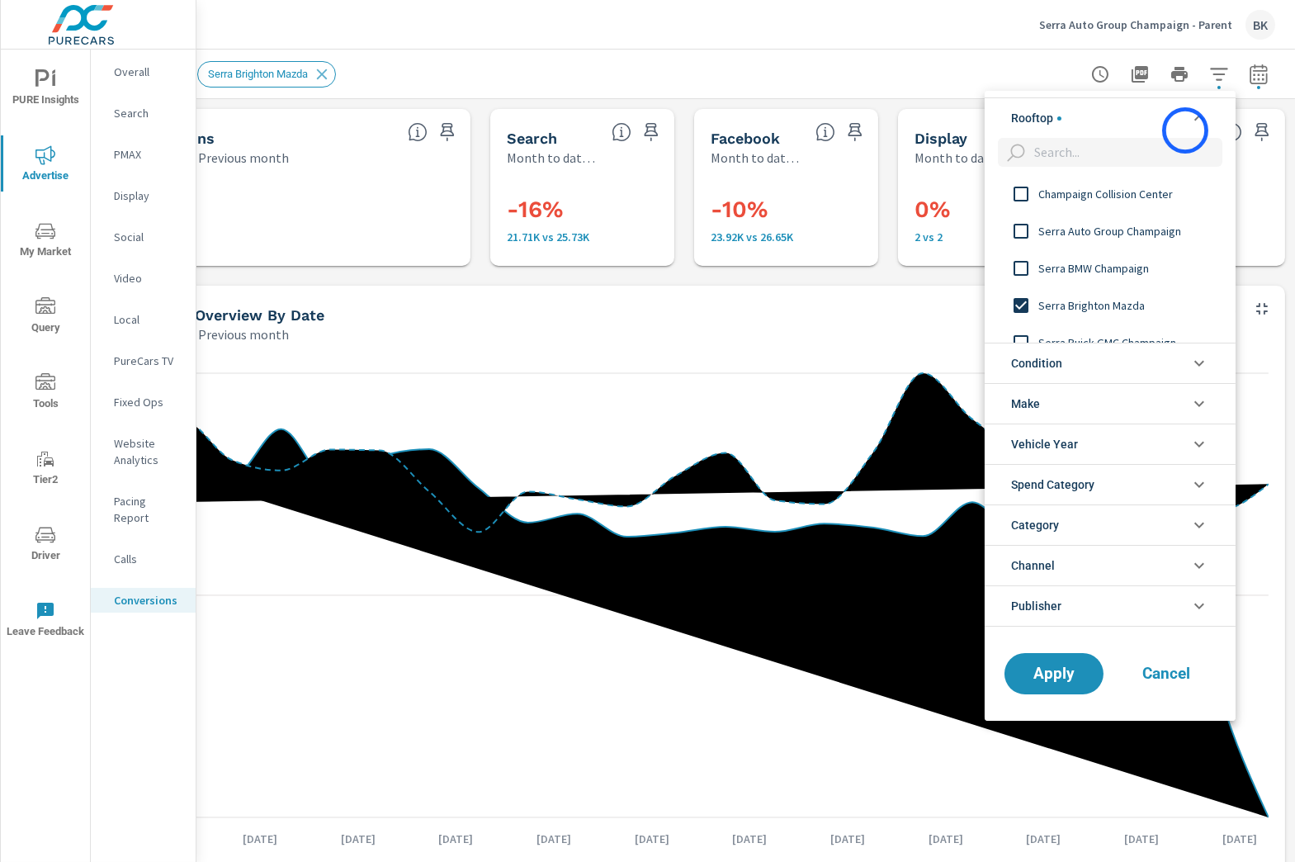
scroll to position [0, 0]
click at [1019, 305] on input "filter options" at bounding box center [1021, 305] width 35 height 35
click at [1017, 196] on input "filter options" at bounding box center [1021, 194] width 35 height 35
click at [1013, 228] on input "filter options" at bounding box center [1021, 231] width 35 height 35
click at [1018, 267] on input "filter options" at bounding box center [1021, 268] width 35 height 35
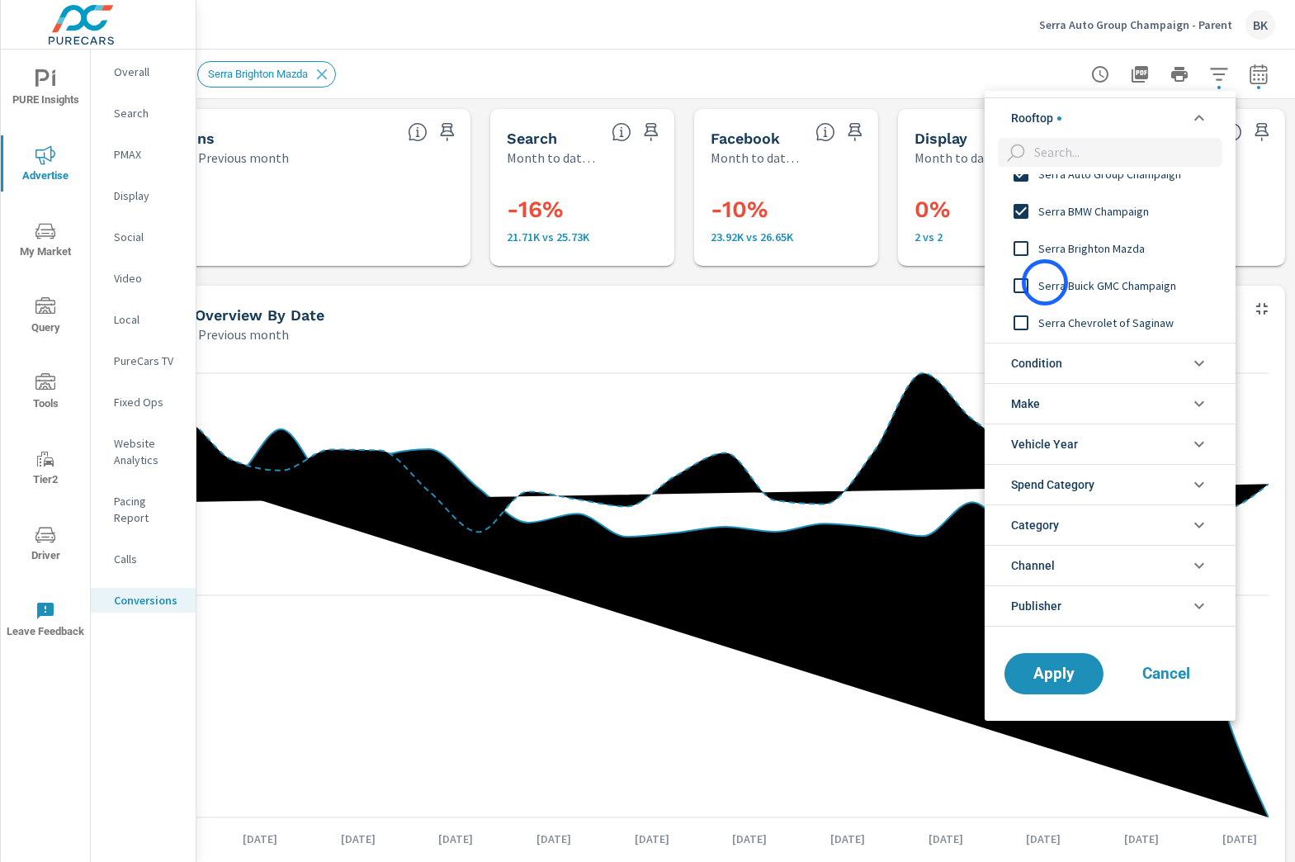
scroll to position [59, 0]
click at [1027, 281] on input "filter options" at bounding box center [1021, 284] width 35 height 35
click at [1022, 281] on input "filter options" at bounding box center [1021, 284] width 35 height 35
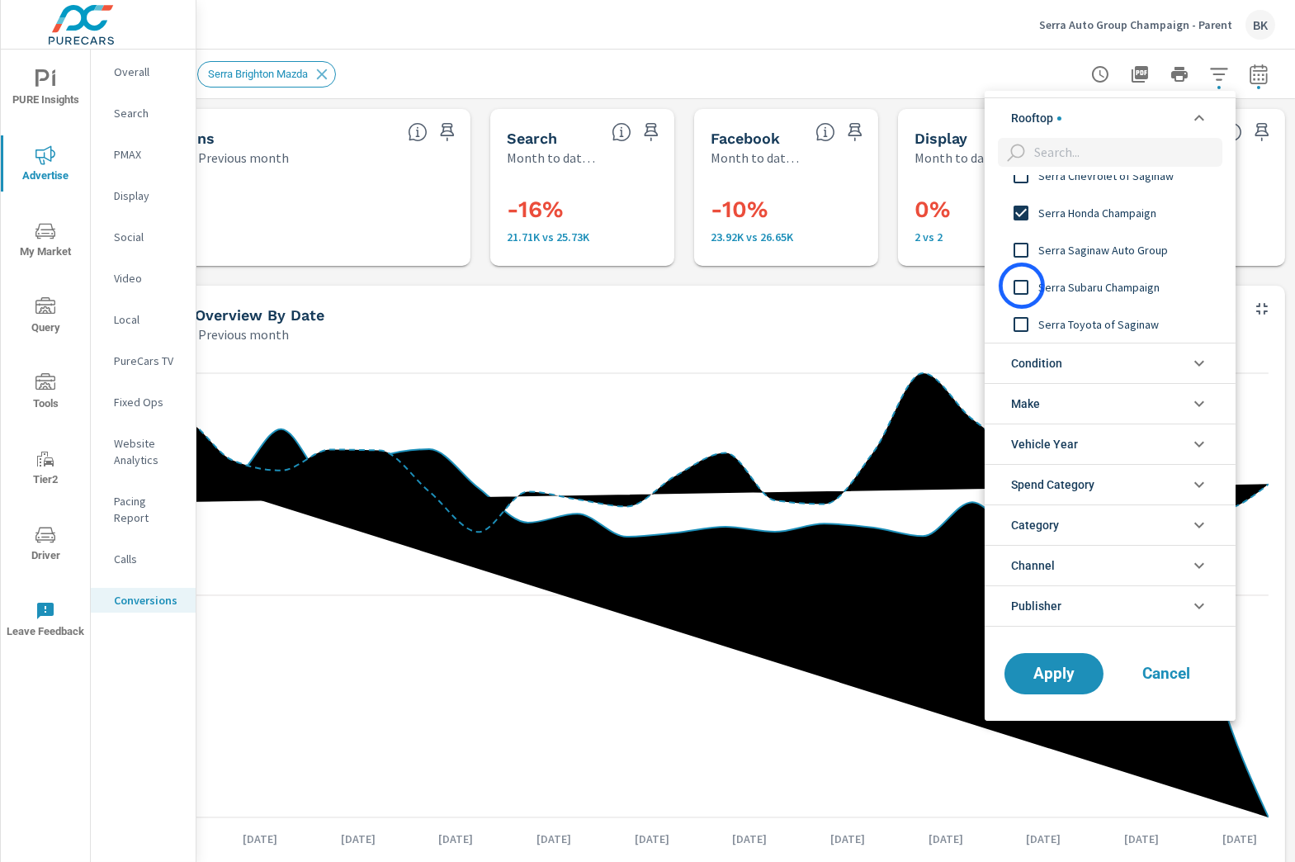
click at [1022, 286] on input "filter options" at bounding box center [1021, 287] width 35 height 35
click at [1065, 668] on span "Apply" at bounding box center [1054, 673] width 68 height 16
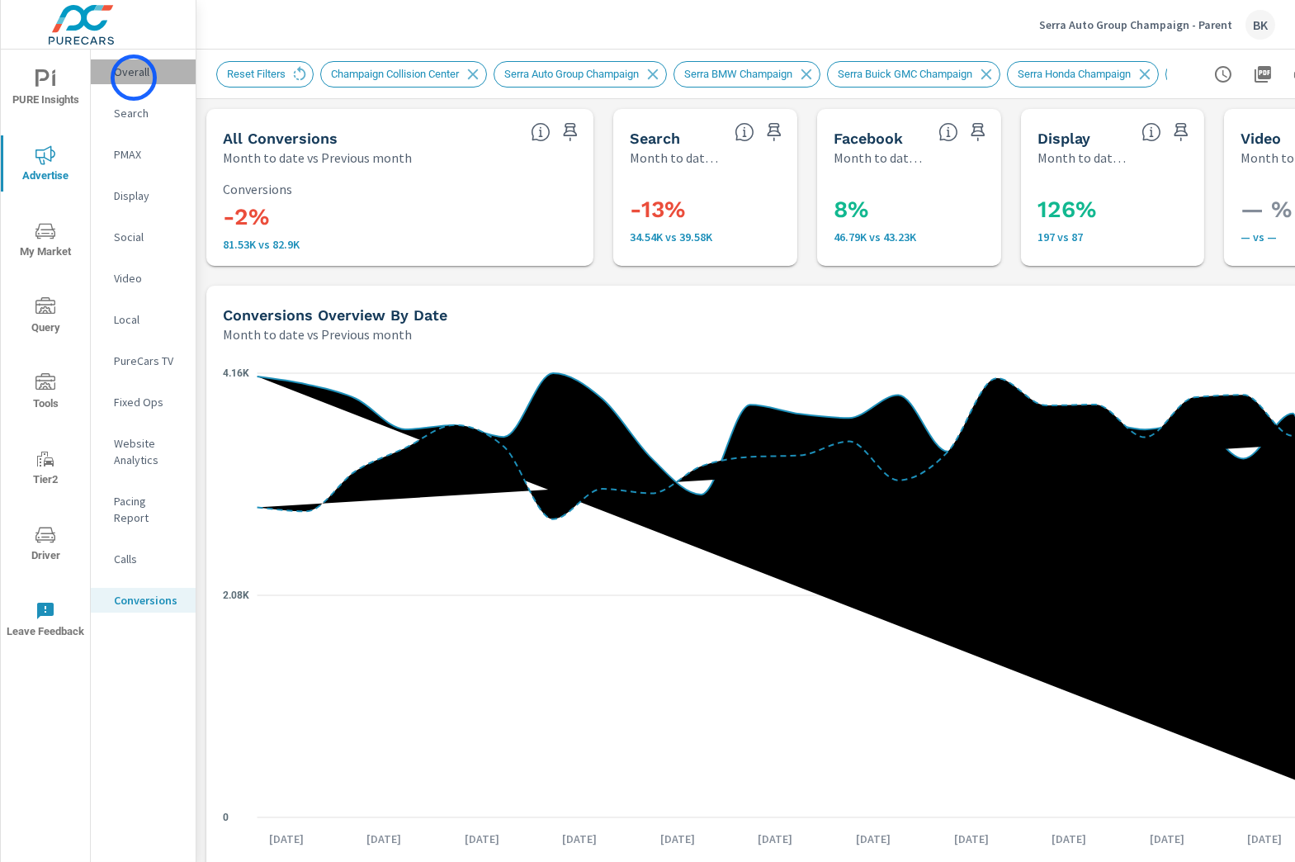
click at [134, 78] on p "Overall" at bounding box center [148, 72] width 68 height 17
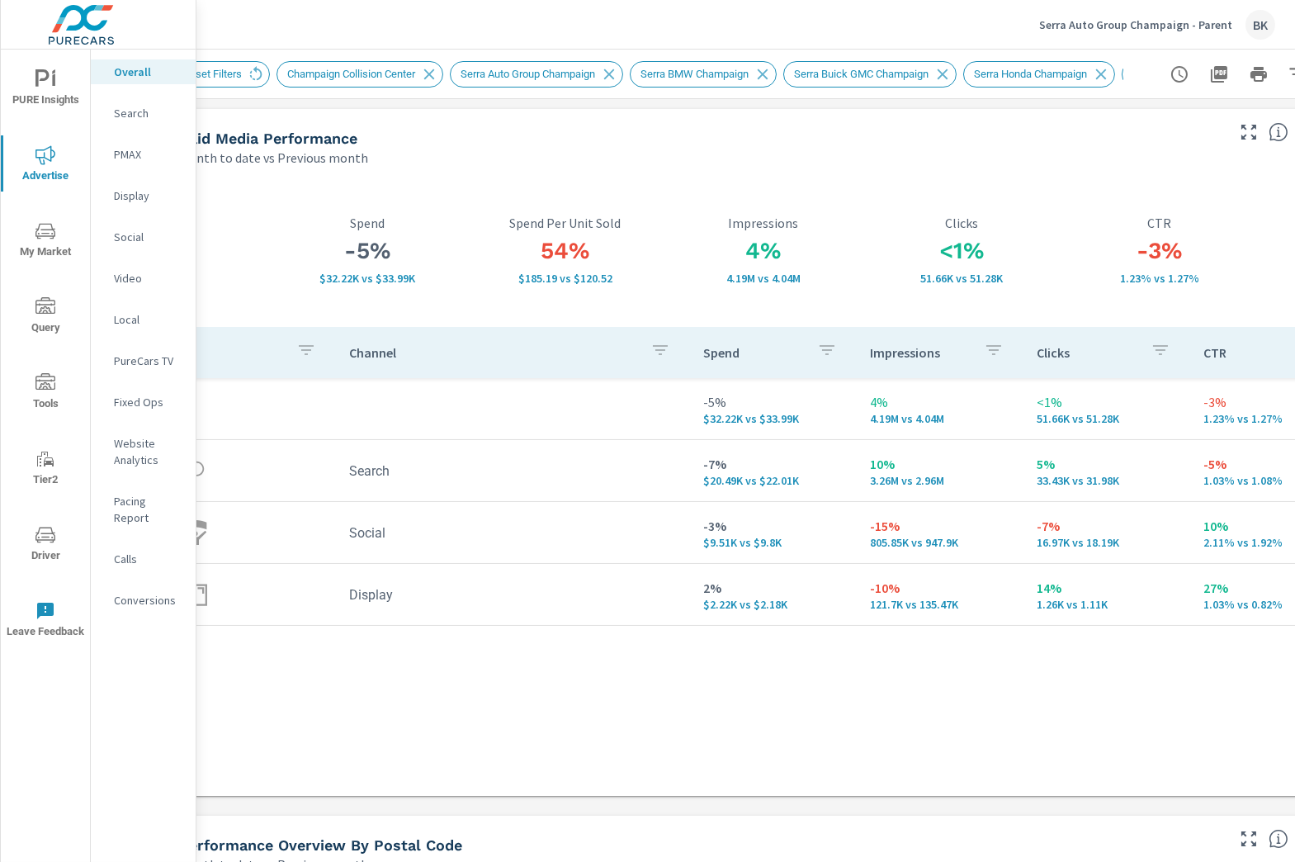
scroll to position [0, 123]
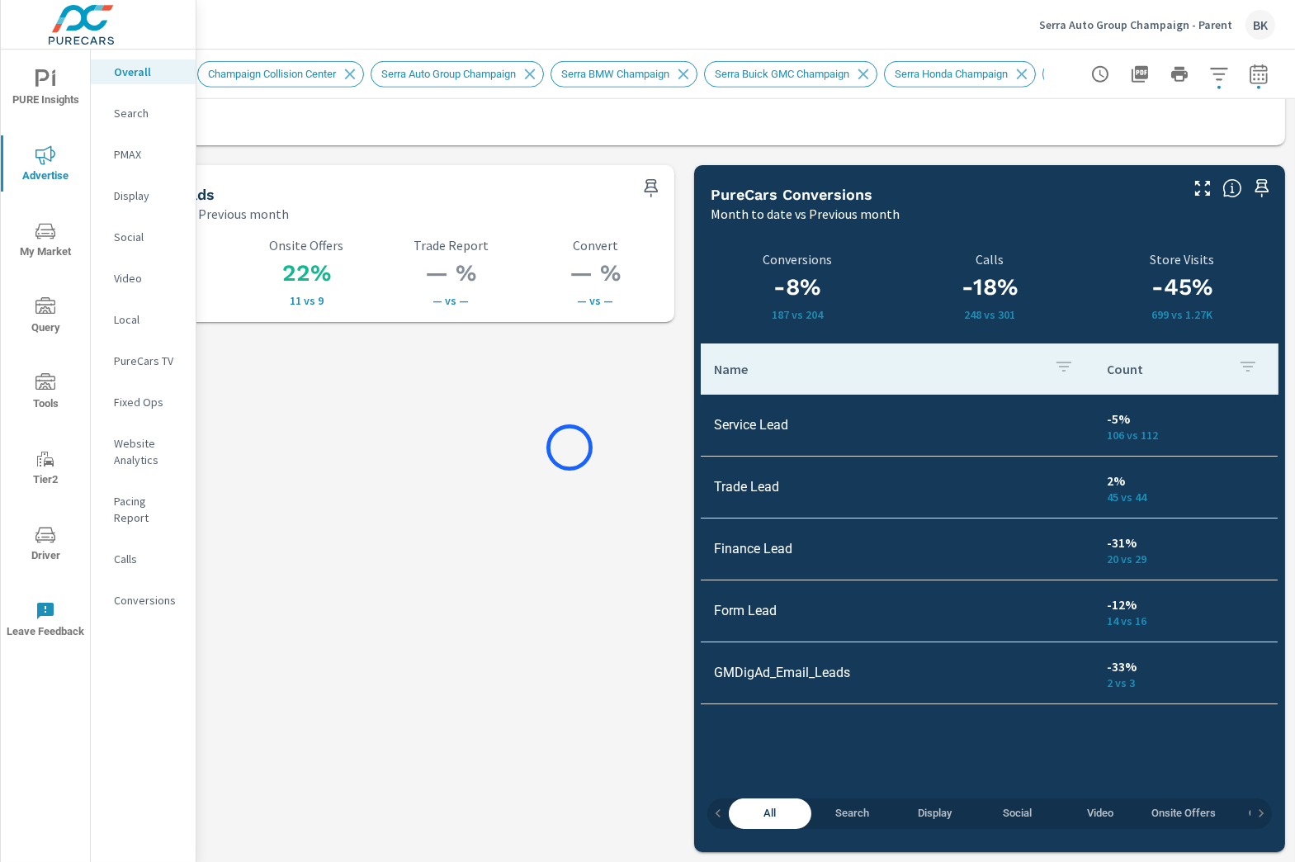
scroll to position [3299, 0]
